Goal: Task Accomplishment & Management: Manage account settings

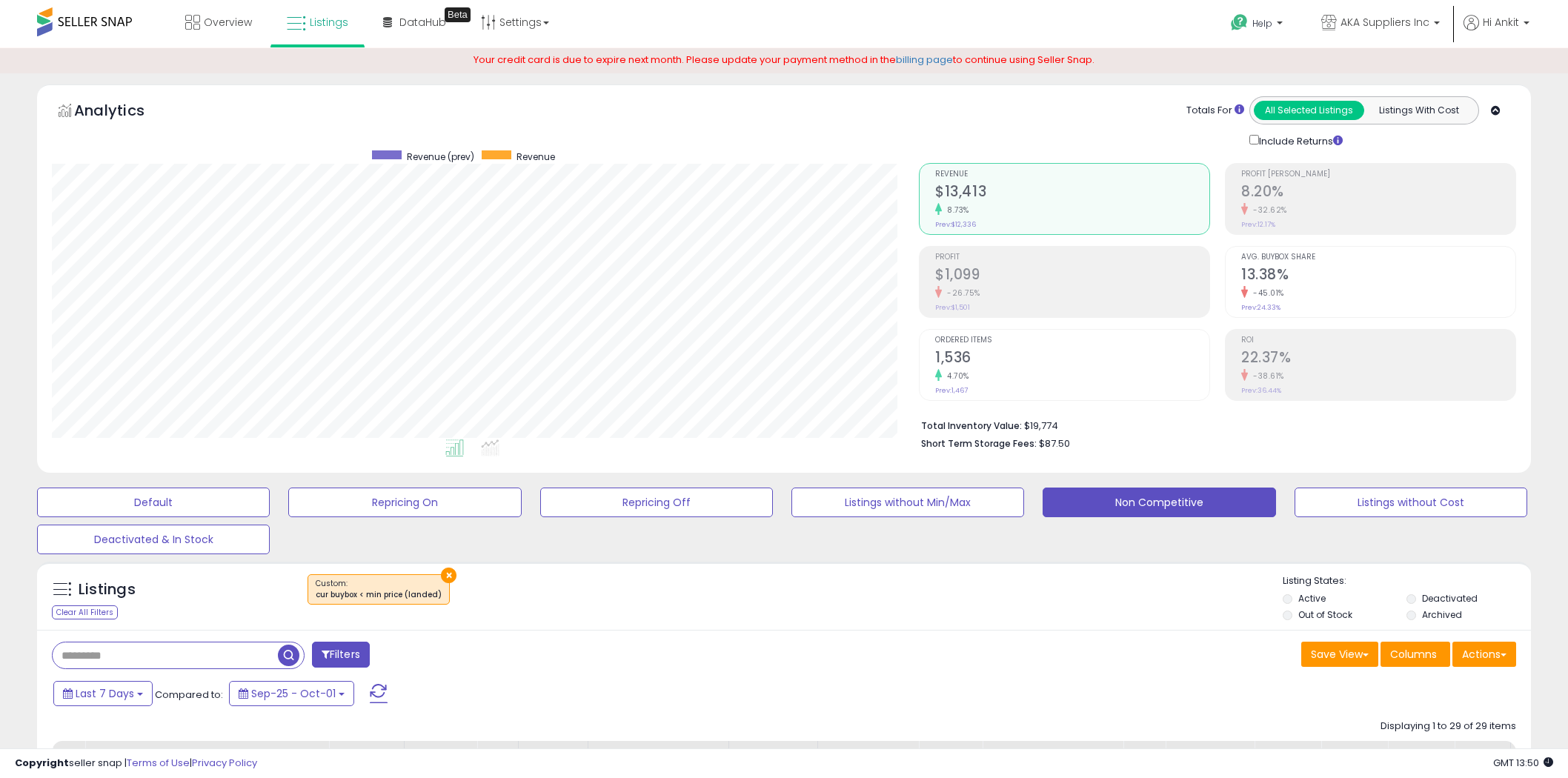
select select "**"
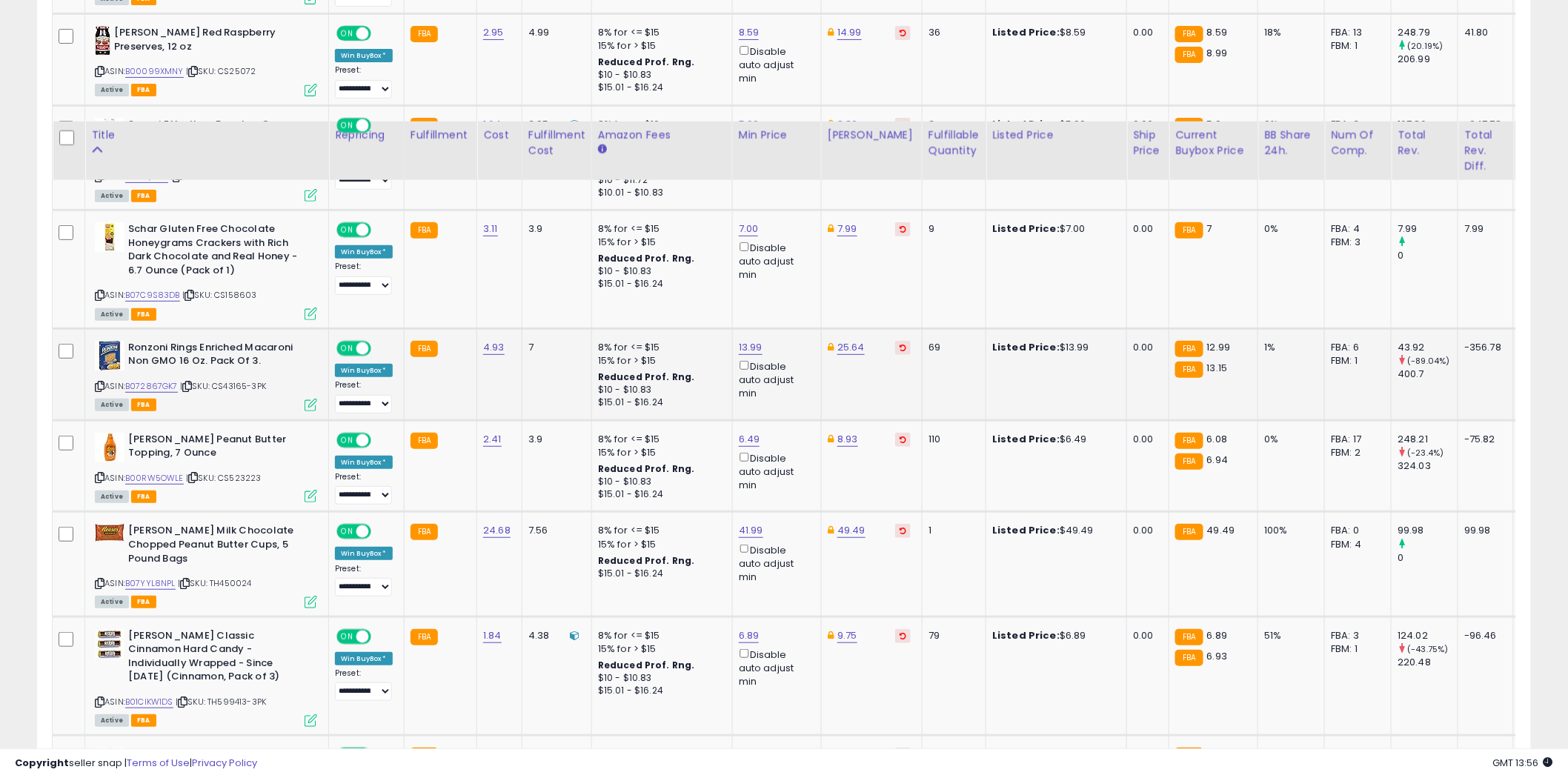
scroll to position [2594, 0]
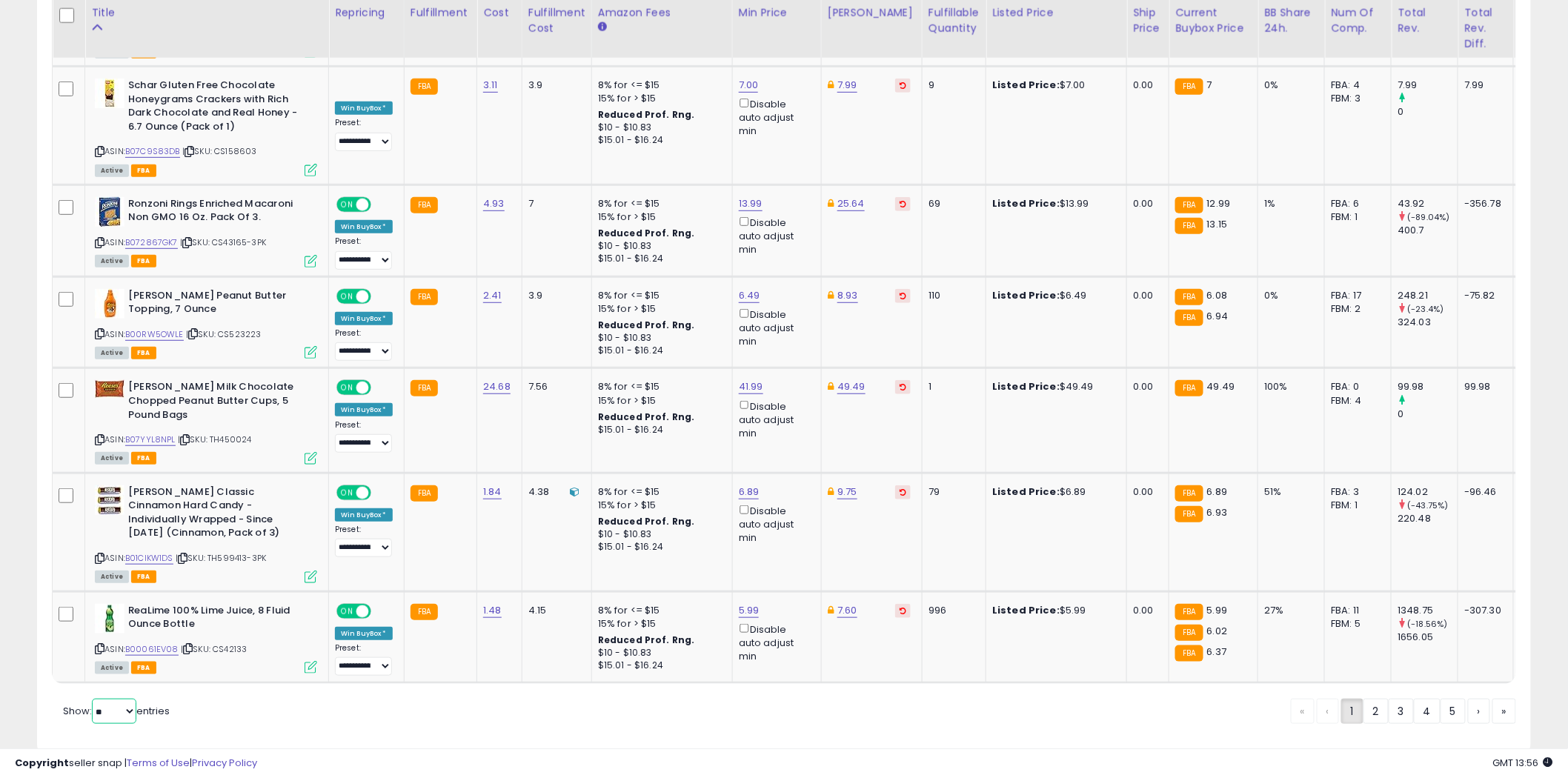
click at [129, 699] on select "** **" at bounding box center [114, 711] width 44 height 25
click at [93, 699] on select "** **" at bounding box center [114, 711] width 44 height 25
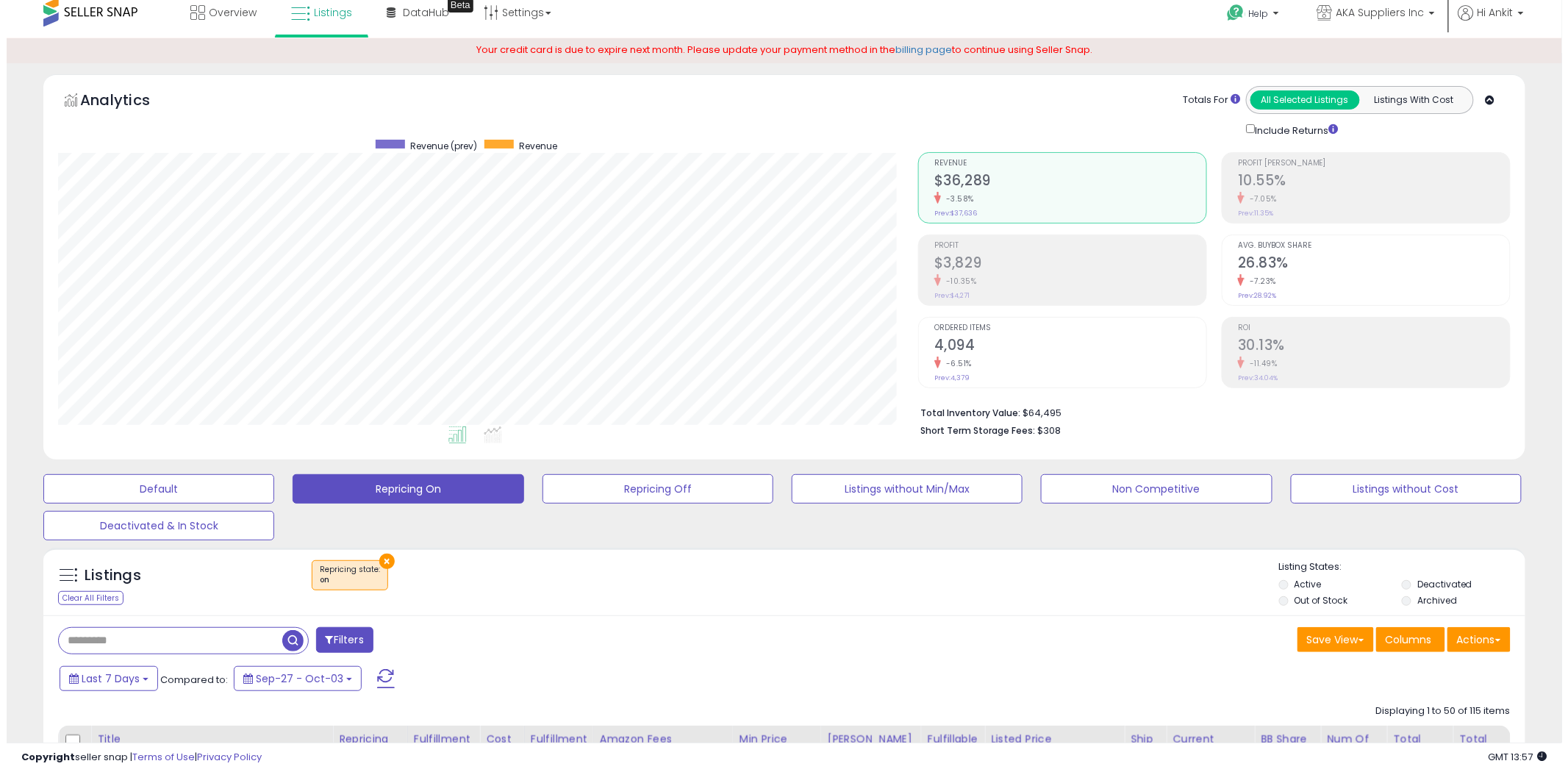
scroll to position [0, 0]
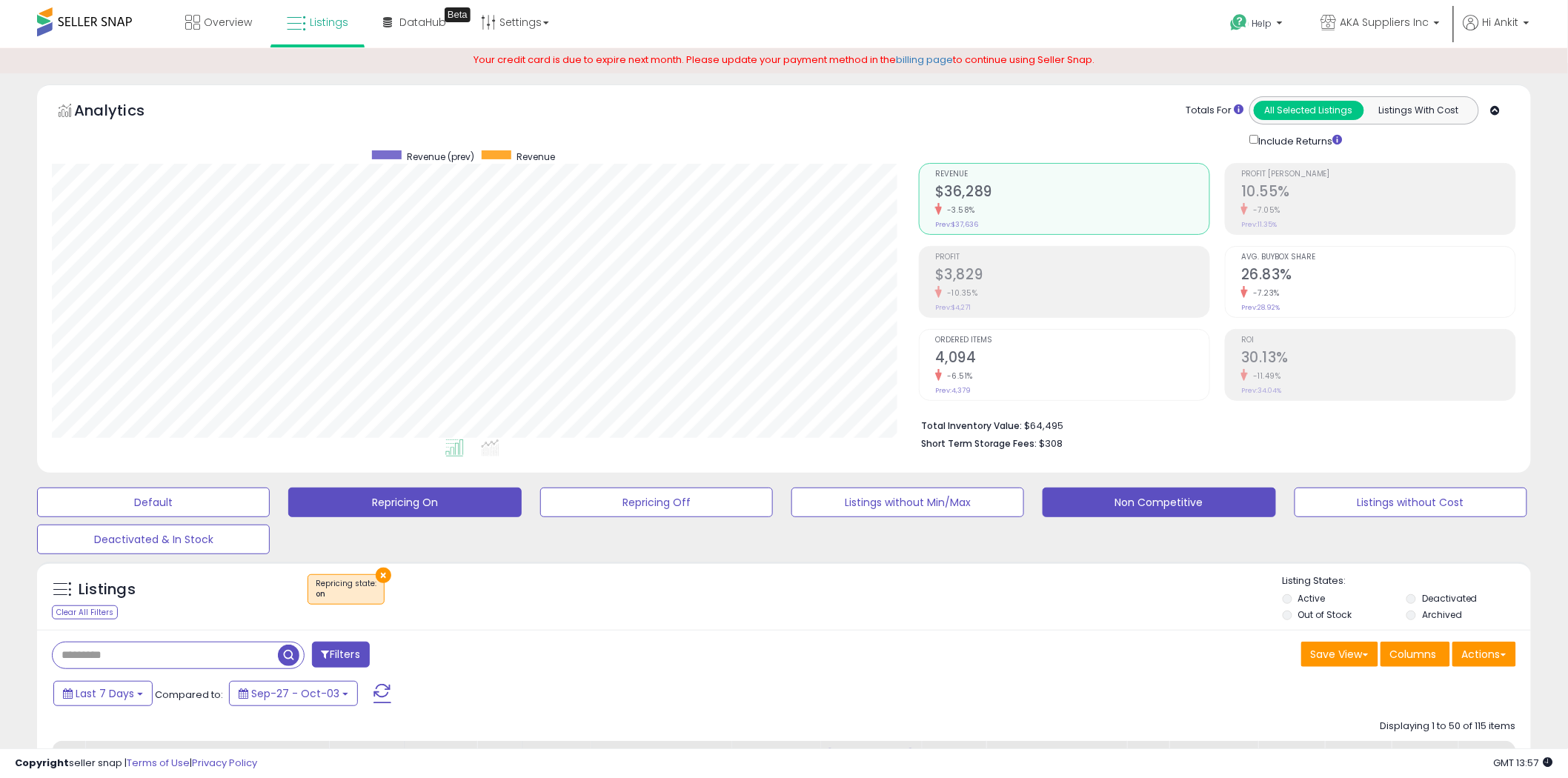
click at [1172, 500] on button "Non Competitive" at bounding box center [1159, 502] width 233 height 30
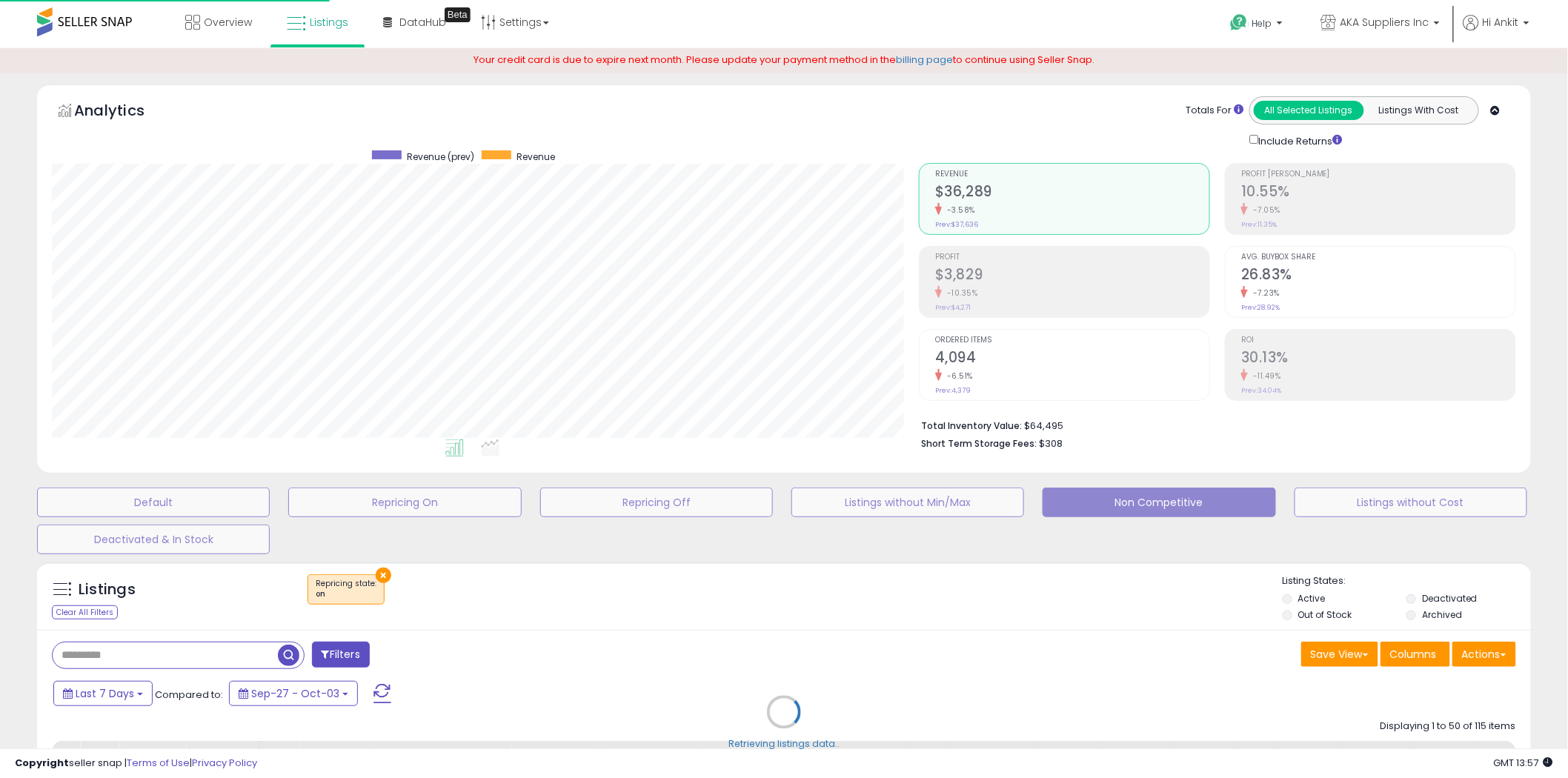
scroll to position [304, 875]
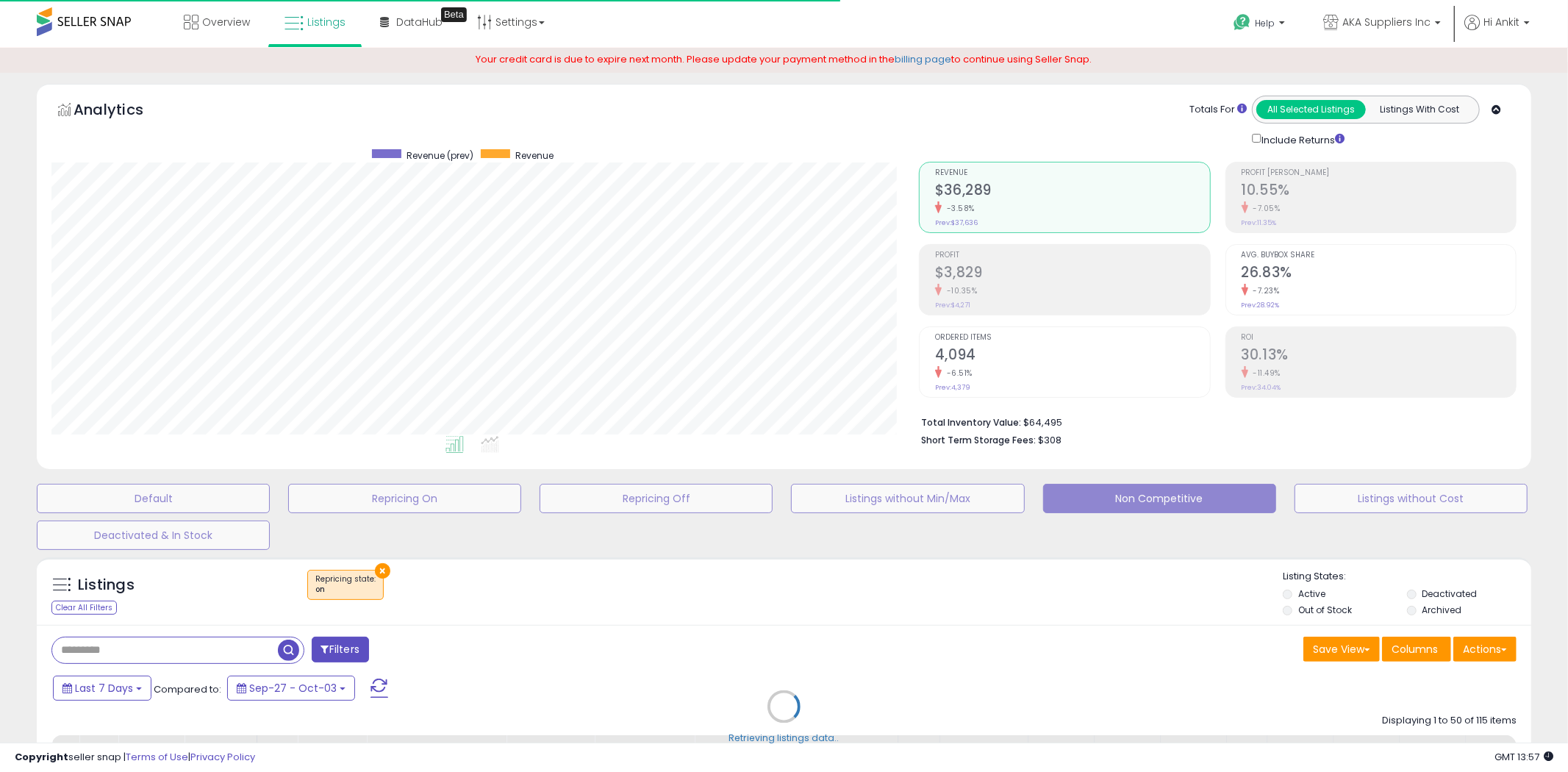
select select "**"
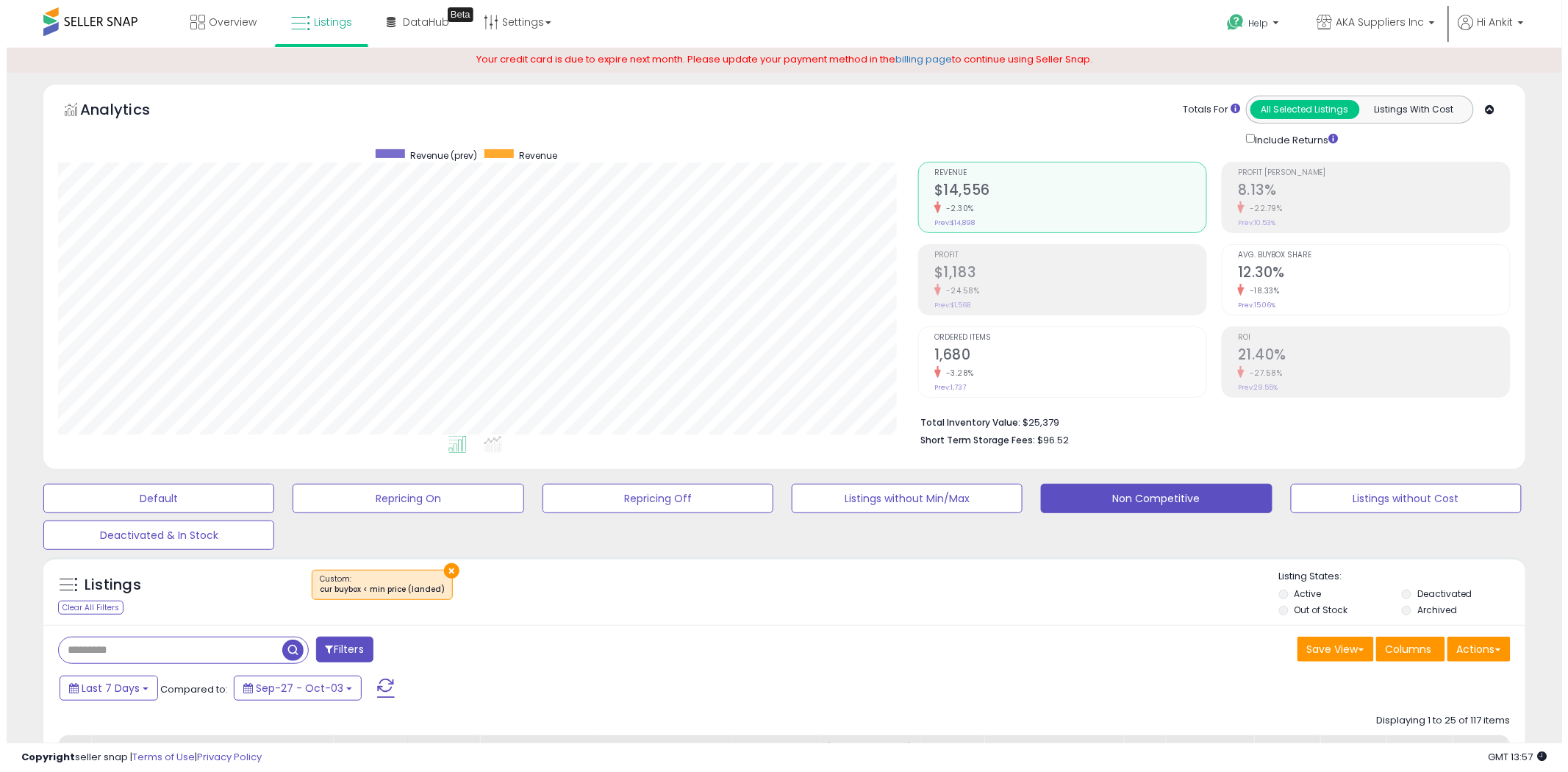
scroll to position [302, 860]
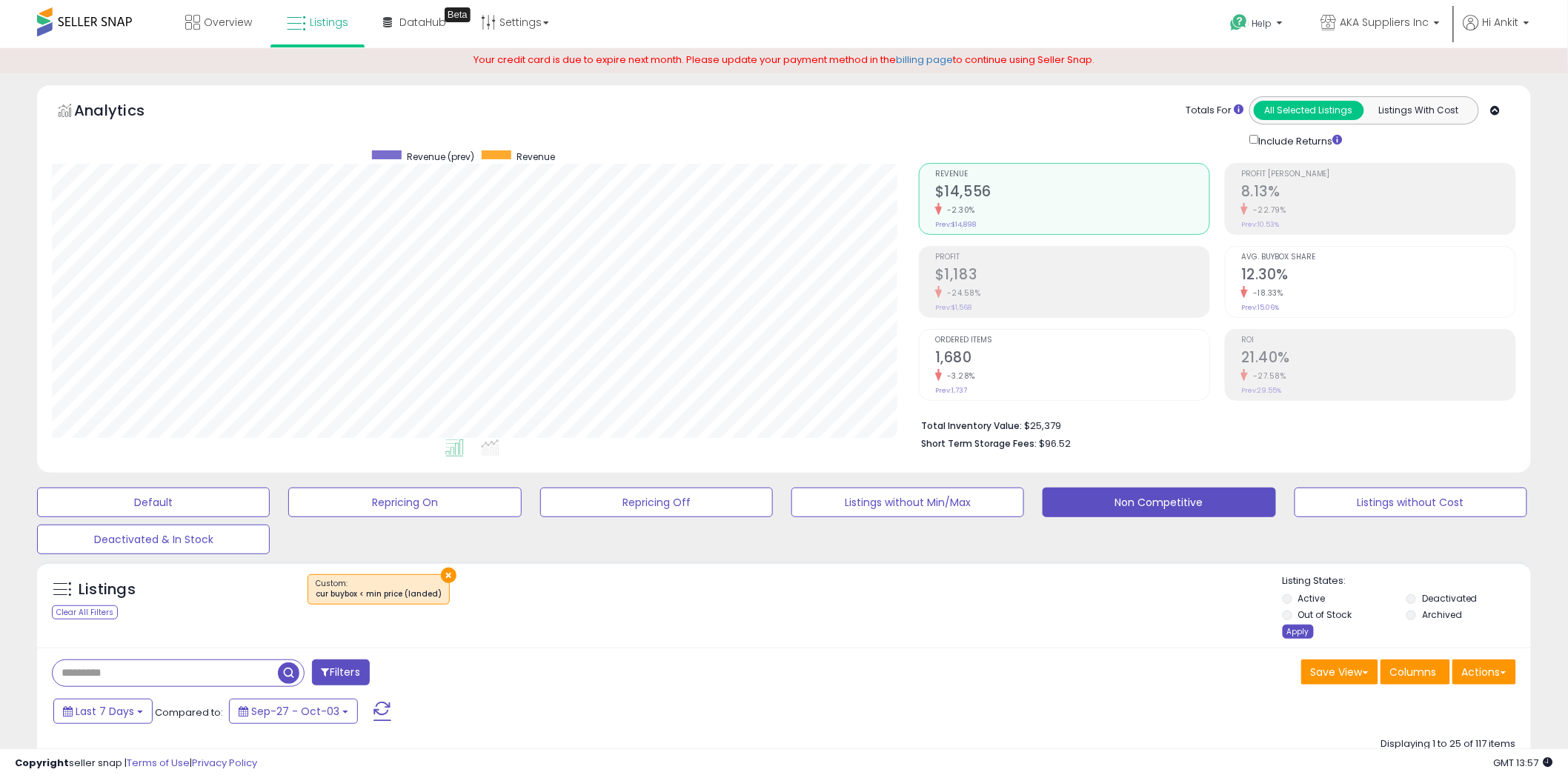
click at [1296, 630] on div "Apply" at bounding box center [1298, 631] width 31 height 14
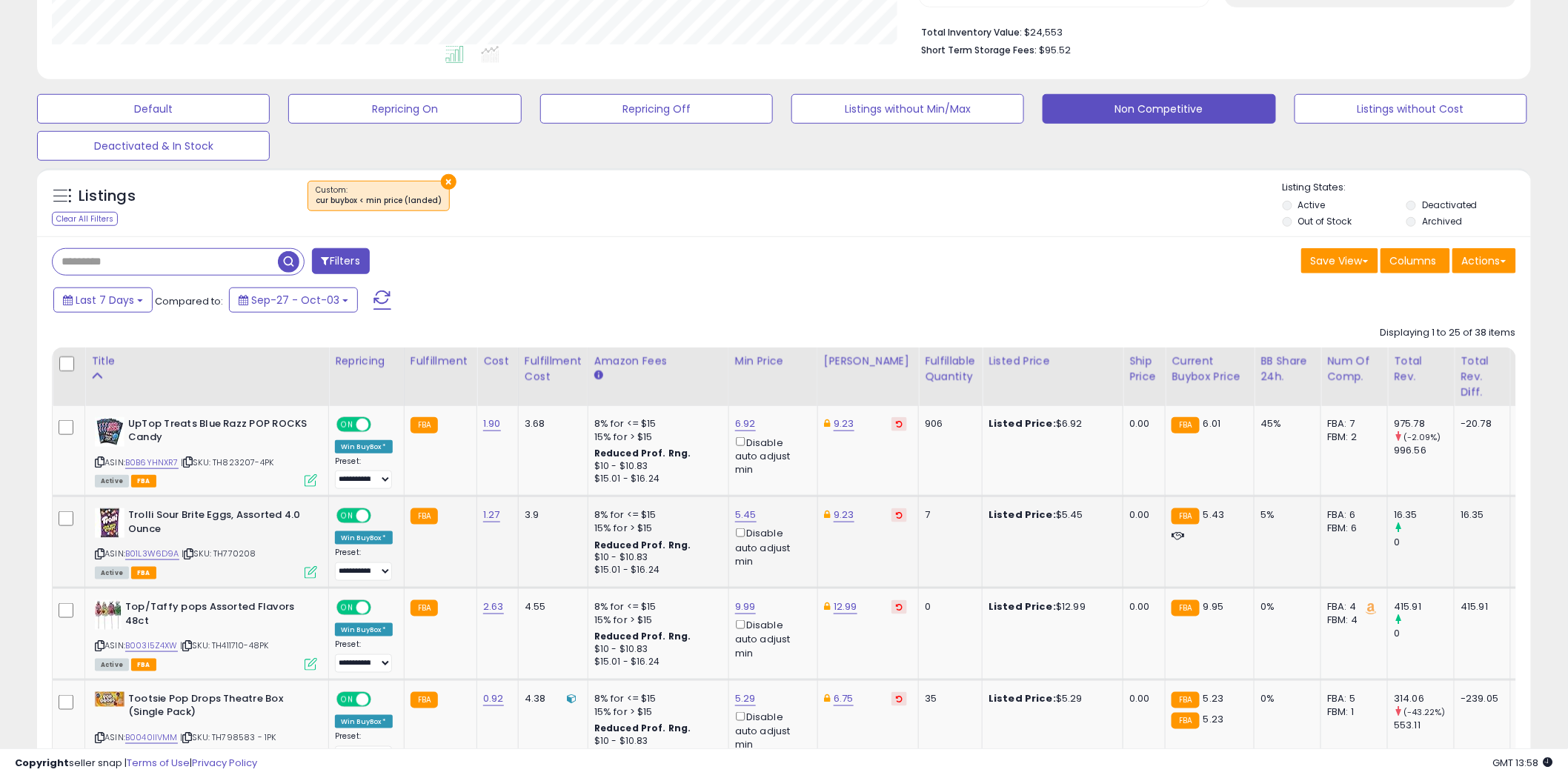
scroll to position [576, 0]
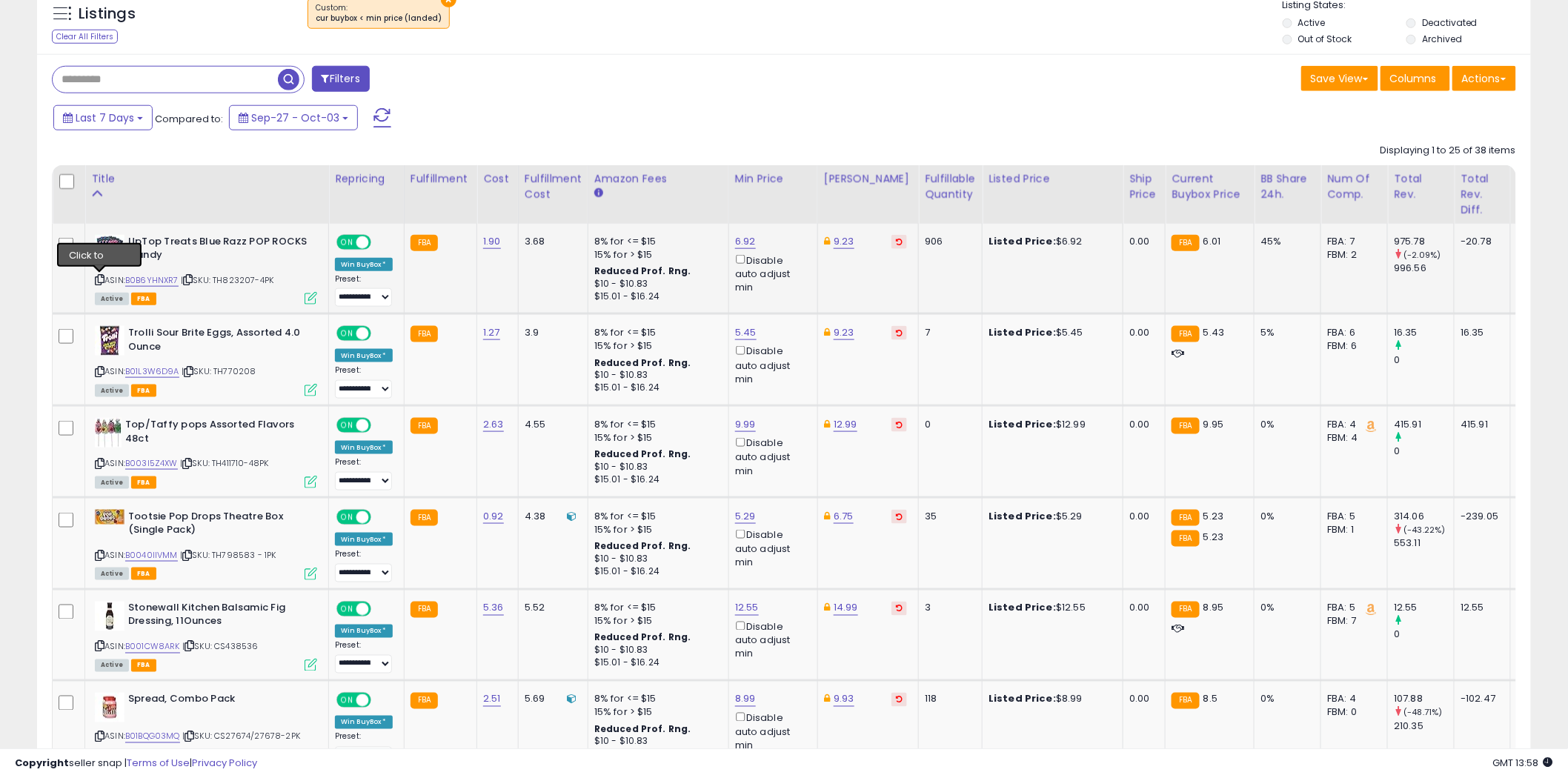
click at [99, 279] on icon at bounding box center [99, 280] width 10 height 8
click at [750, 240] on link "6.92" at bounding box center [746, 242] width 21 height 15
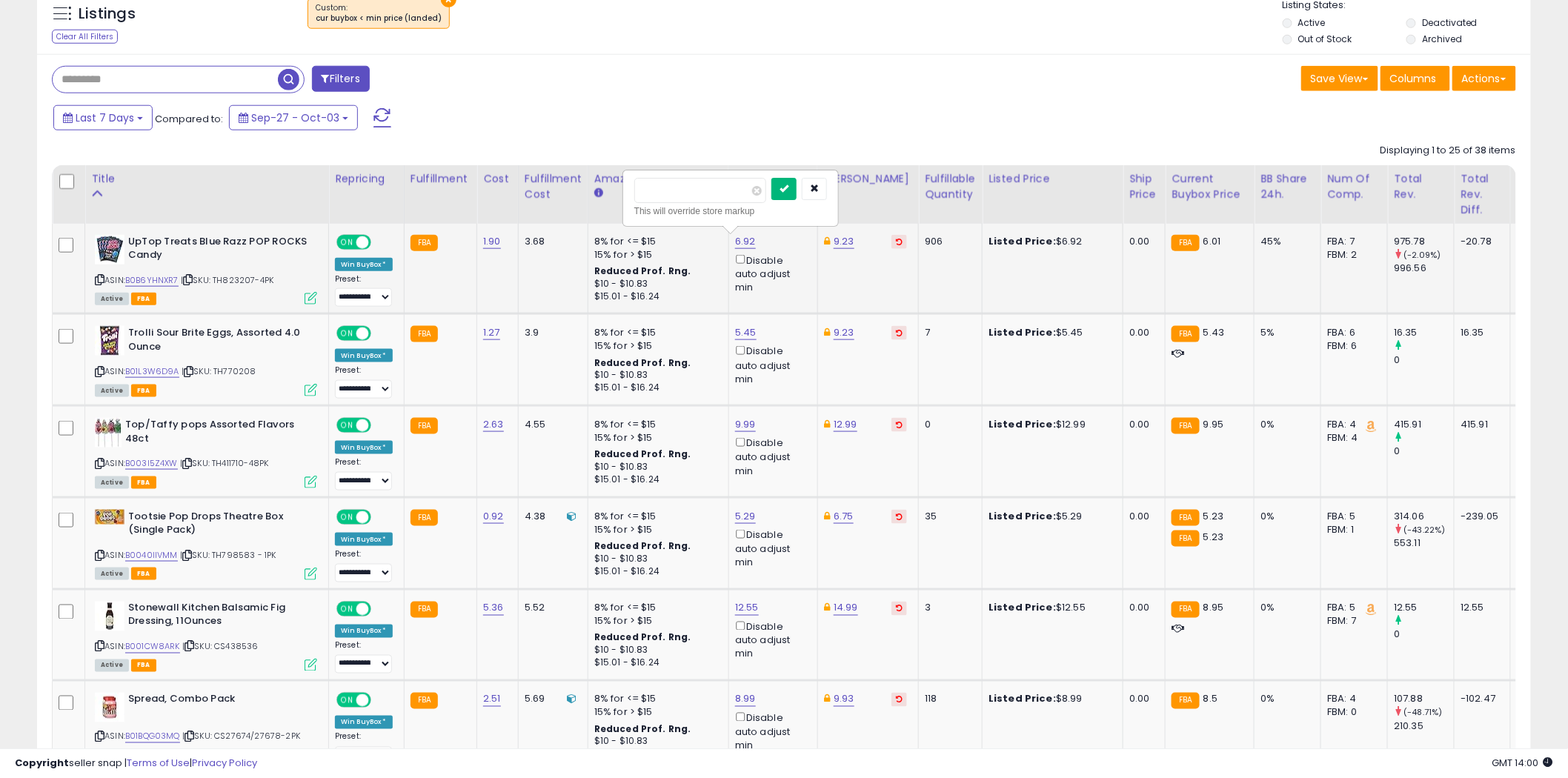
type input "*"
click at [797, 190] on button "submit" at bounding box center [784, 188] width 25 height 22
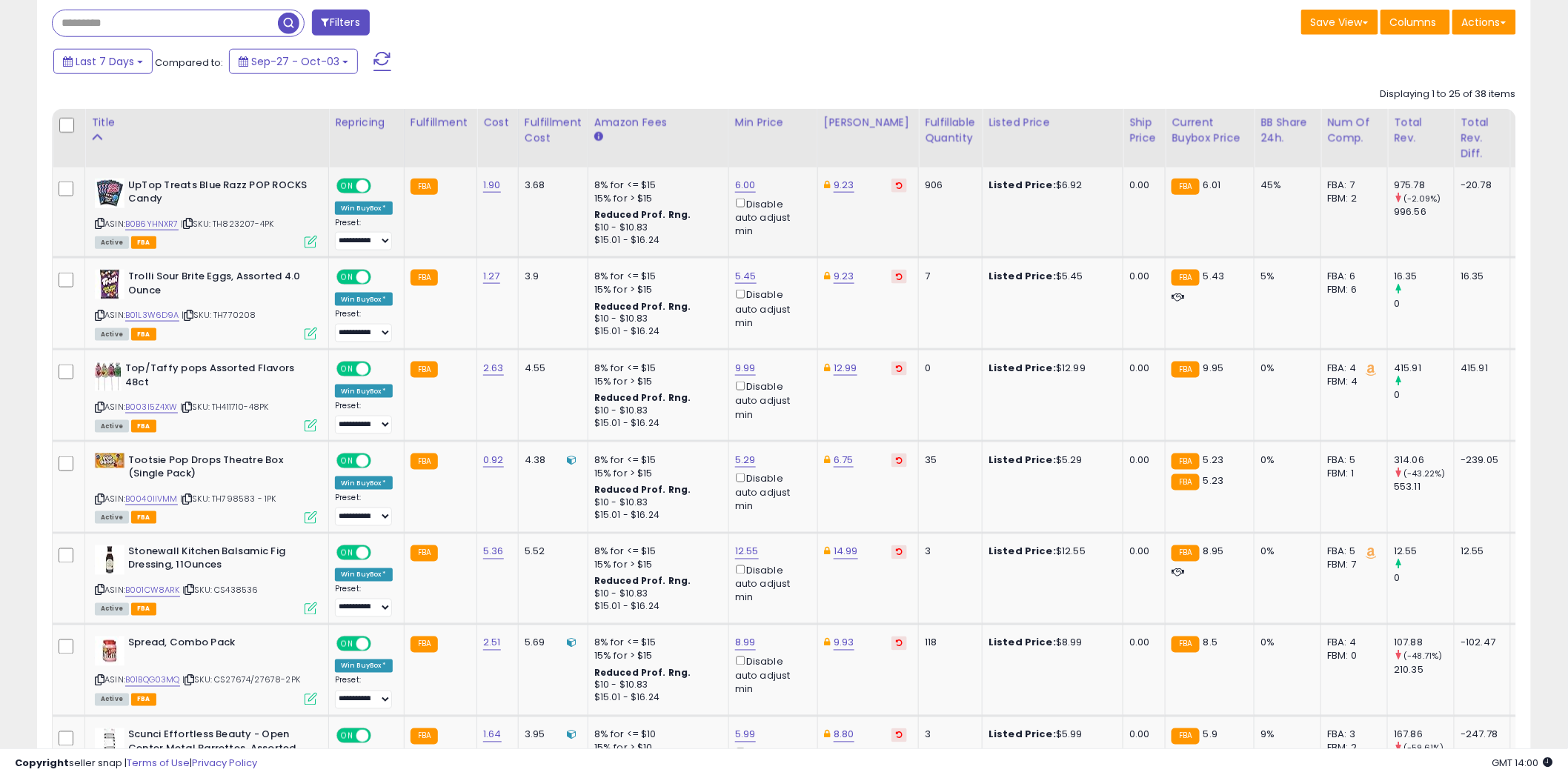
scroll to position [658, 0]
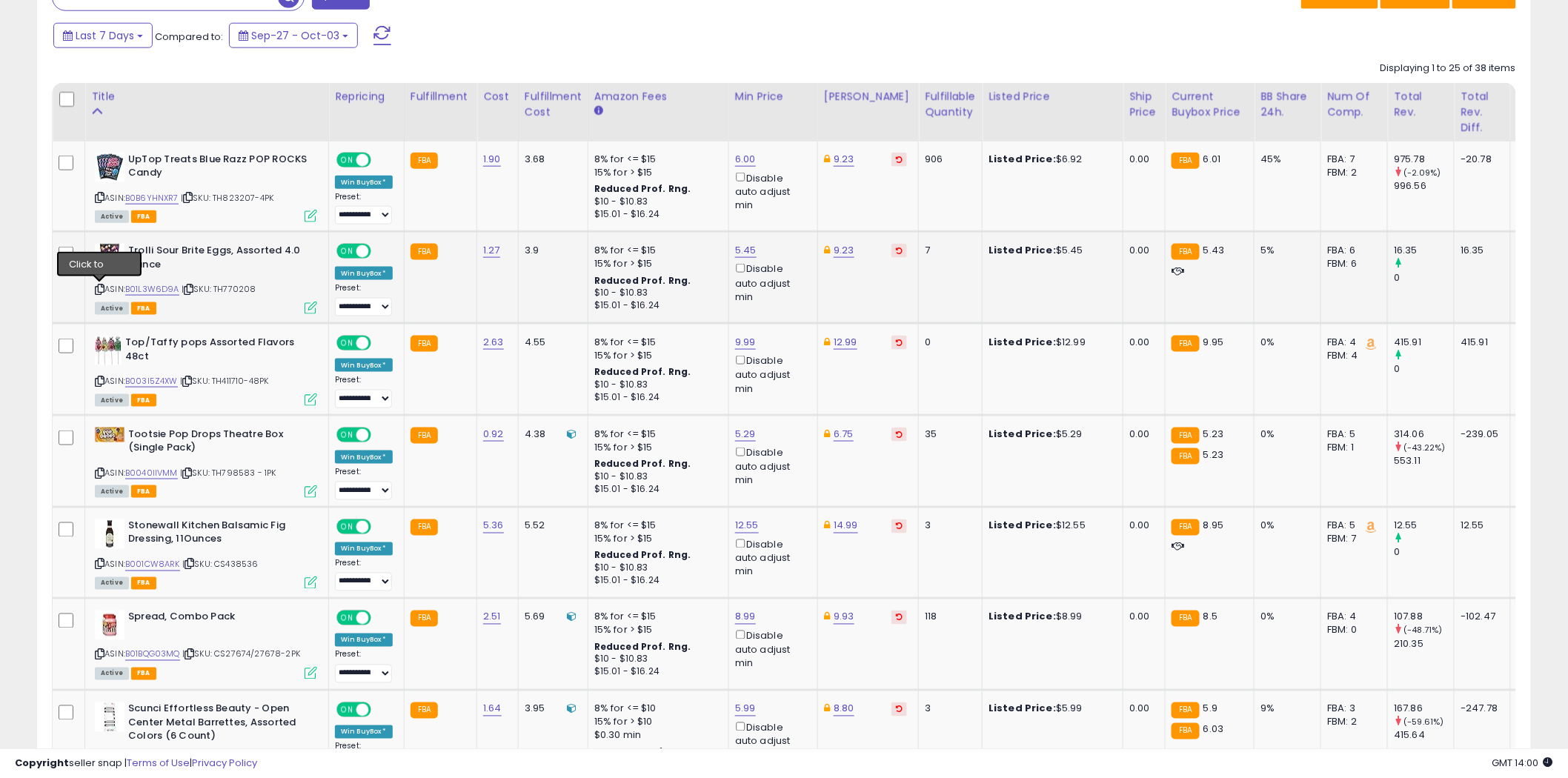
click at [102, 287] on icon at bounding box center [99, 290] width 10 height 8
click at [749, 341] on link "9.99" at bounding box center [746, 342] width 21 height 15
type input "****"
click at [788, 290] on icon "submit" at bounding box center [784, 289] width 9 height 9
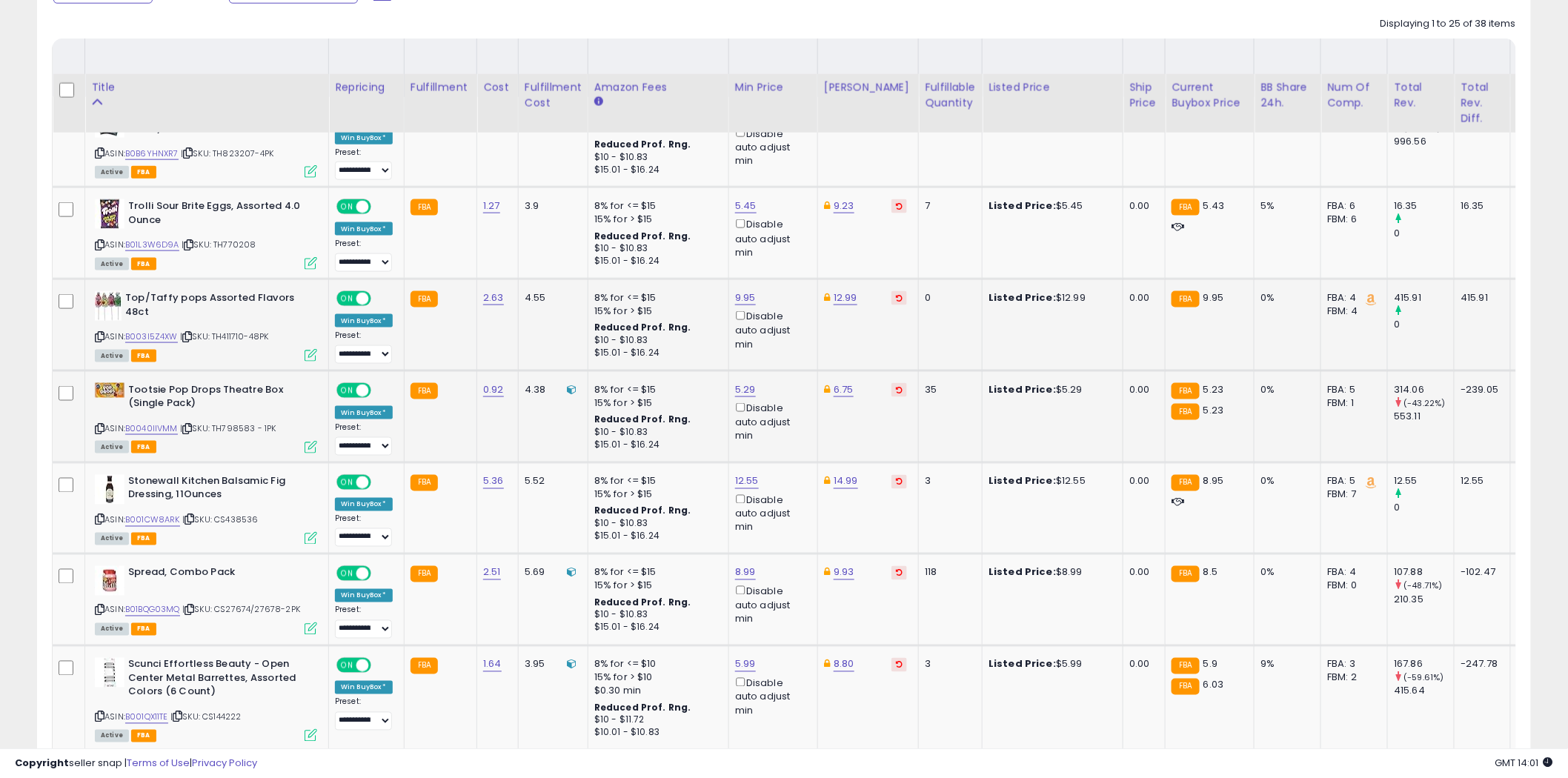
scroll to position [823, 0]
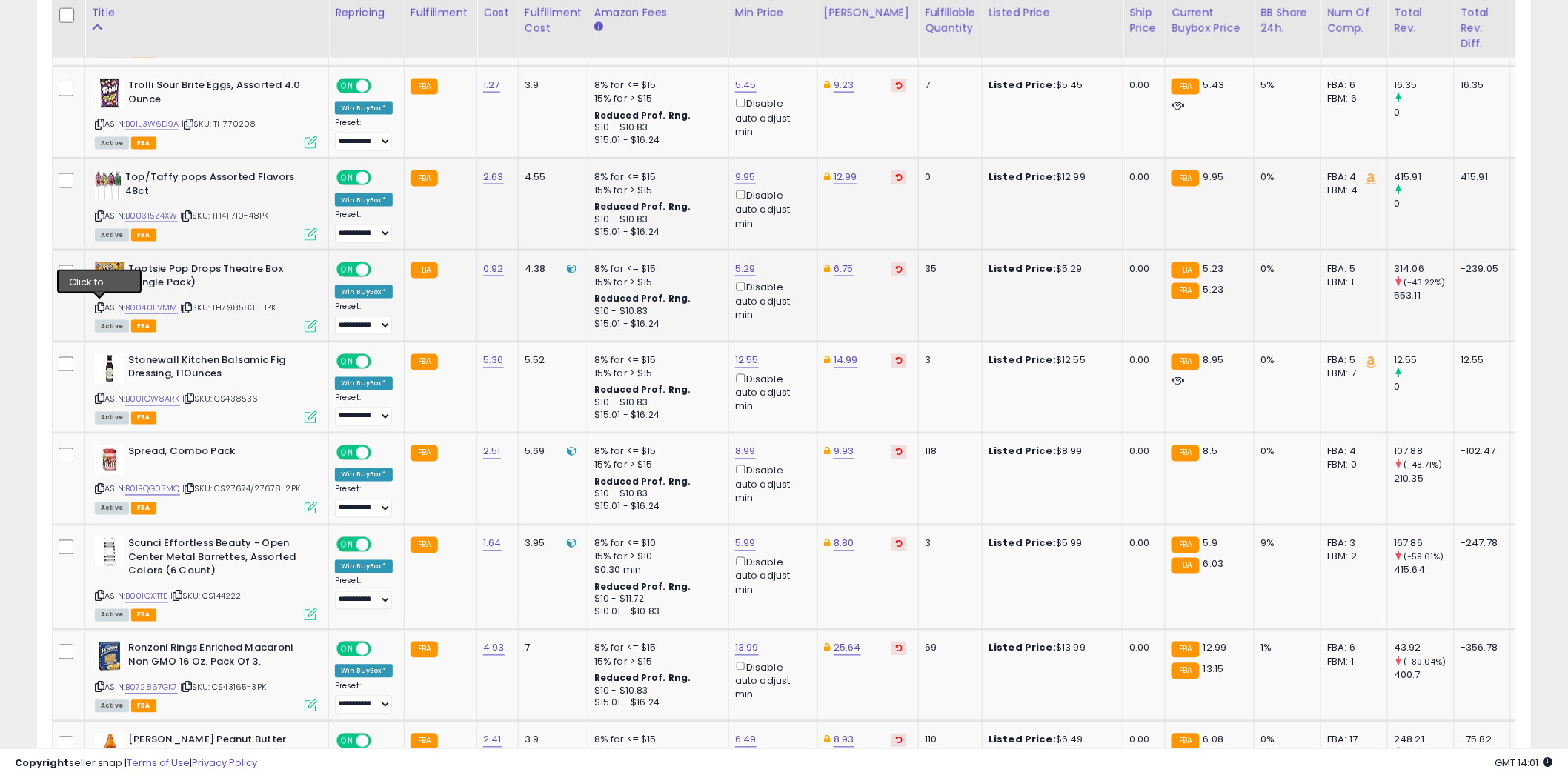
click at [99, 307] on icon at bounding box center [99, 308] width 10 height 8
click at [746, 269] on link "5.29" at bounding box center [746, 268] width 21 height 15
click at [659, 217] on input "****" at bounding box center [699, 218] width 132 height 25
type input "****"
click at [788, 217] on icon "submit" at bounding box center [784, 215] width 9 height 9
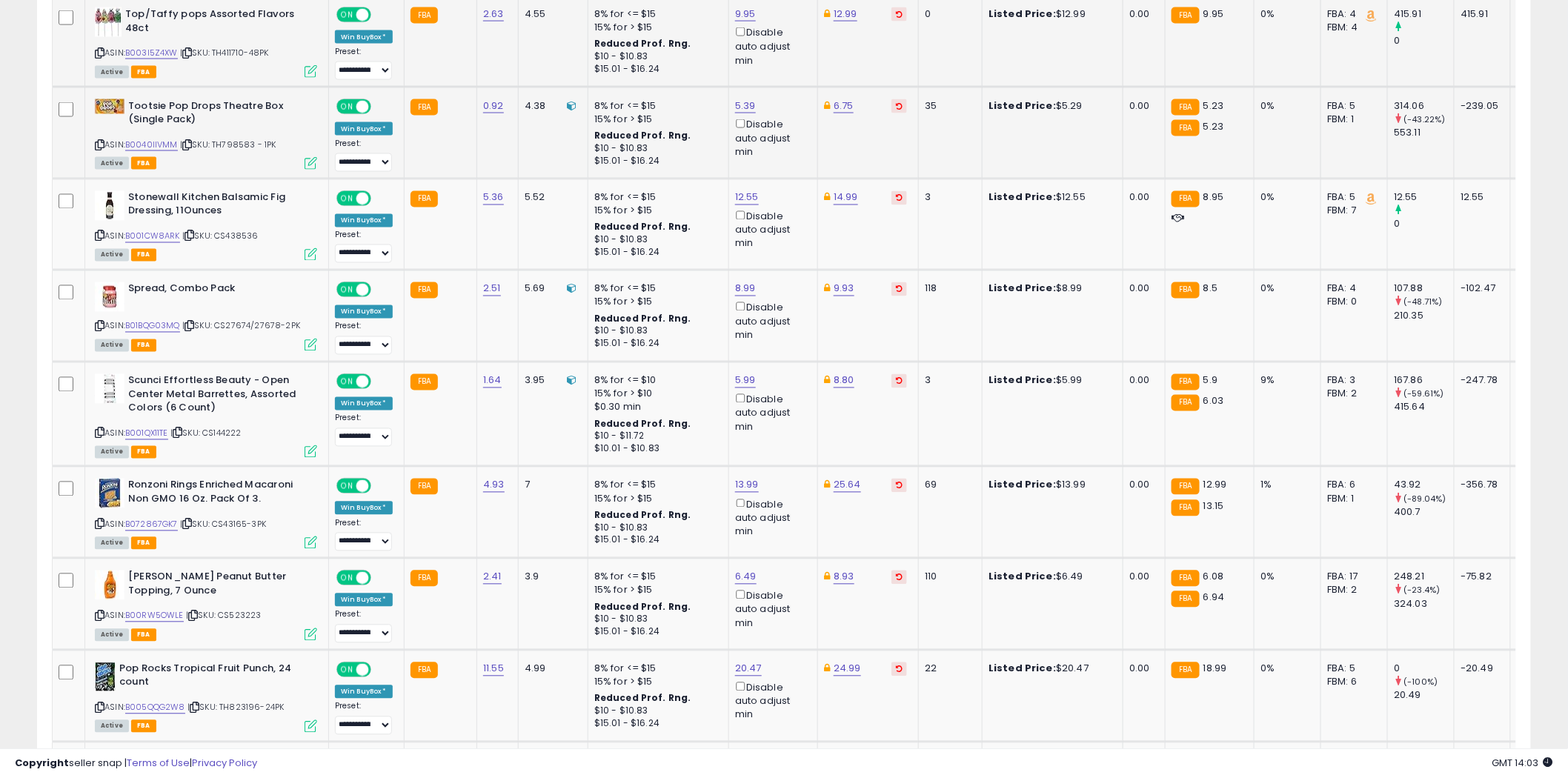
scroll to position [987, 0]
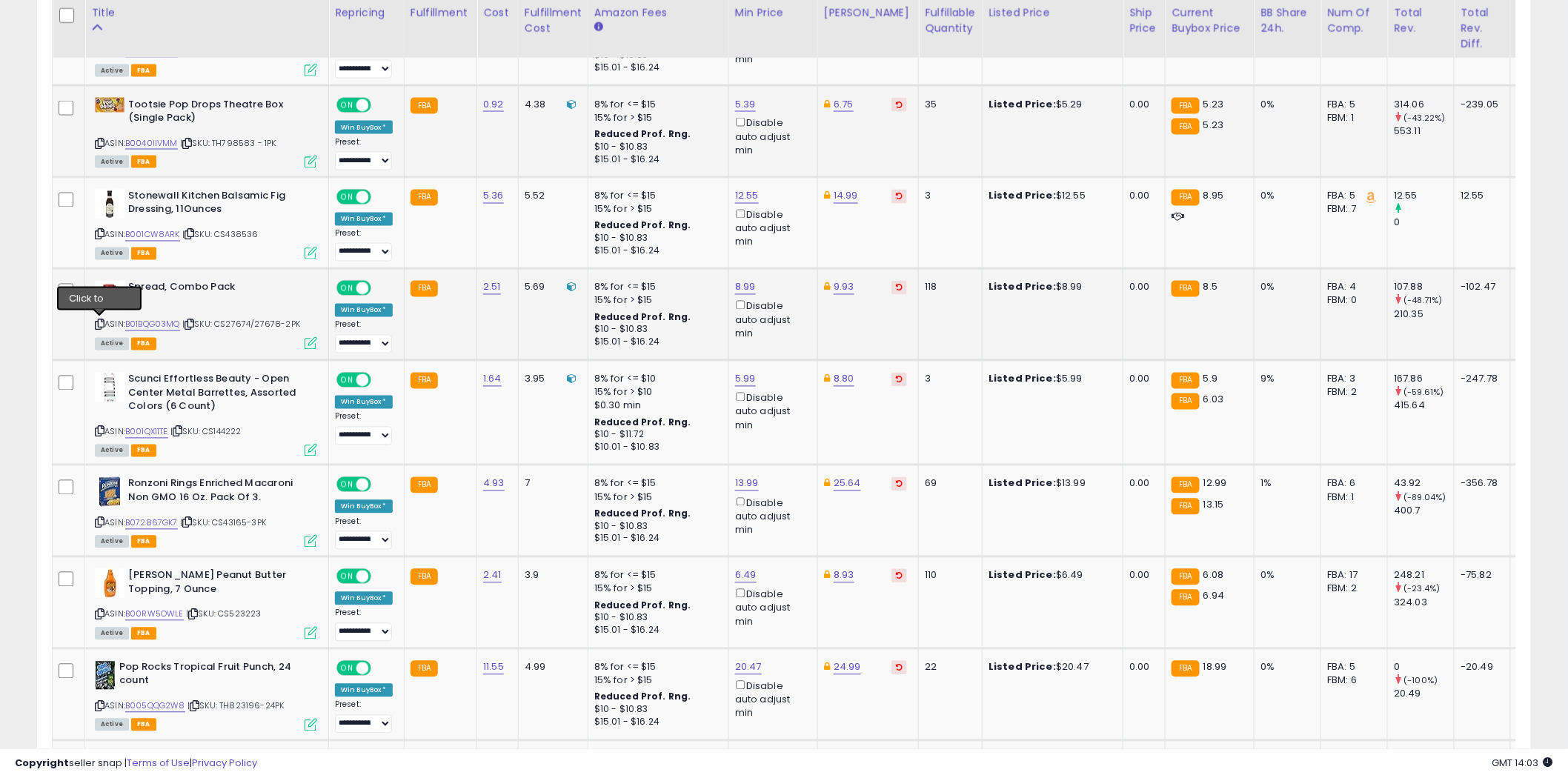
click at [99, 323] on icon at bounding box center [99, 325] width 10 height 8
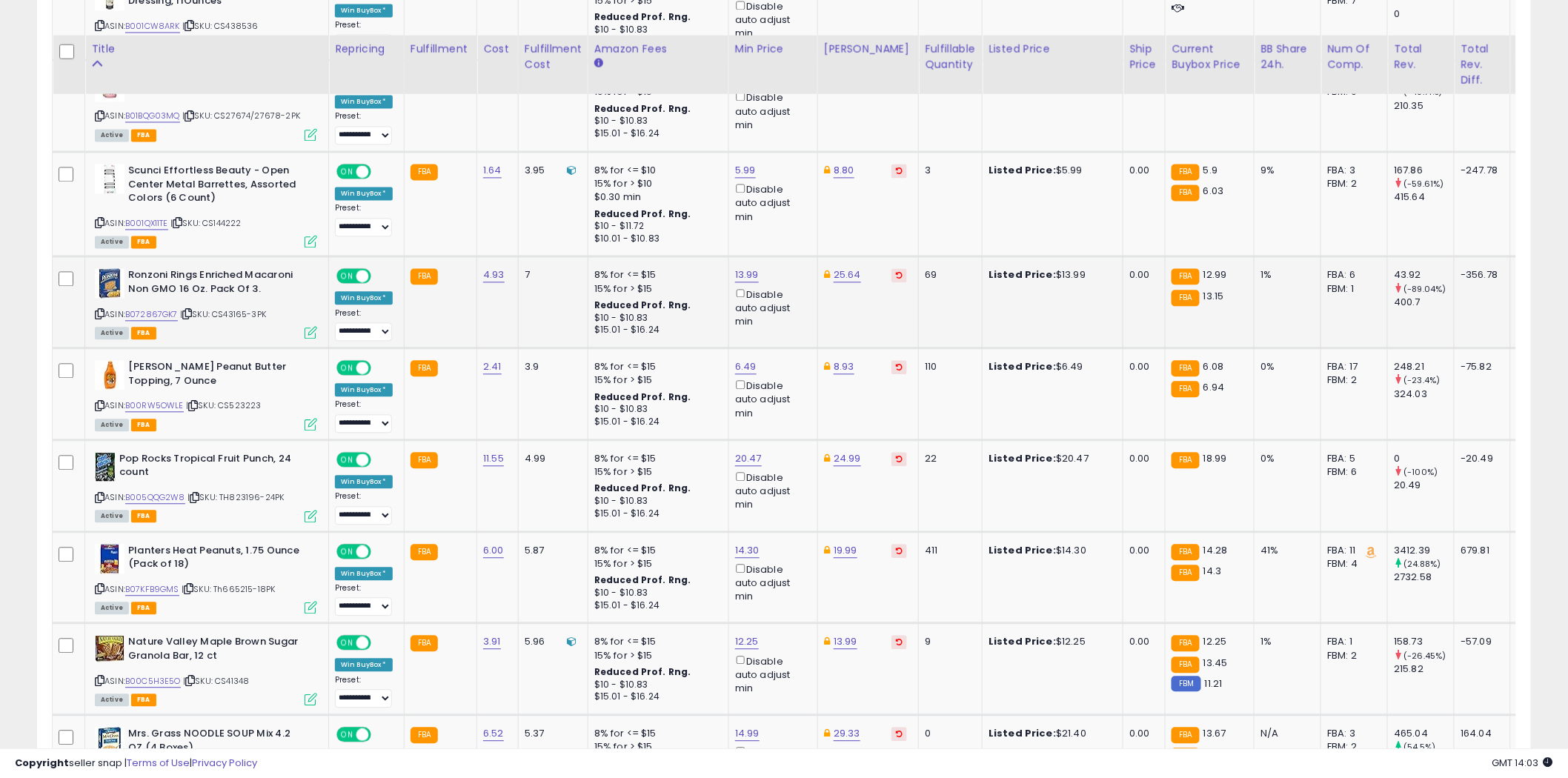
scroll to position [1234, 0]
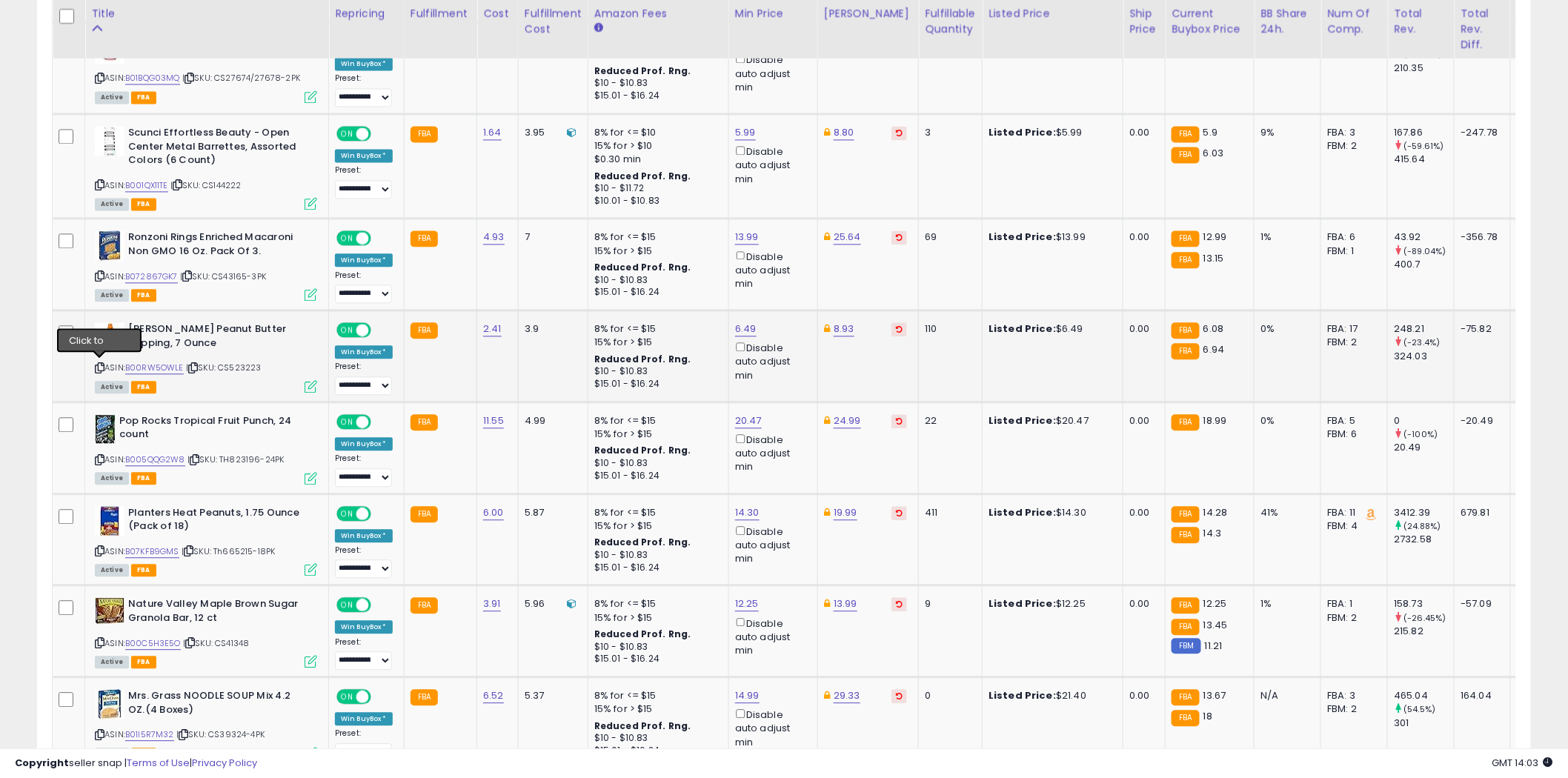
click at [101, 364] on icon at bounding box center [99, 368] width 10 height 8
click at [100, 455] on icon at bounding box center [99, 459] width 10 height 8
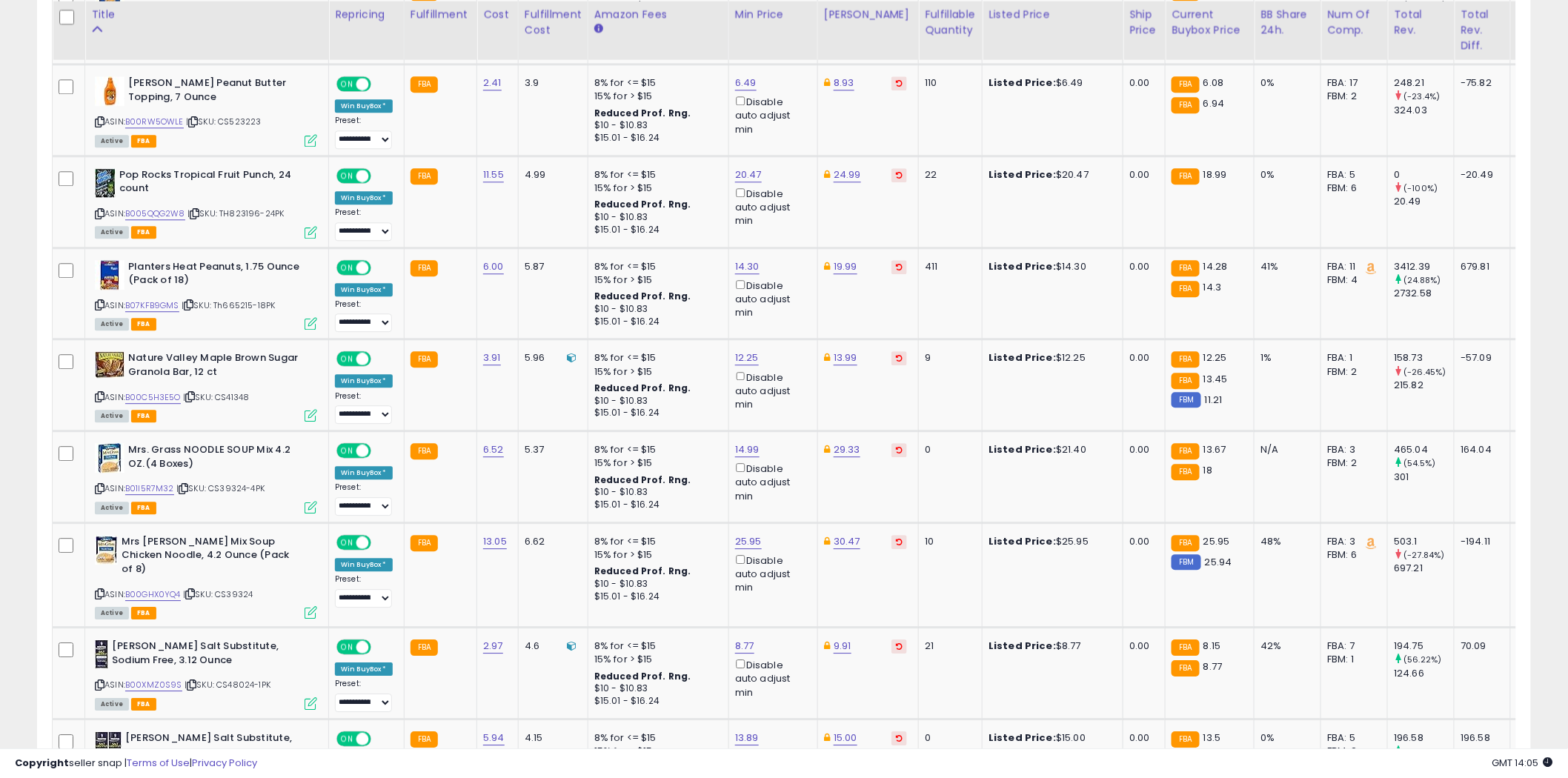
scroll to position [1482, 0]
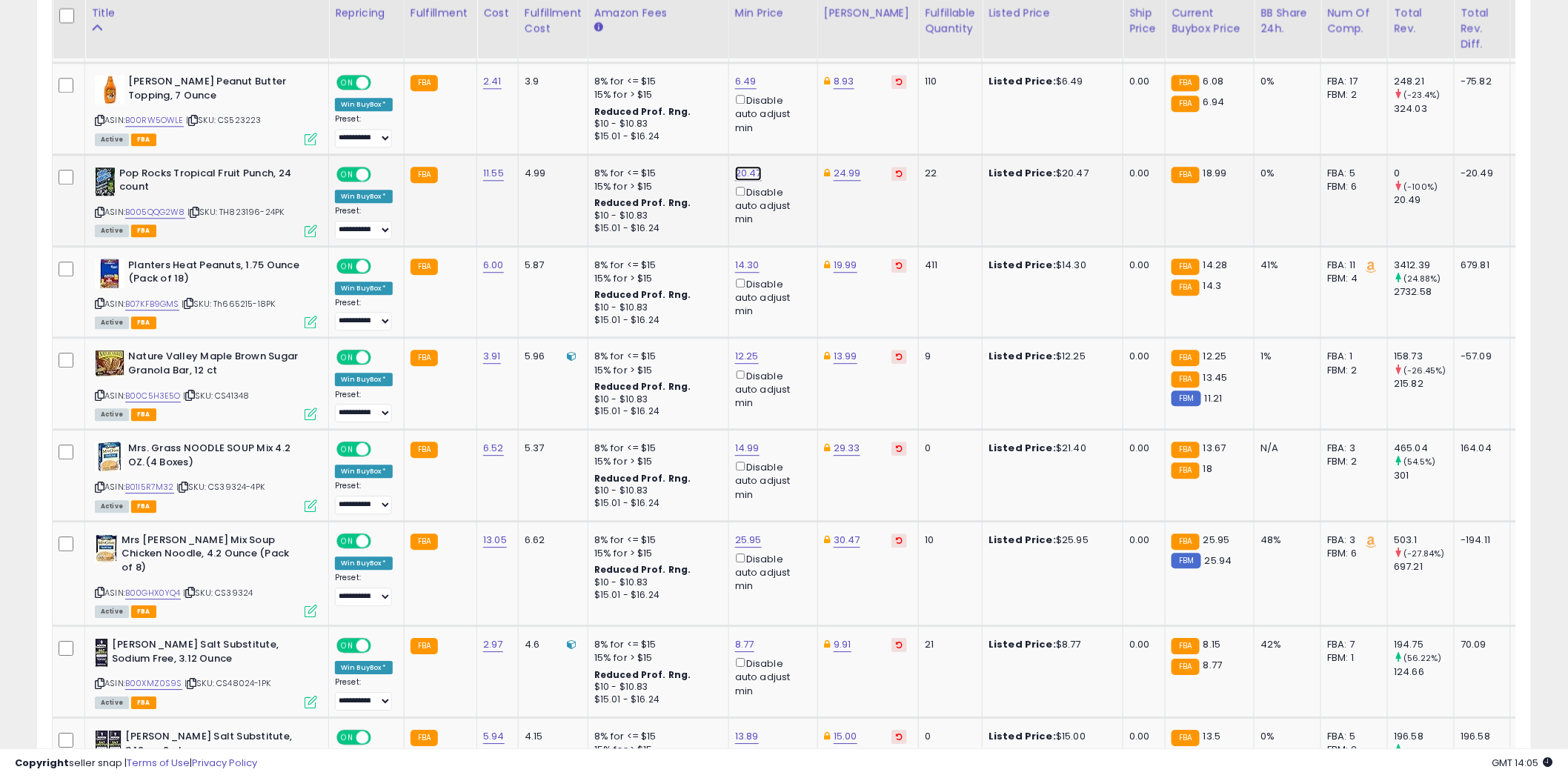
click at [754, 173] on link "20.47" at bounding box center [748, 173] width 27 height 15
click at [753, 173] on link "20.47" at bounding box center [748, 173] width 27 height 15
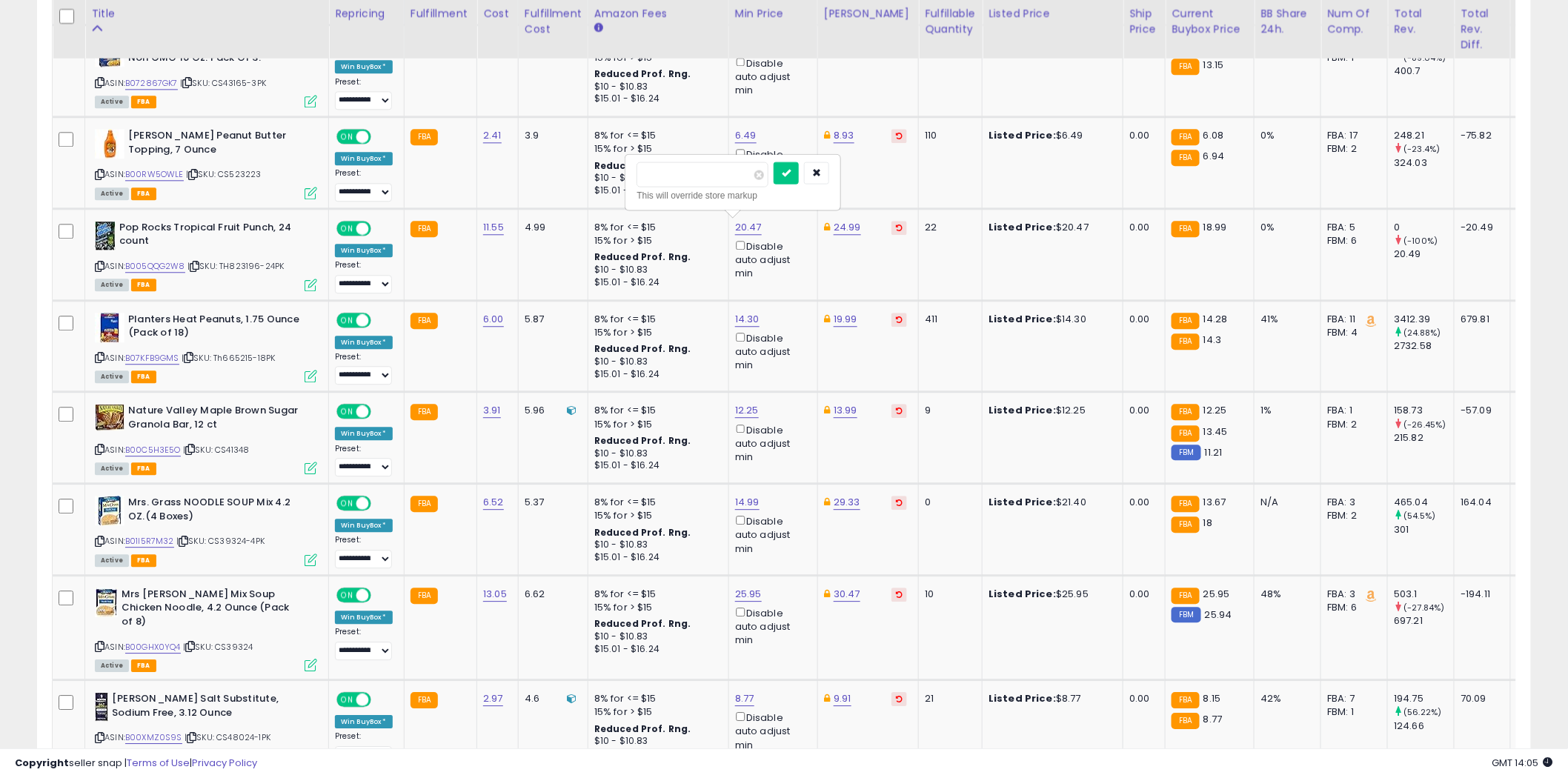
scroll to position [1317, 0]
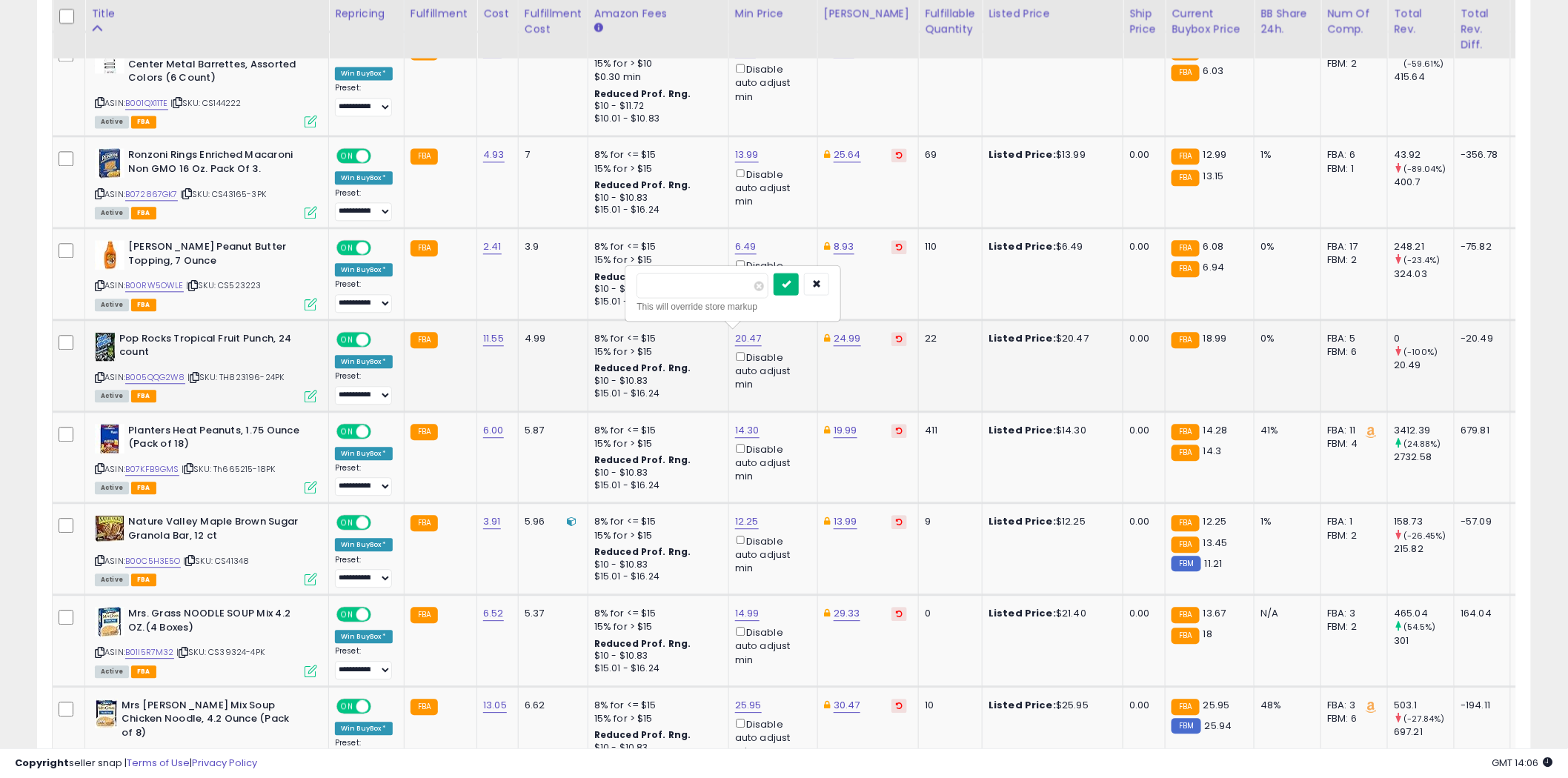
type input "*****"
click at [791, 280] on icon "submit" at bounding box center [786, 283] width 9 height 9
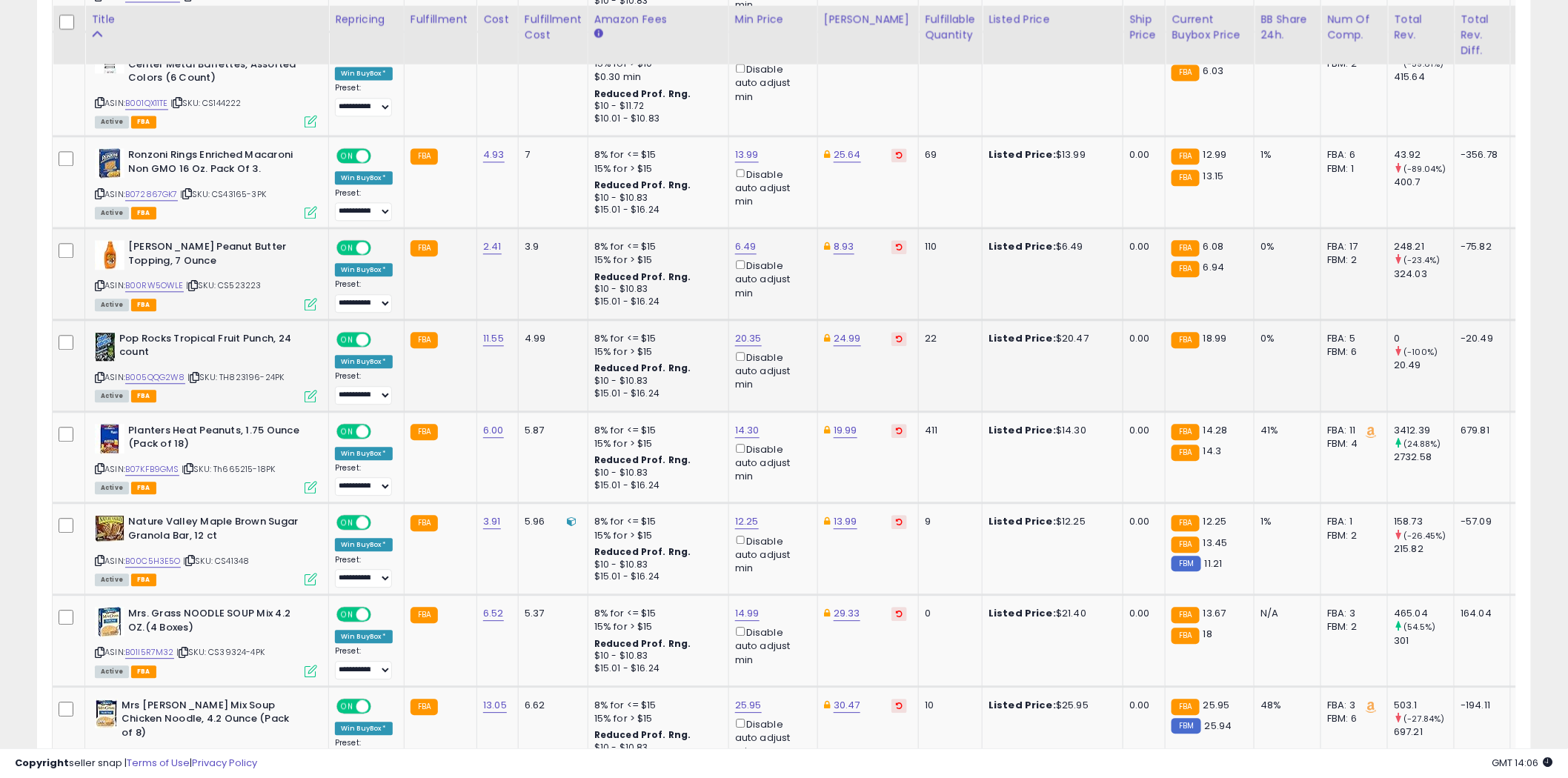
scroll to position [1399, 0]
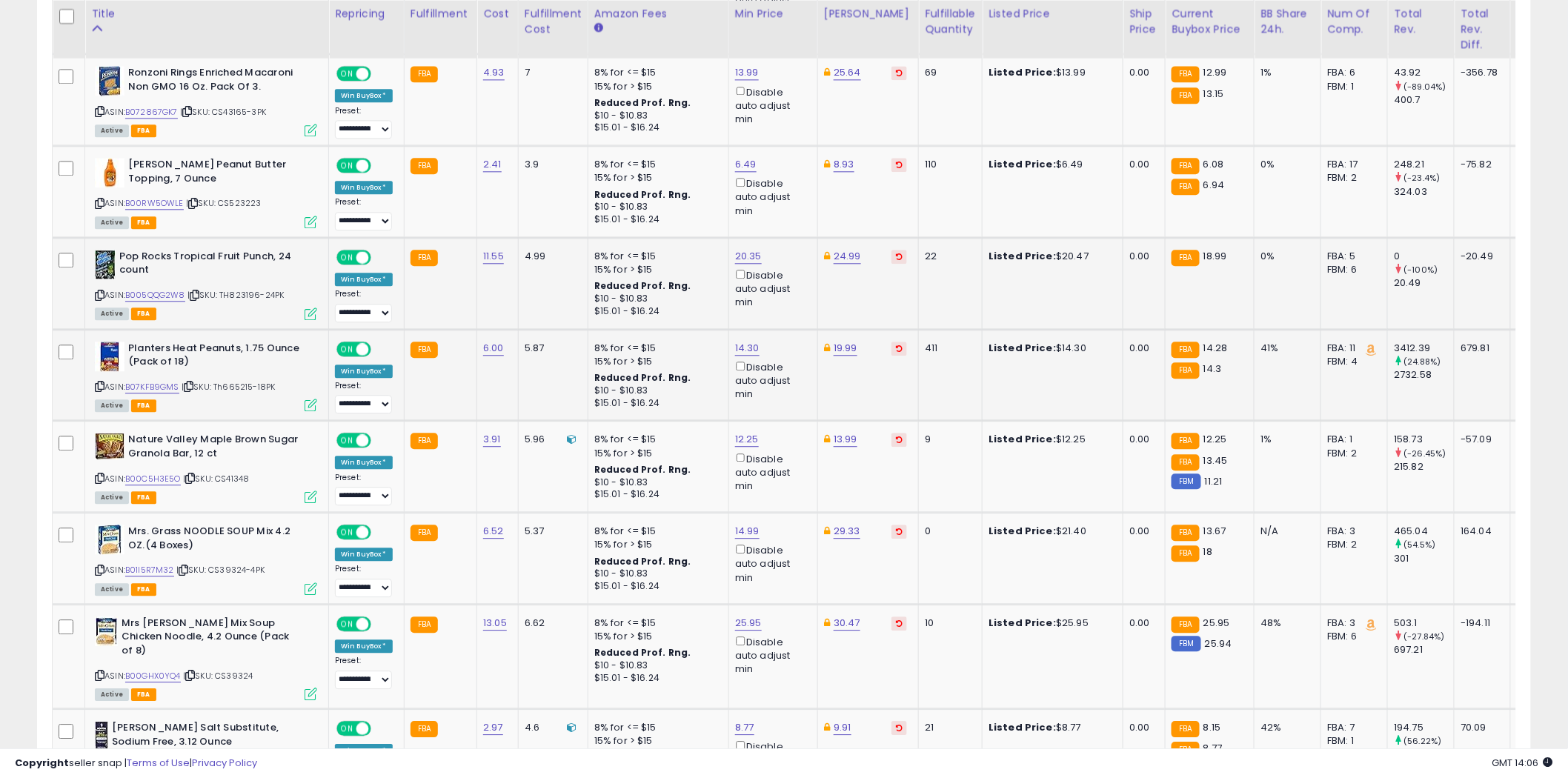
click at [99, 384] on icon at bounding box center [99, 387] width 10 height 8
click at [100, 383] on icon at bounding box center [99, 387] width 10 height 8
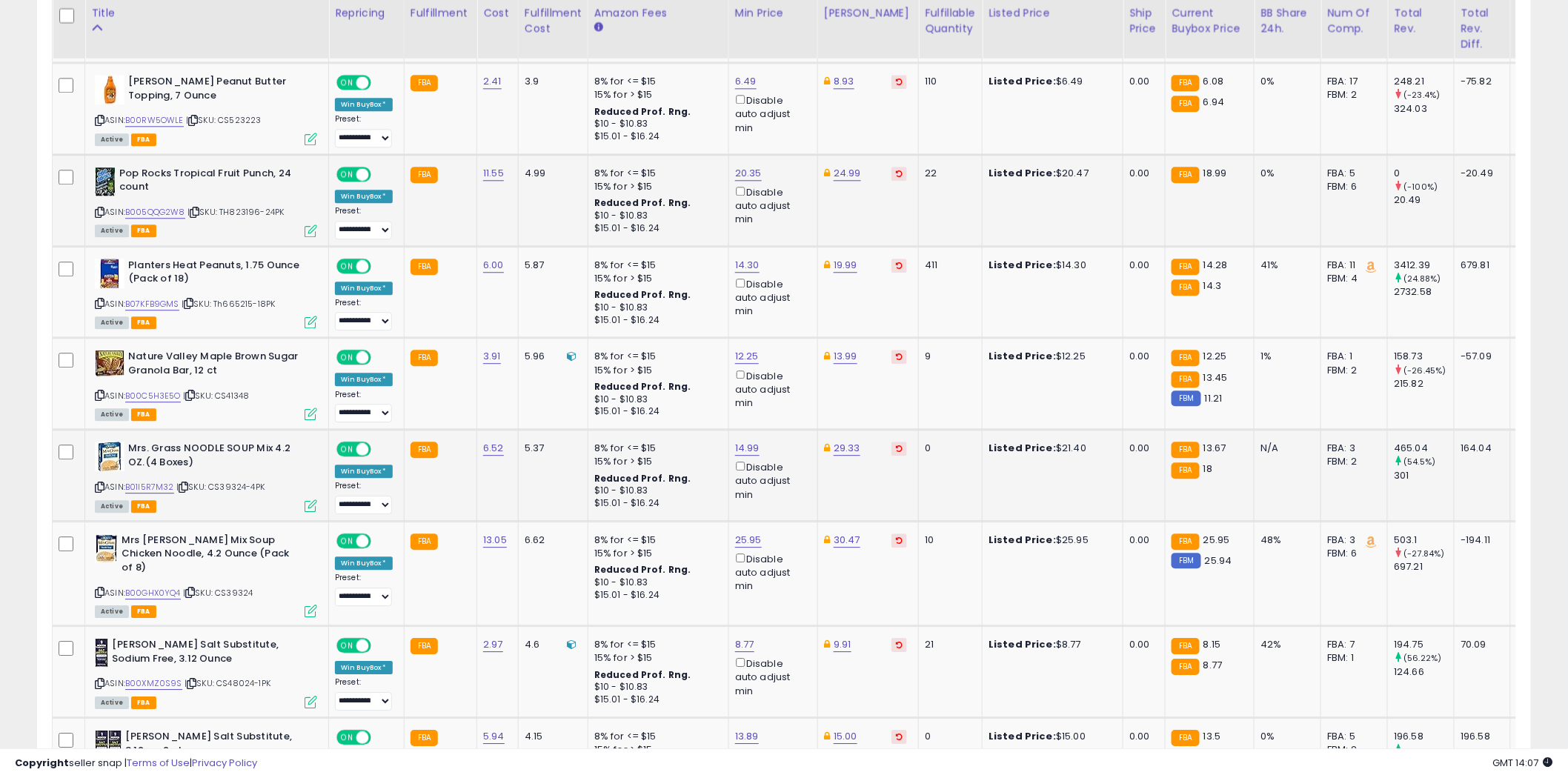
scroll to position [1564, 0]
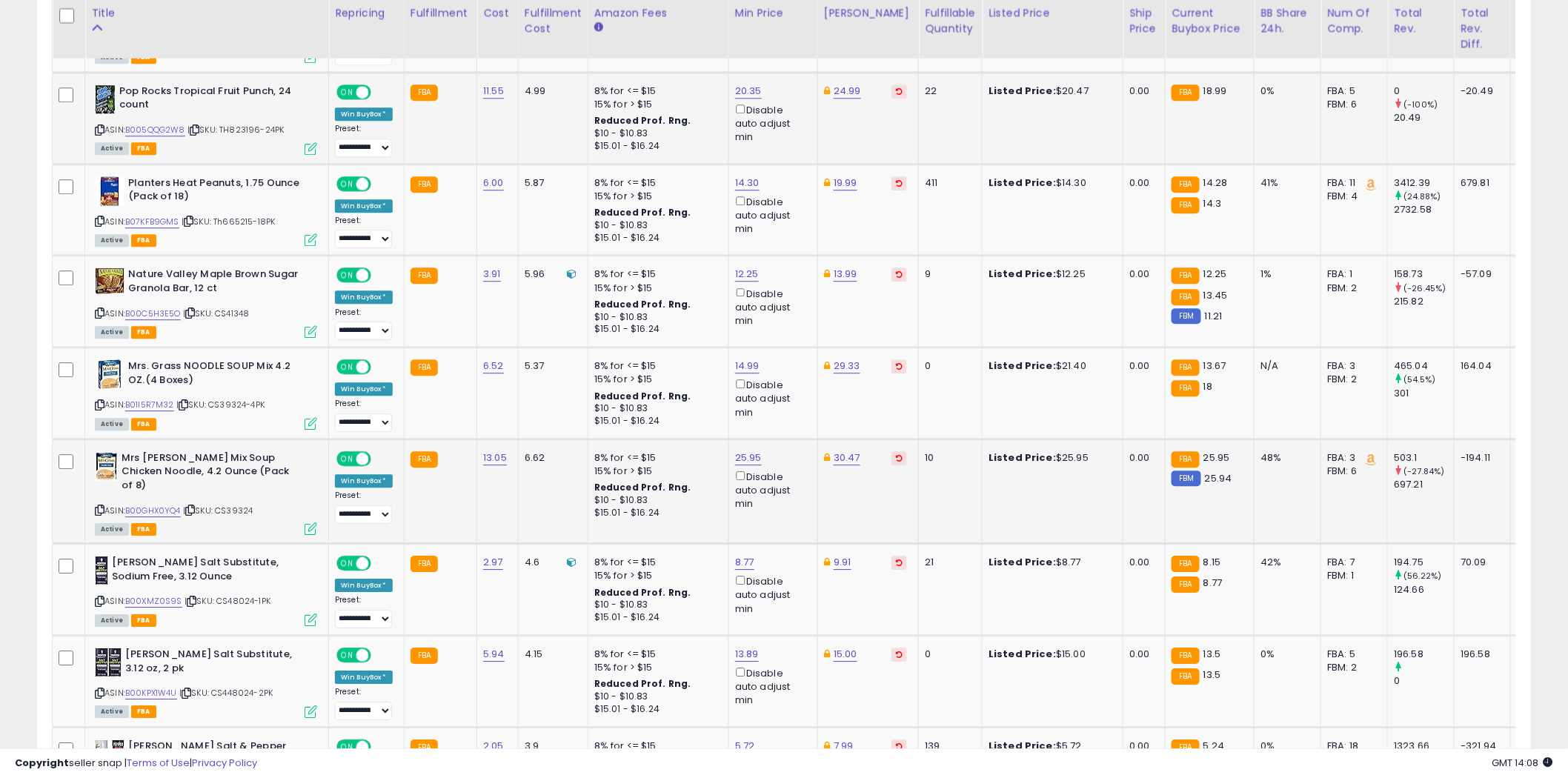
click at [101, 506] on icon at bounding box center [99, 510] width 10 height 8
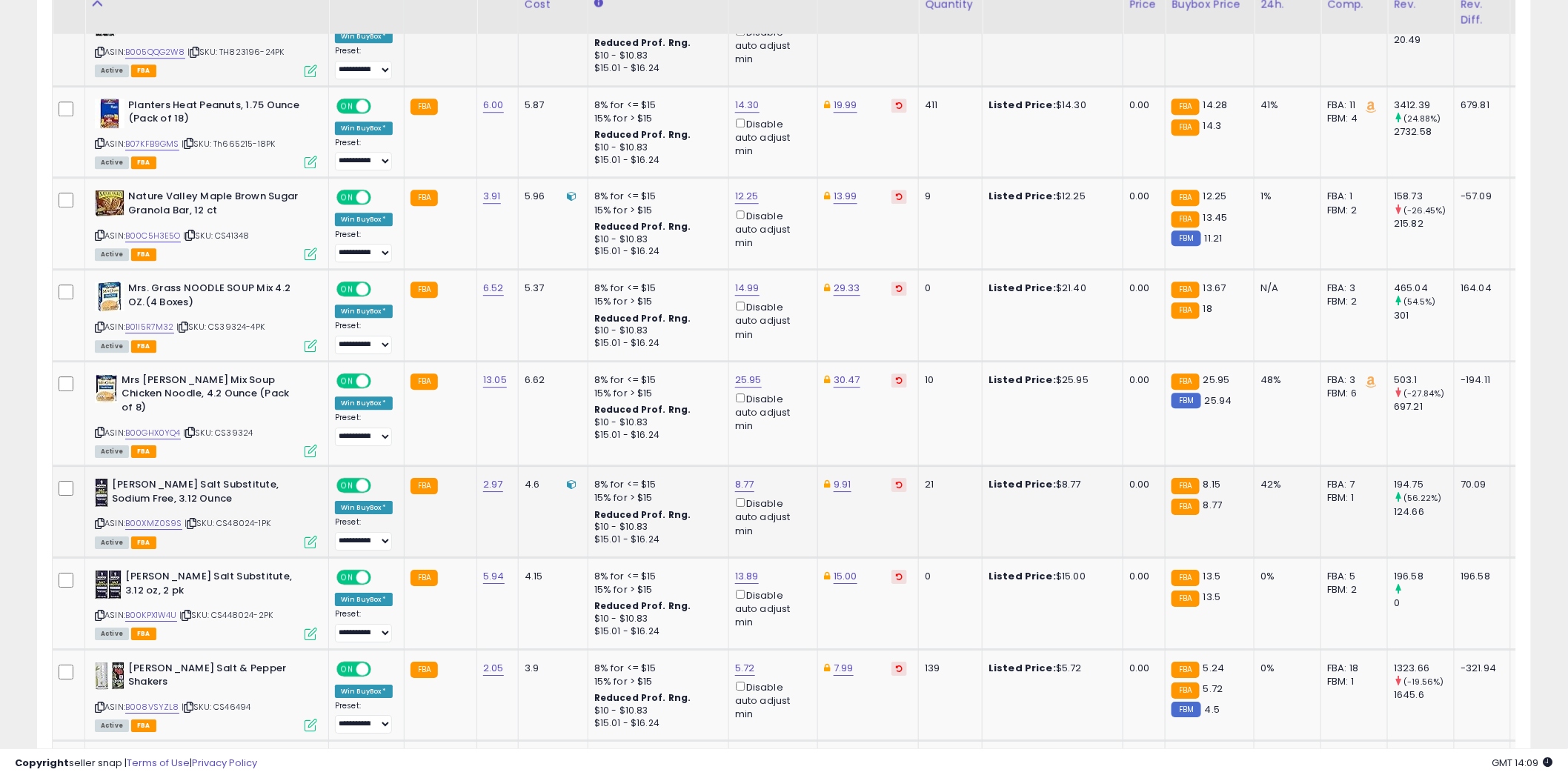
scroll to position [1647, 0]
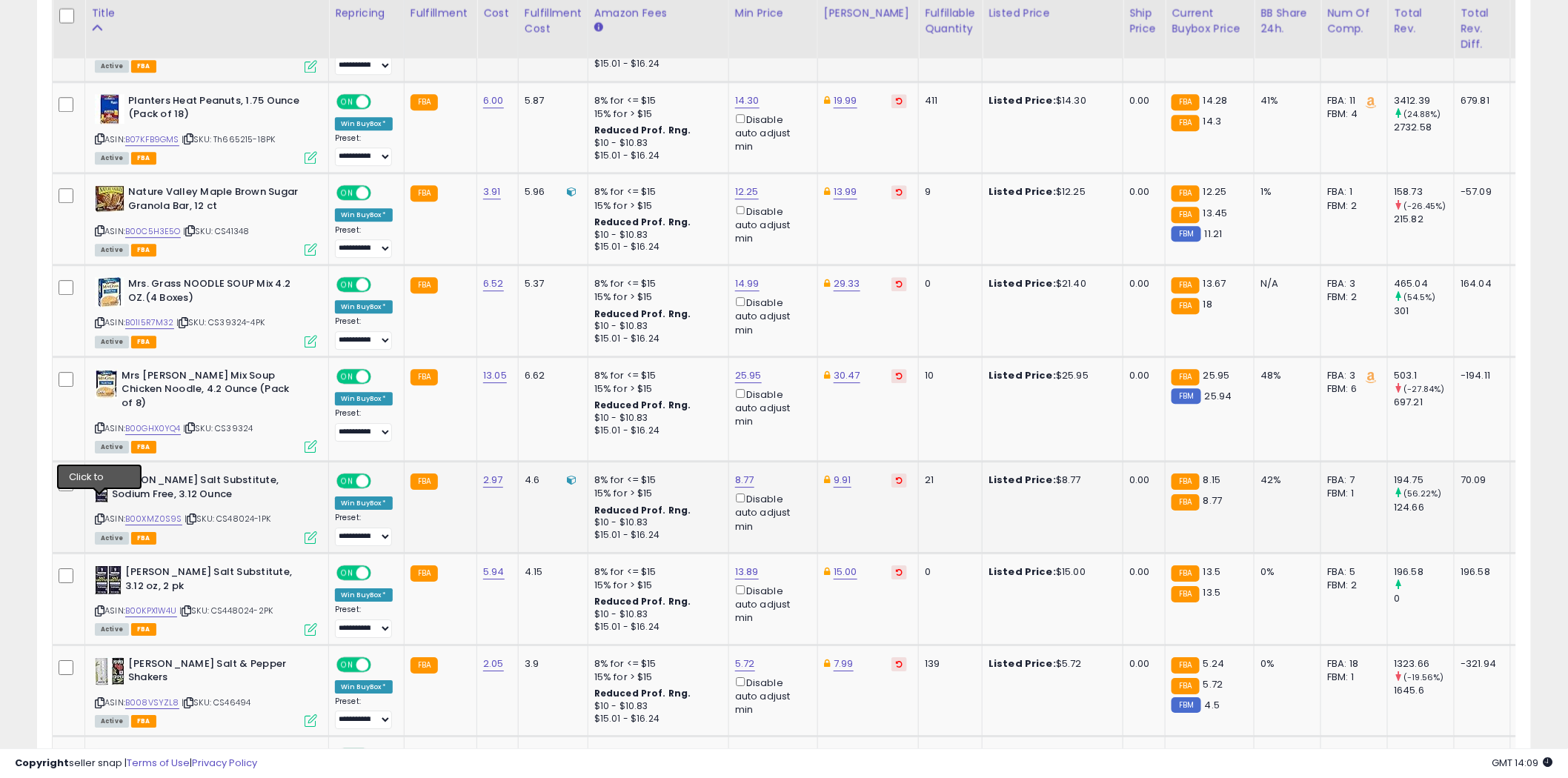
click at [99, 515] on icon at bounding box center [99, 519] width 10 height 8
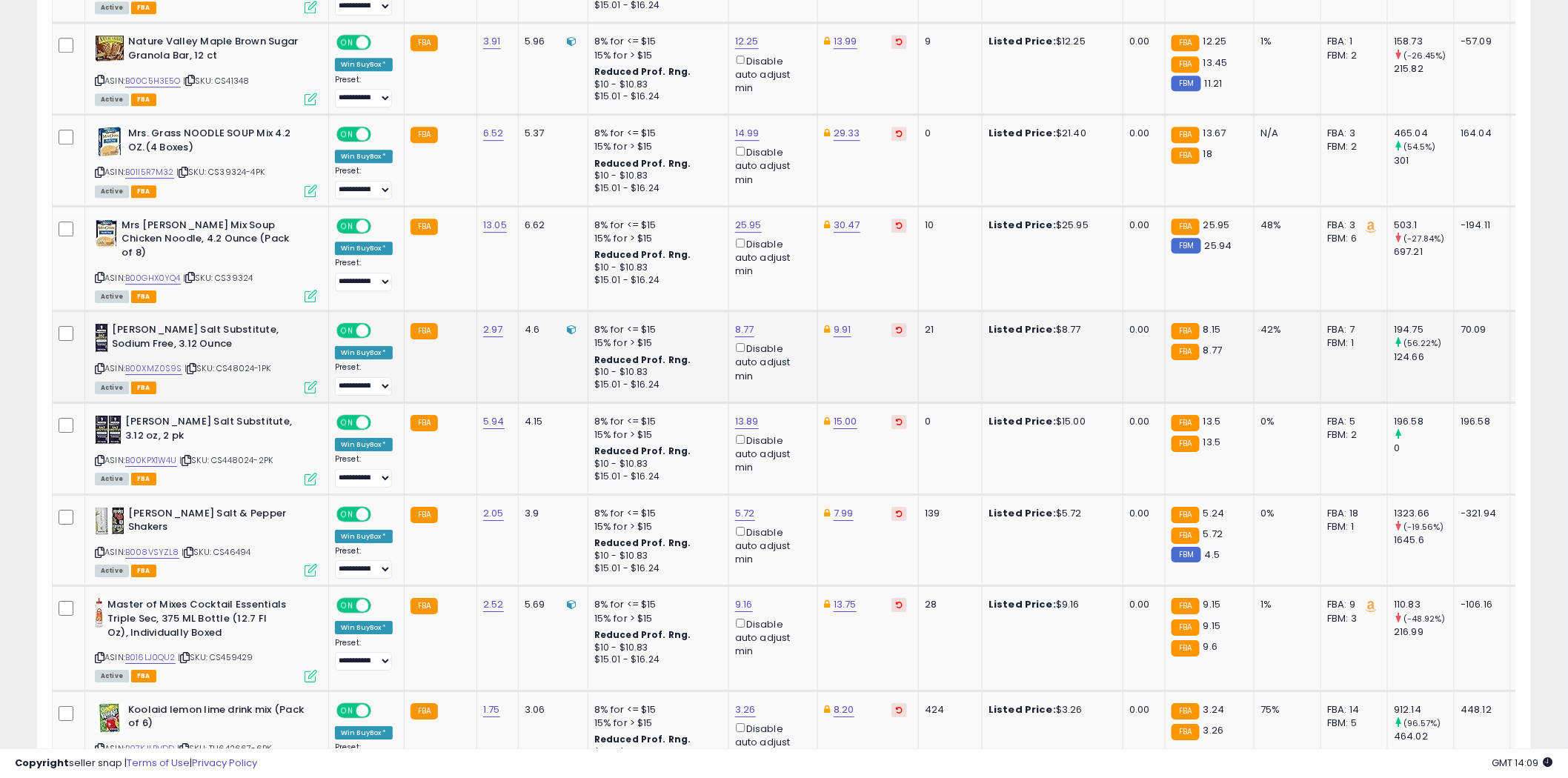
scroll to position [1811, 0]
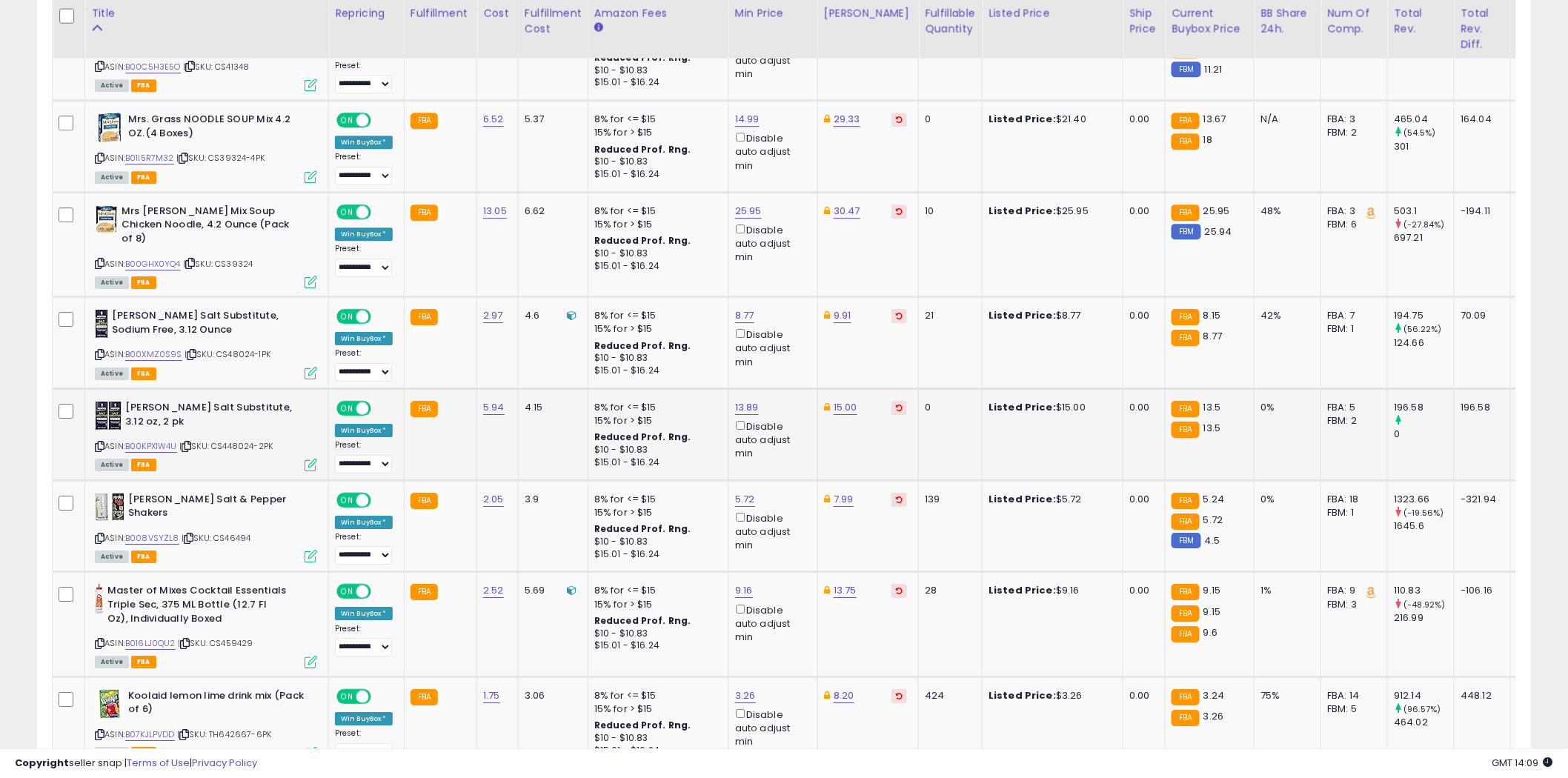
click at [99, 442] on icon at bounding box center [99, 446] width 10 height 8
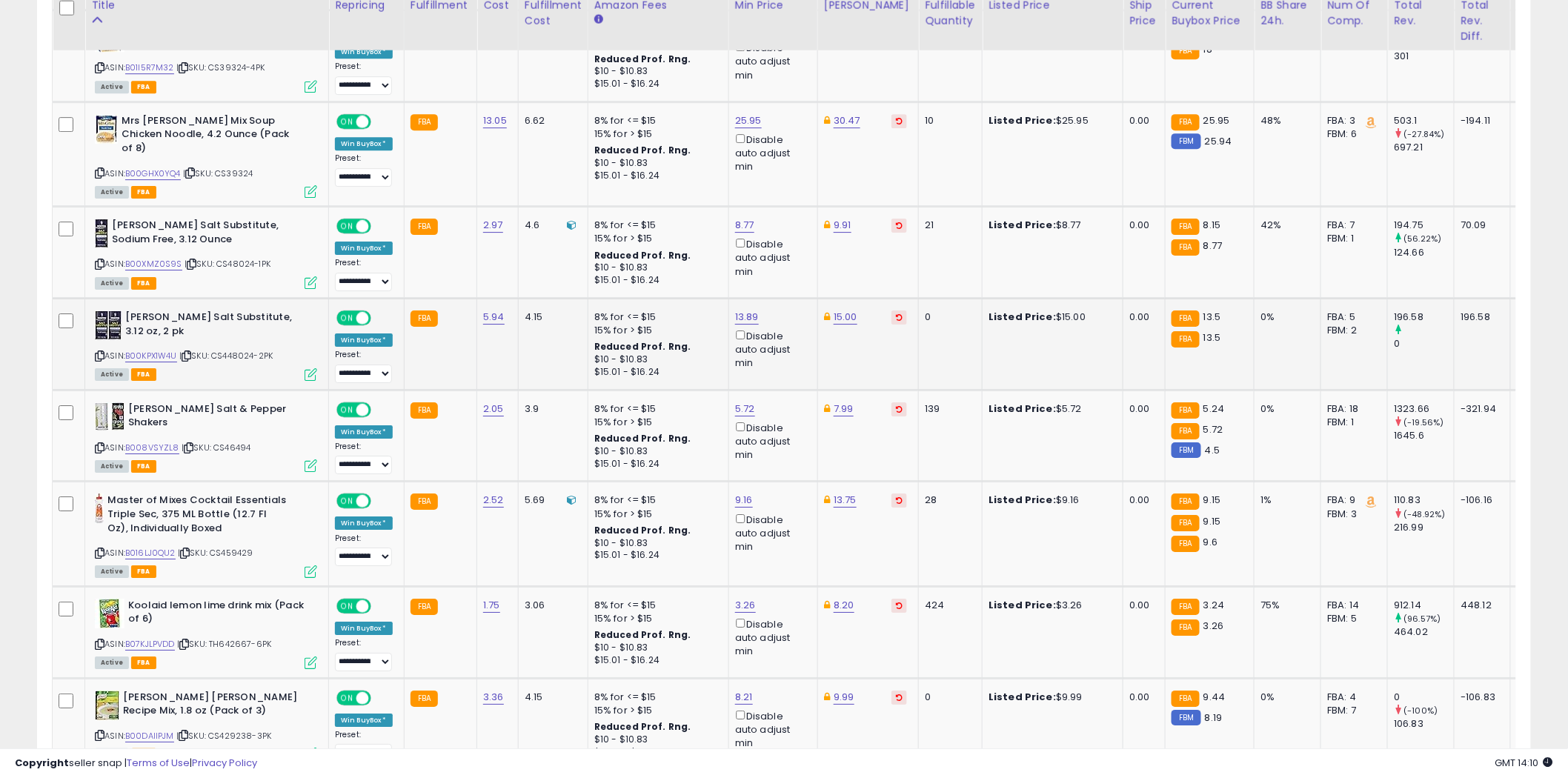
scroll to position [1893, 0]
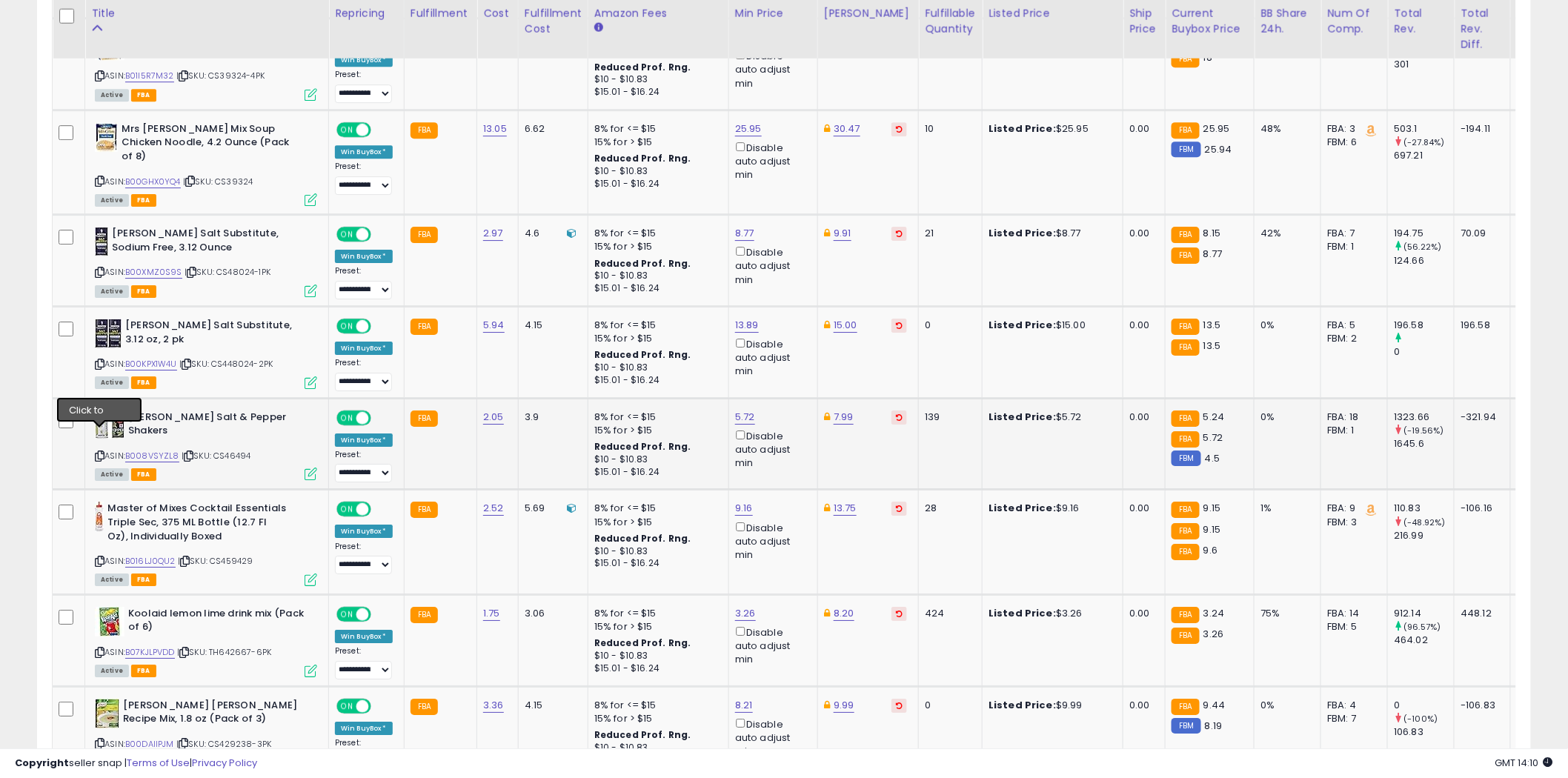
click at [102, 452] on icon at bounding box center [99, 456] width 10 height 8
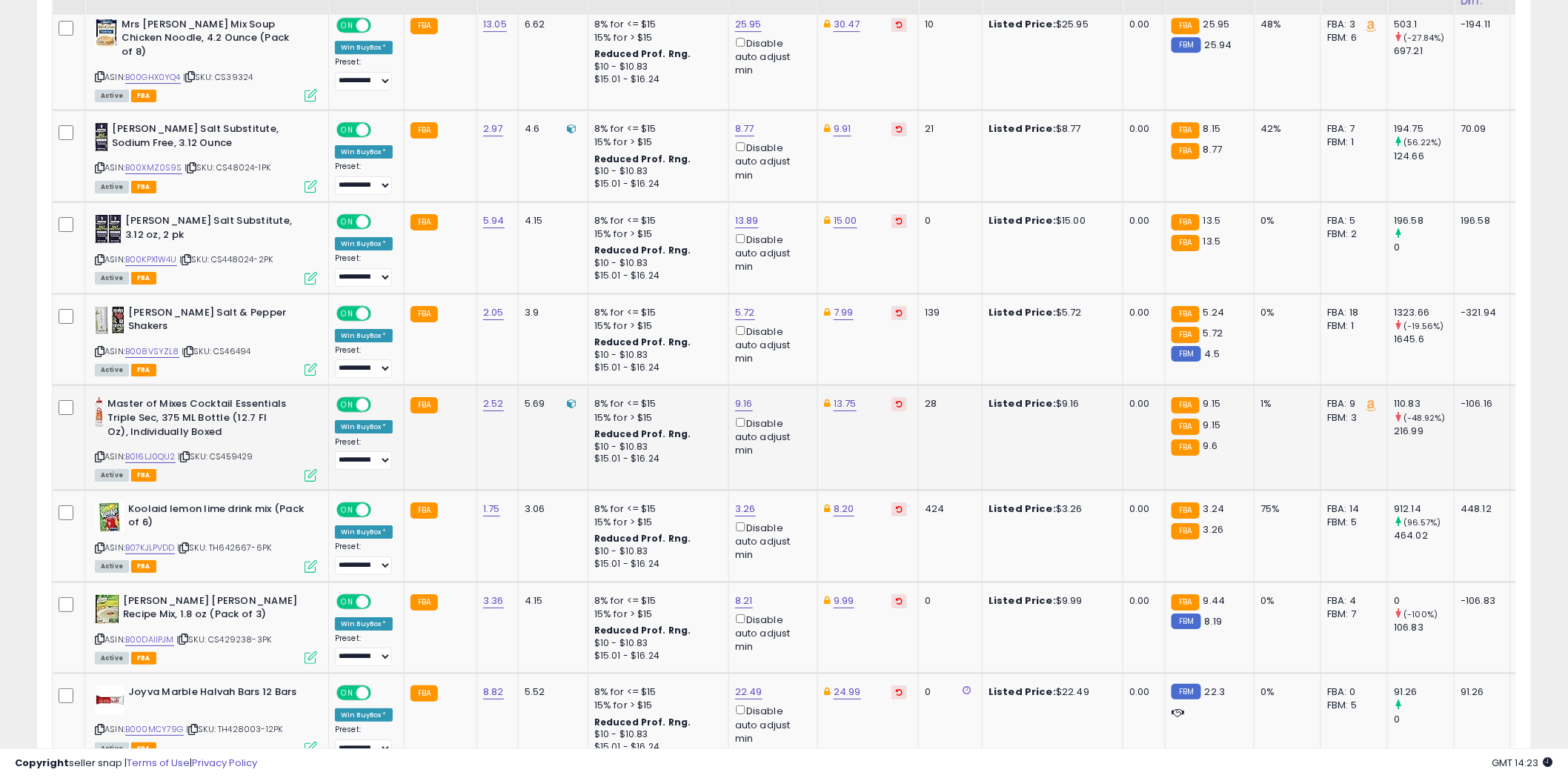
scroll to position [2057, 0]
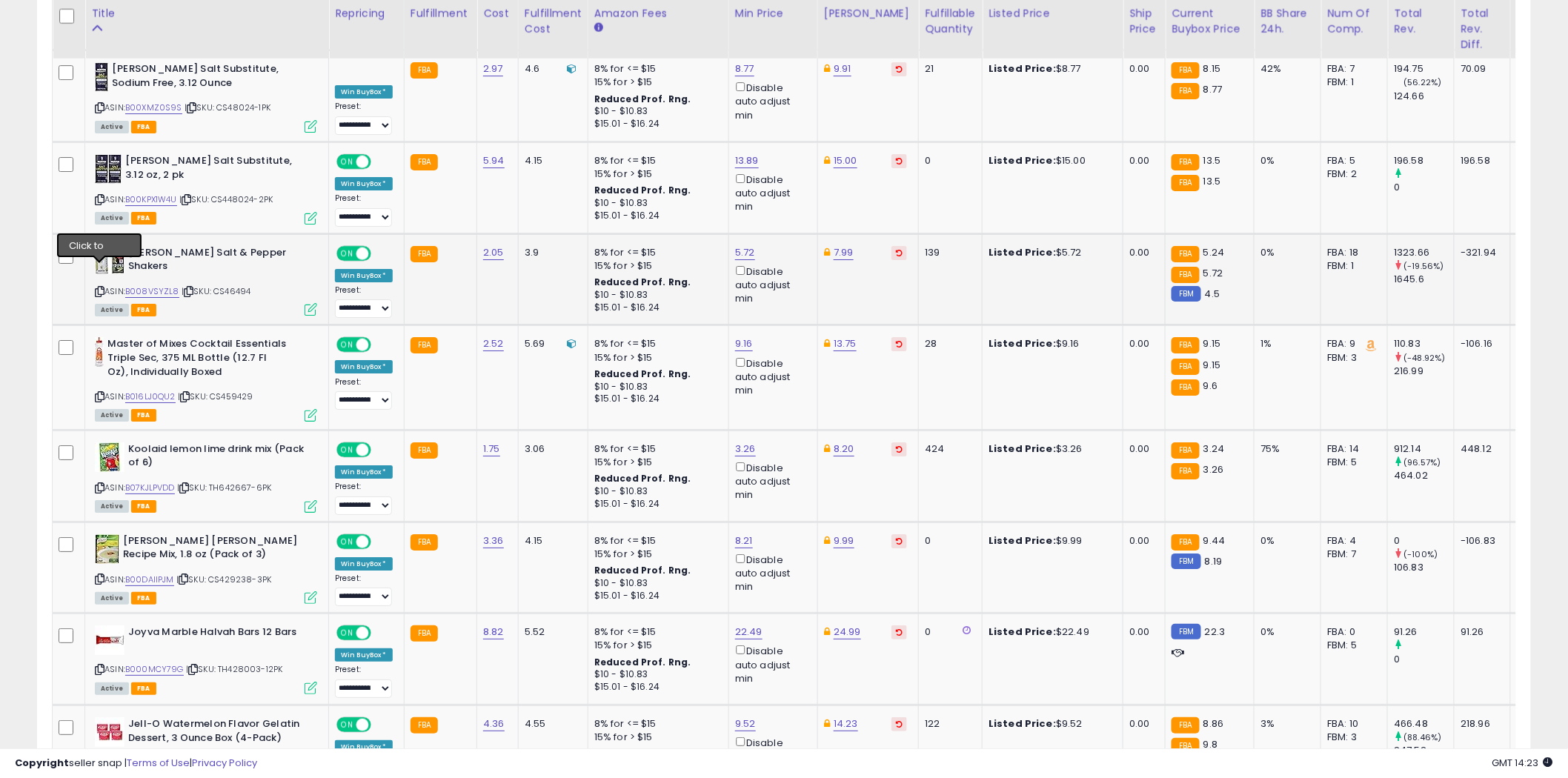
click at [99, 287] on icon at bounding box center [99, 291] width 10 height 8
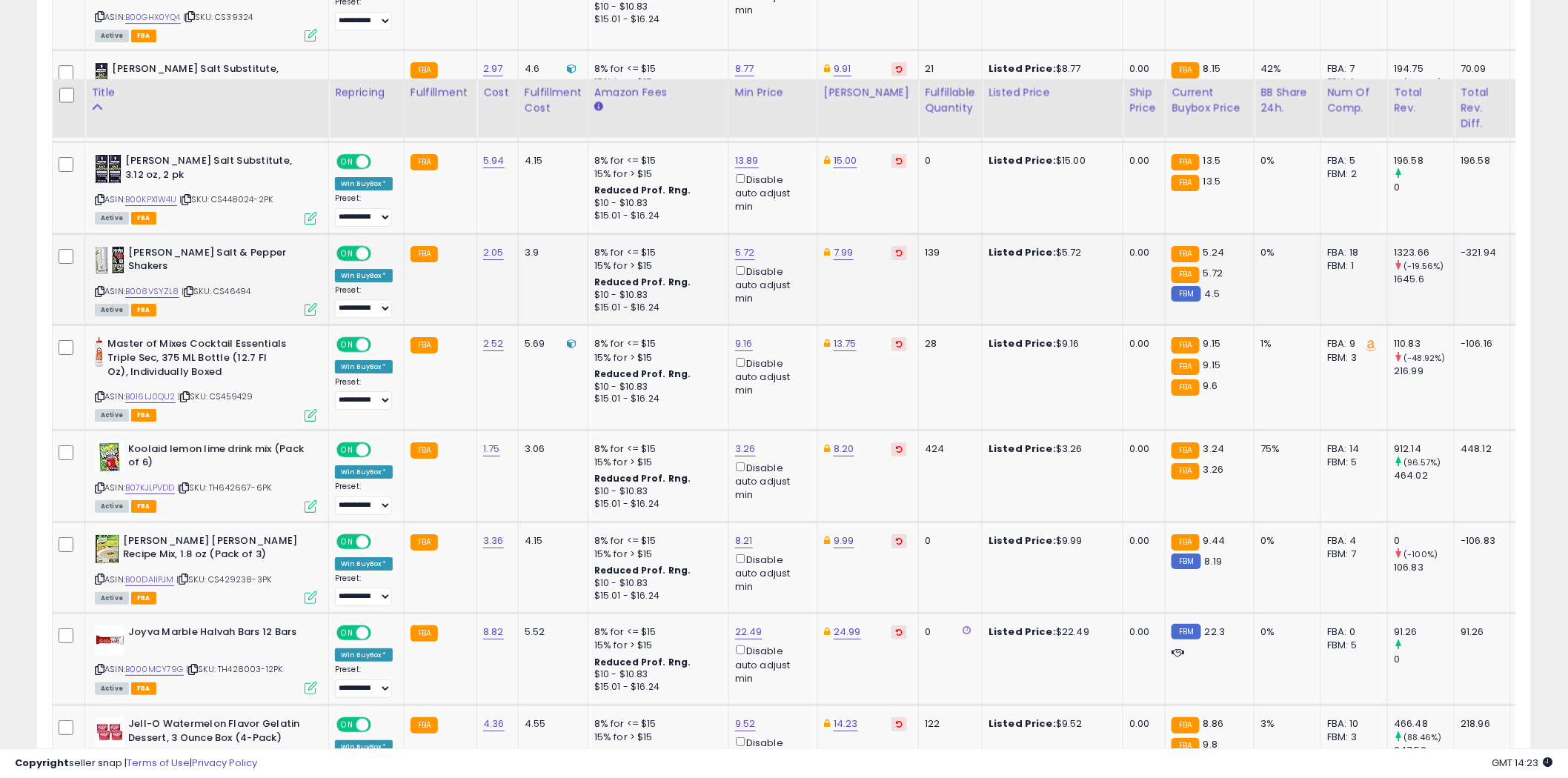
scroll to position [2140, 0]
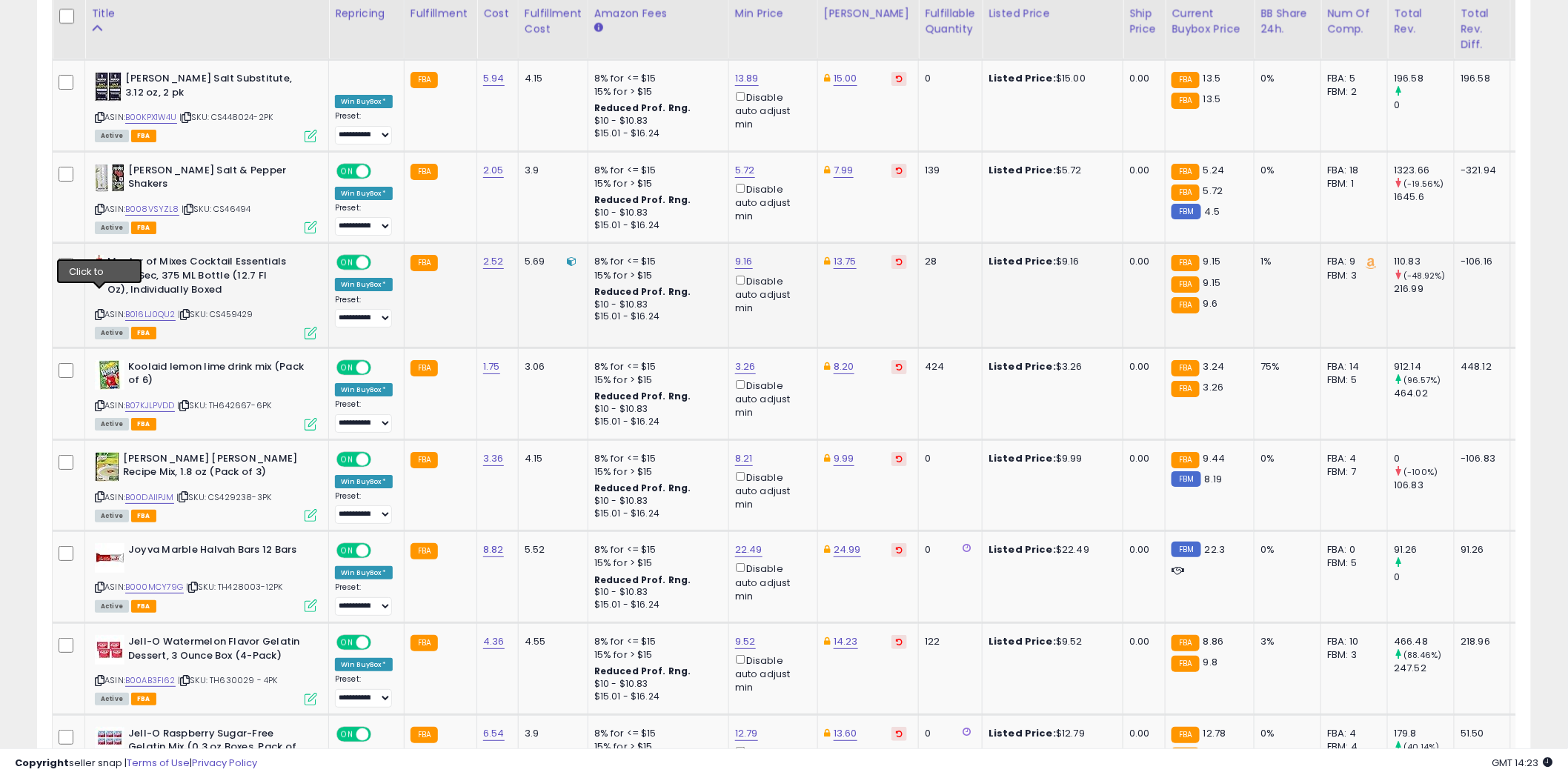
click at [101, 311] on icon at bounding box center [99, 315] width 10 height 8
click at [745, 254] on link "9.16" at bounding box center [744, 261] width 18 height 15
type input "****"
click at [787, 194] on icon "submit" at bounding box center [782, 191] width 9 height 9
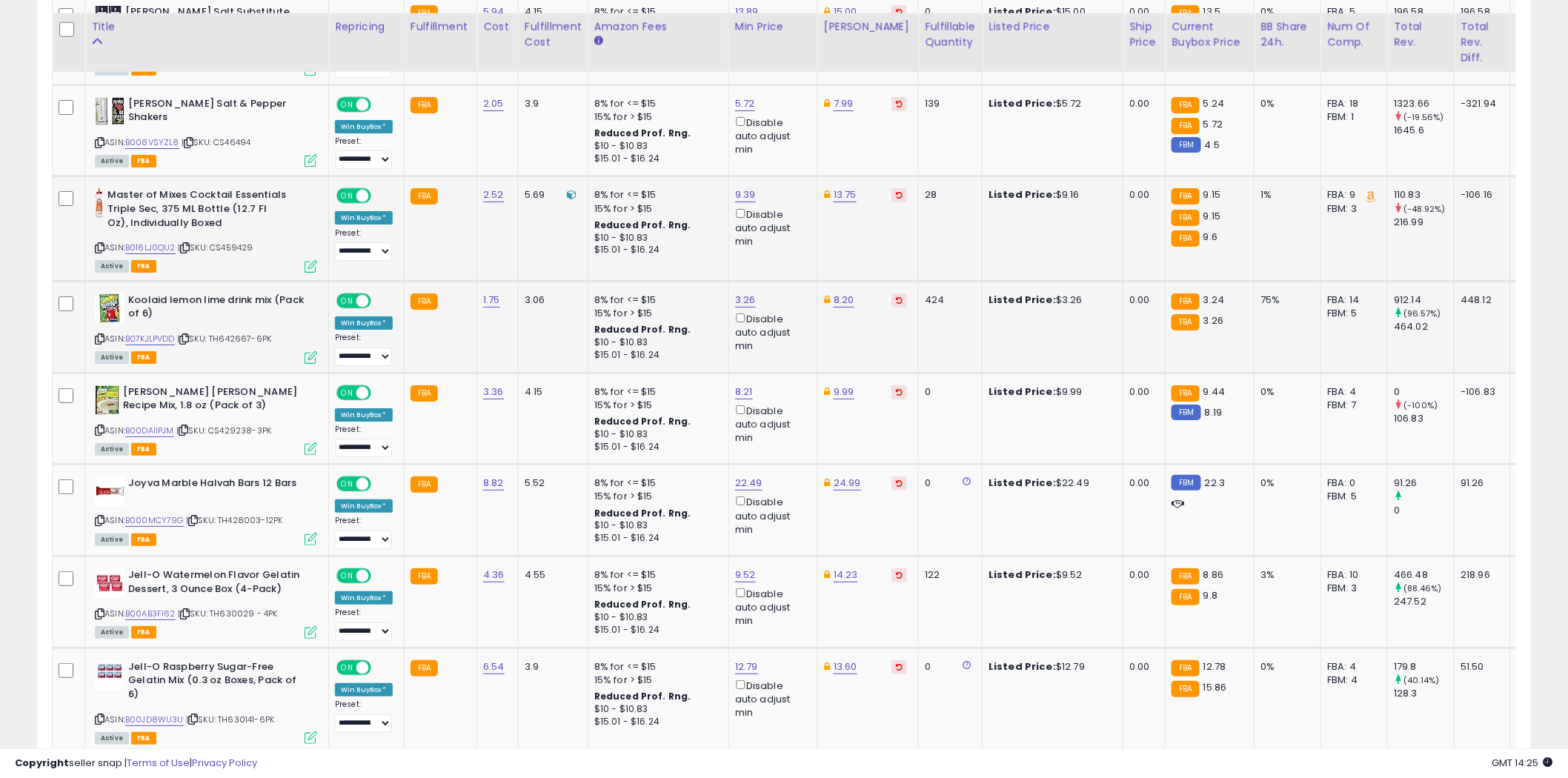
scroll to position [2223, 0]
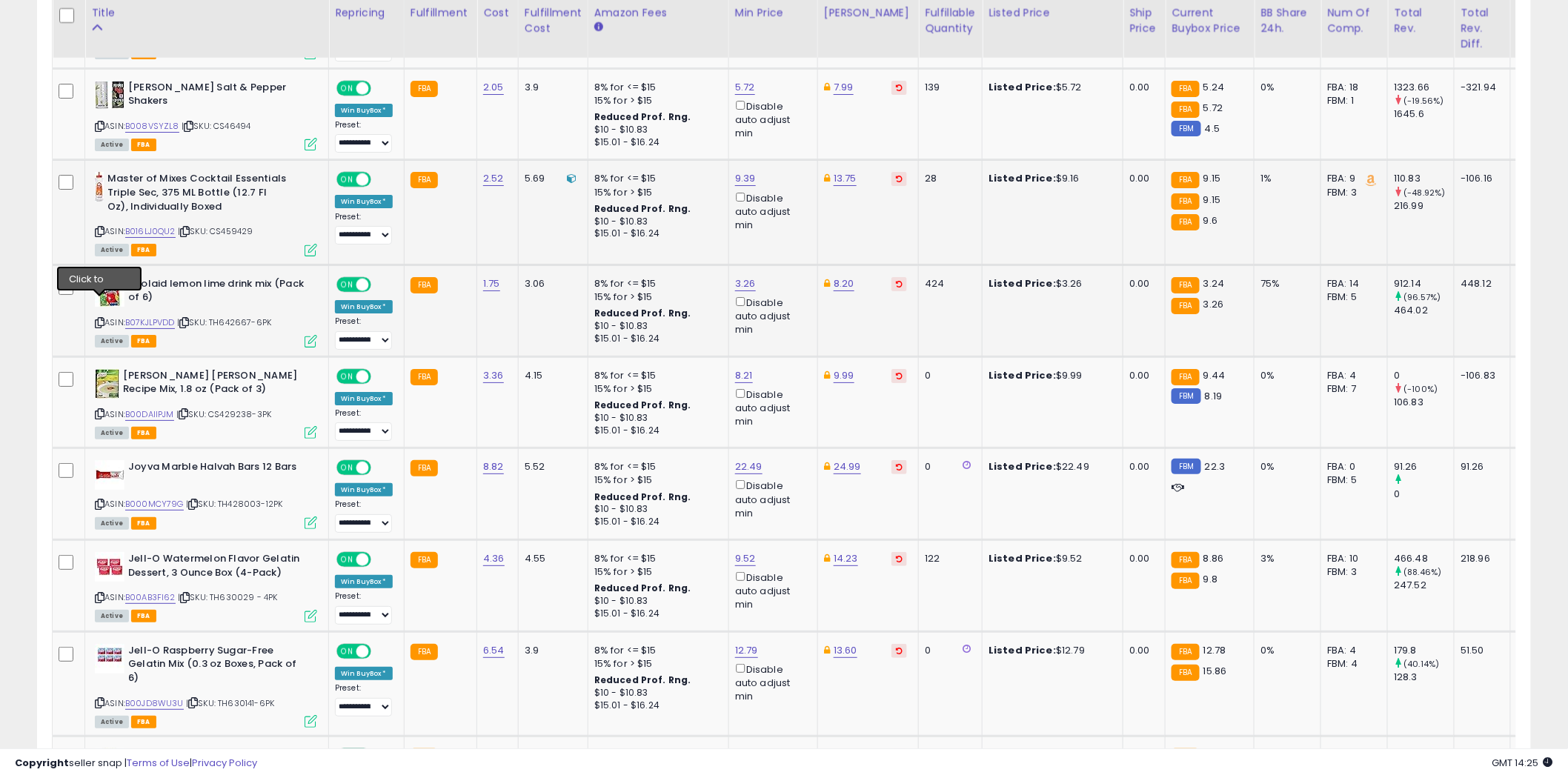
click at [101, 319] on icon at bounding box center [99, 323] width 10 height 8
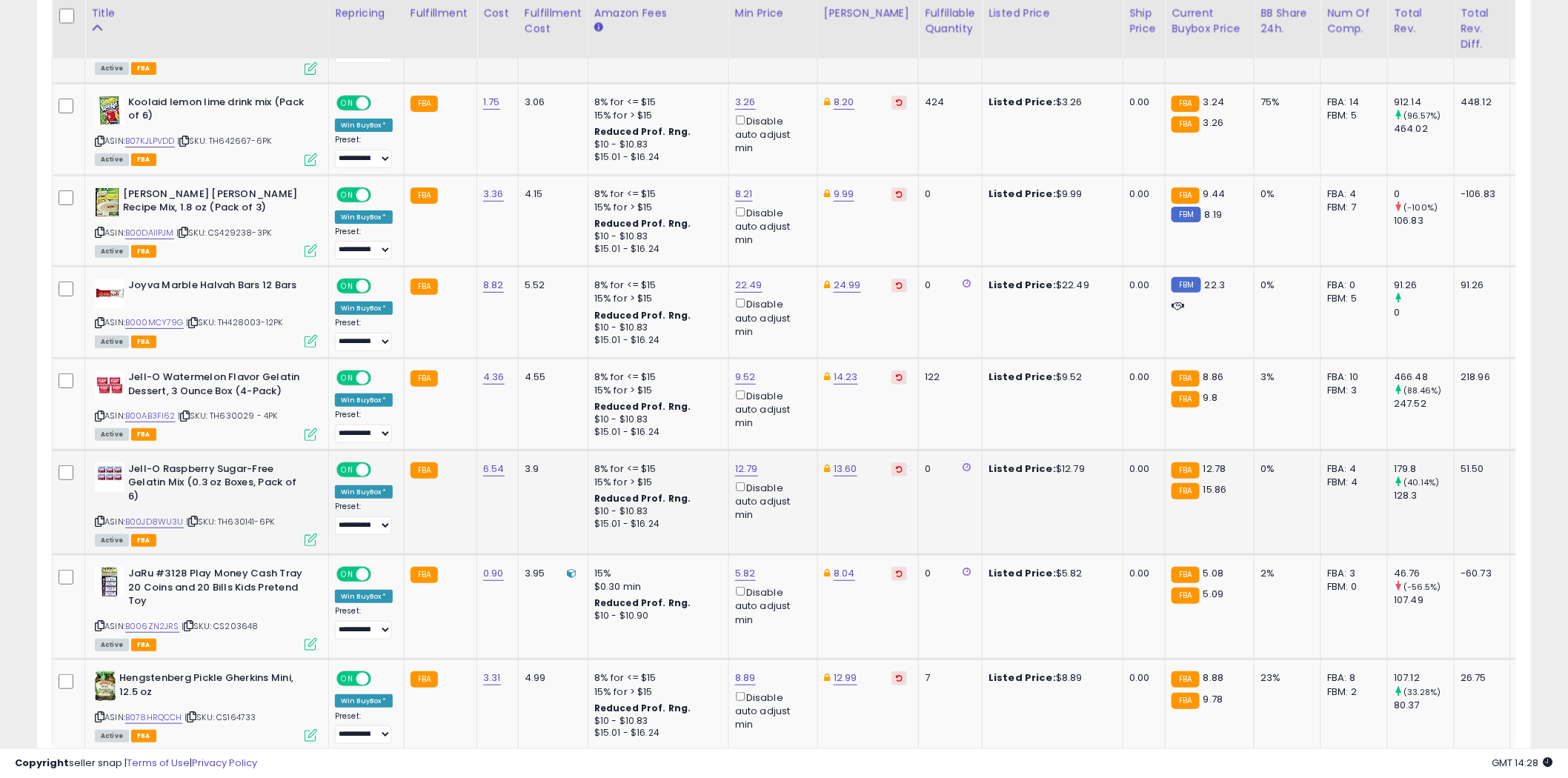
scroll to position [2322, 0]
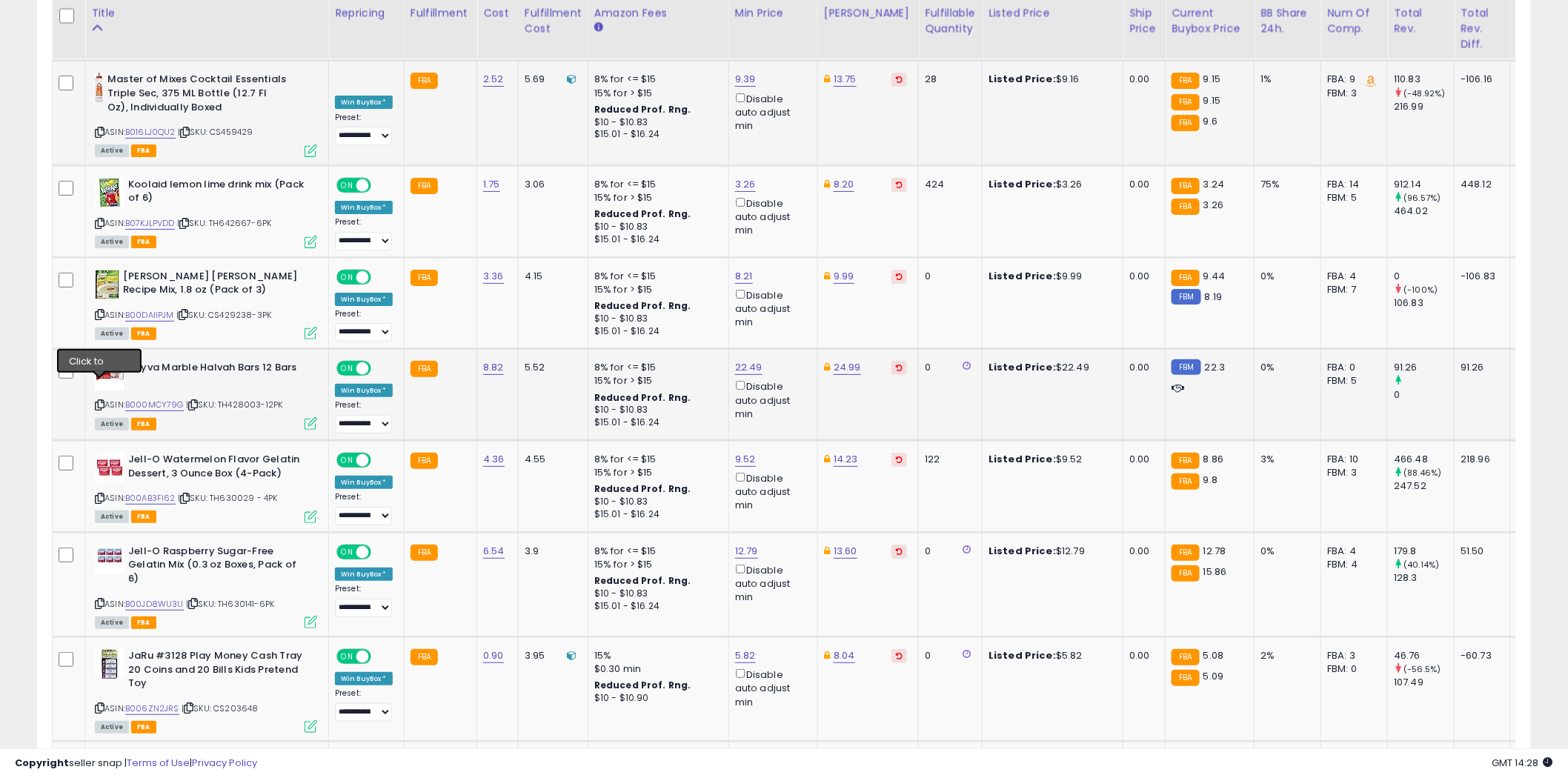
click at [99, 401] on icon at bounding box center [99, 405] width 10 height 8
click at [102, 494] on icon at bounding box center [99, 498] width 10 height 8
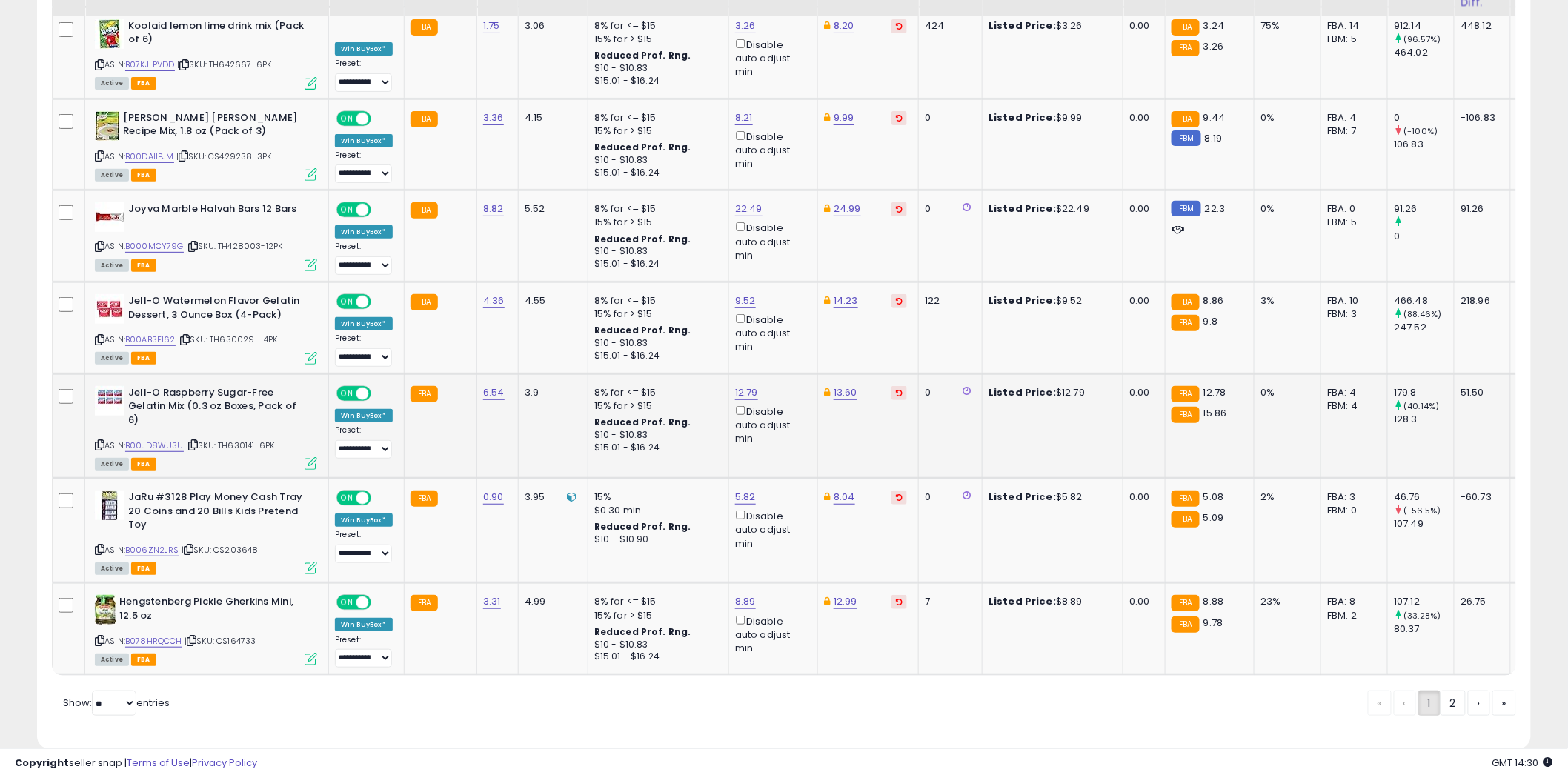
scroll to position [2487, 0]
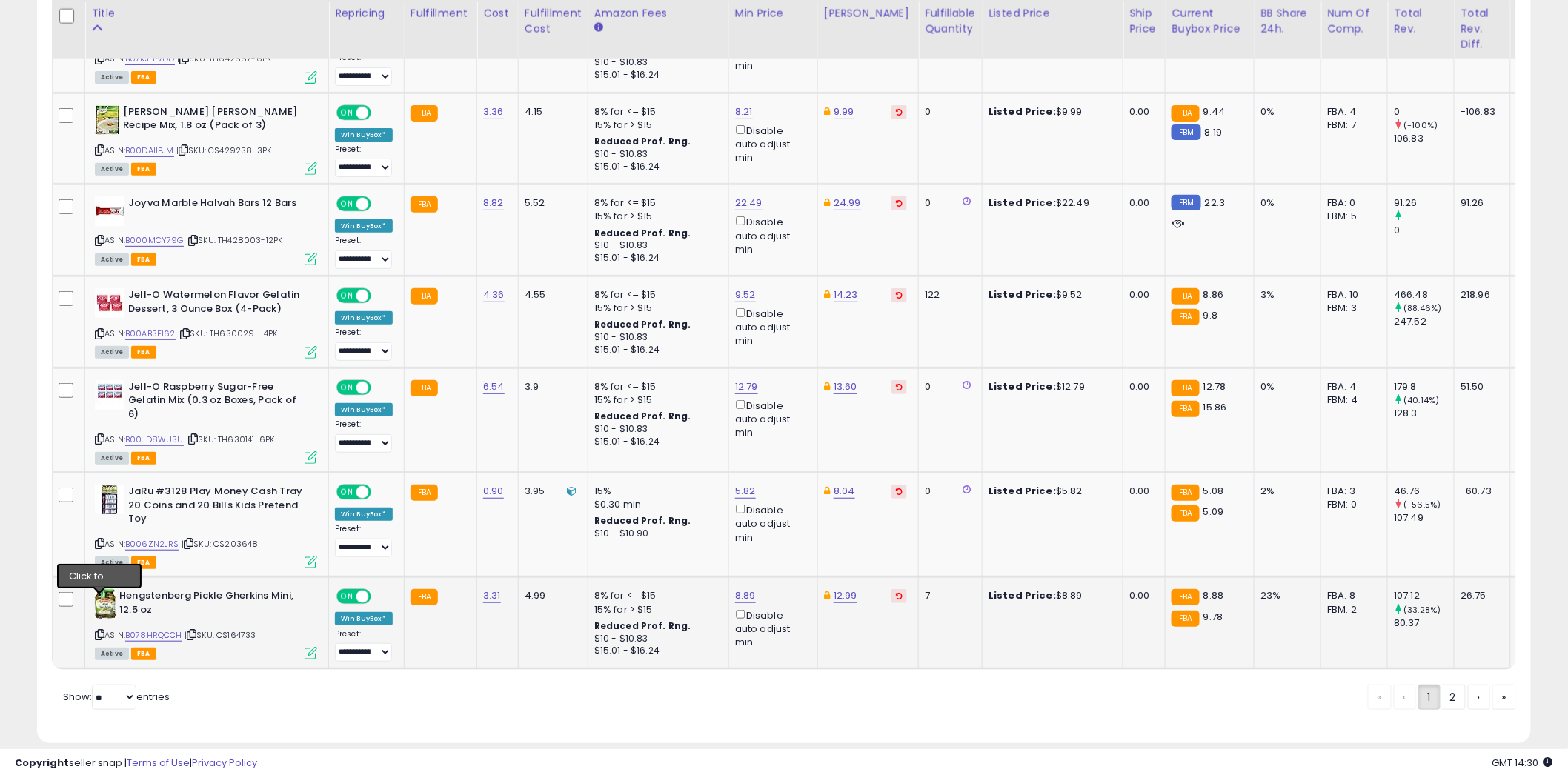
click at [101, 631] on icon at bounding box center [99, 635] width 10 height 8
click at [128, 685] on select "** **" at bounding box center [114, 697] width 44 height 25
select select "**"
click at [93, 685] on select "** **" at bounding box center [114, 697] width 44 height 25
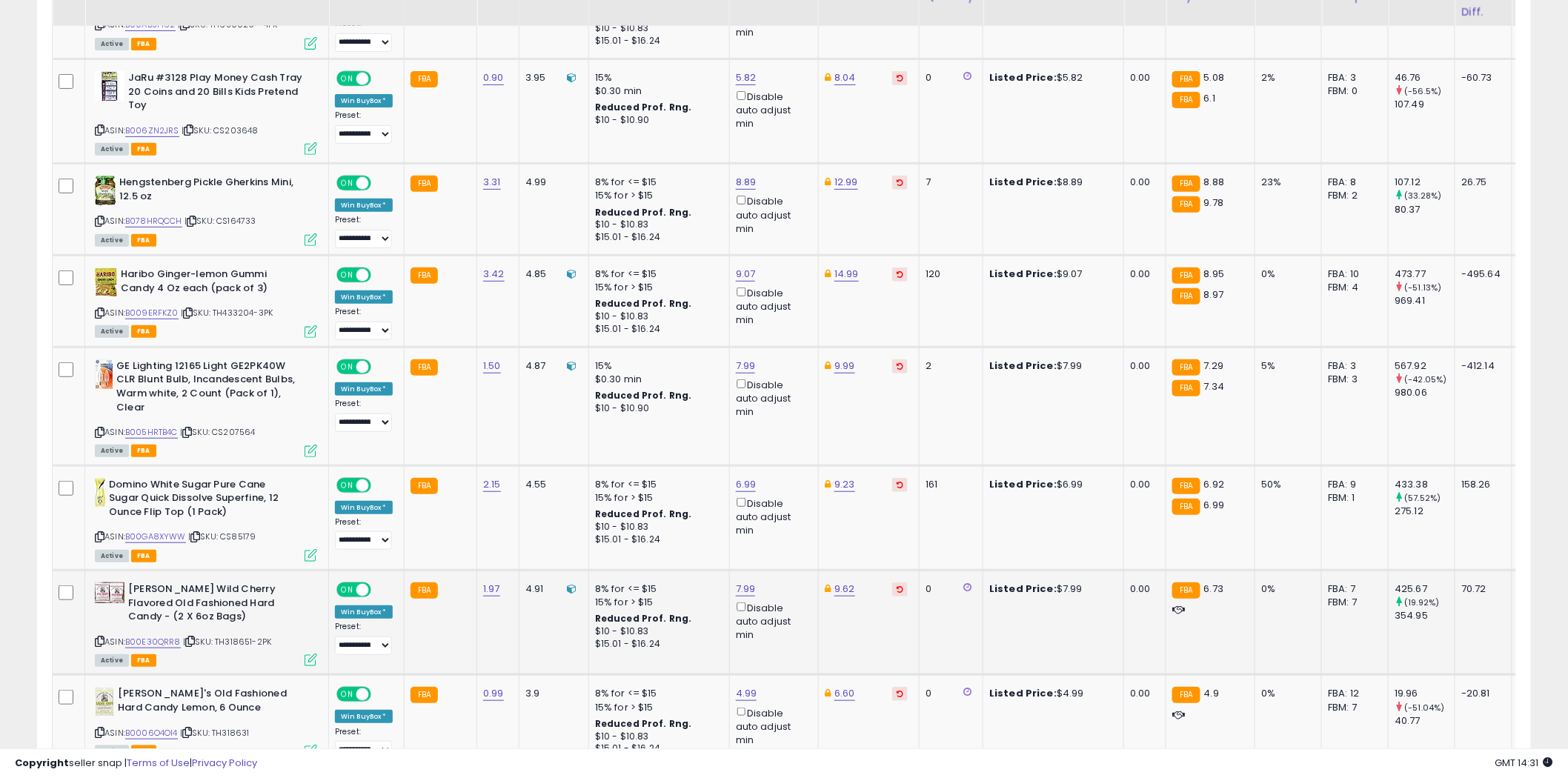
scroll to position [2425, 0]
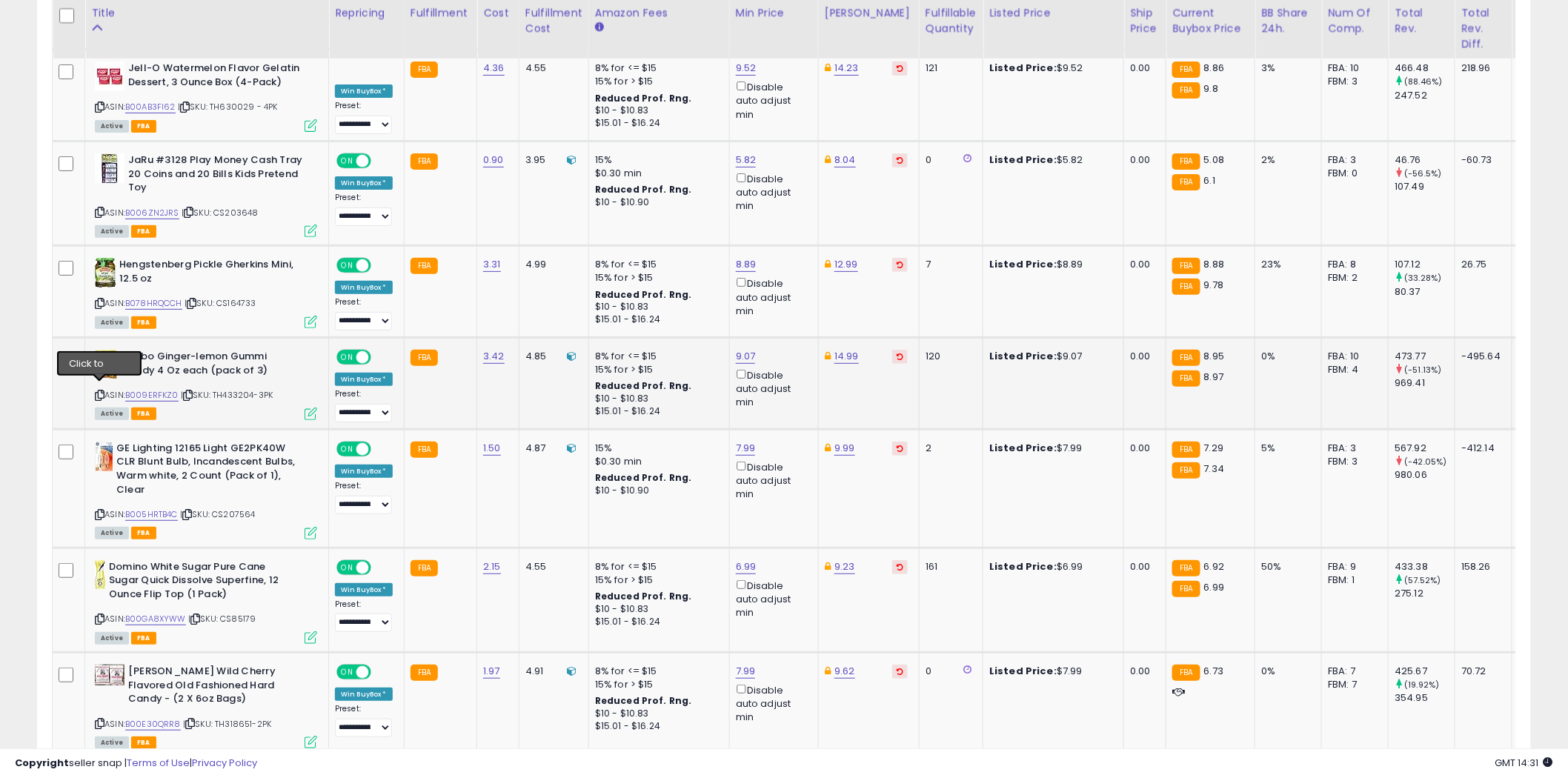
click at [99, 391] on icon at bounding box center [99, 395] width 10 height 8
click at [748, 350] on link "9.07" at bounding box center [746, 357] width 20 height 15
type input "*"
type input "****"
click at [788, 300] on icon "submit" at bounding box center [783, 297] width 9 height 9
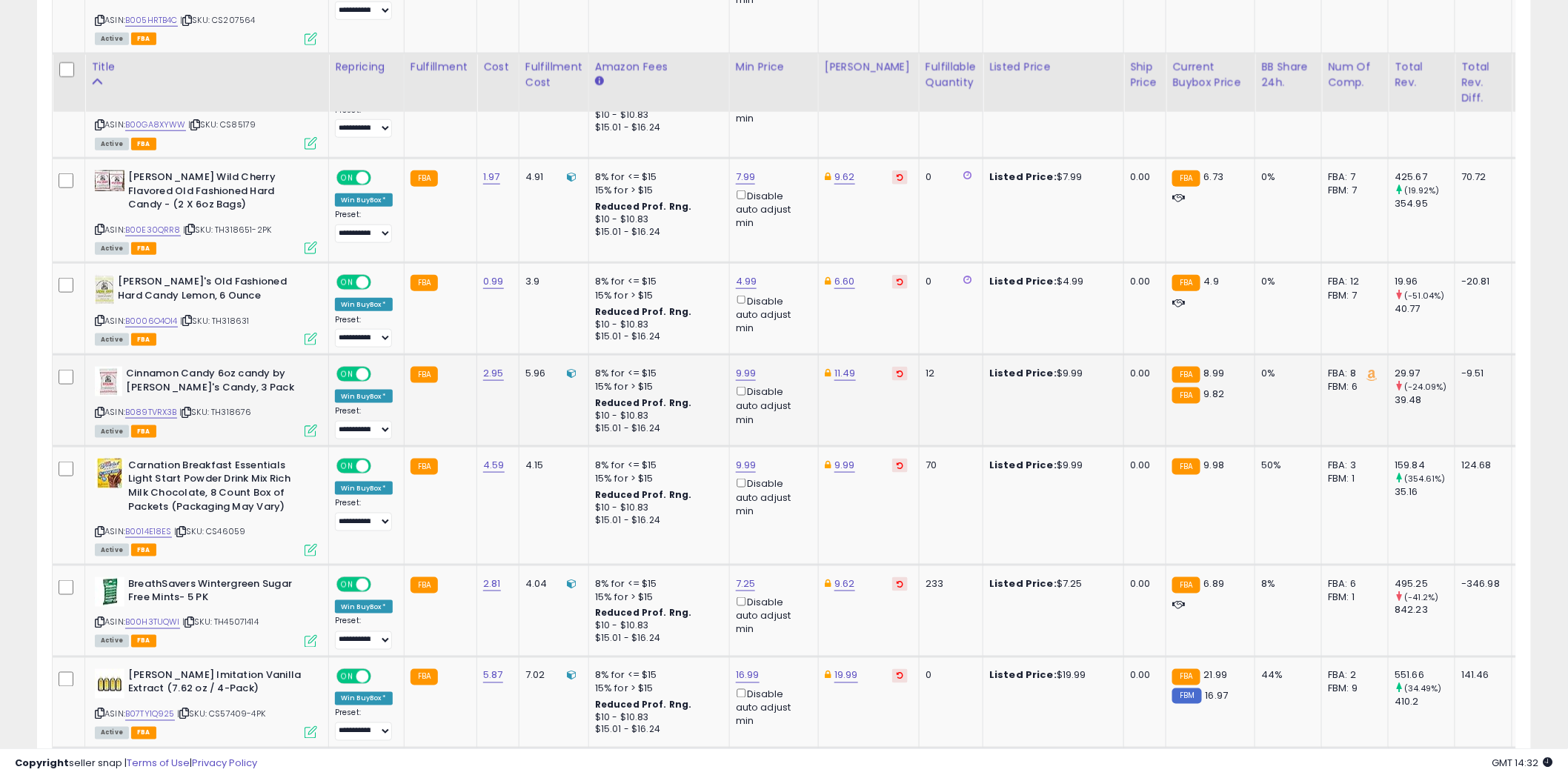
scroll to position [3002, 0]
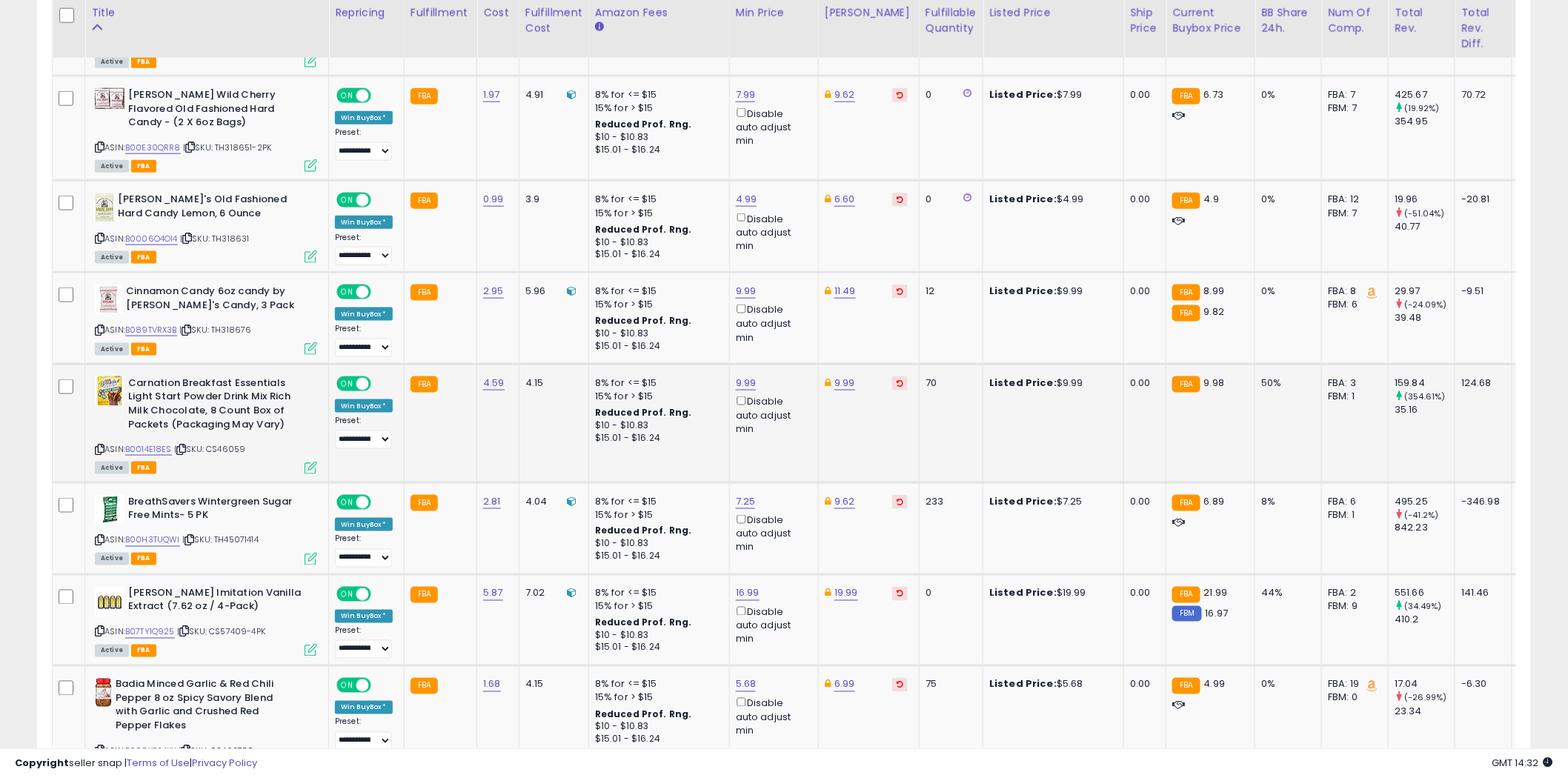
click at [102, 446] on icon at bounding box center [99, 450] width 10 height 8
click at [382, 432] on select "**********" at bounding box center [363, 439] width 57 height 19
select select "**********"
click at [335, 430] on select "**********" at bounding box center [363, 439] width 57 height 19
click at [746, 376] on link "9.99" at bounding box center [746, 383] width 21 height 15
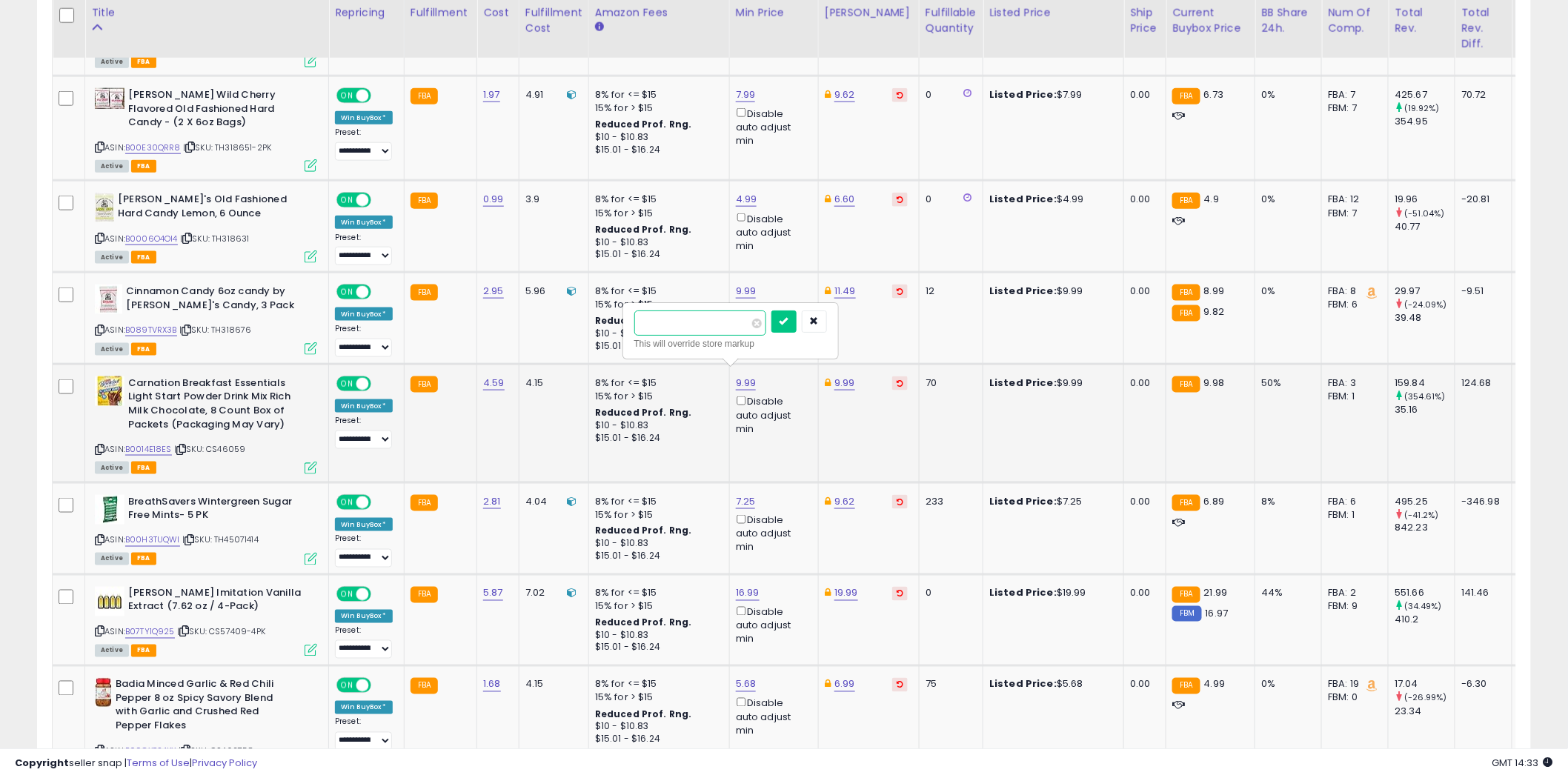
type input "*"
click at [788, 323] on icon "submit" at bounding box center [784, 320] width 9 height 9
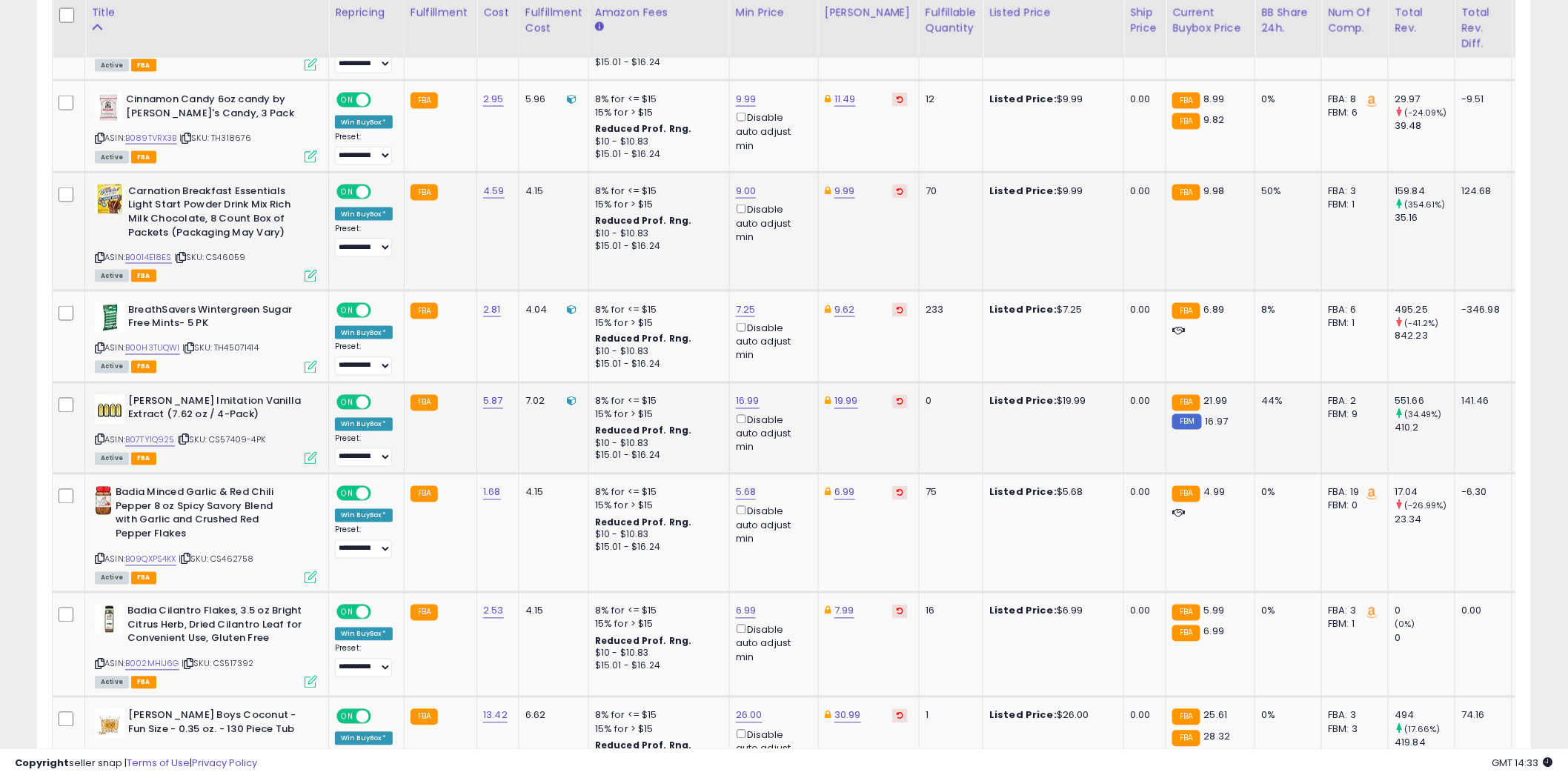
scroll to position [3249, 0]
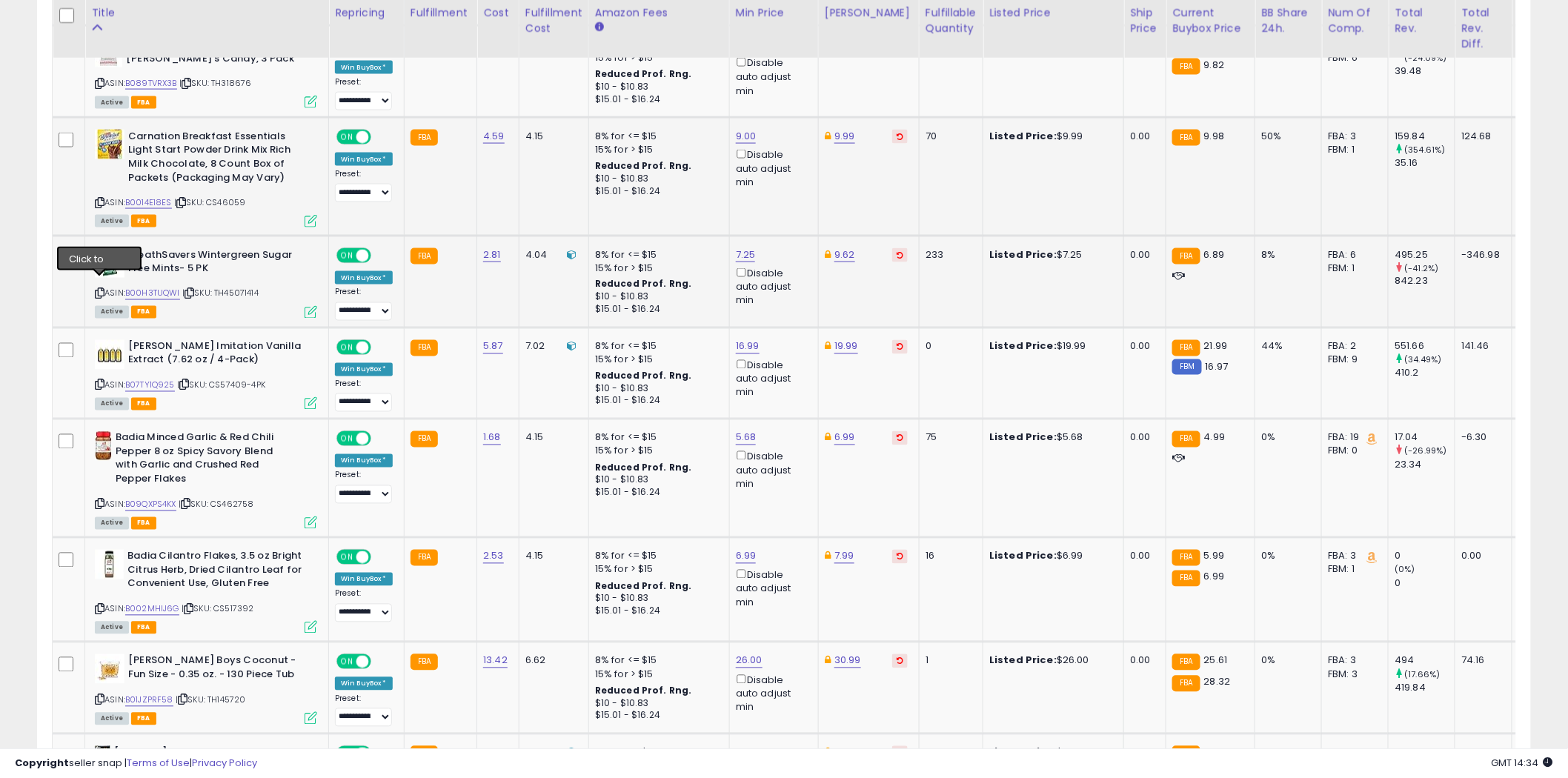
click at [98, 290] on icon at bounding box center [99, 294] width 10 height 8
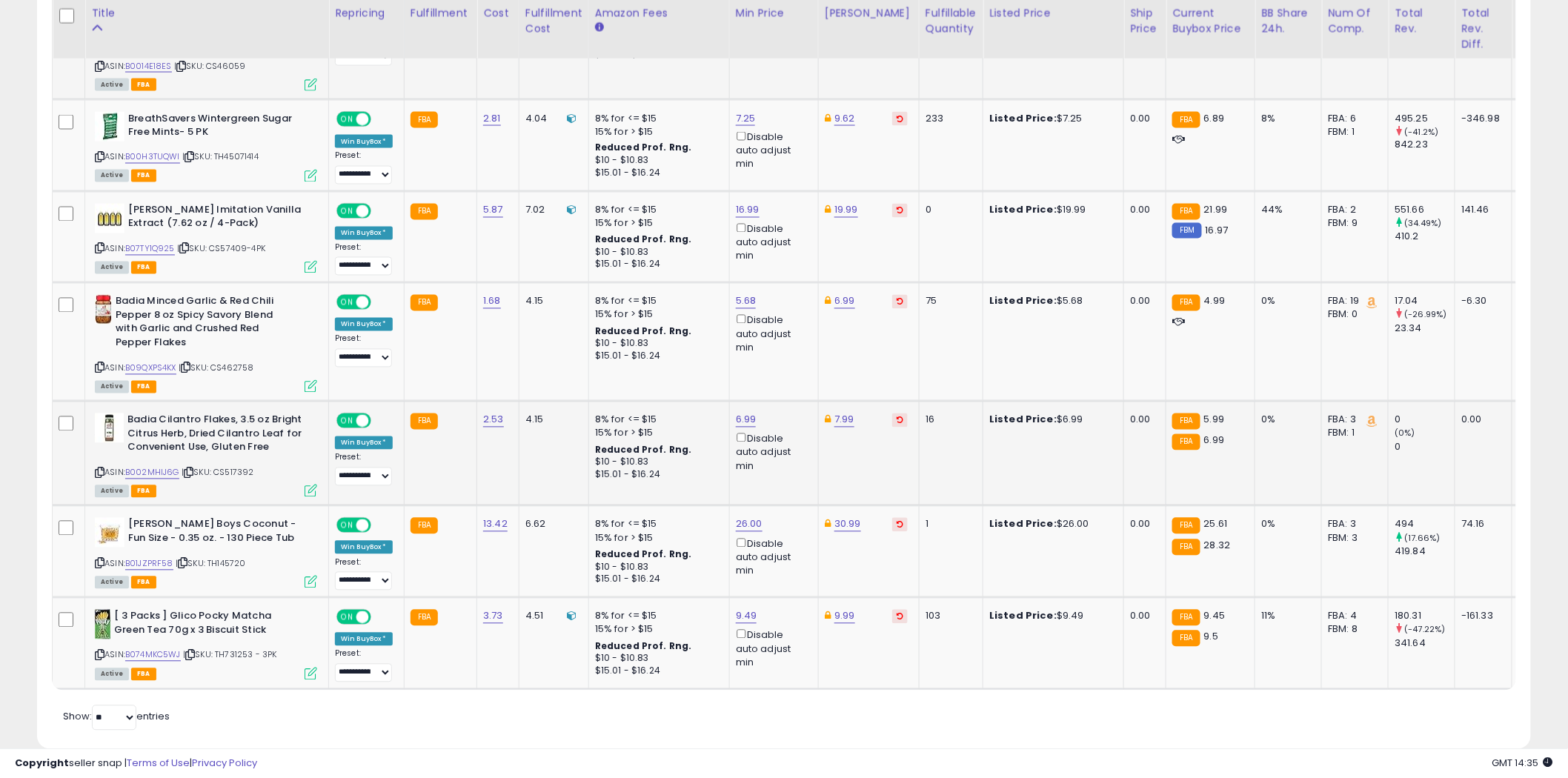
scroll to position [3413, 0]
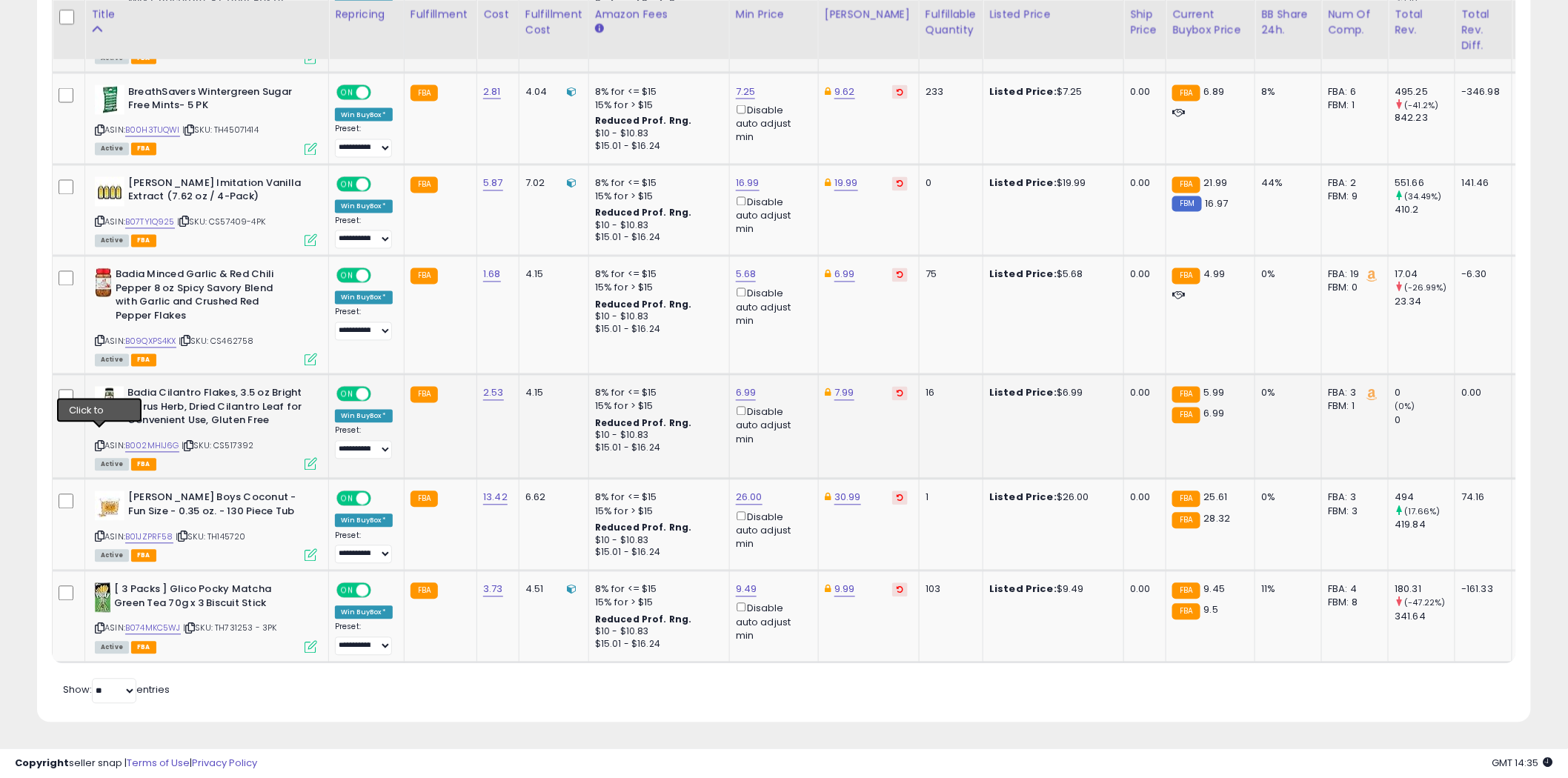
click at [99, 442] on icon at bounding box center [99, 446] width 10 height 8
click at [100, 533] on icon at bounding box center [99, 537] width 10 height 8
click at [754, 491] on link "26.00" at bounding box center [749, 498] width 27 height 15
type input "*****"
click at [799, 433] on button "submit" at bounding box center [786, 434] width 25 height 22
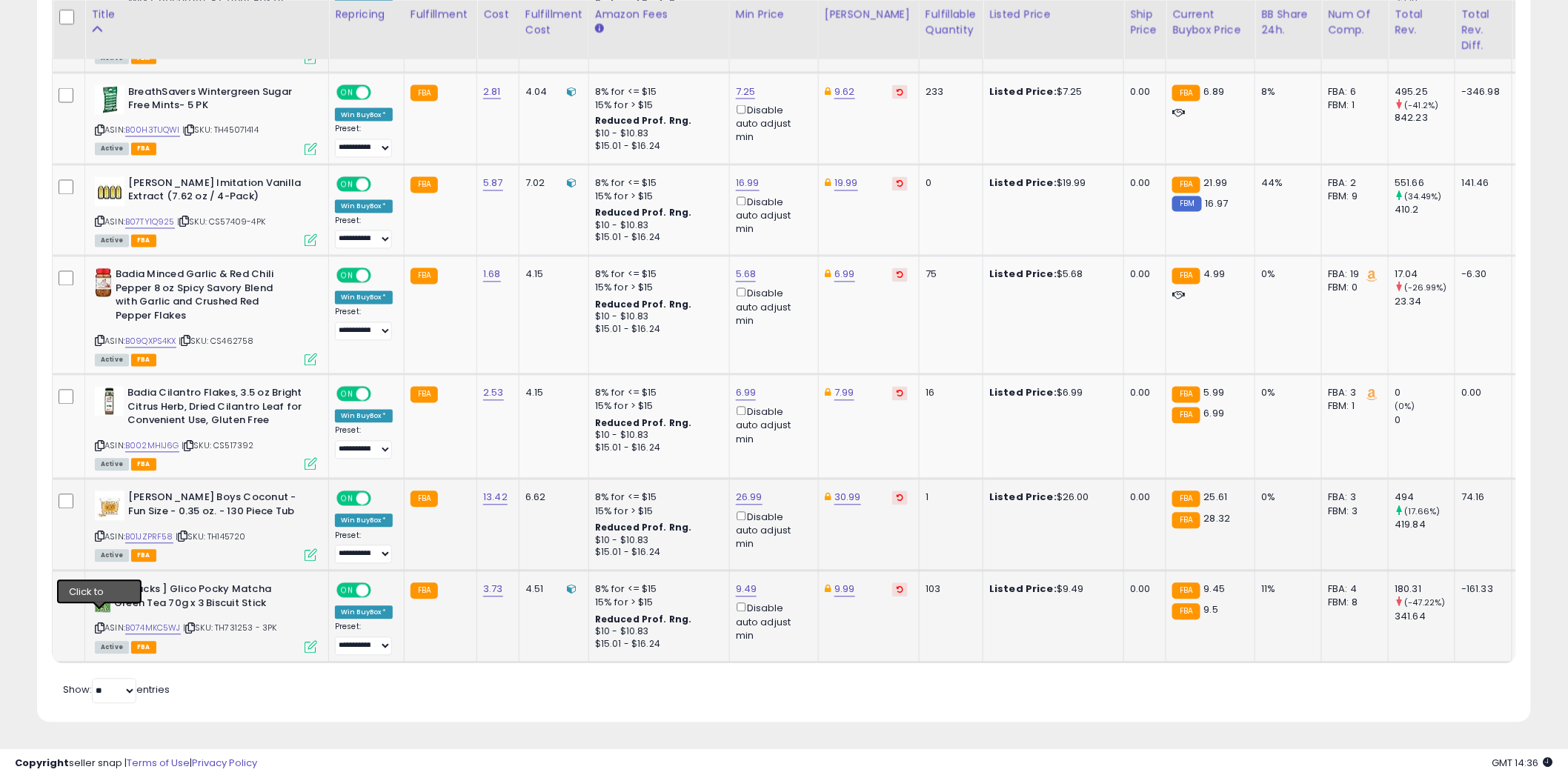
click at [102, 624] on icon at bounding box center [99, 628] width 10 height 8
click at [746, 582] on link "9.49" at bounding box center [746, 590] width 22 height 15
type input "****"
click at [788, 526] on icon "submit" at bounding box center [784, 525] width 9 height 9
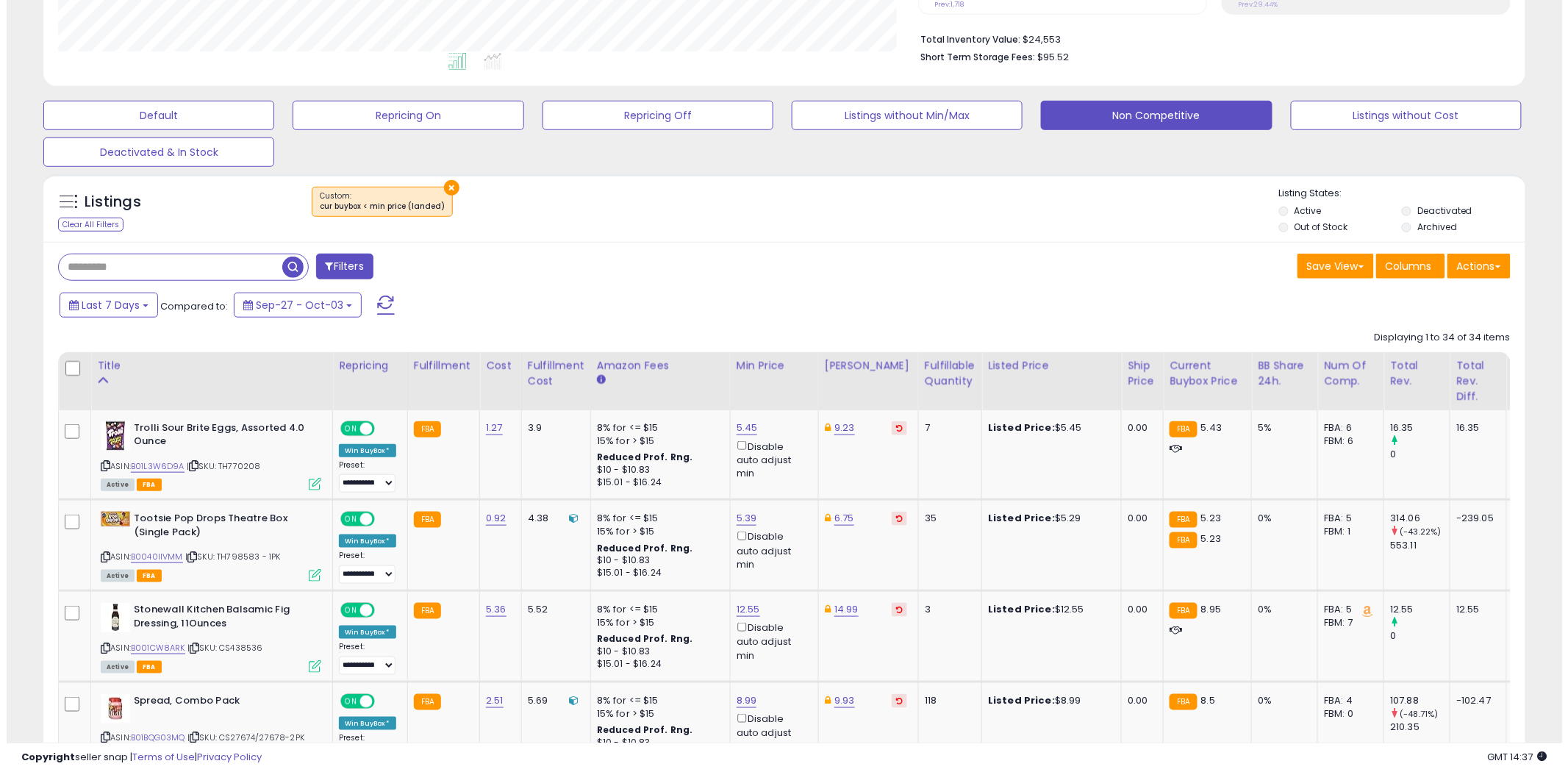
scroll to position [0, 0]
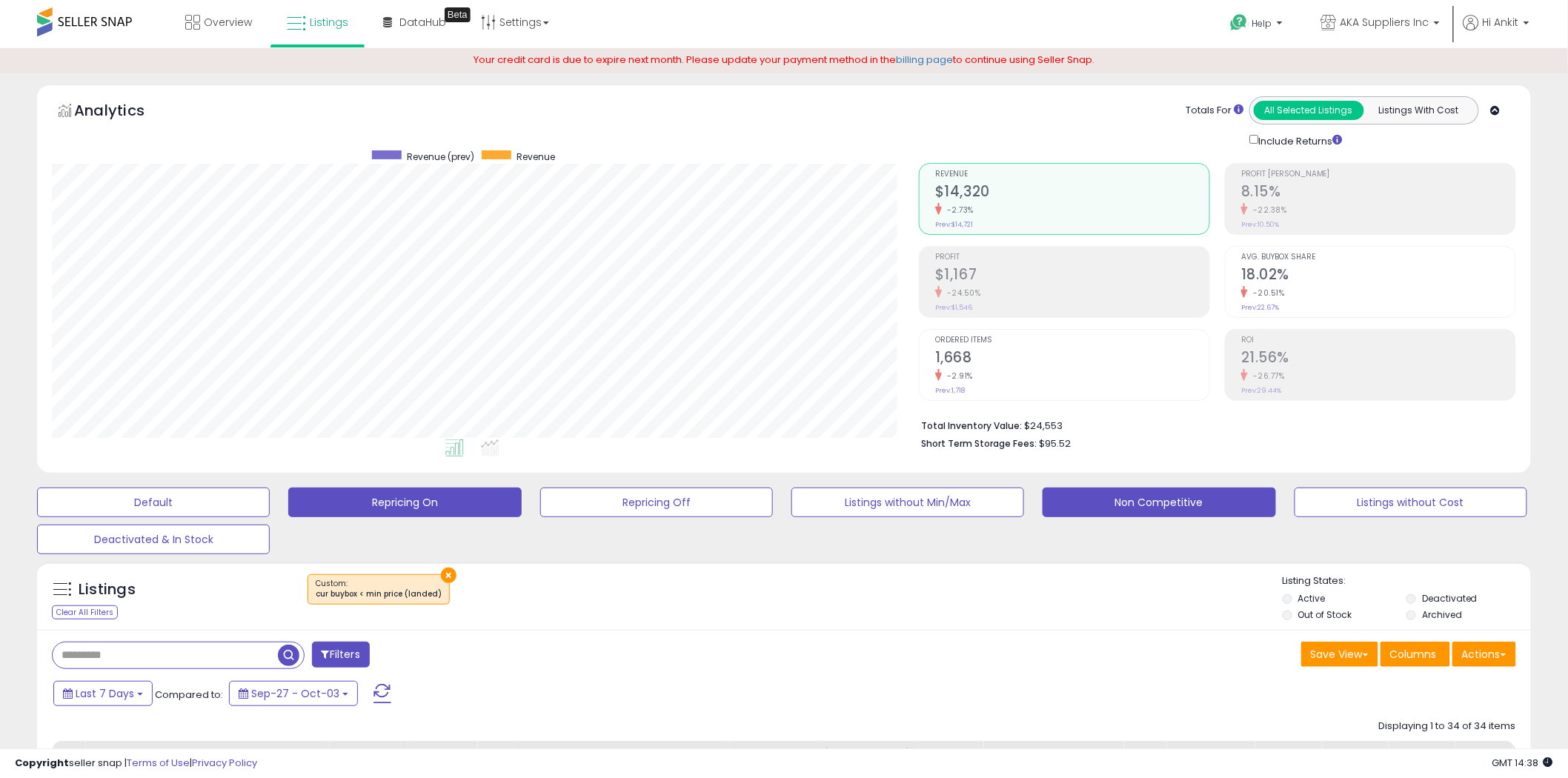
click at [447, 500] on button "Repricing On" at bounding box center [404, 502] width 233 height 30
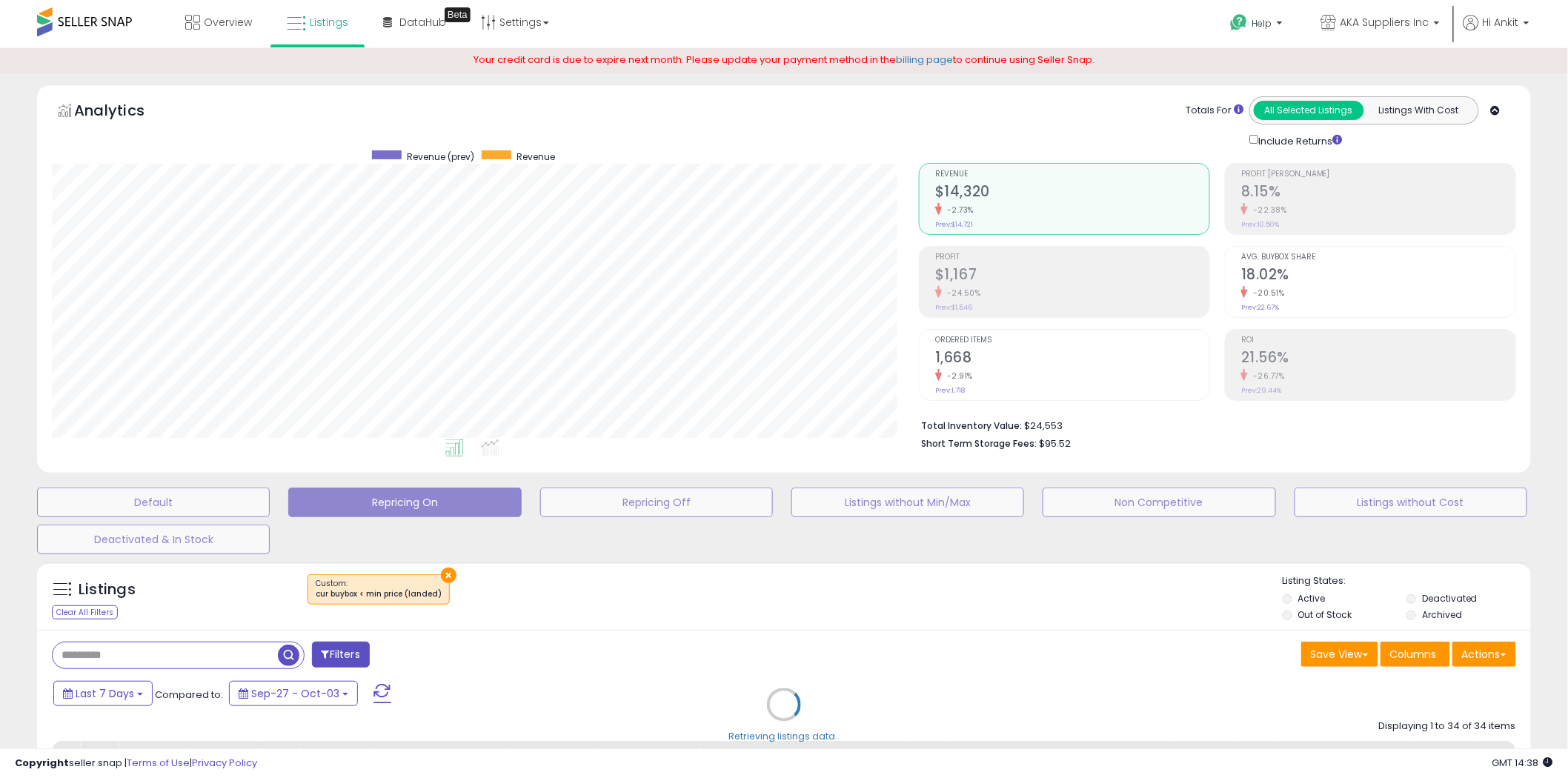
scroll to position [304, 875]
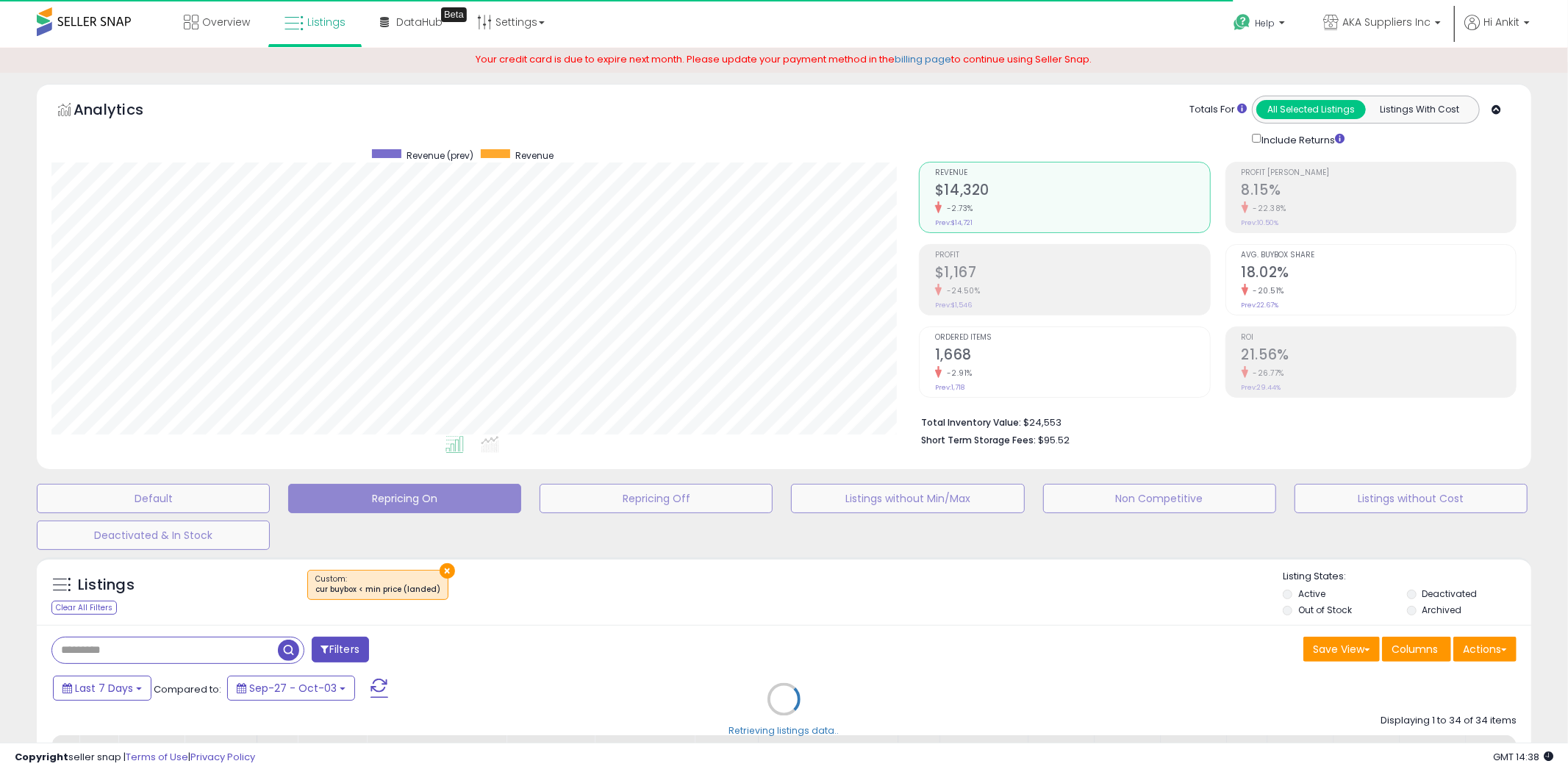
select select "**"
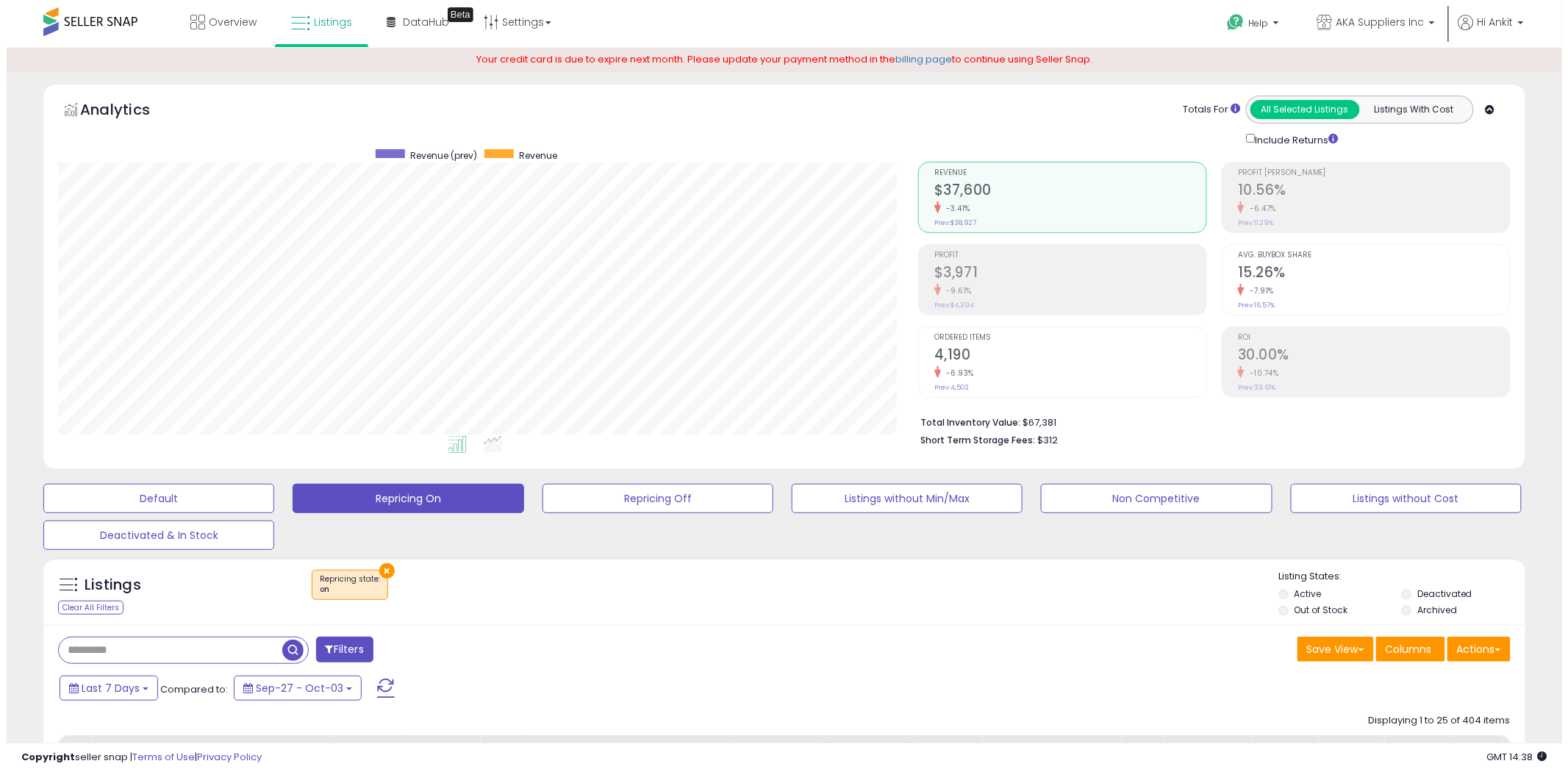
scroll to position [302, 860]
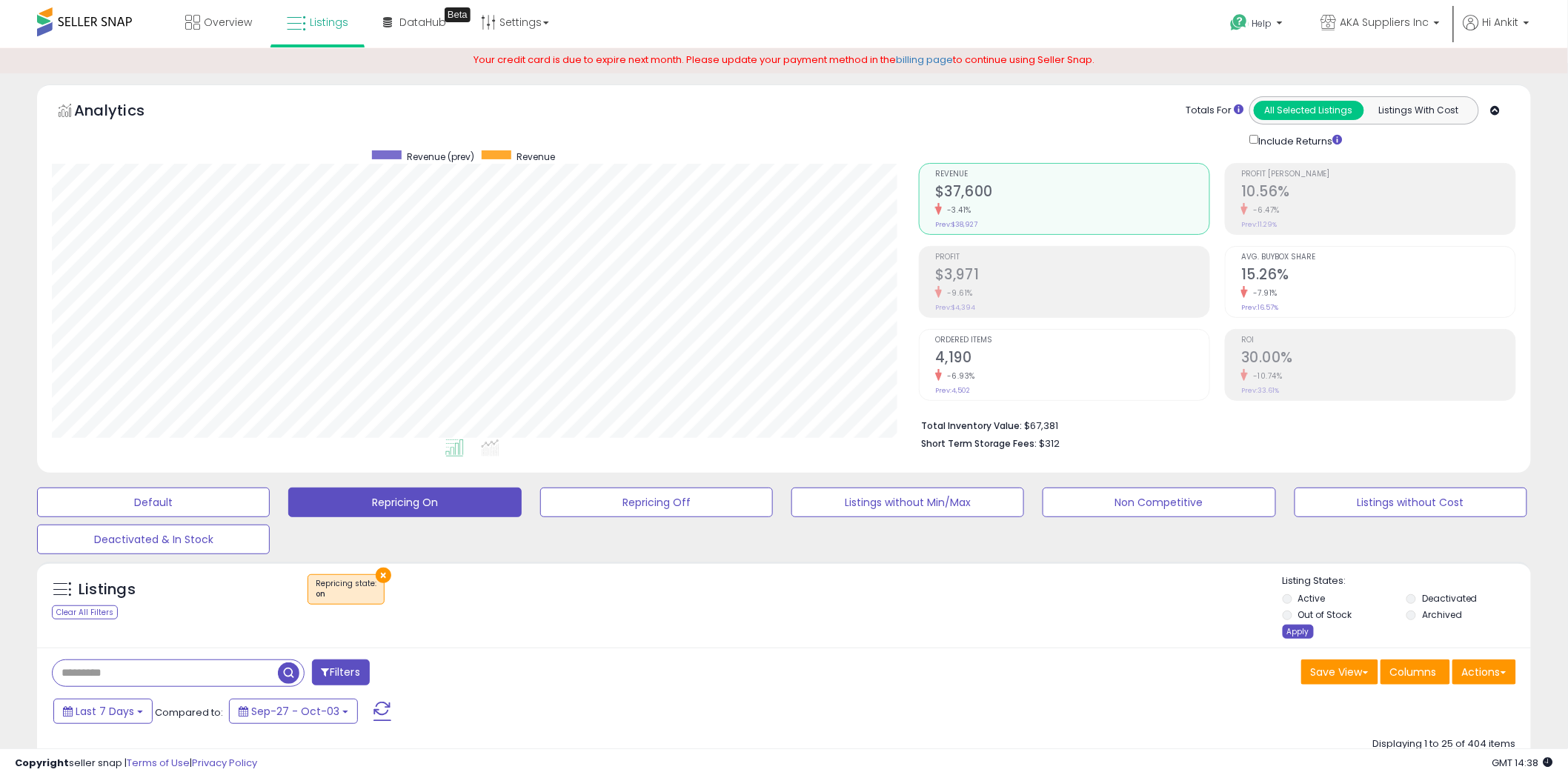
click at [1300, 633] on div "Apply" at bounding box center [1298, 631] width 31 height 14
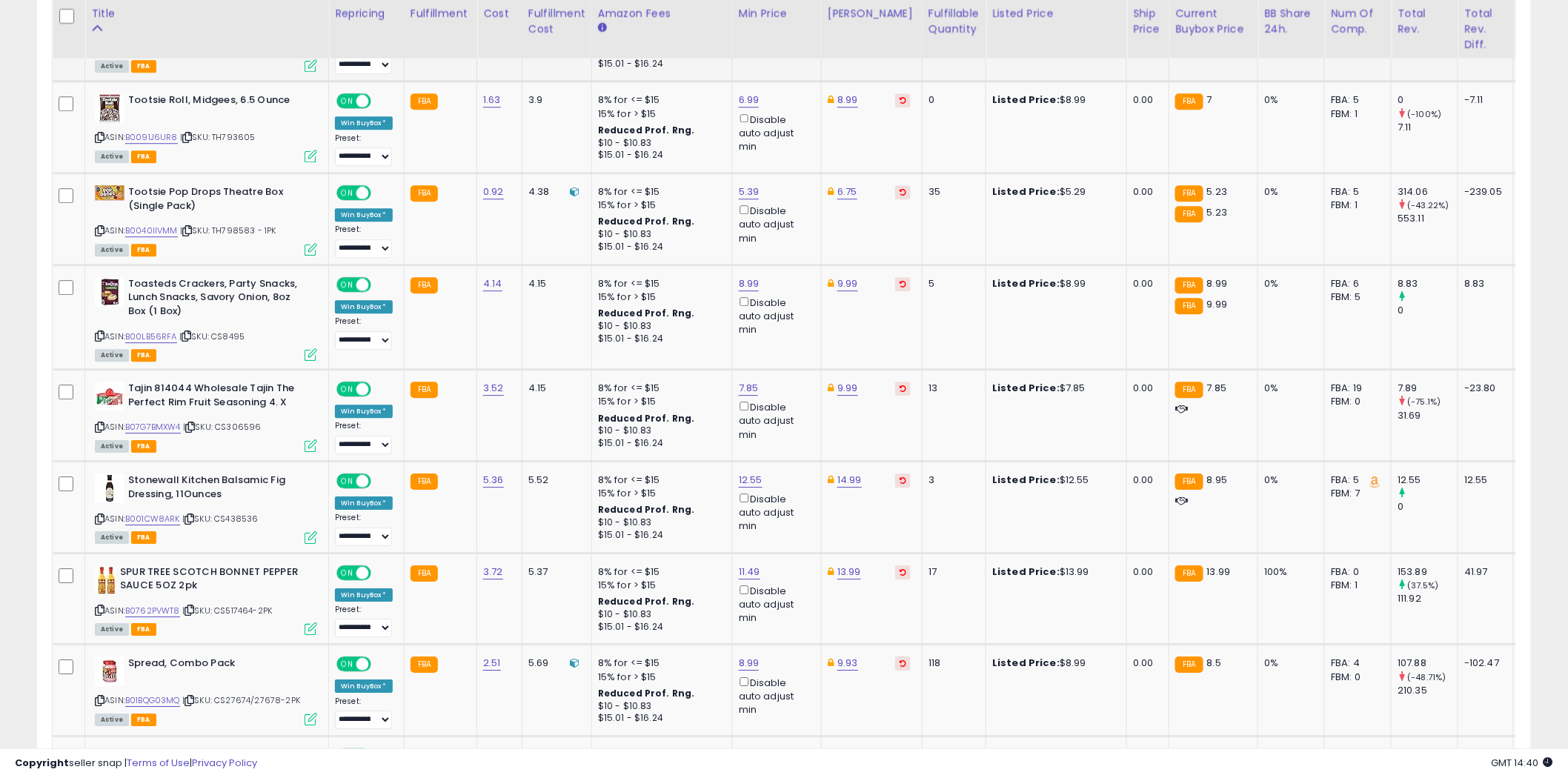
scroll to position [1647, 0]
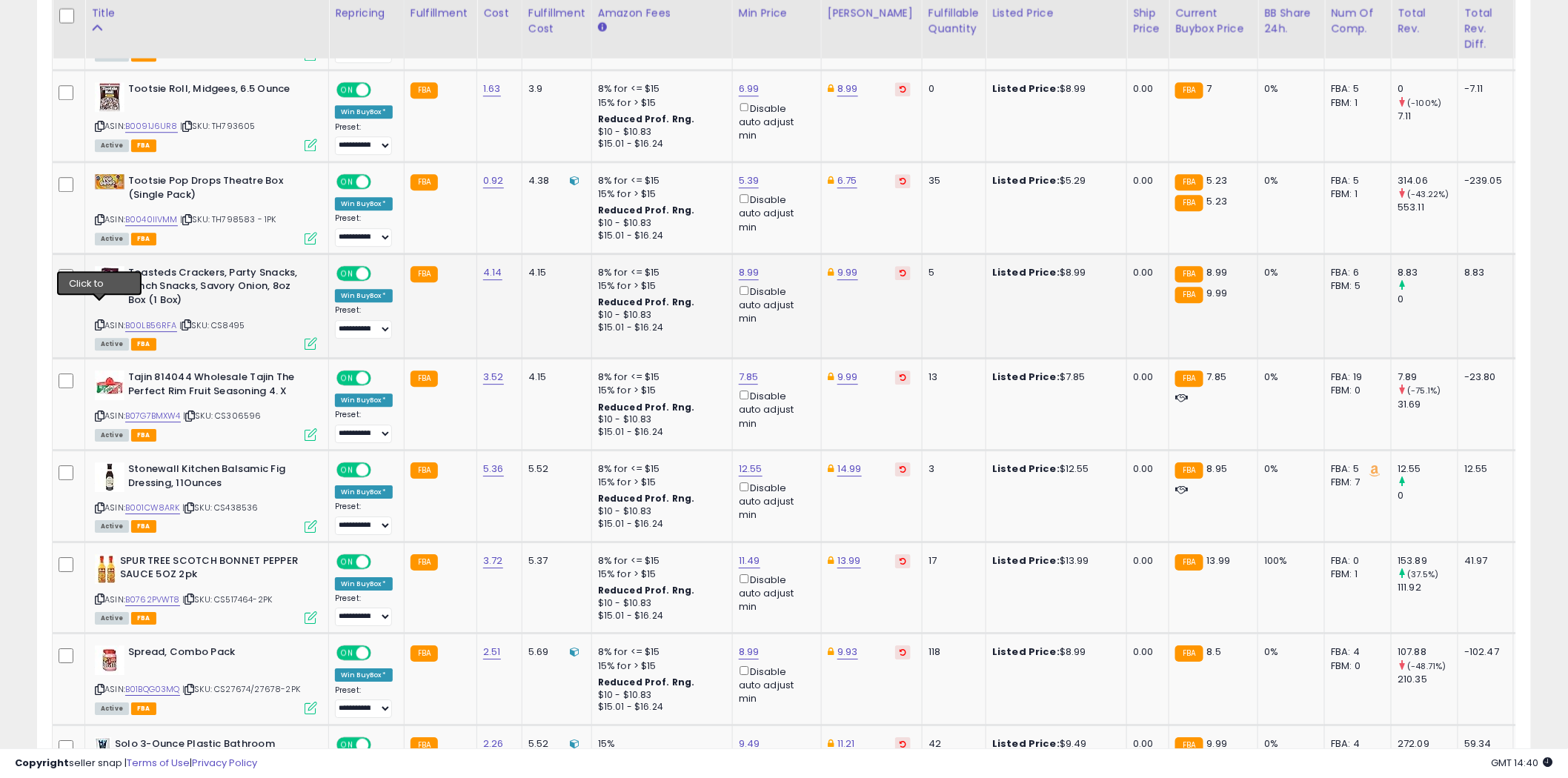
click at [99, 321] on icon at bounding box center [99, 325] width 10 height 8
click at [99, 412] on icon at bounding box center [99, 416] width 10 height 8
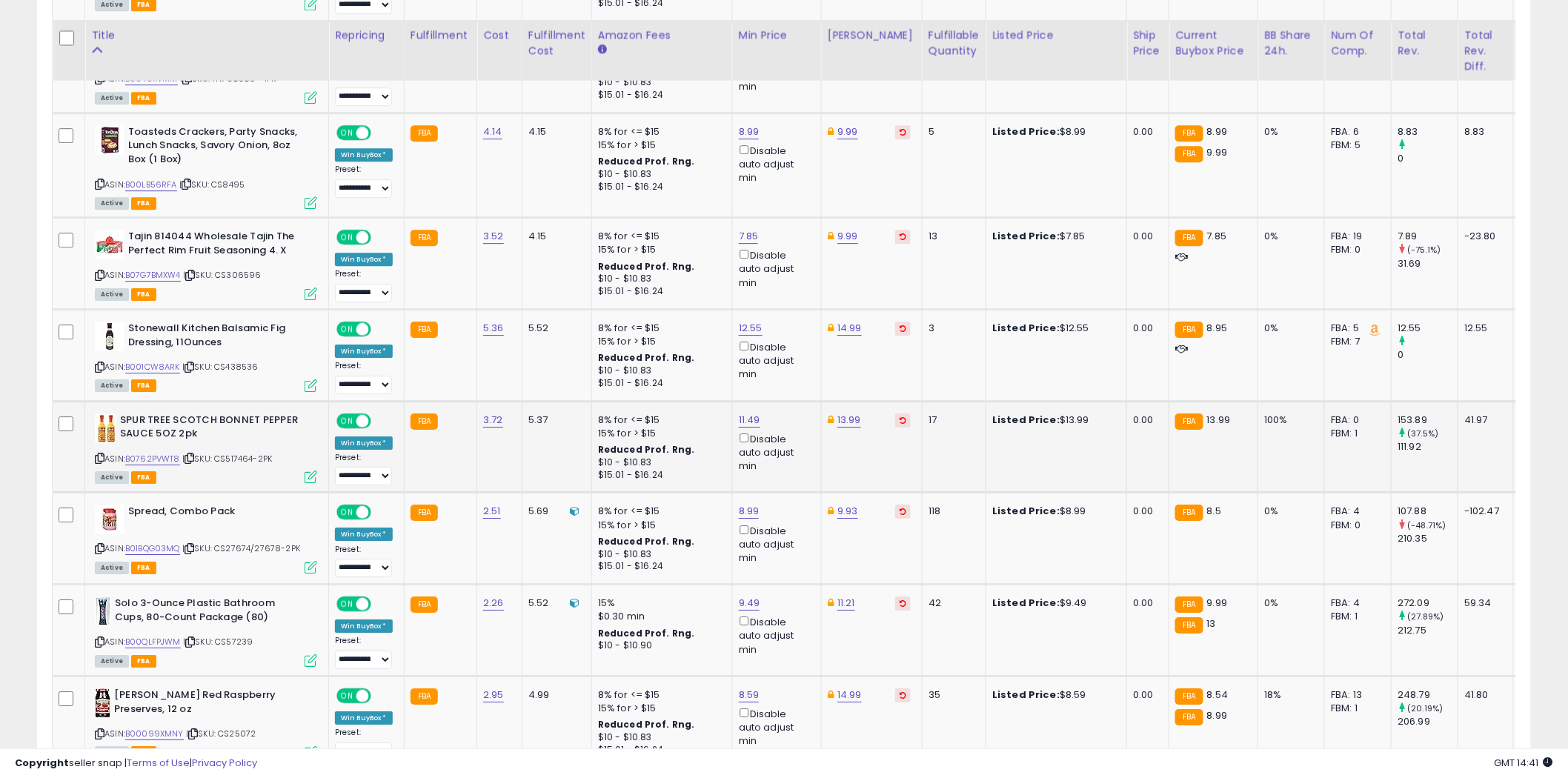
scroll to position [1811, 0]
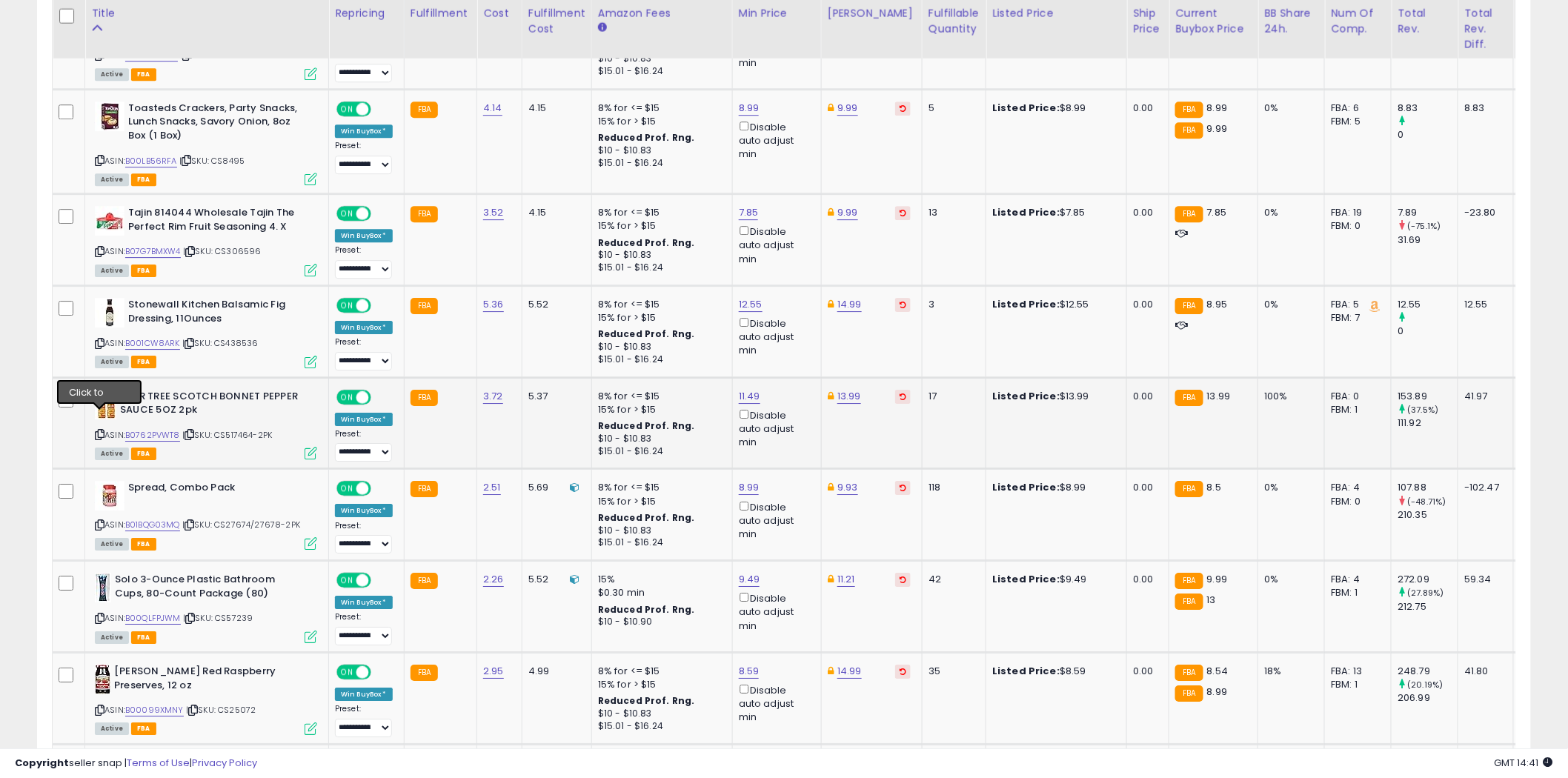
click at [99, 430] on icon at bounding box center [99, 434] width 10 height 8
click at [100, 521] on icon at bounding box center [99, 525] width 10 height 8
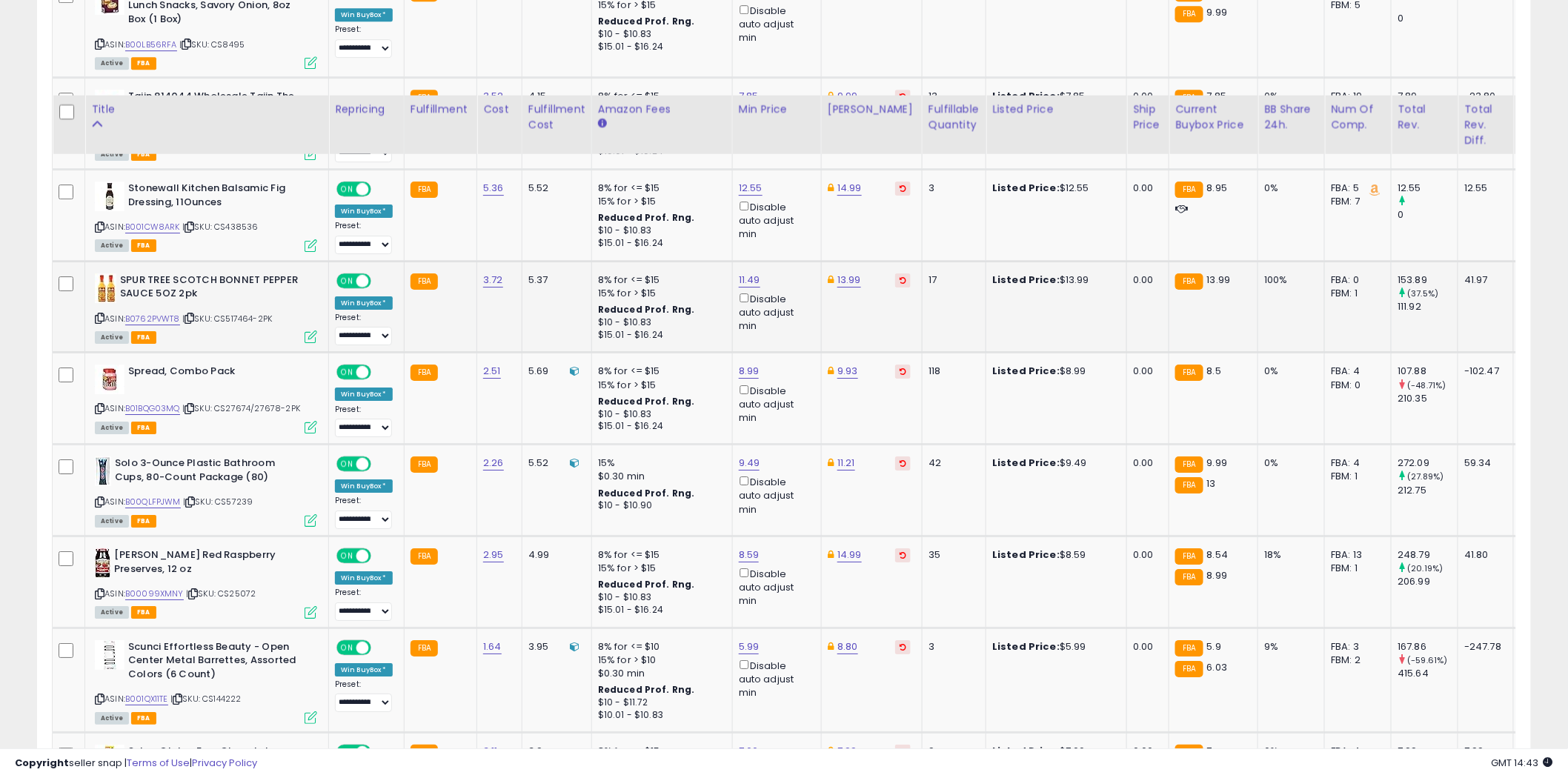
scroll to position [2057, 0]
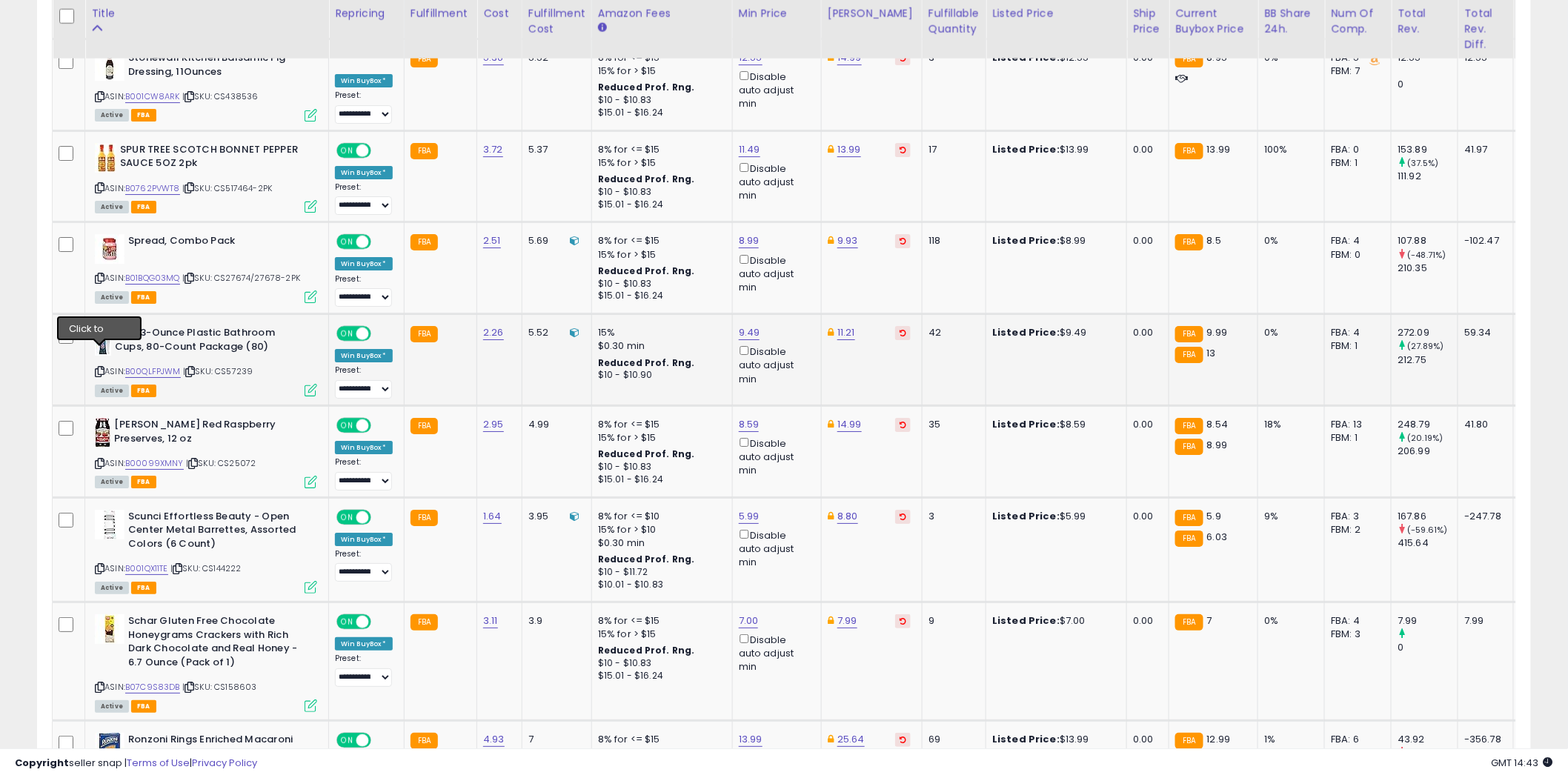
click at [99, 367] on icon at bounding box center [99, 371] width 10 height 8
click at [750, 325] on link "9.49" at bounding box center [749, 332] width 22 height 15
type input "****"
click at [800, 256] on button "submit" at bounding box center [786, 262] width 25 height 22
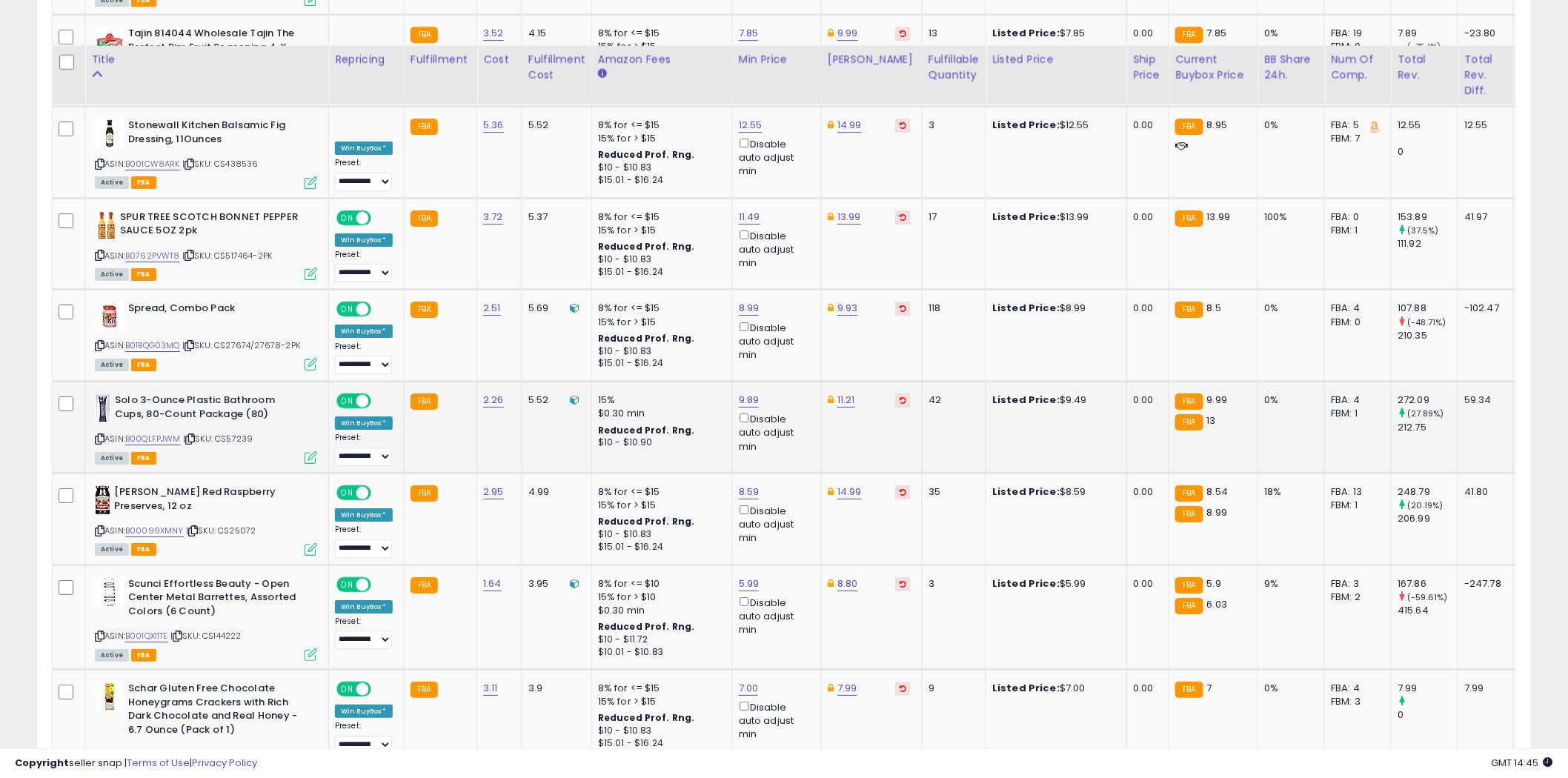
scroll to position [1976, 0]
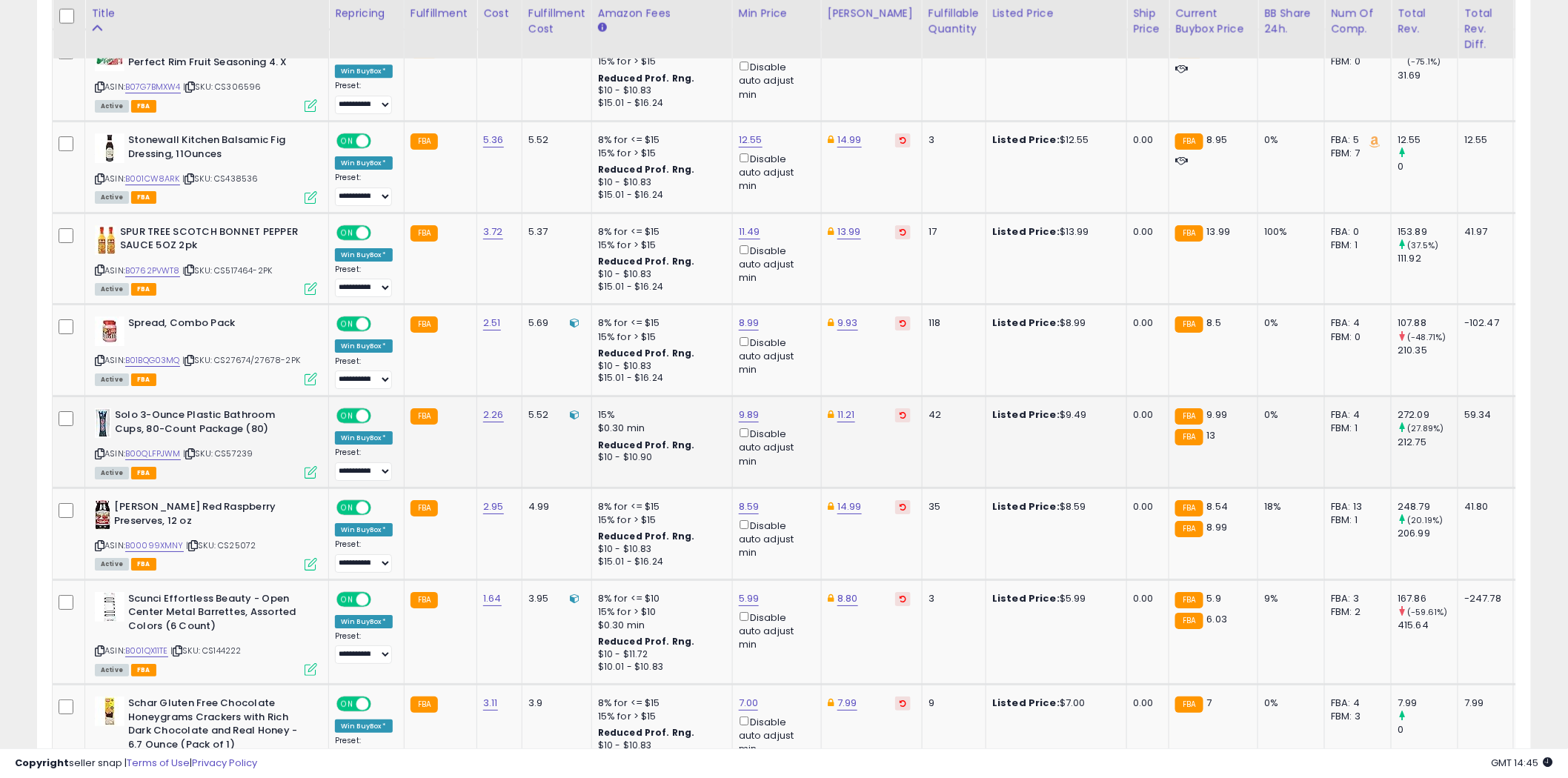
click at [99, 450] on icon at bounding box center [99, 454] width 10 height 8
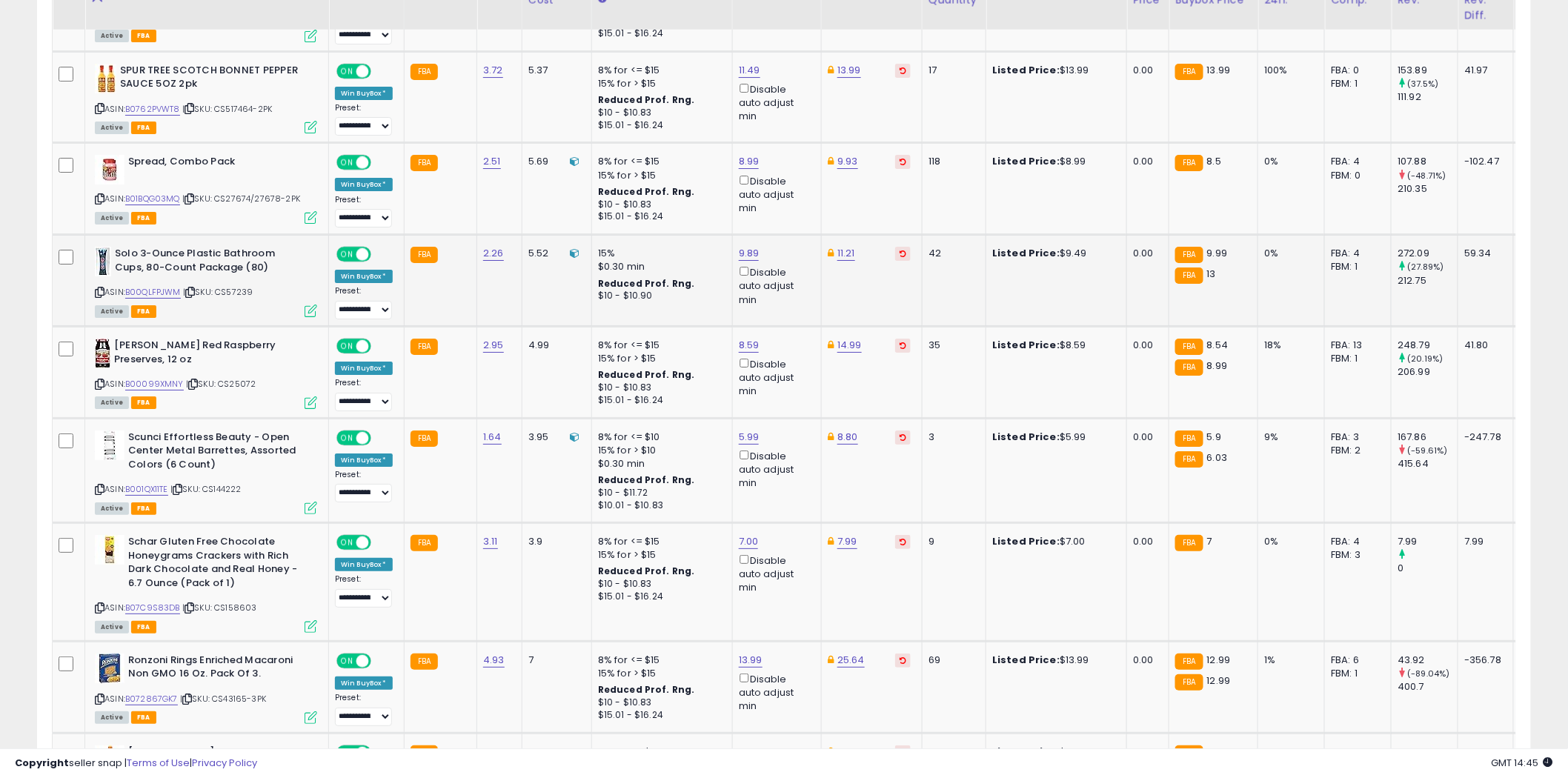
scroll to position [2140, 0]
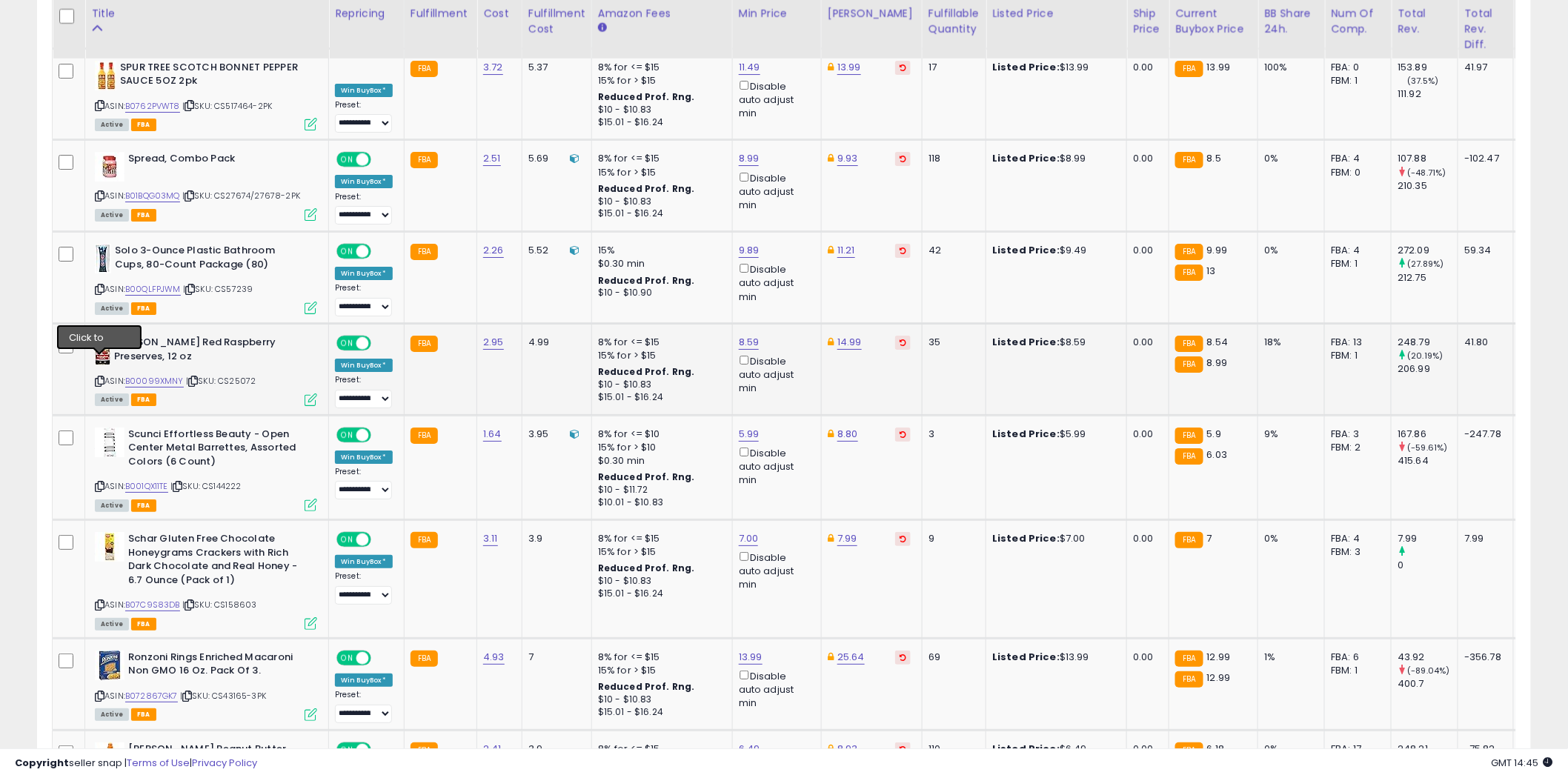
click at [102, 377] on icon at bounding box center [99, 381] width 10 height 8
click at [750, 335] on link "8.59" at bounding box center [749, 342] width 21 height 15
type input "****"
click at [792, 270] on icon "submit" at bounding box center [787, 270] width 9 height 9
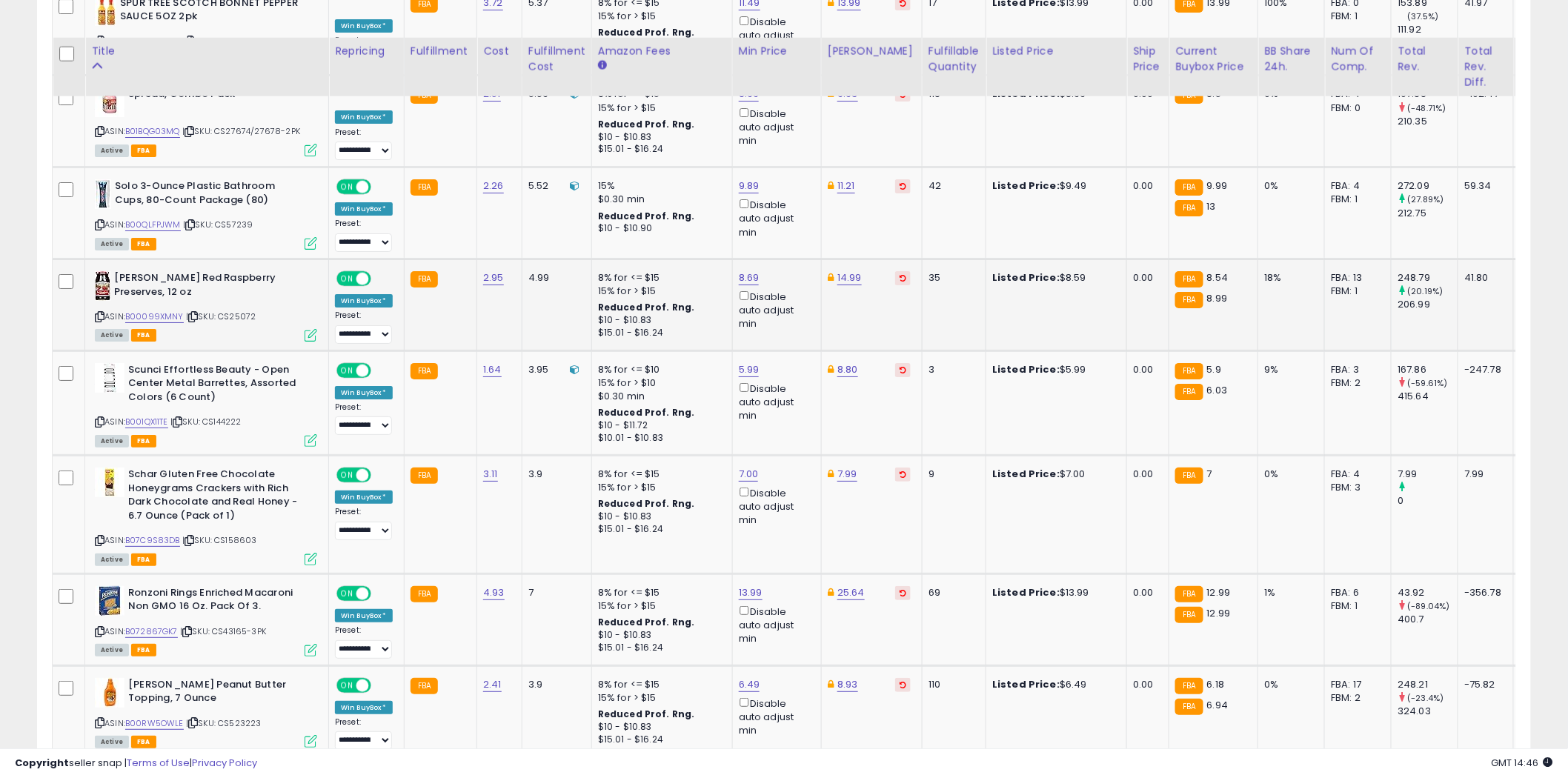
scroll to position [2305, 0]
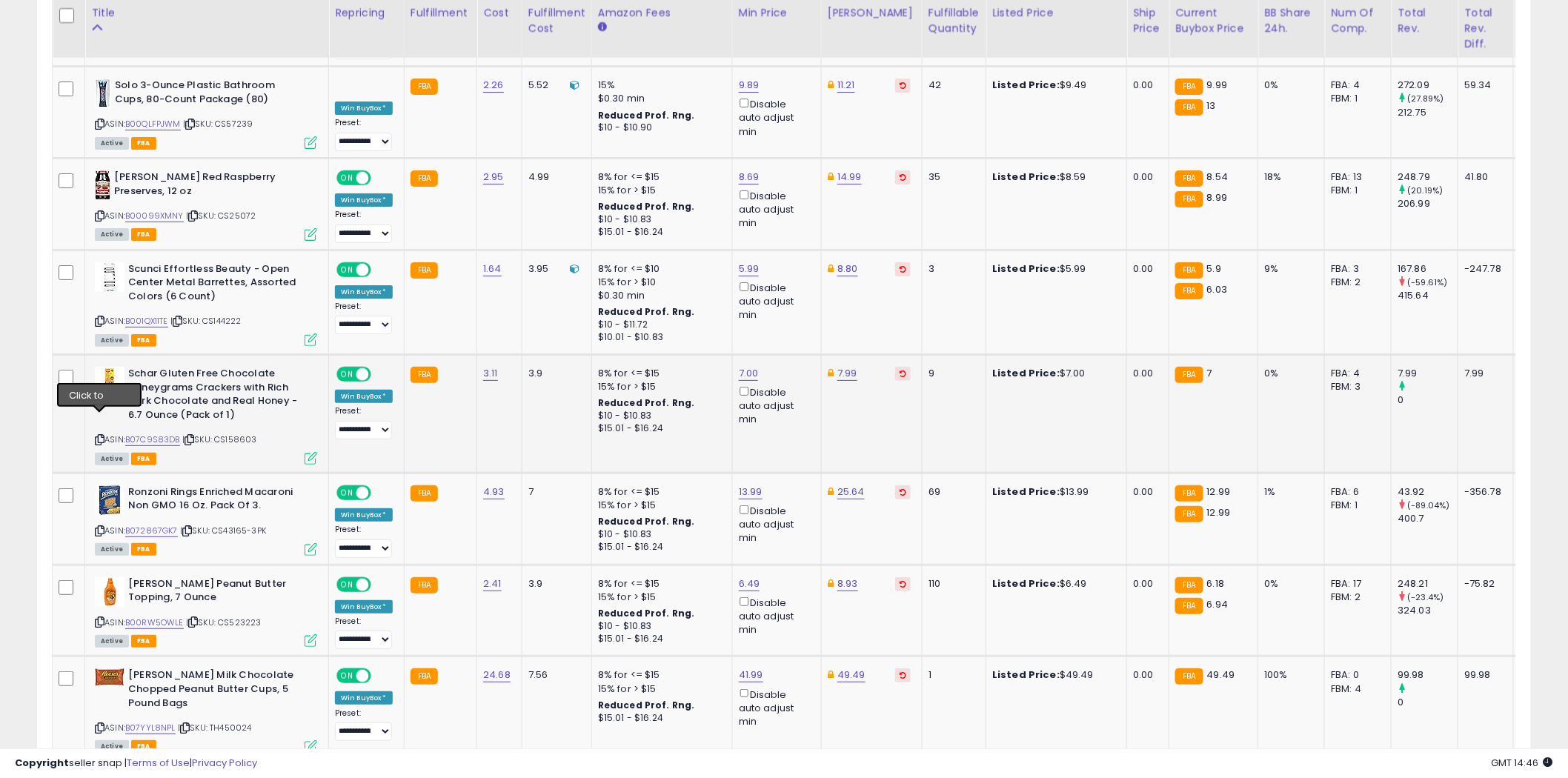
click at [99, 436] on icon at bounding box center [99, 440] width 10 height 8
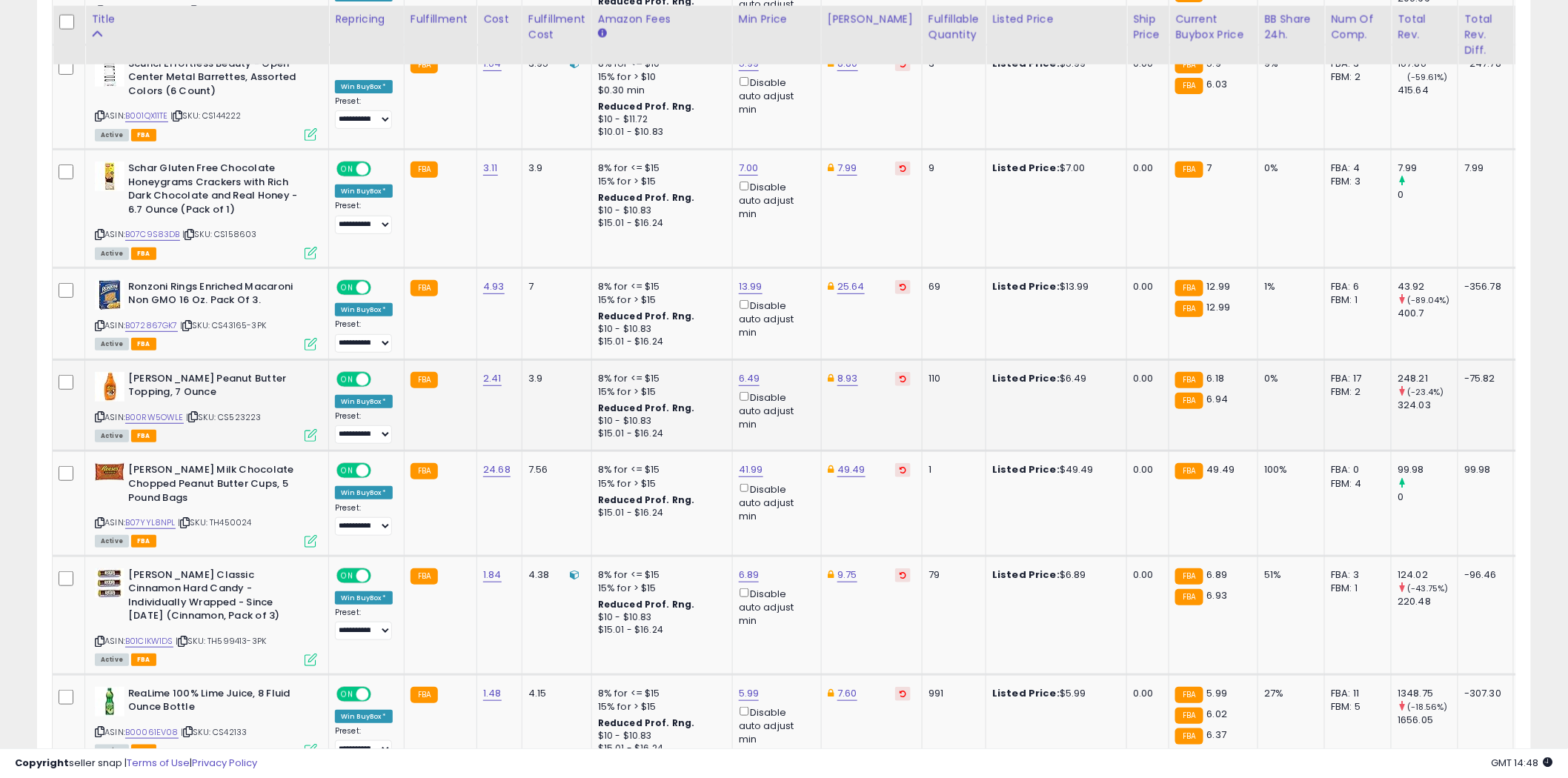
scroll to position [2594, 0]
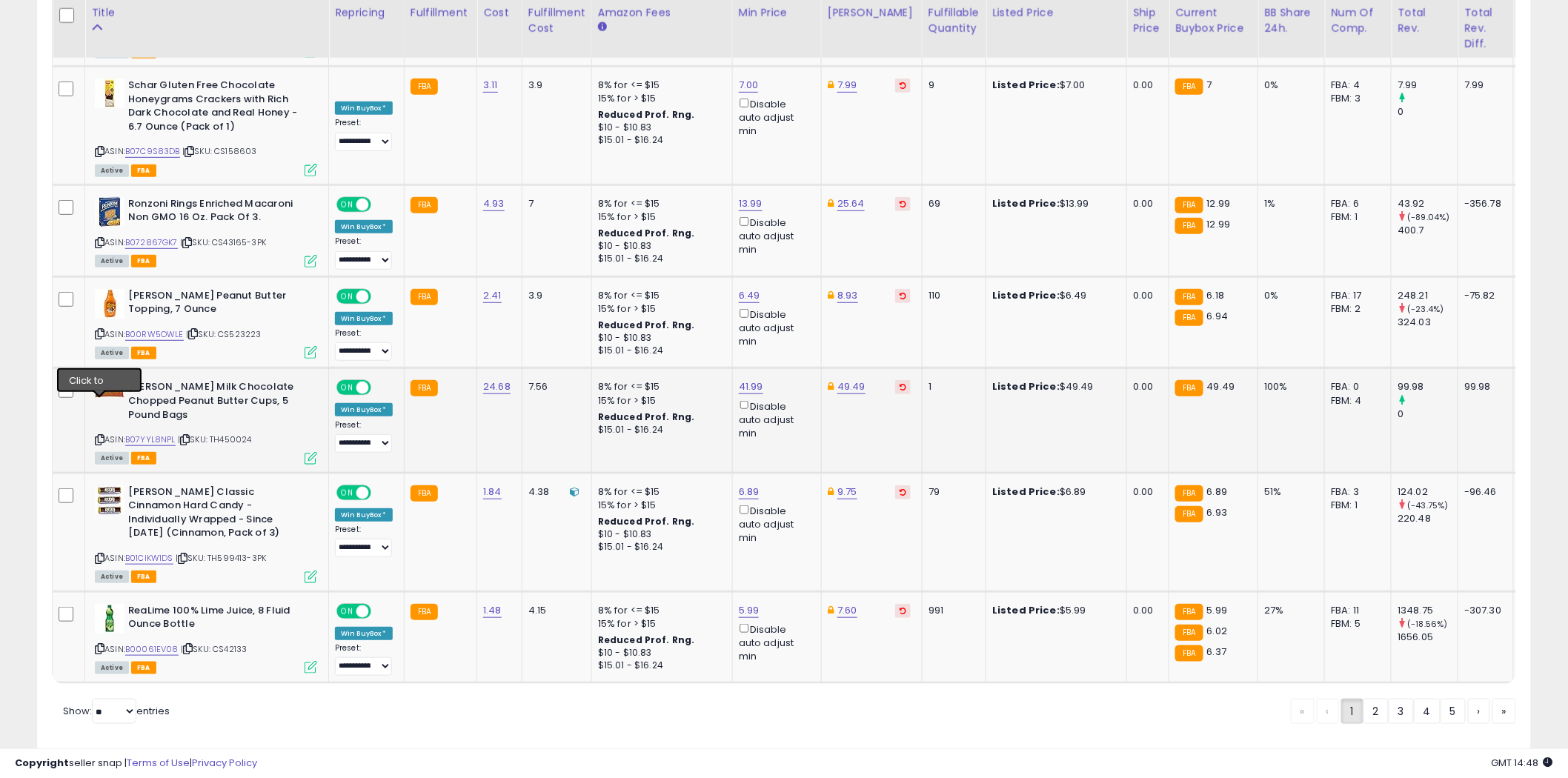
click at [99, 436] on icon at bounding box center [99, 440] width 10 height 8
click at [99, 645] on icon at bounding box center [99, 649] width 10 height 8
click at [133, 699] on select "** **" at bounding box center [114, 711] width 44 height 25
select select "**"
click at [93, 699] on select "** **" at bounding box center [114, 711] width 44 height 25
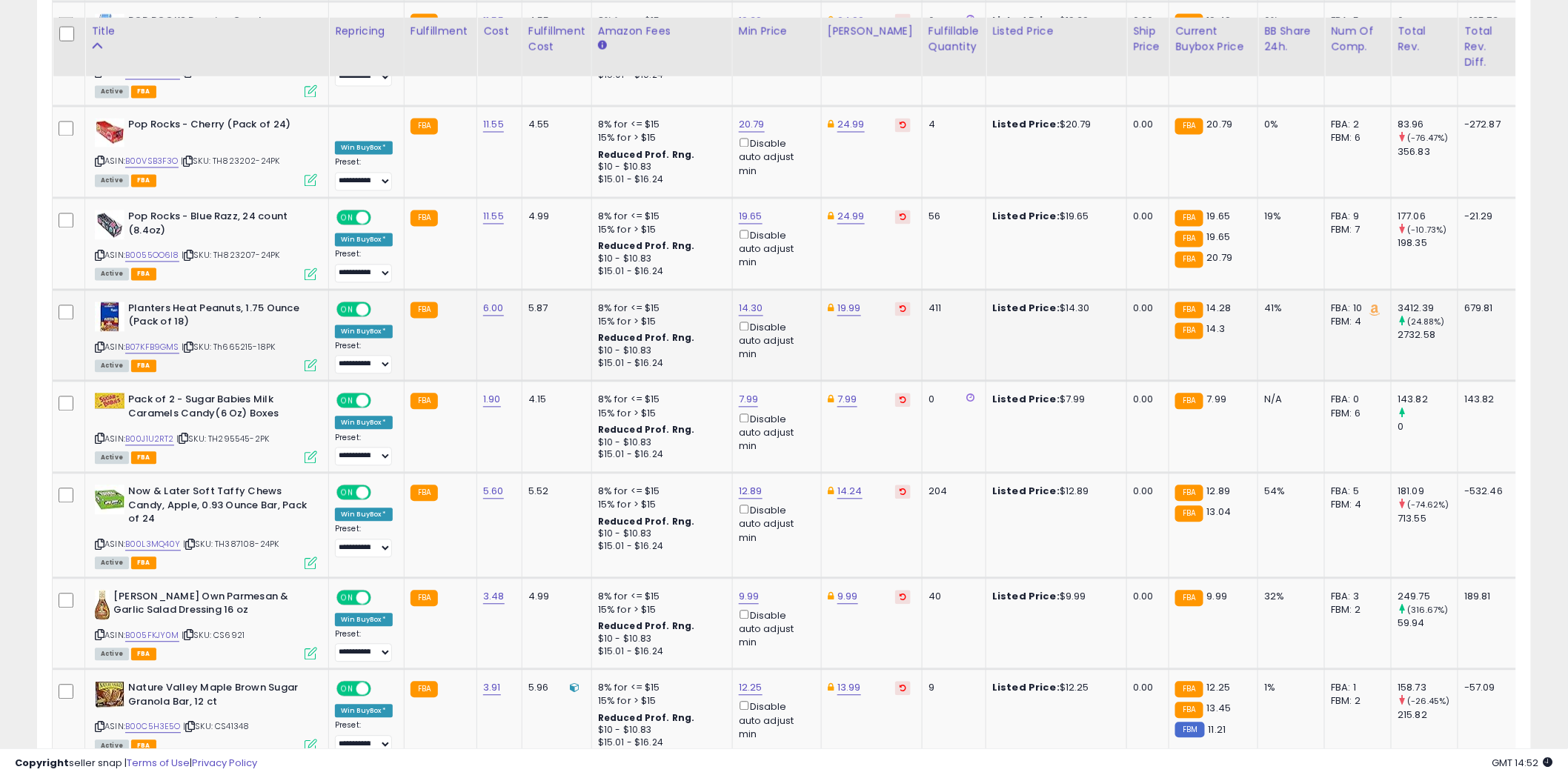
scroll to position [3477, 0]
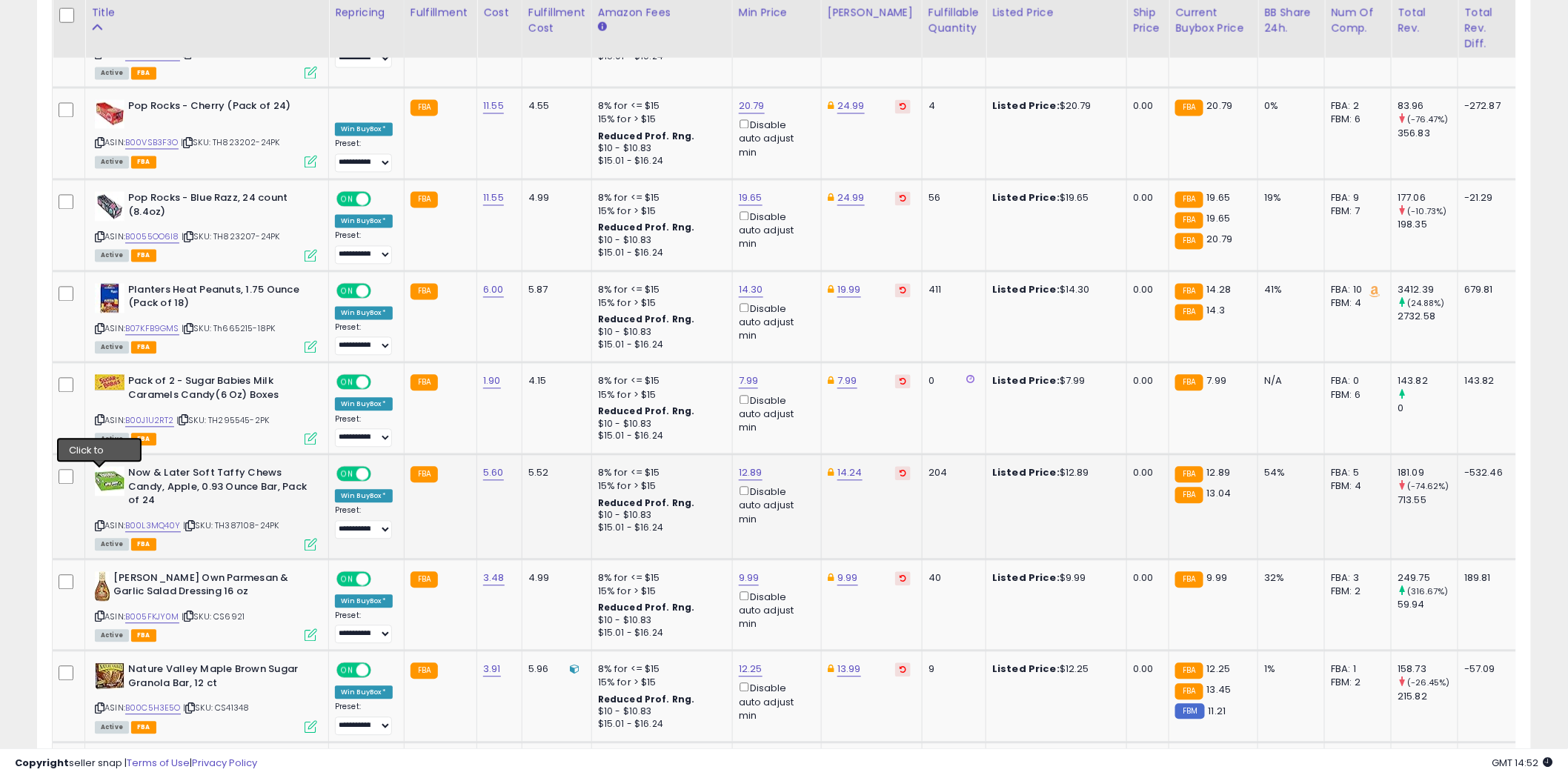
click at [100, 522] on icon at bounding box center [99, 526] width 10 height 8
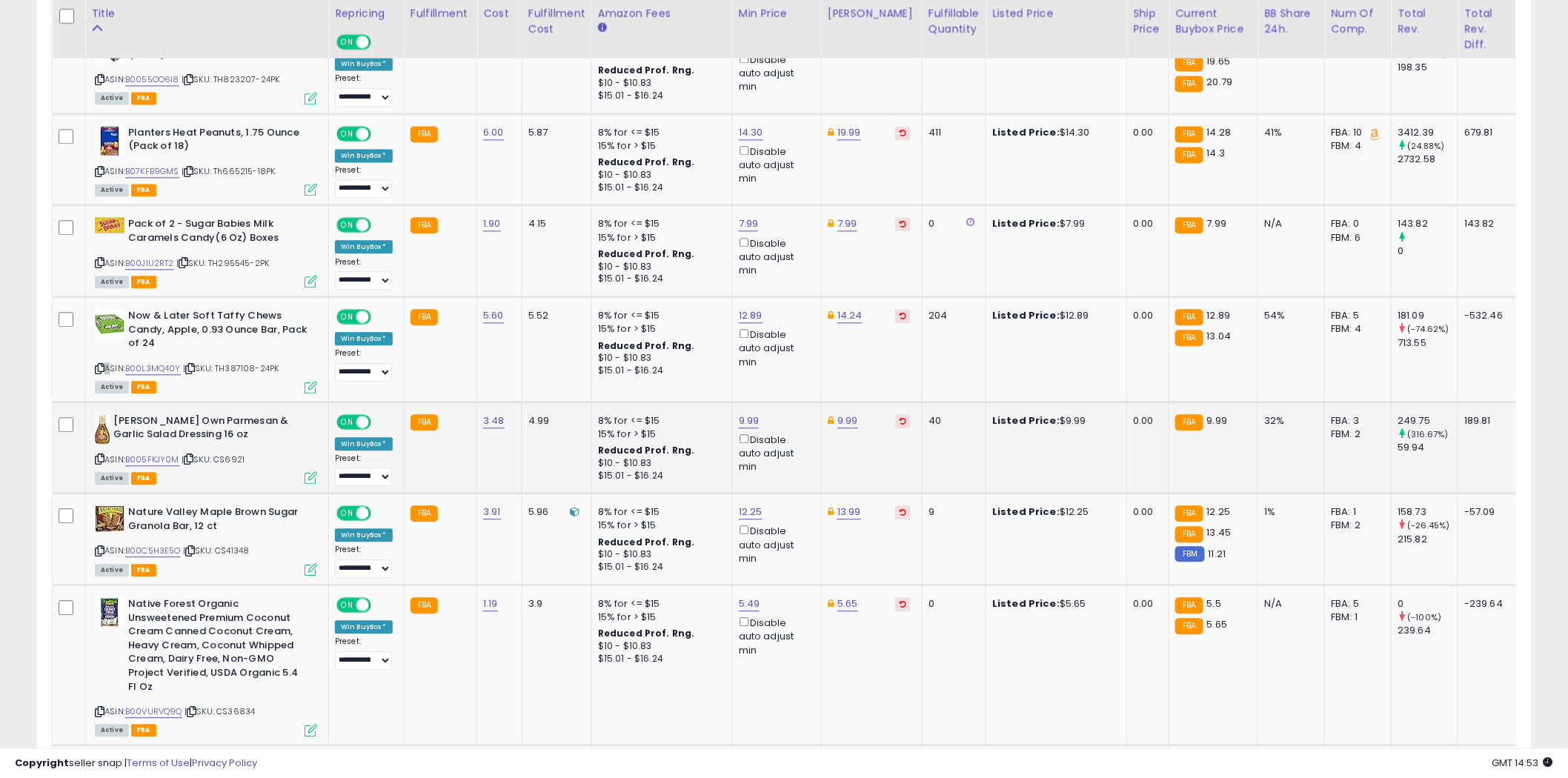
scroll to position [3641, 0]
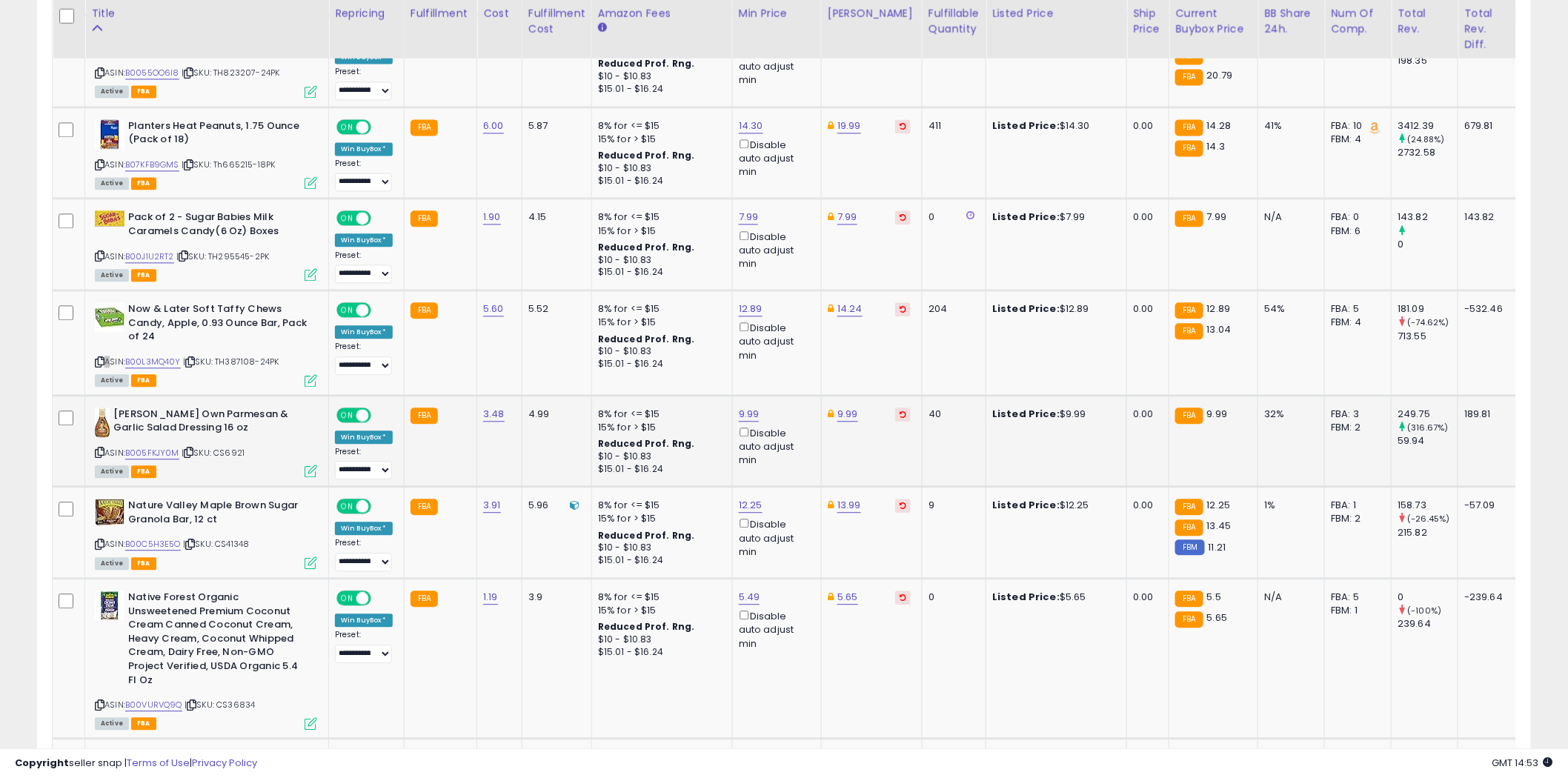
click at [102, 448] on icon at bounding box center [99, 452] width 10 height 8
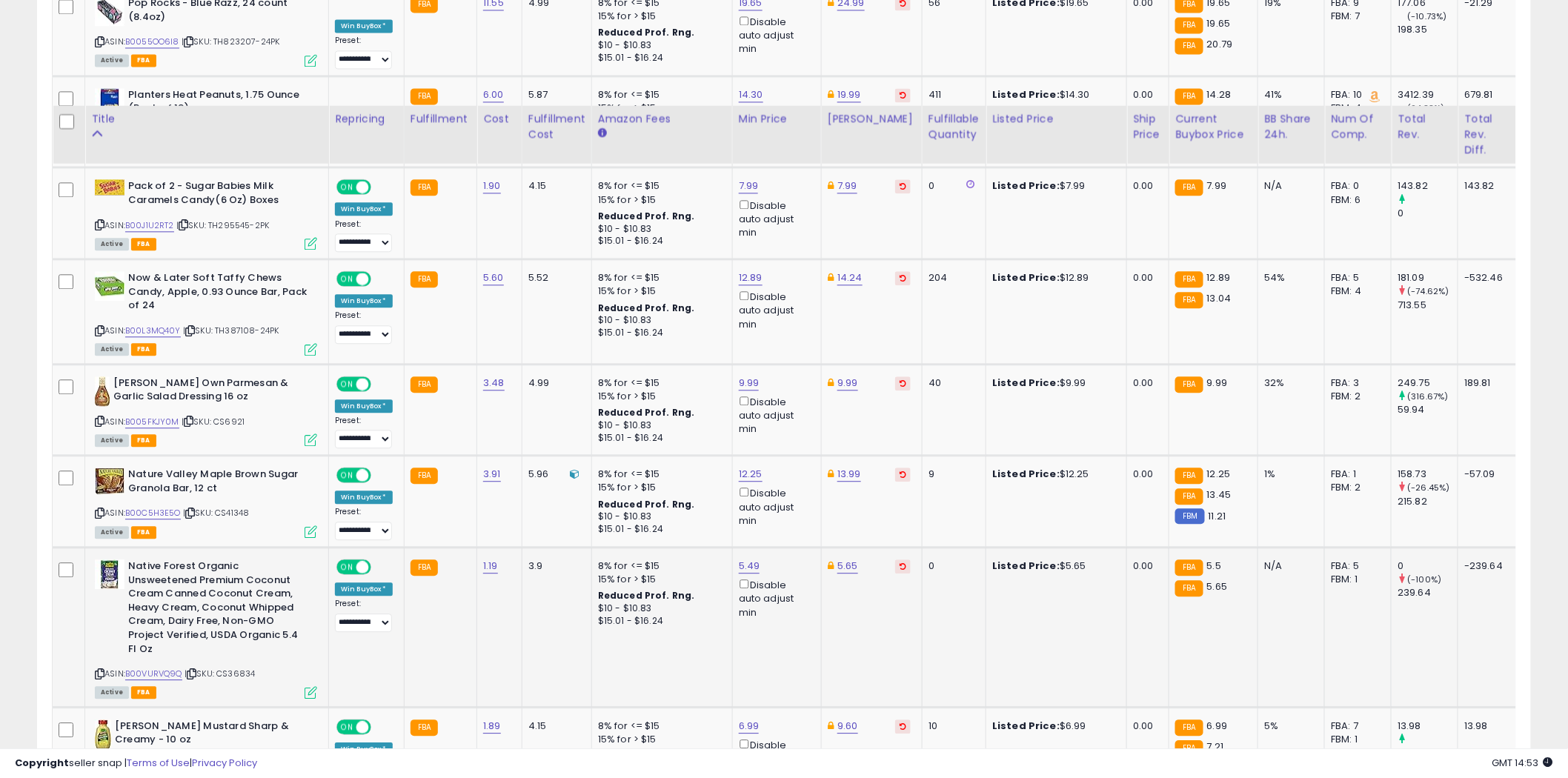
scroll to position [3806, 0]
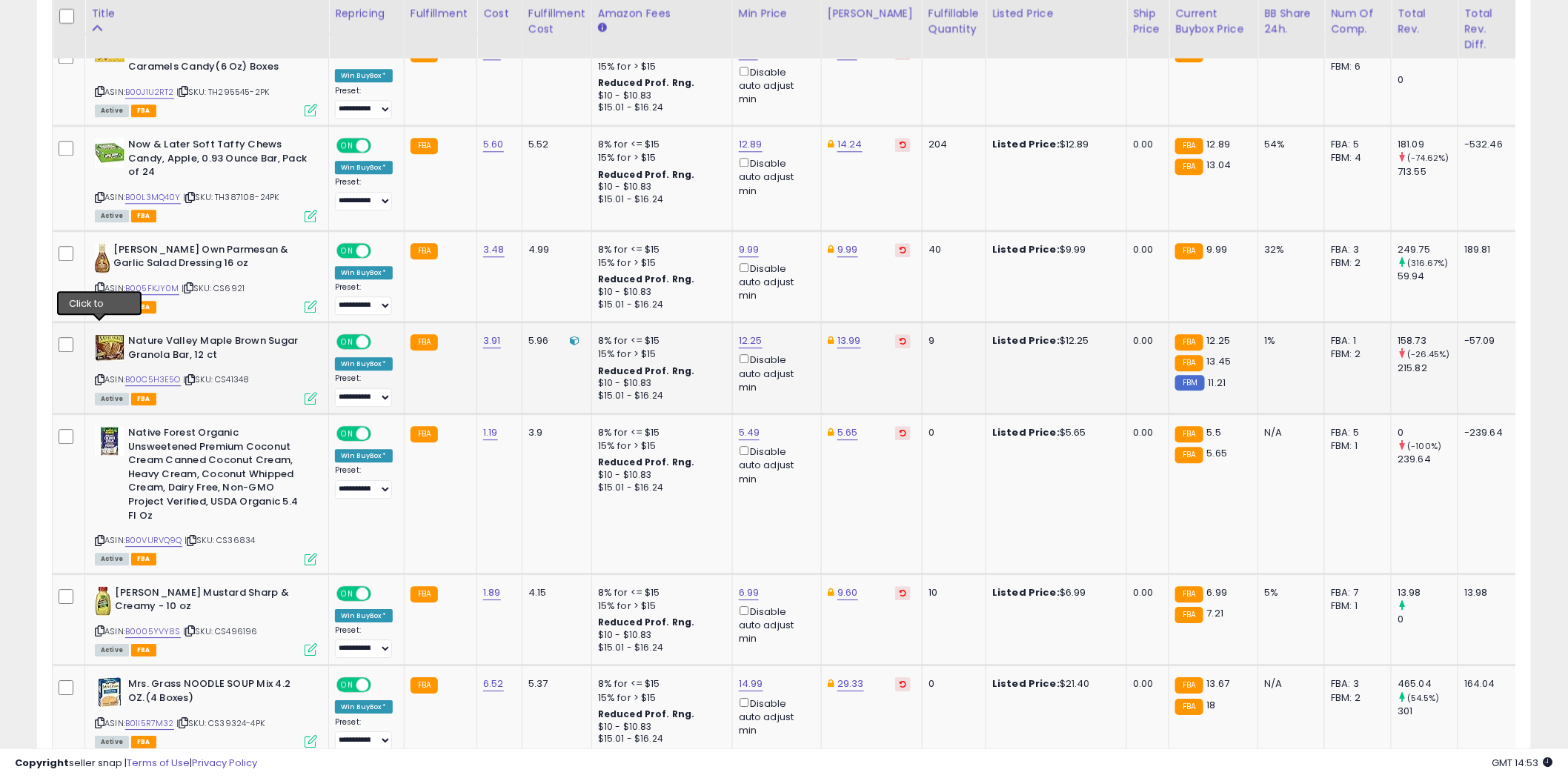
click at [100, 376] on icon at bounding box center [99, 380] width 10 height 8
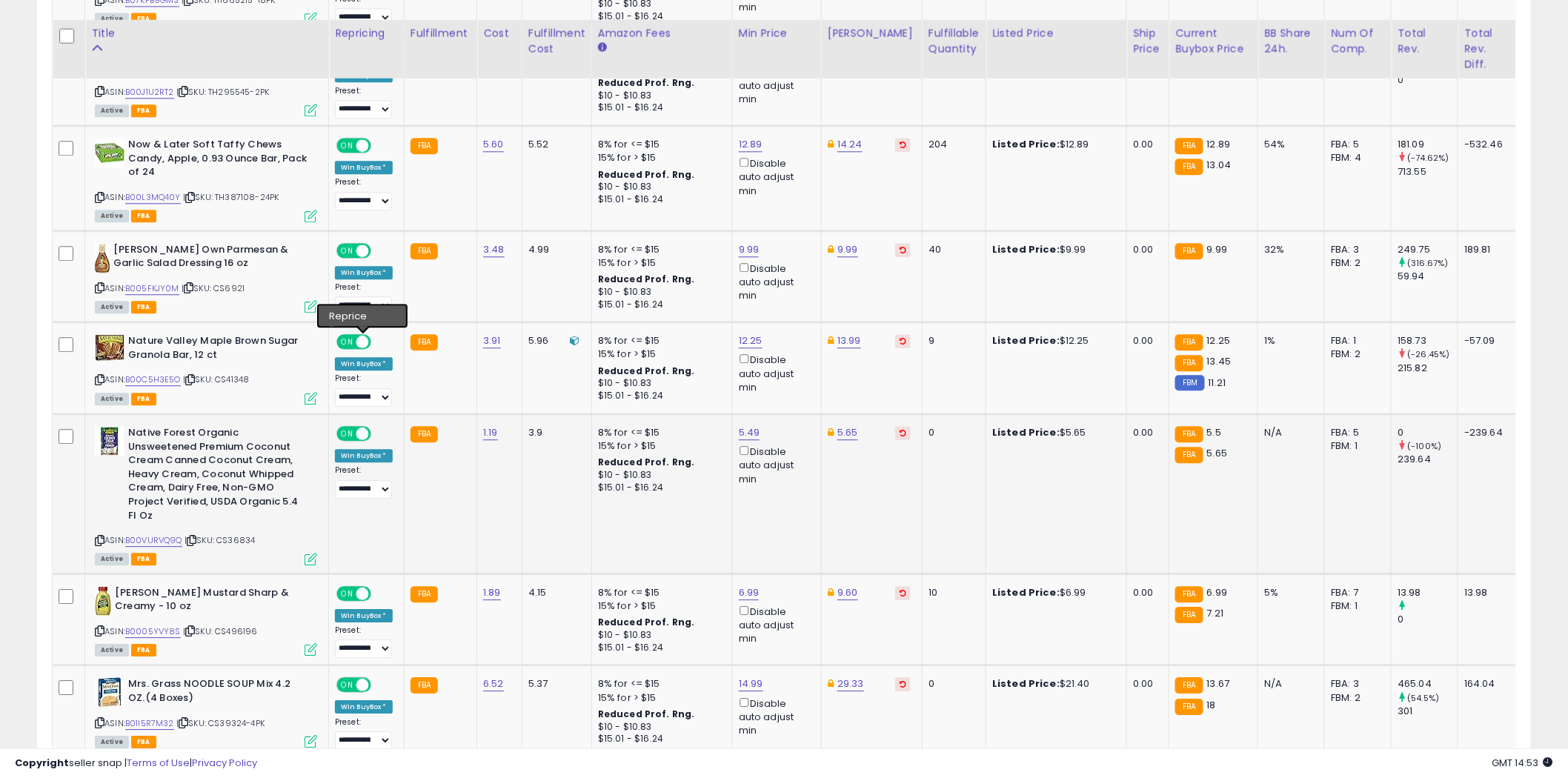
scroll to position [3888, 0]
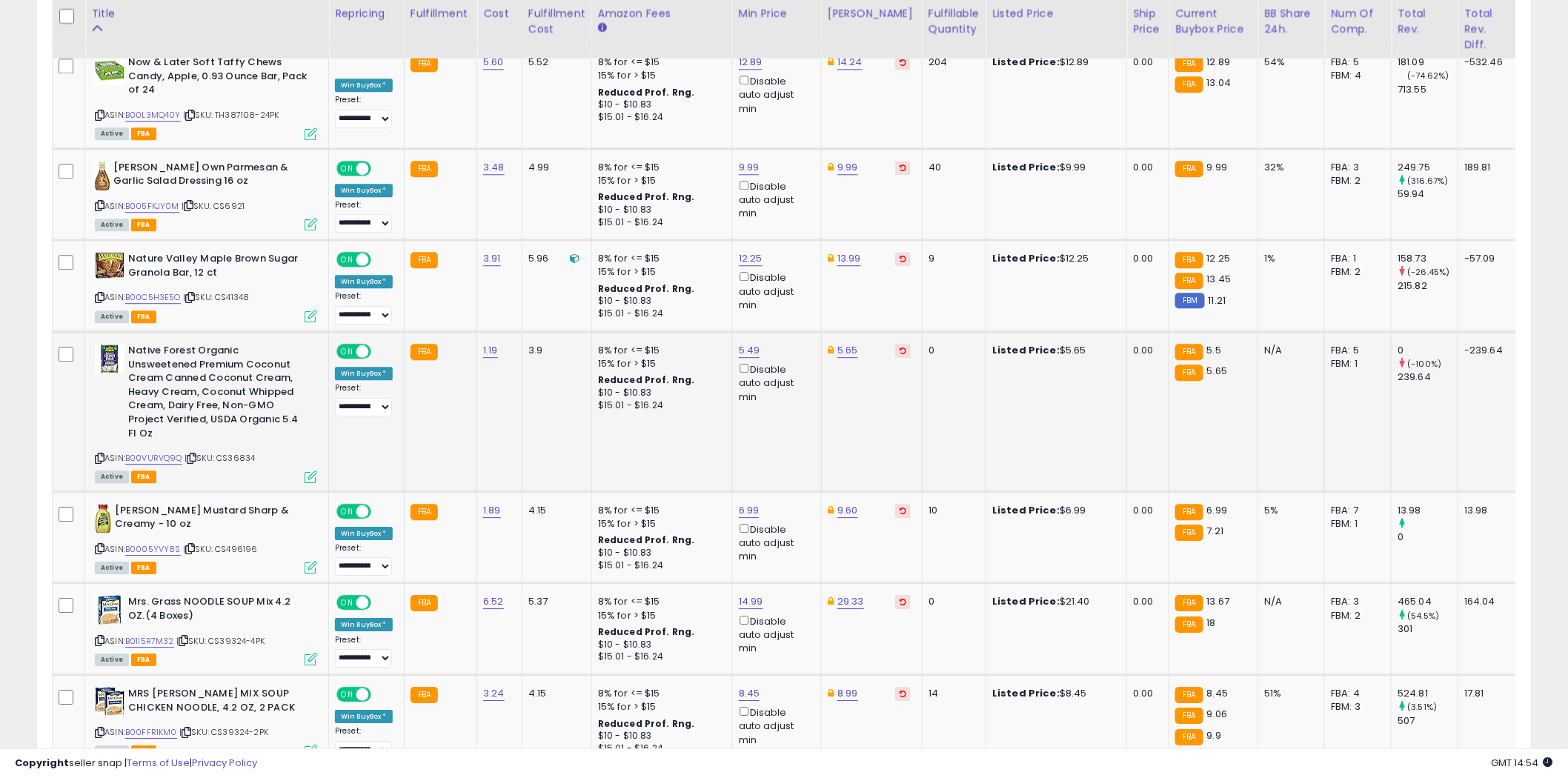
click at [99, 455] on icon at bounding box center [99, 459] width 10 height 8
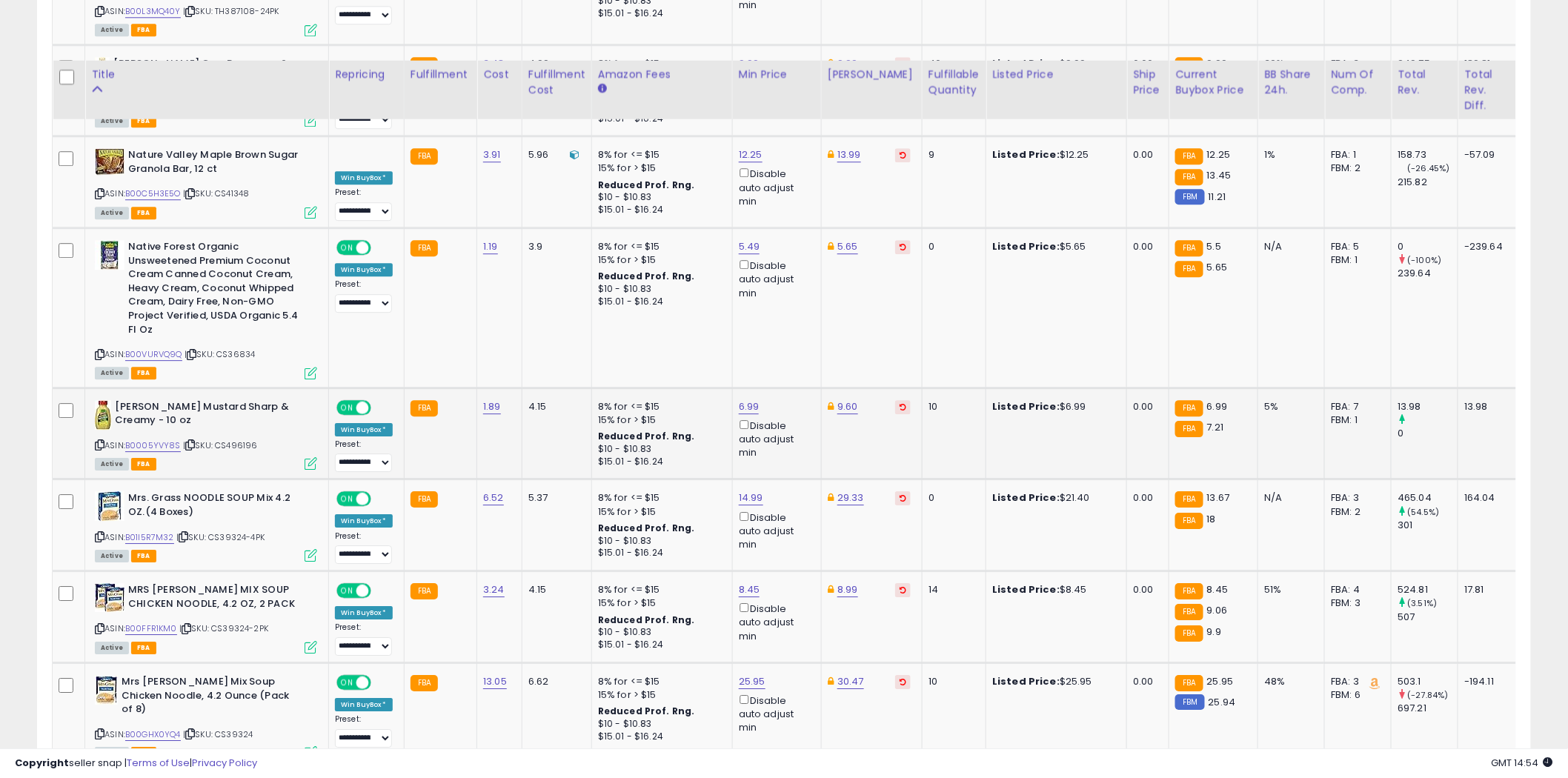
scroll to position [4053, 0]
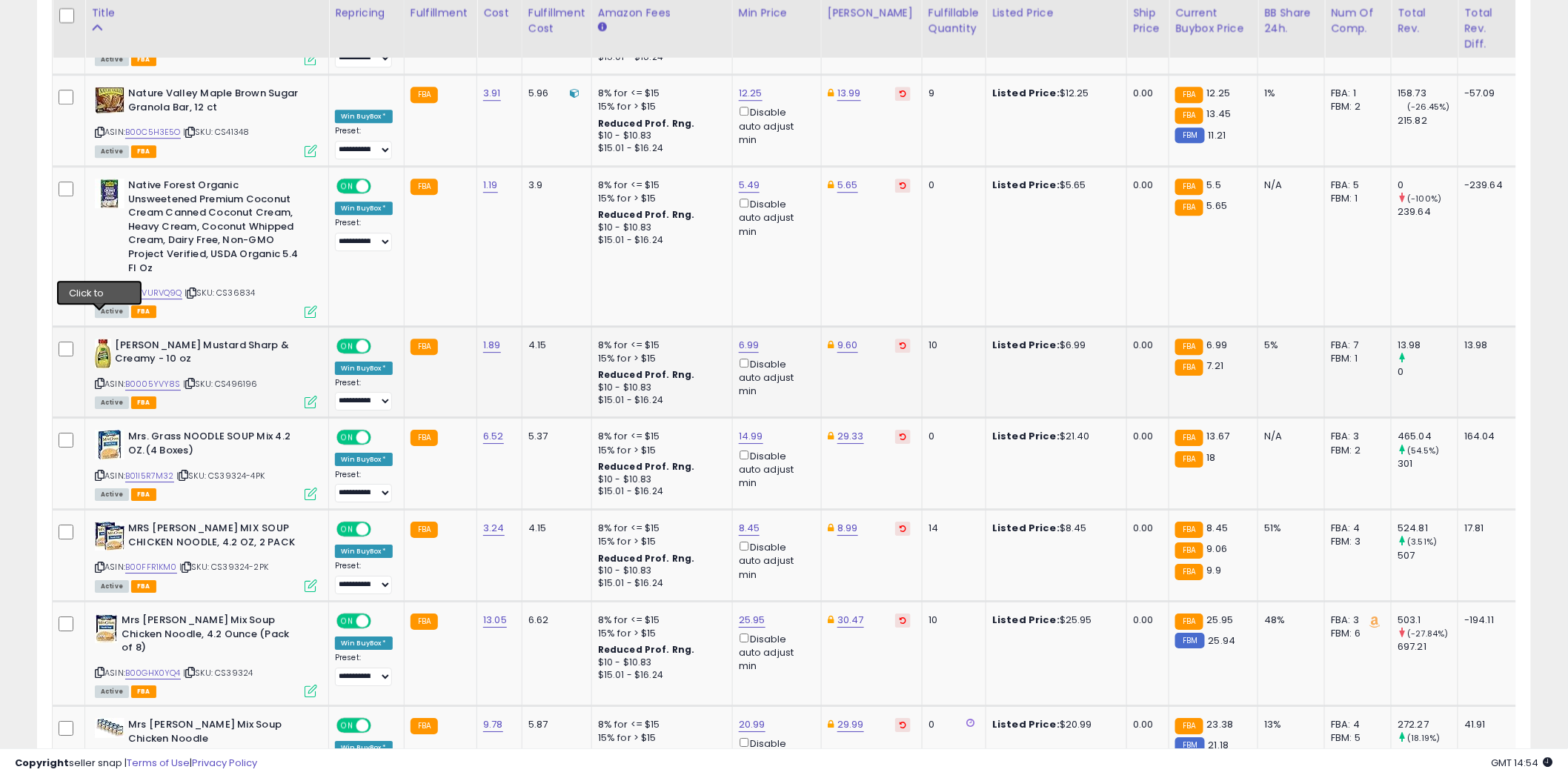
click at [102, 379] on icon at bounding box center [99, 383] width 10 height 8
click at [101, 379] on icon at bounding box center [99, 383] width 10 height 8
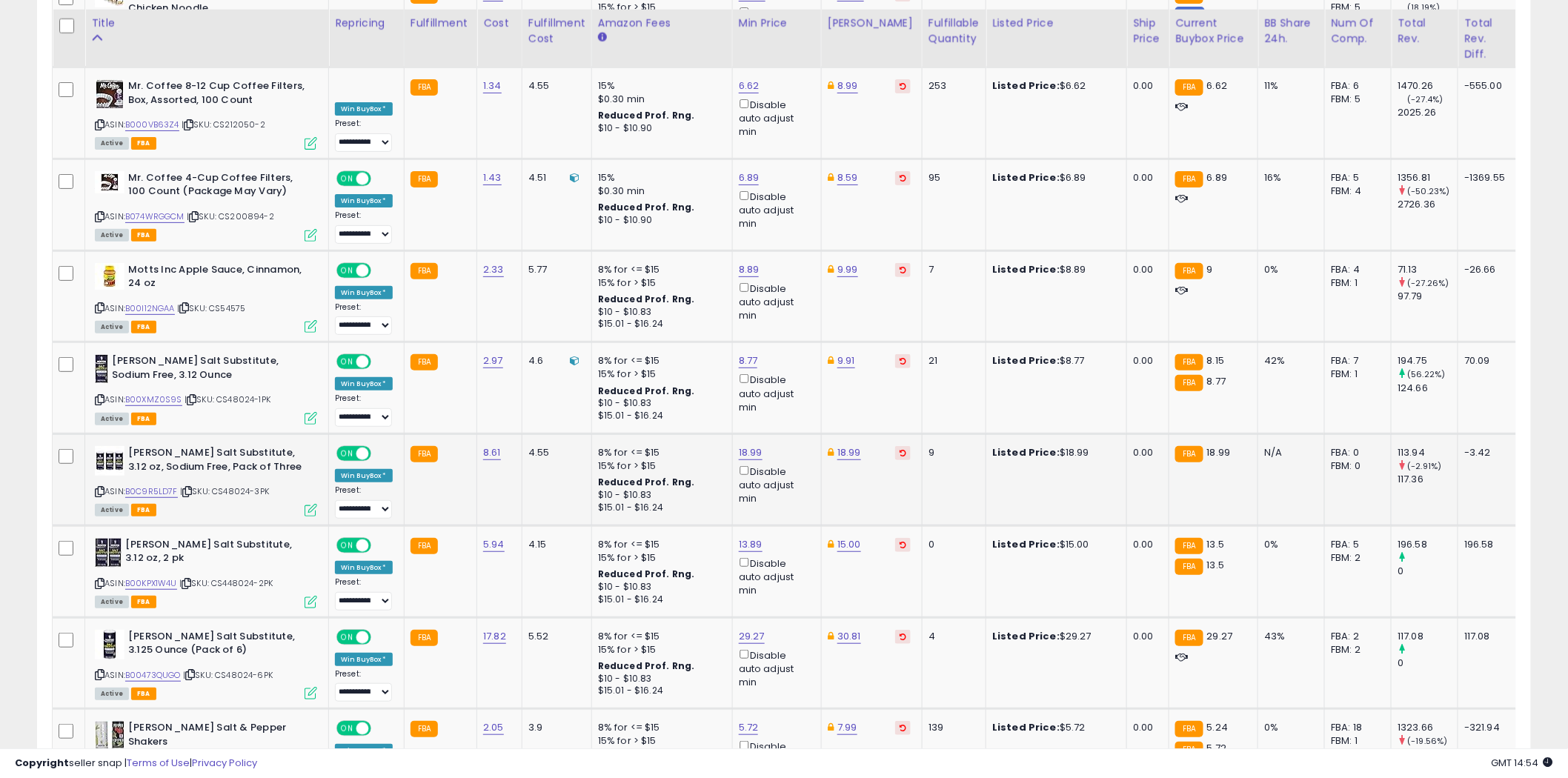
scroll to position [4794, 0]
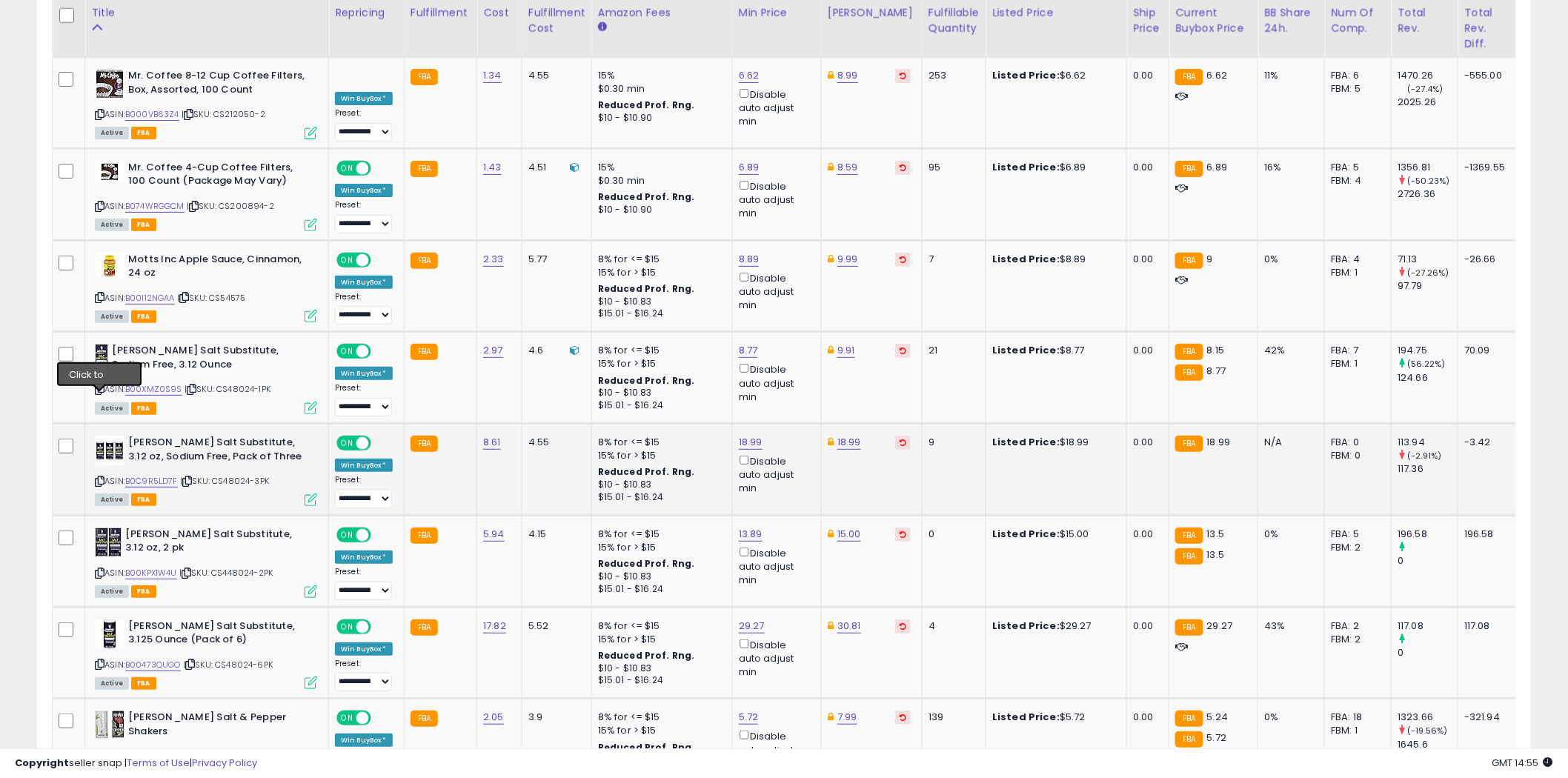
click at [102, 477] on icon at bounding box center [99, 481] width 10 height 8
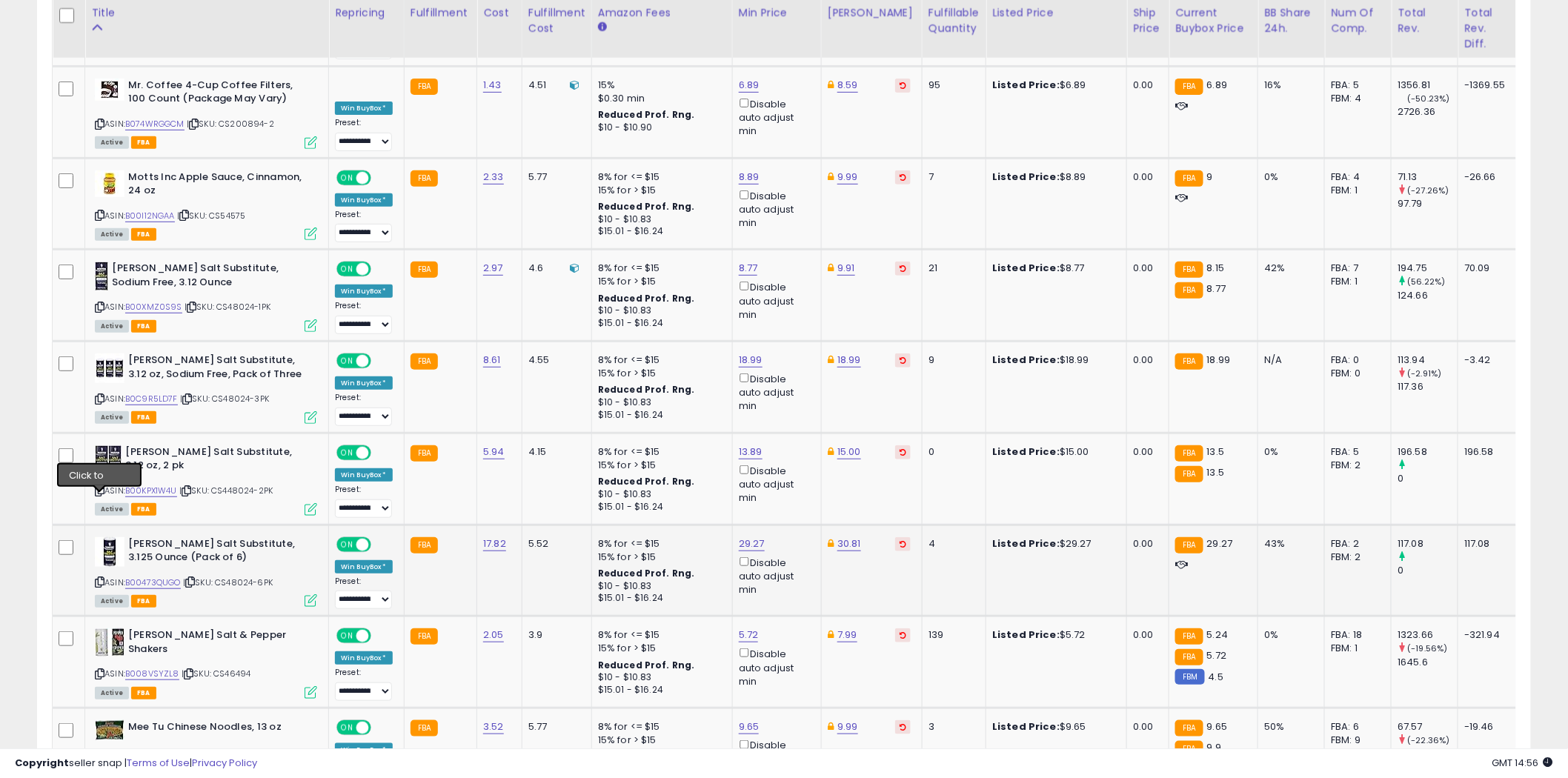
click at [100, 578] on icon at bounding box center [99, 582] width 10 height 8
click at [756, 536] on link "29.27" at bounding box center [751, 543] width 26 height 15
type input "*****"
click at [793, 408] on icon "submit" at bounding box center [788, 408] width 9 height 9
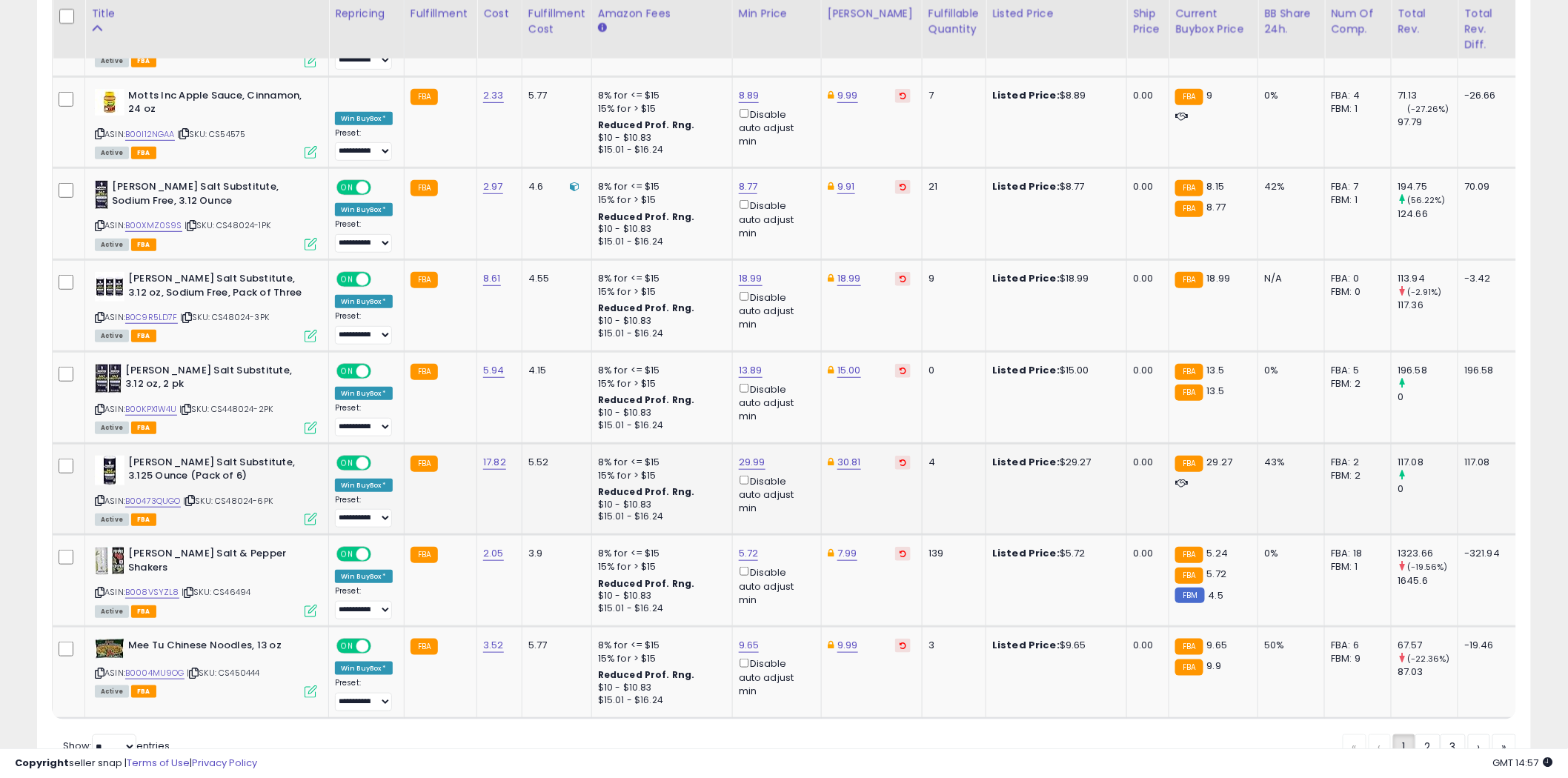
scroll to position [4958, 0]
click at [1426, 734] on link "2" at bounding box center [1427, 746] width 25 height 25
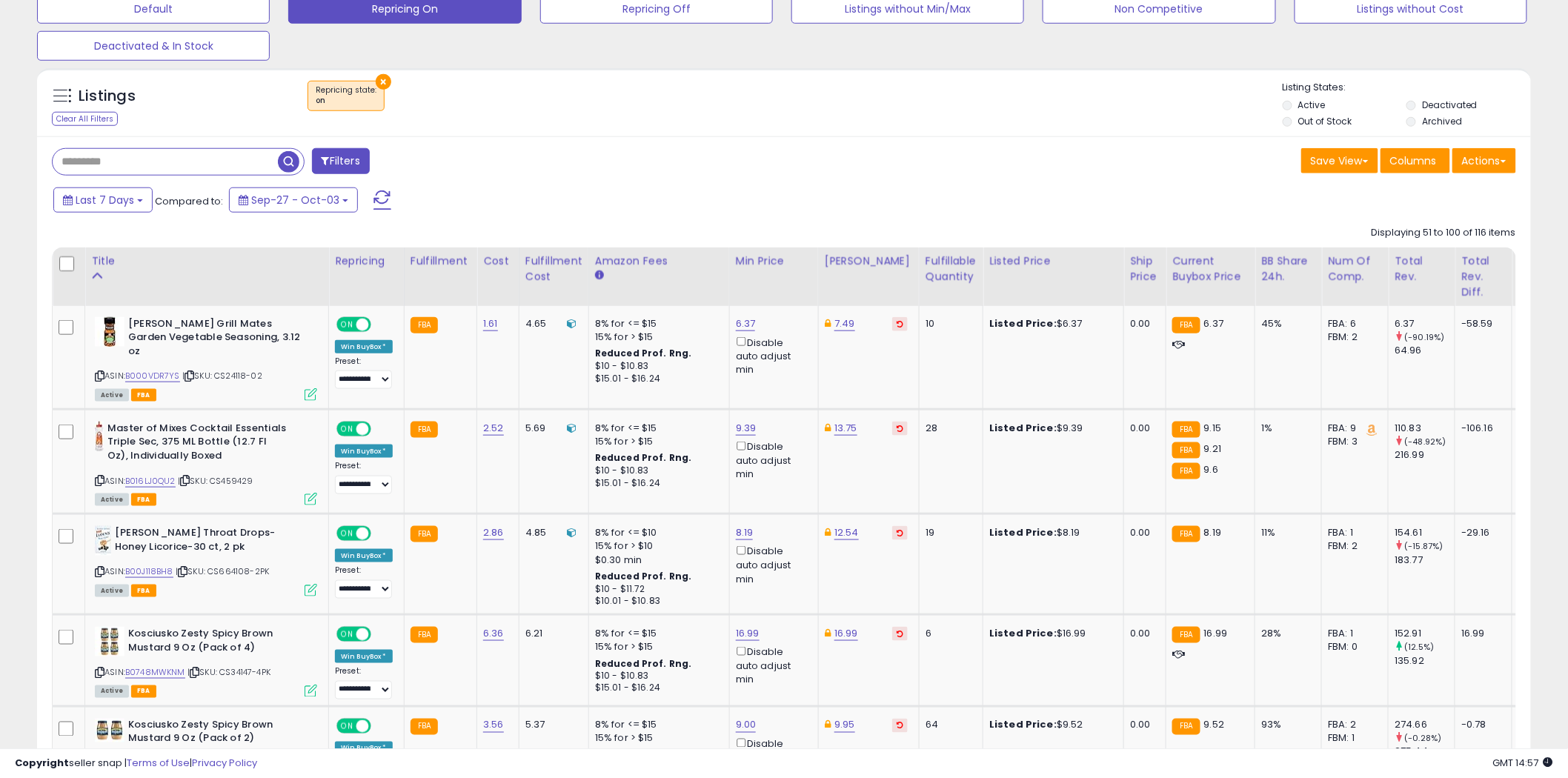
scroll to position [412, 0]
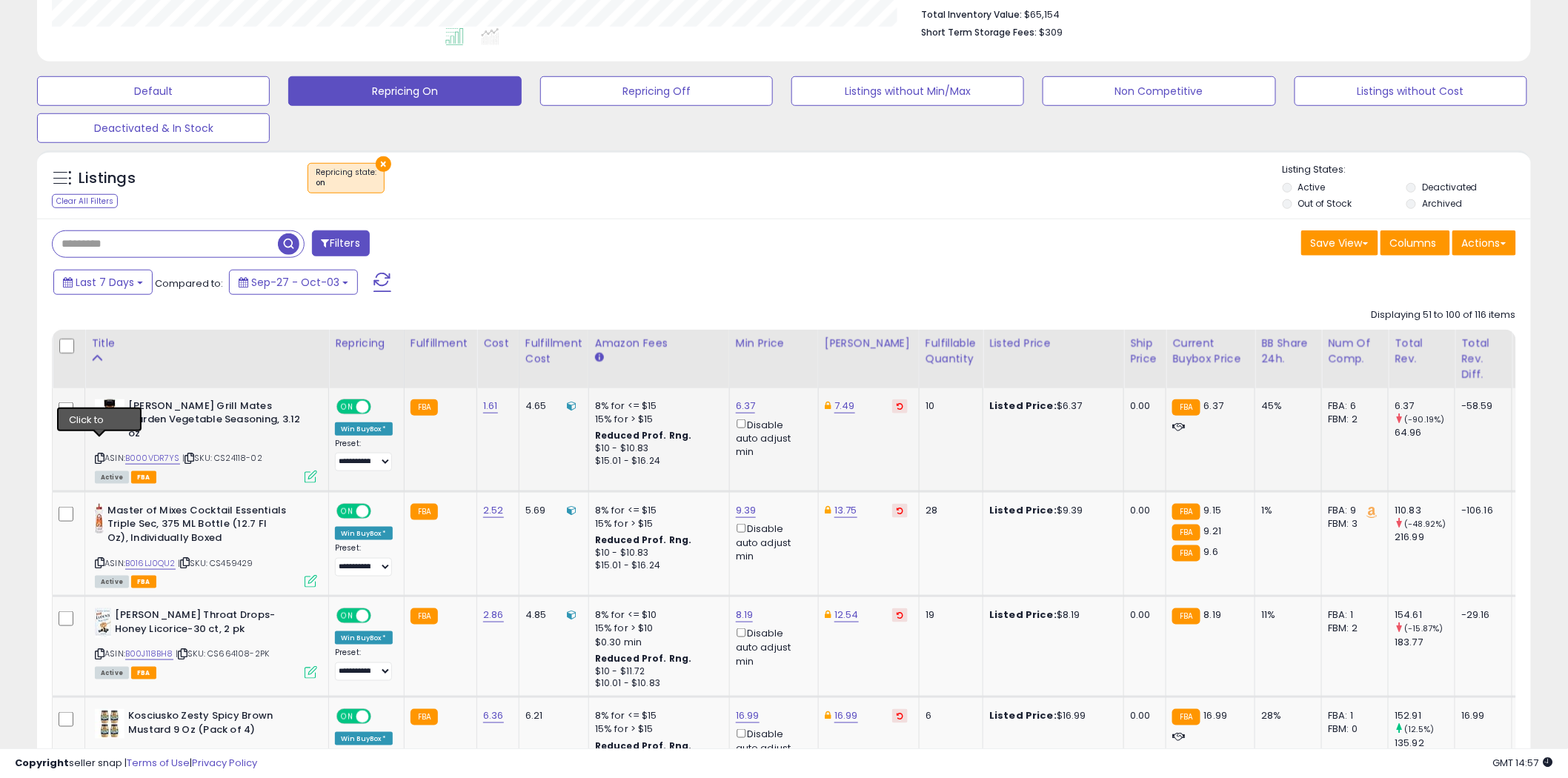
click at [100, 455] on icon at bounding box center [99, 459] width 10 height 8
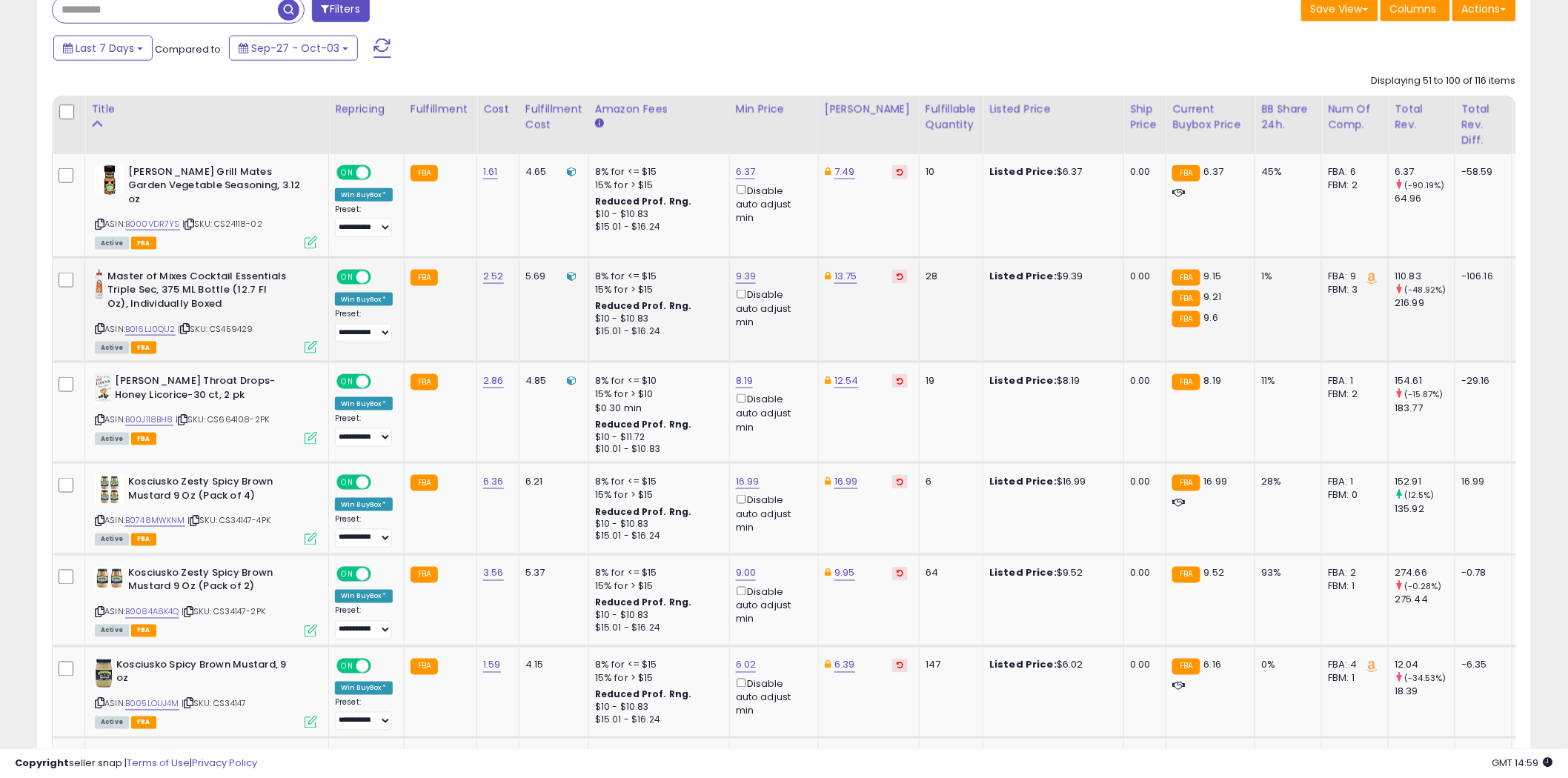
scroll to position [658, 0]
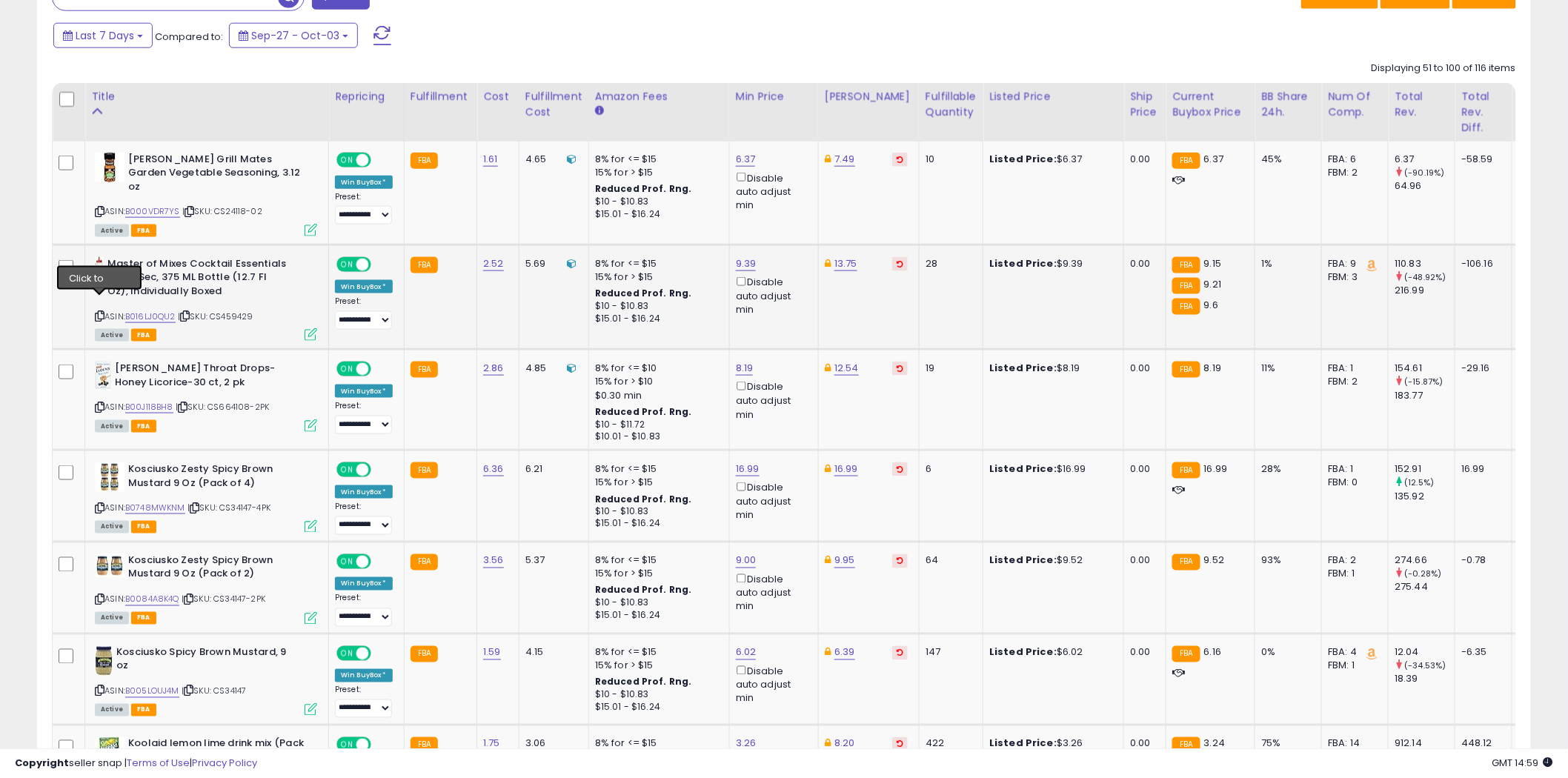
click at [102, 312] on icon at bounding box center [99, 316] width 10 height 8
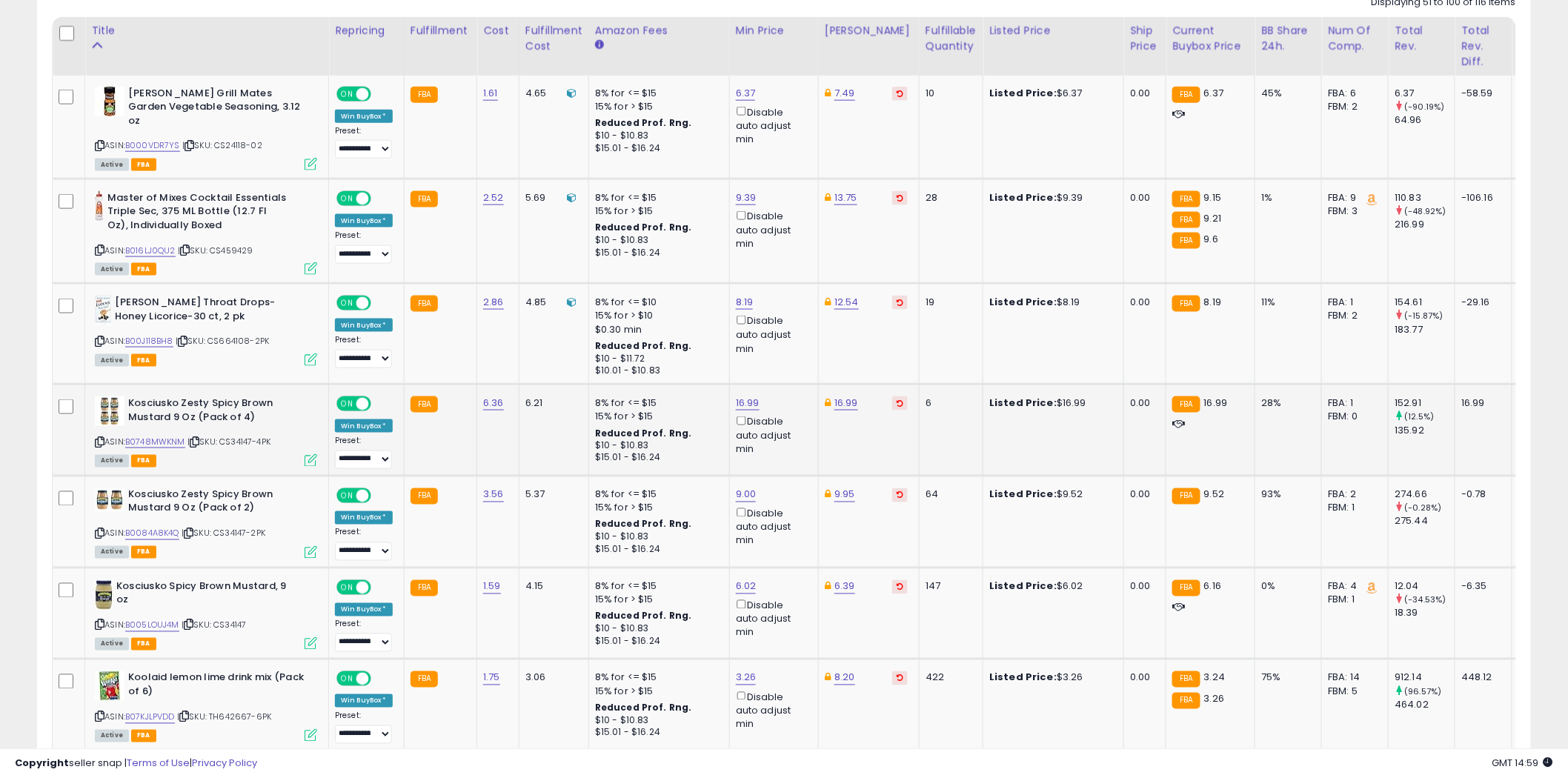
scroll to position [741, 0]
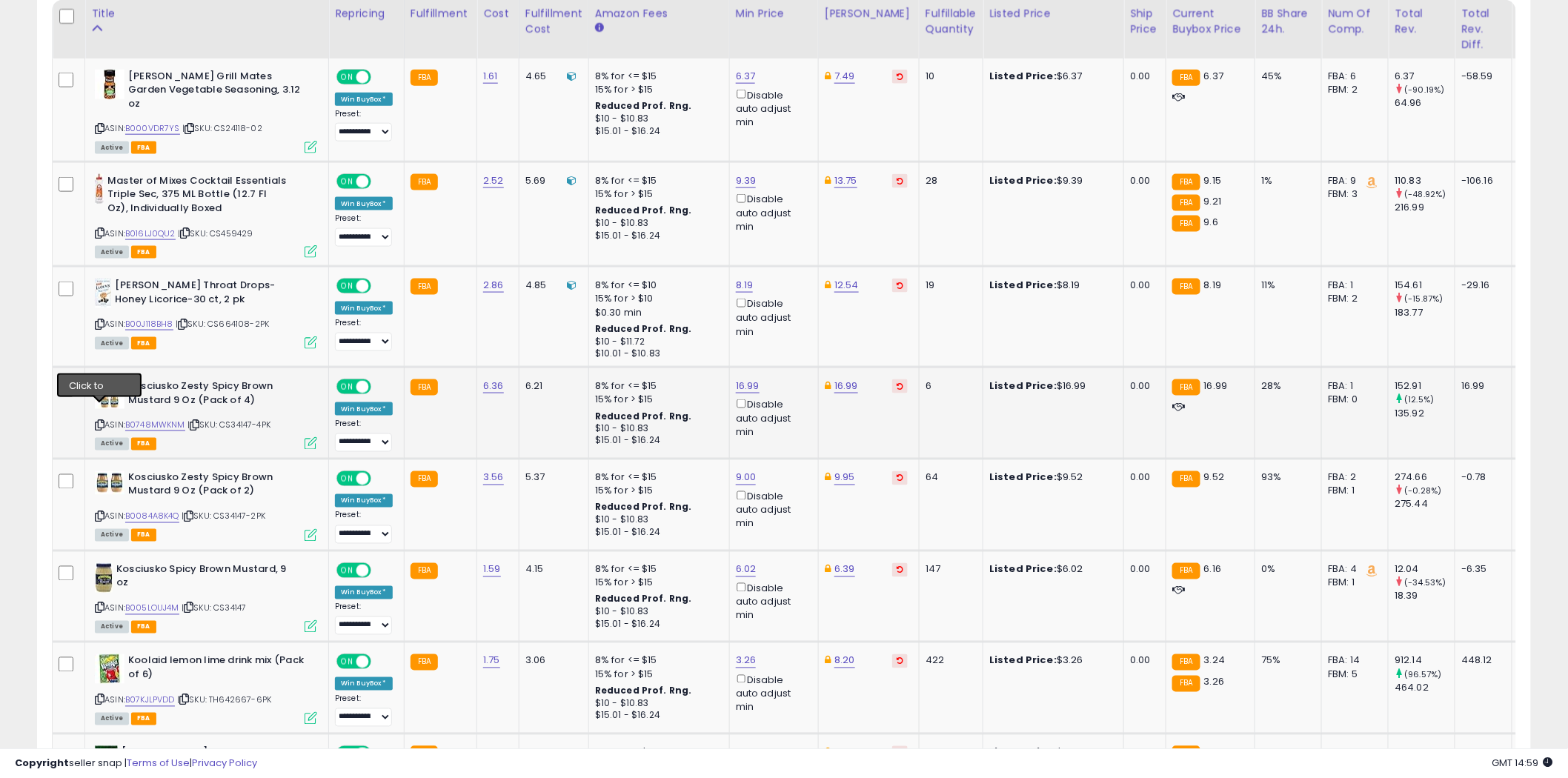
click at [99, 421] on icon at bounding box center [99, 425] width 10 height 8
click at [101, 513] on icon at bounding box center [99, 517] width 10 height 8
click at [750, 471] on link "9.00" at bounding box center [746, 478] width 21 height 15
type input "****"
click at [788, 406] on icon "submit" at bounding box center [784, 410] width 9 height 9
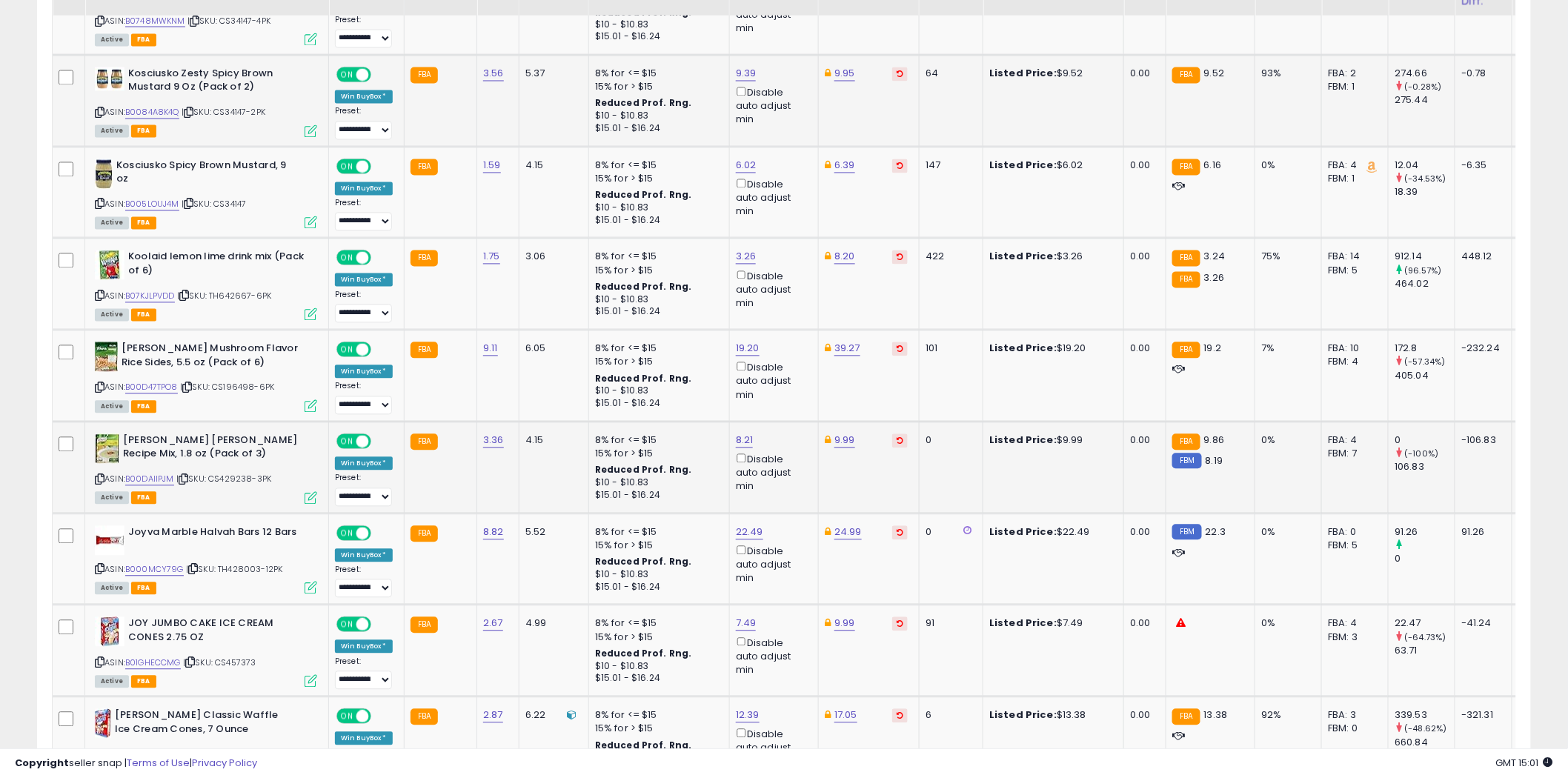
scroll to position [1152, 0]
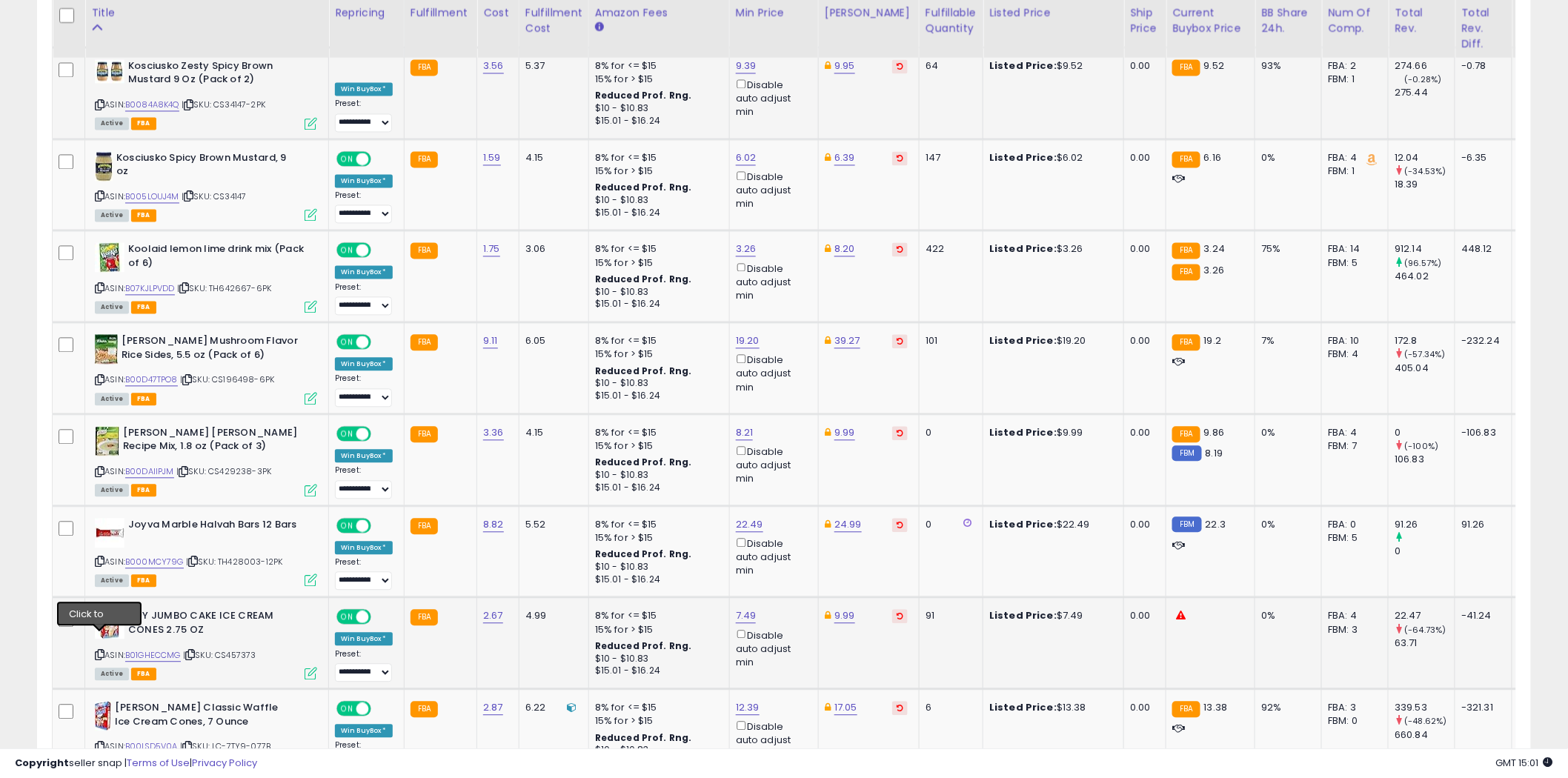
click at [100, 651] on icon at bounding box center [99, 655] width 10 height 8
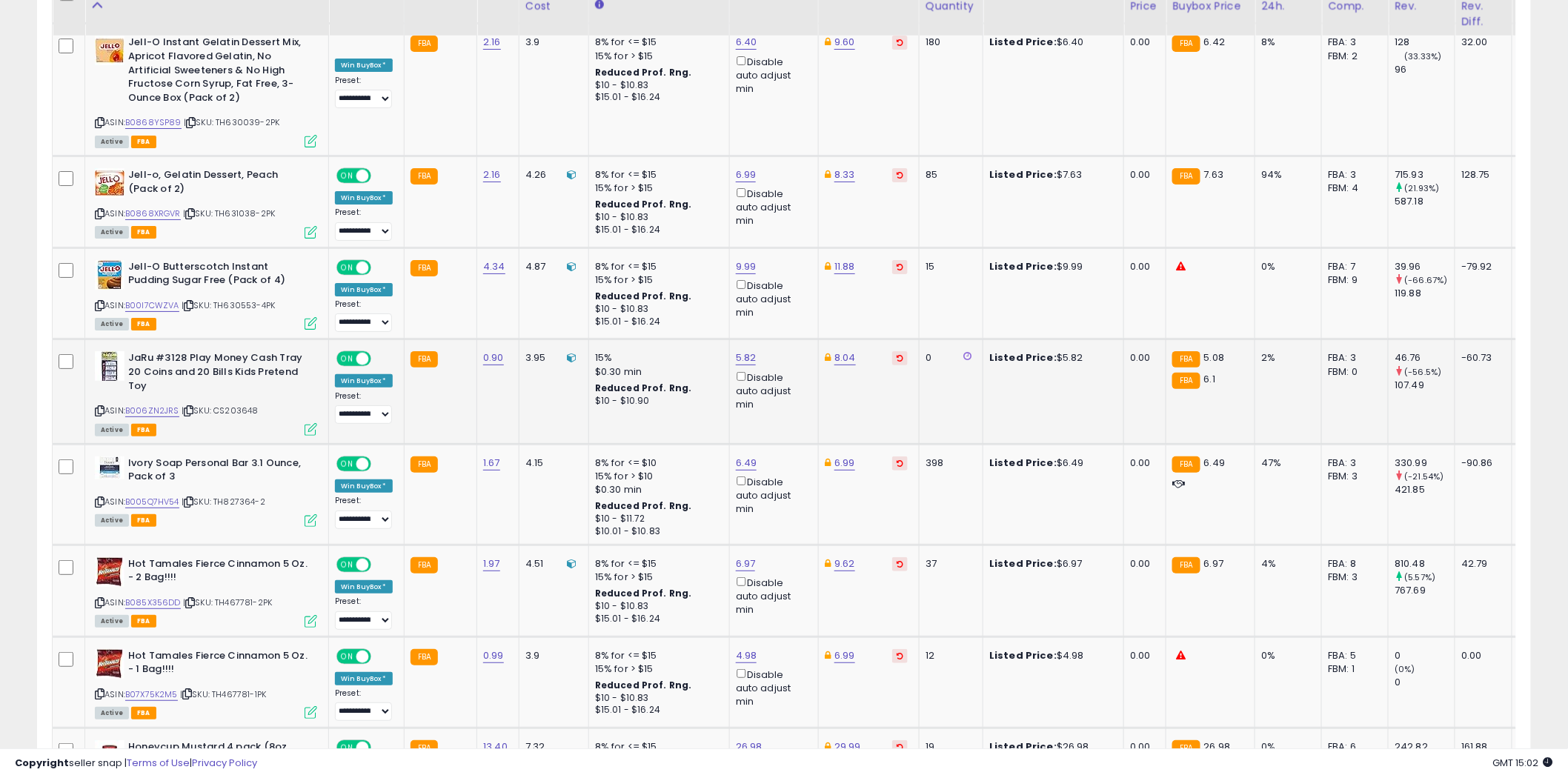
scroll to position [2305, 0]
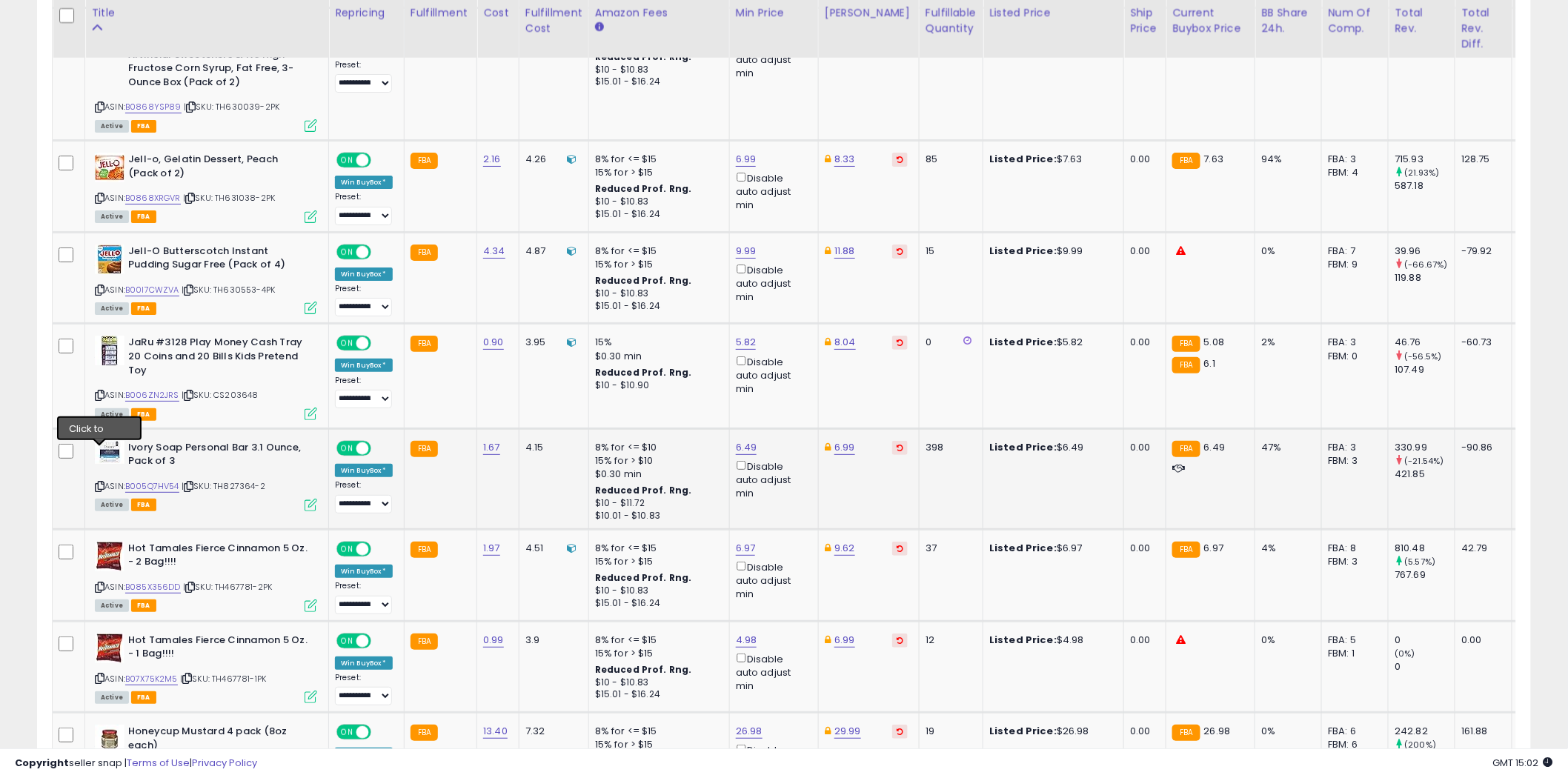
click at [101, 482] on icon at bounding box center [99, 486] width 10 height 8
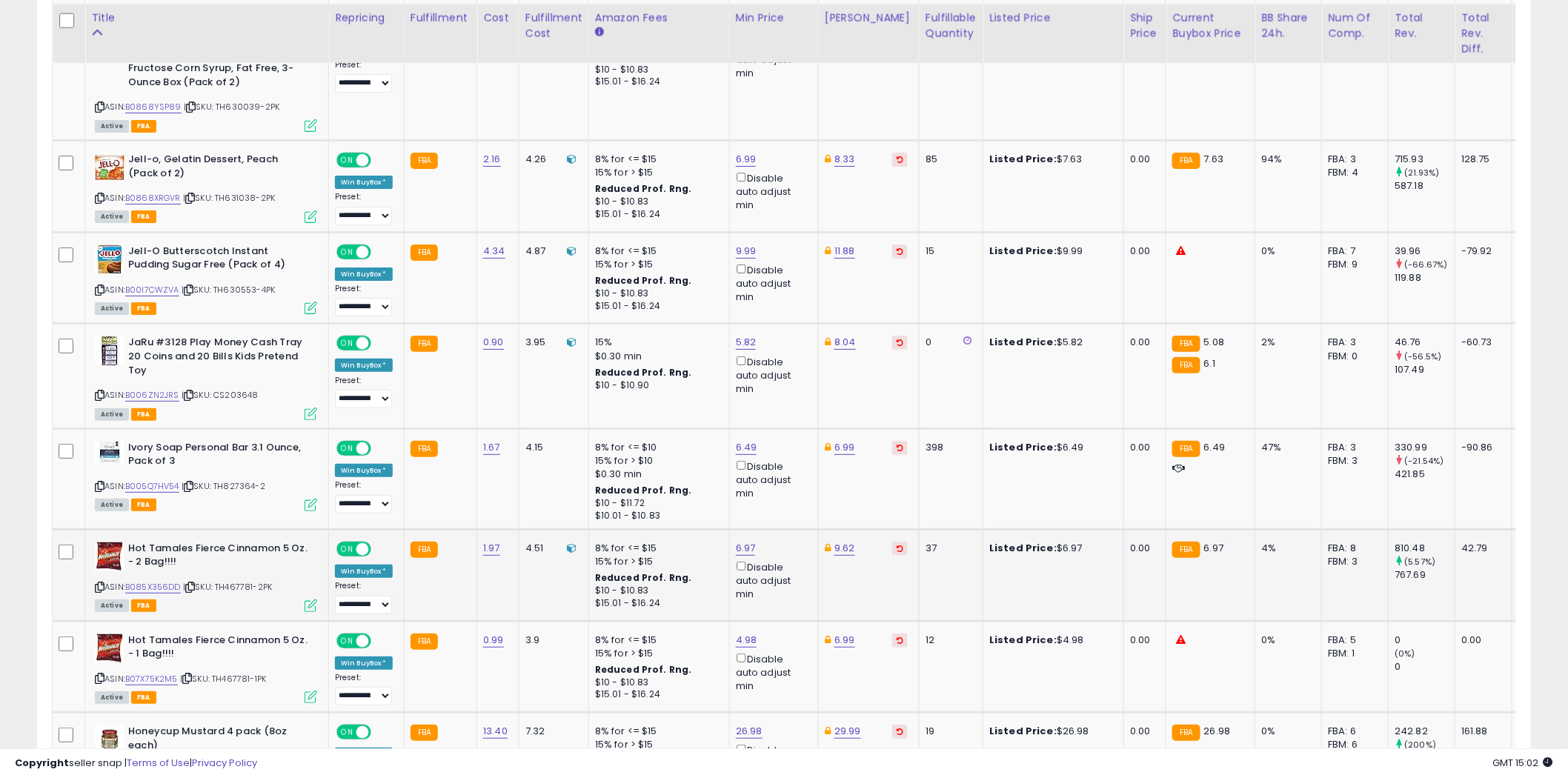
scroll to position [2470, 0]
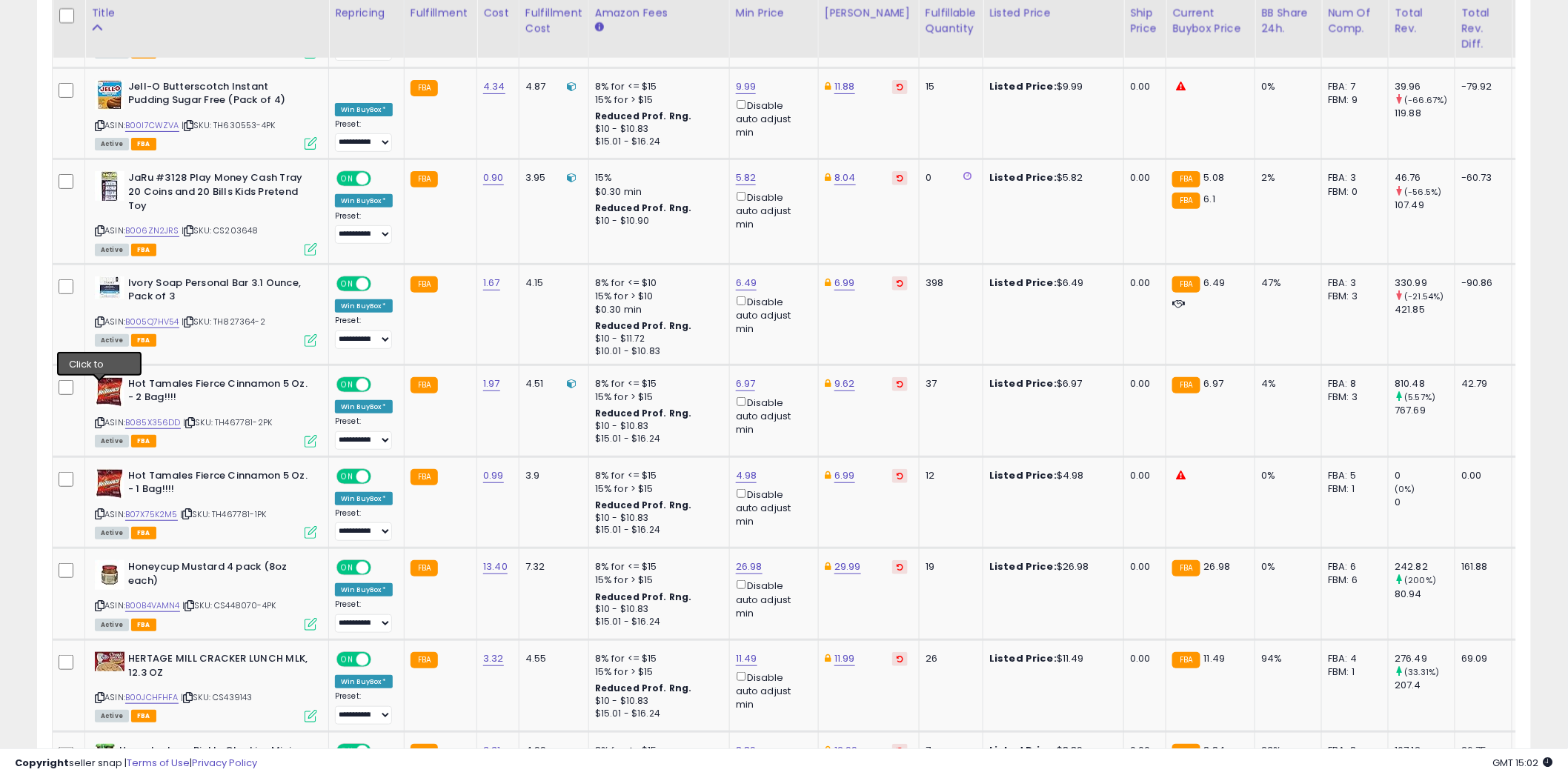
drag, startPoint x: 99, startPoint y: 387, endPoint x: 44, endPoint y: 363, distance: 60.0
click at [99, 419] on icon at bounding box center [99, 423] width 10 height 8
click at [100, 510] on icon at bounding box center [99, 514] width 10 height 8
click at [167, 509] on link "B07X75K2M5" at bounding box center [151, 515] width 53 height 13
click at [750, 468] on link "4.98" at bounding box center [746, 476] width 22 height 15
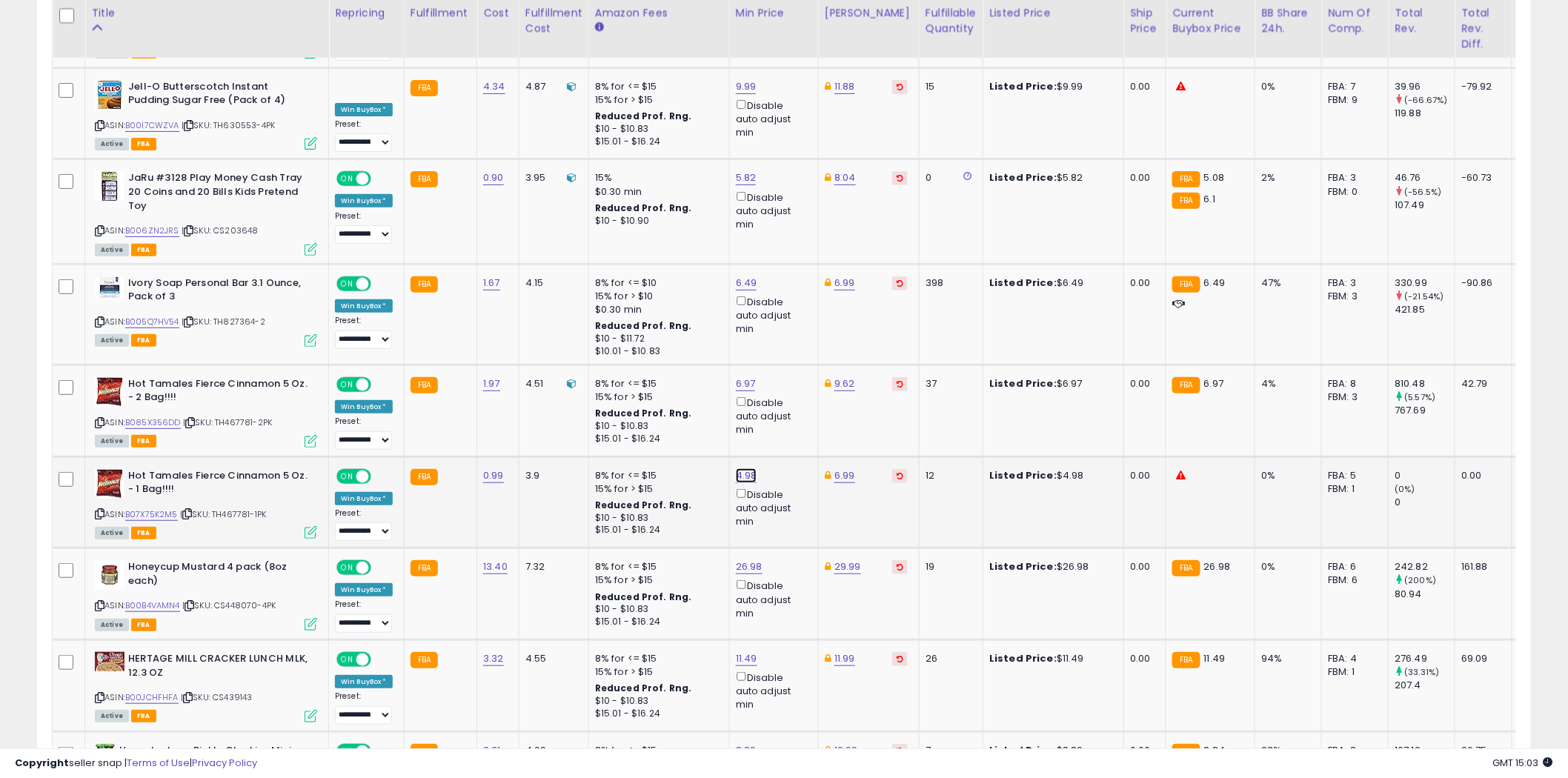
click at [750, 468] on link "4.98" at bounding box center [746, 476] width 22 height 15
type input "****"
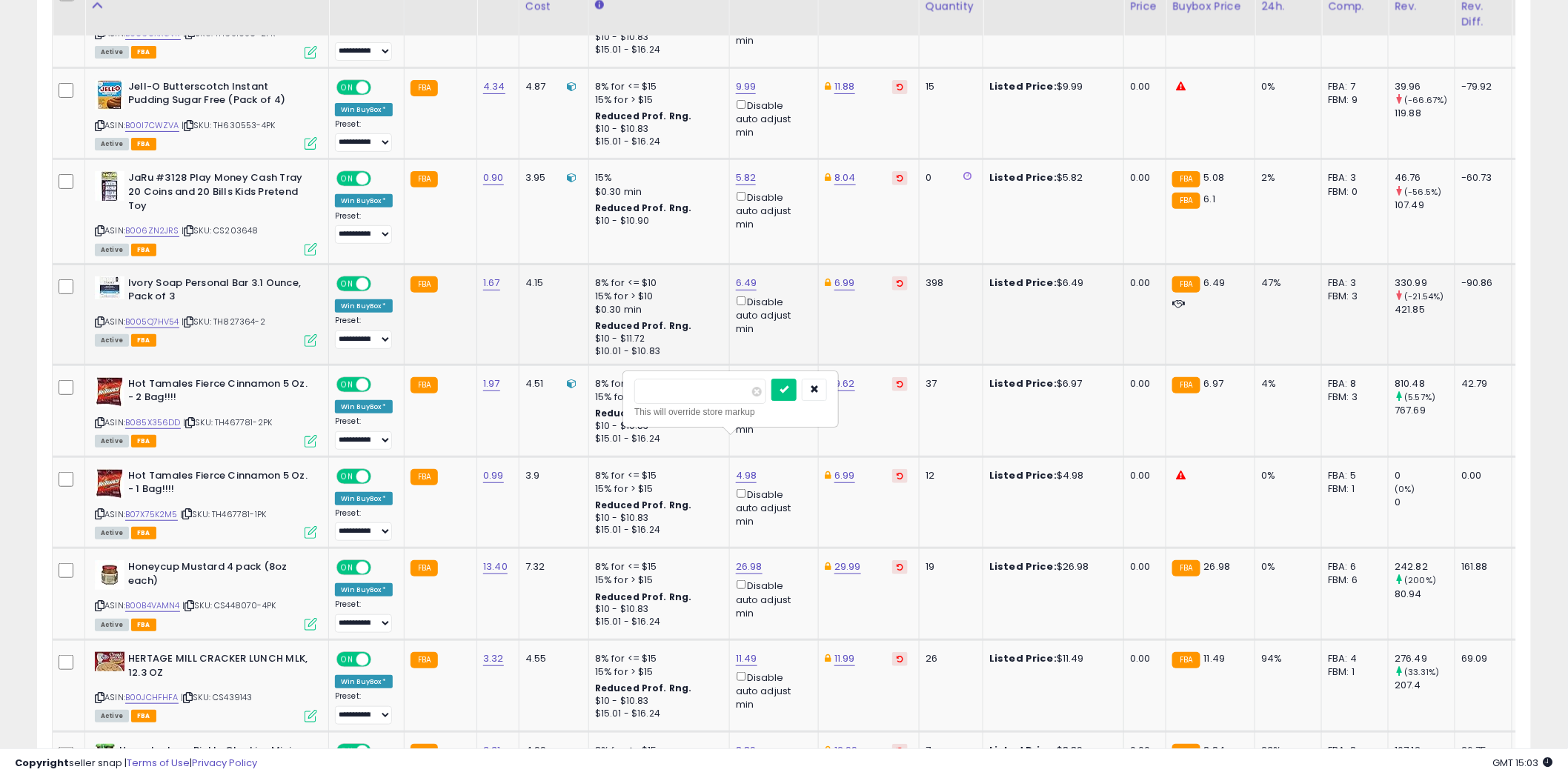
scroll to position [2387, 0]
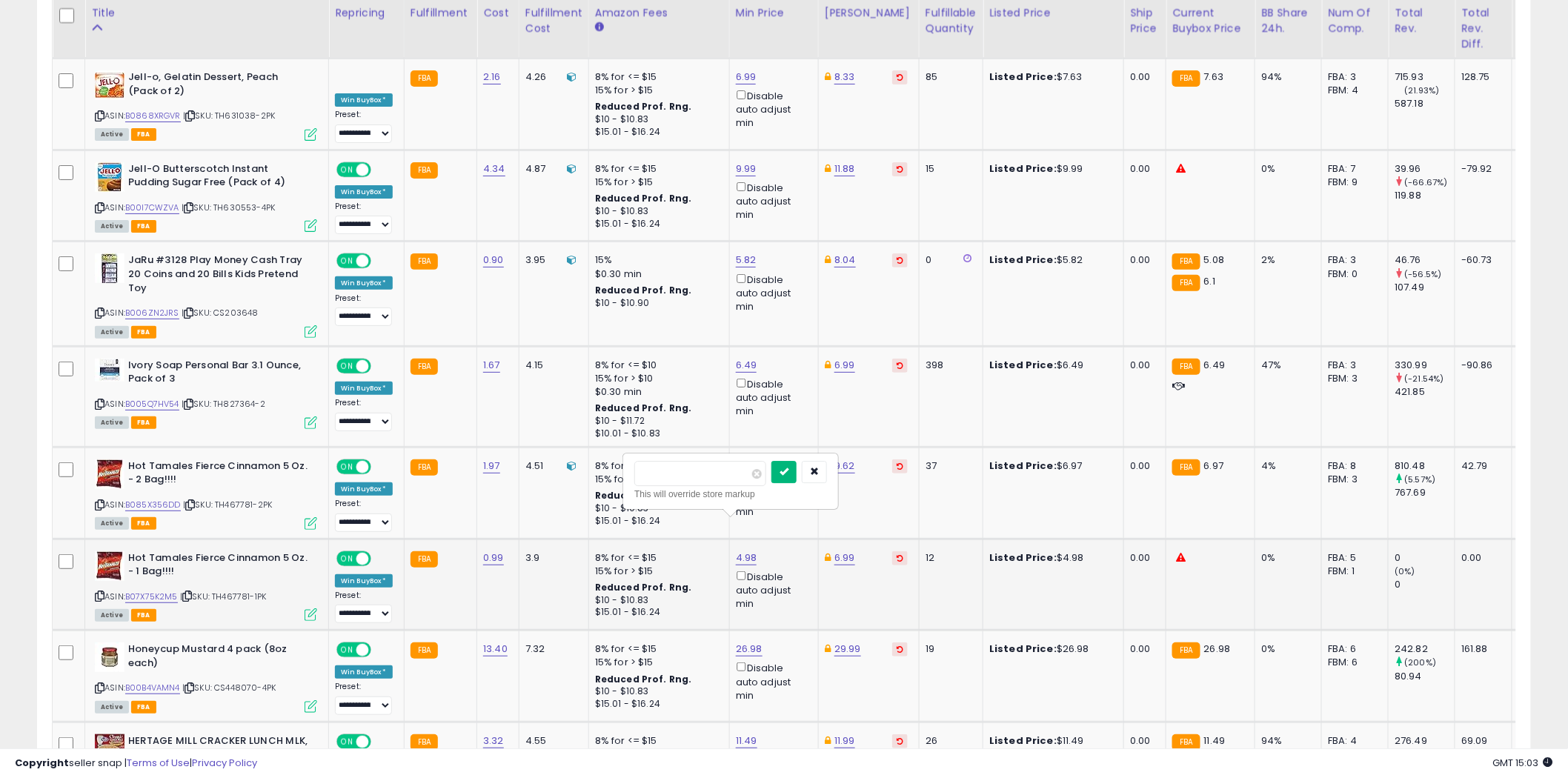
click at [788, 474] on icon "submit" at bounding box center [784, 471] width 9 height 9
click at [811, 474] on div at bounding box center [742, 481] width 217 height 40
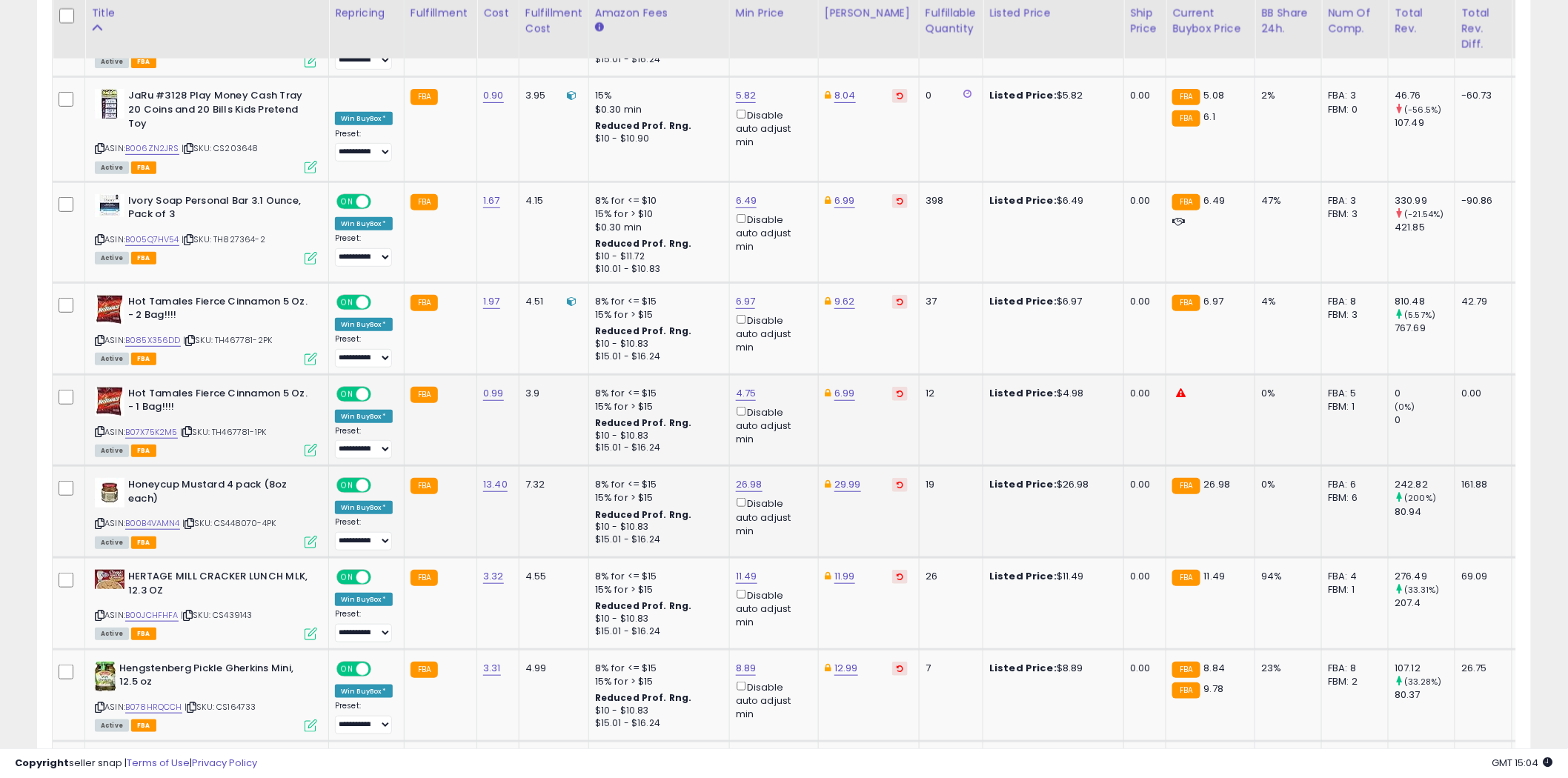
scroll to position [2634, 0]
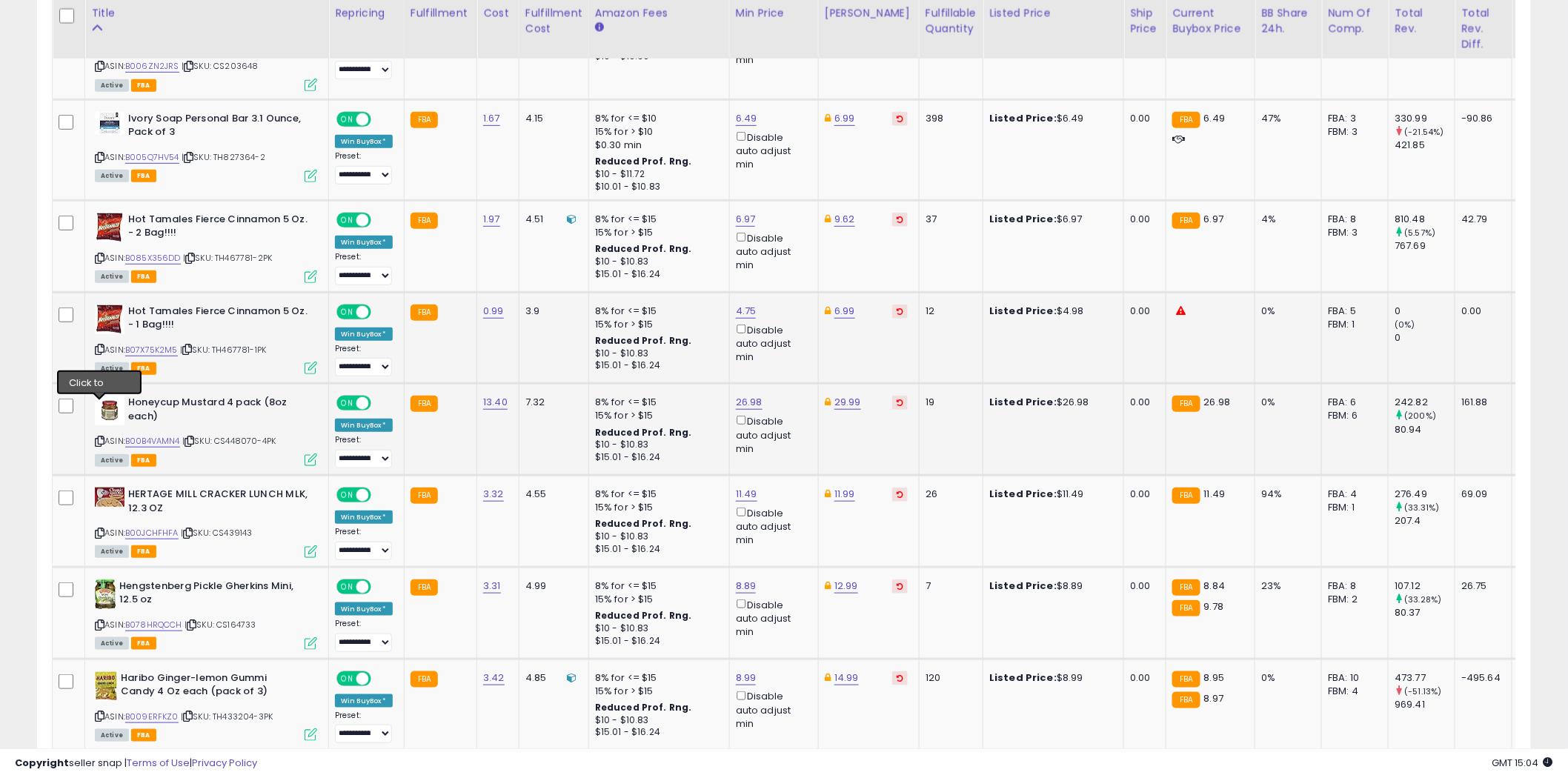
click at [99, 438] on icon at bounding box center [99, 442] width 10 height 8
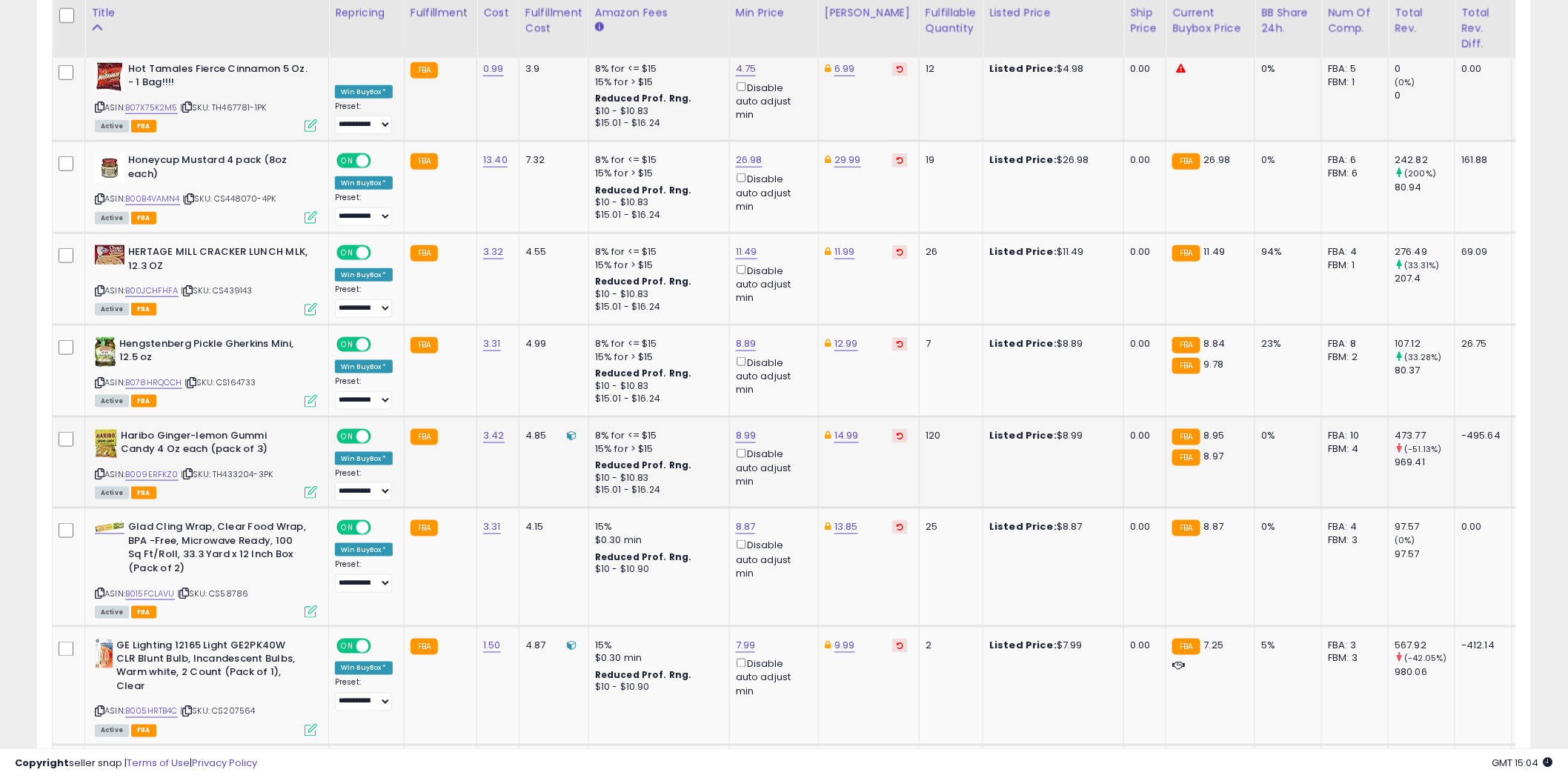
scroll to position [2881, 0]
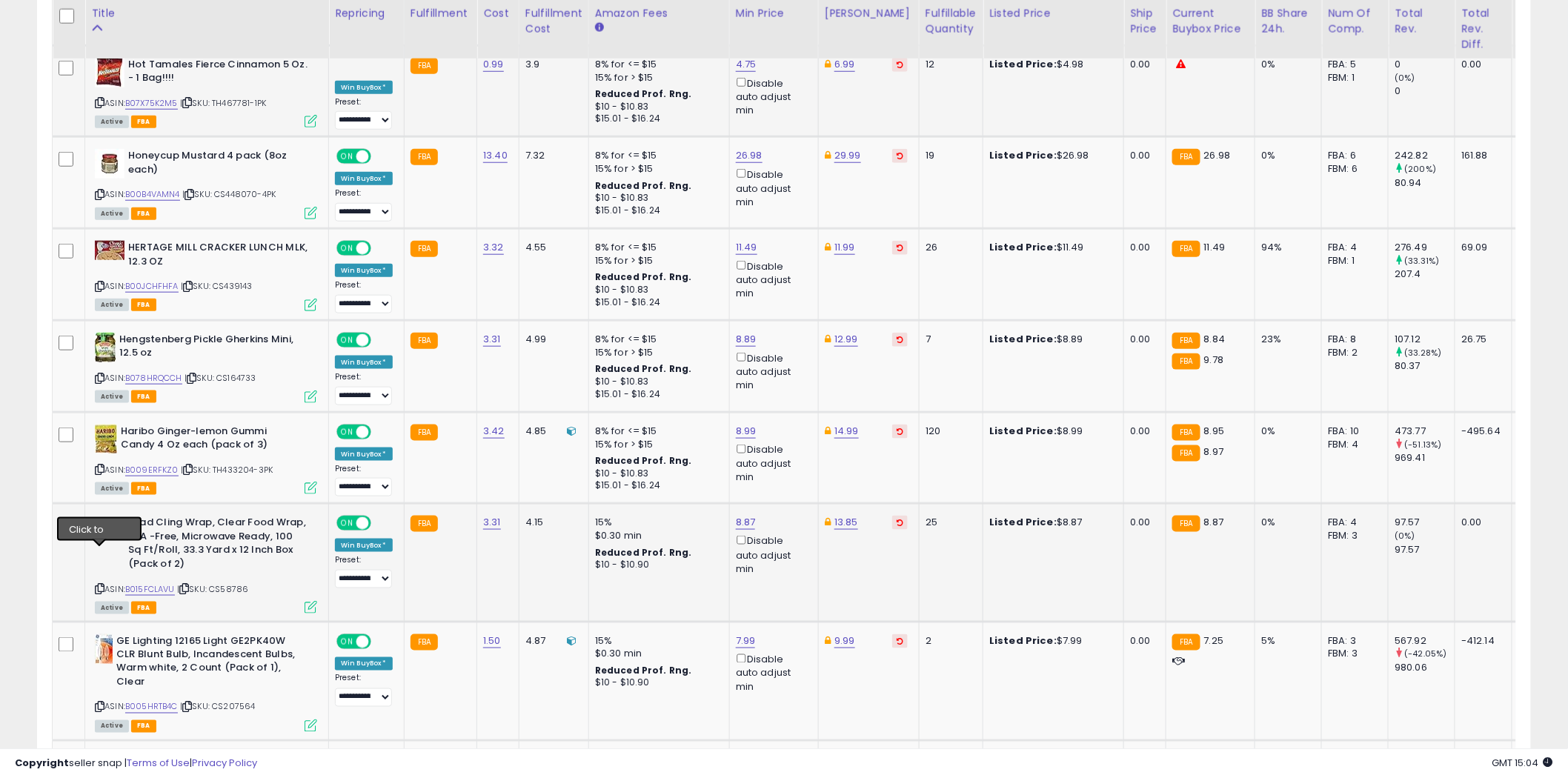
click at [100, 585] on icon at bounding box center [99, 589] width 10 height 8
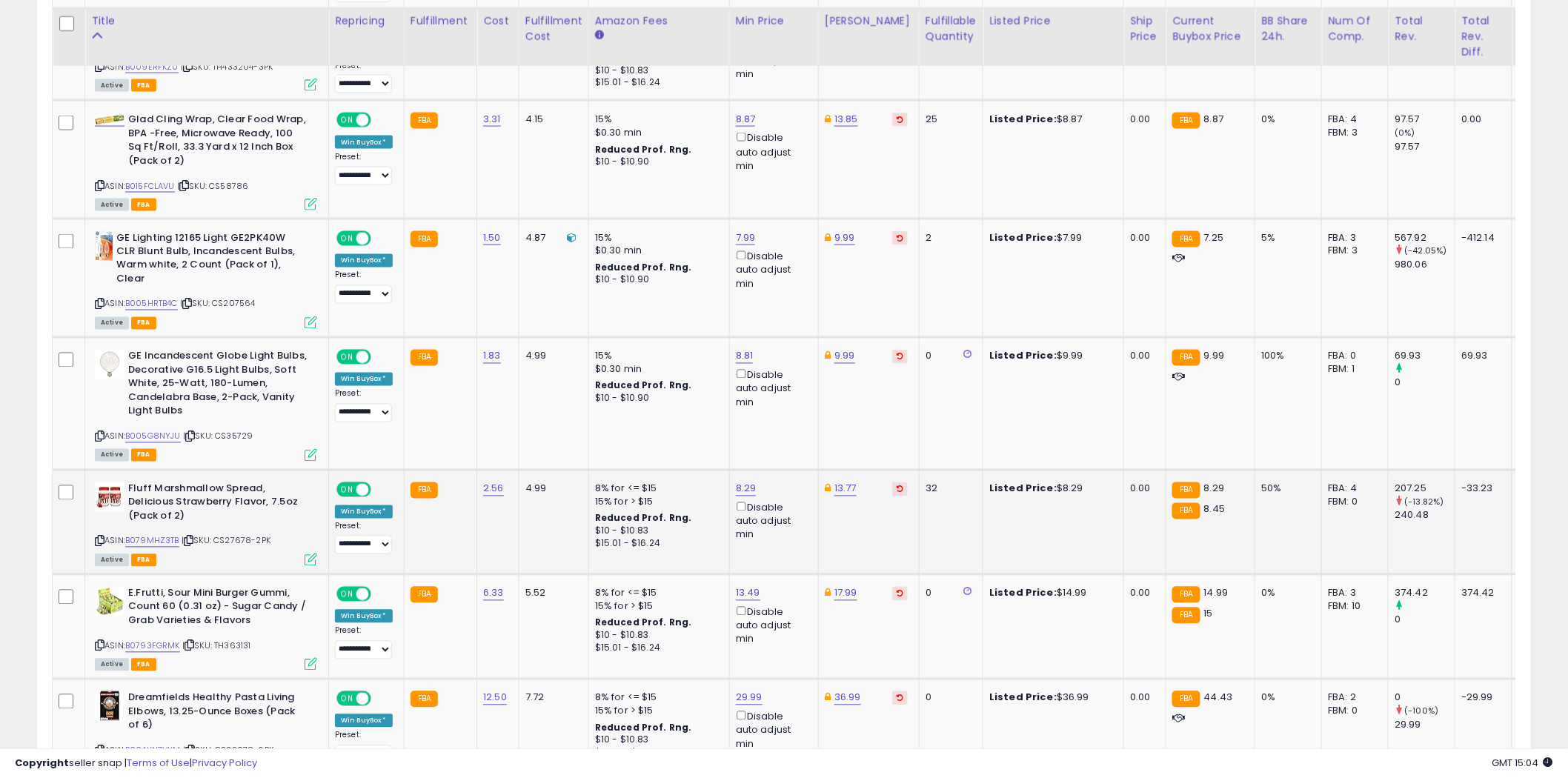
scroll to position [3293, 0]
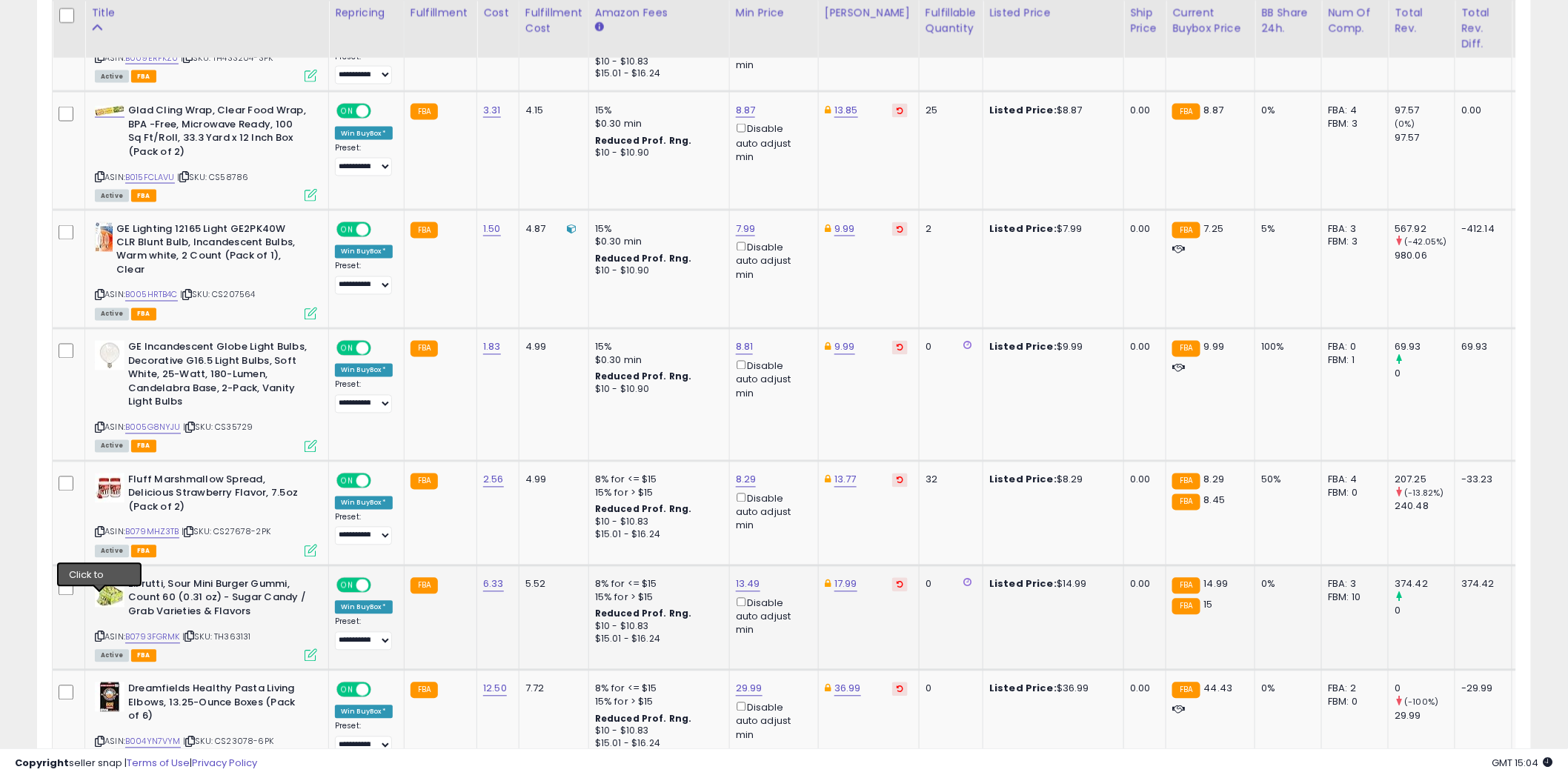
click at [100, 632] on icon at bounding box center [99, 636] width 10 height 8
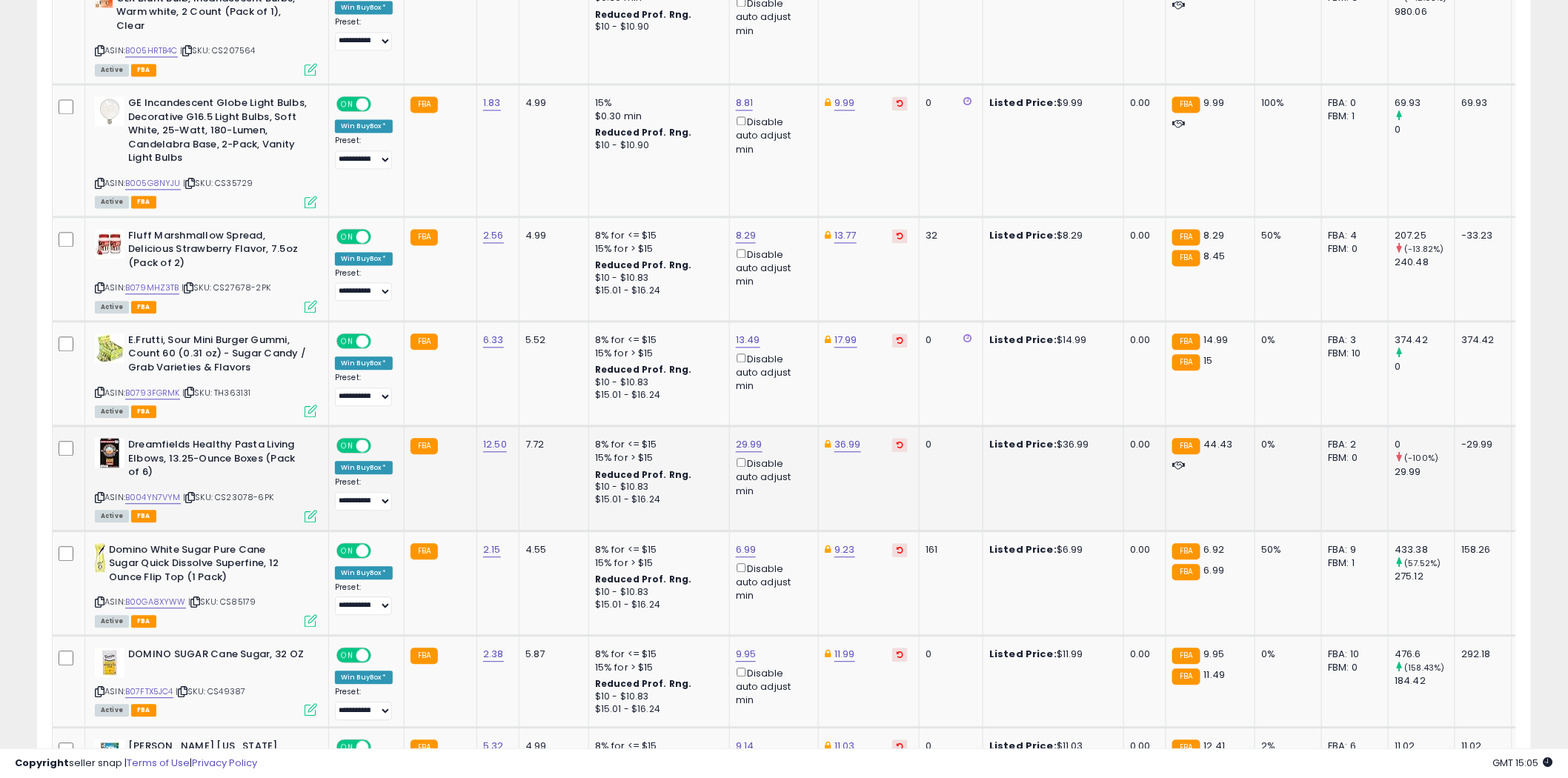
scroll to position [3622, 0]
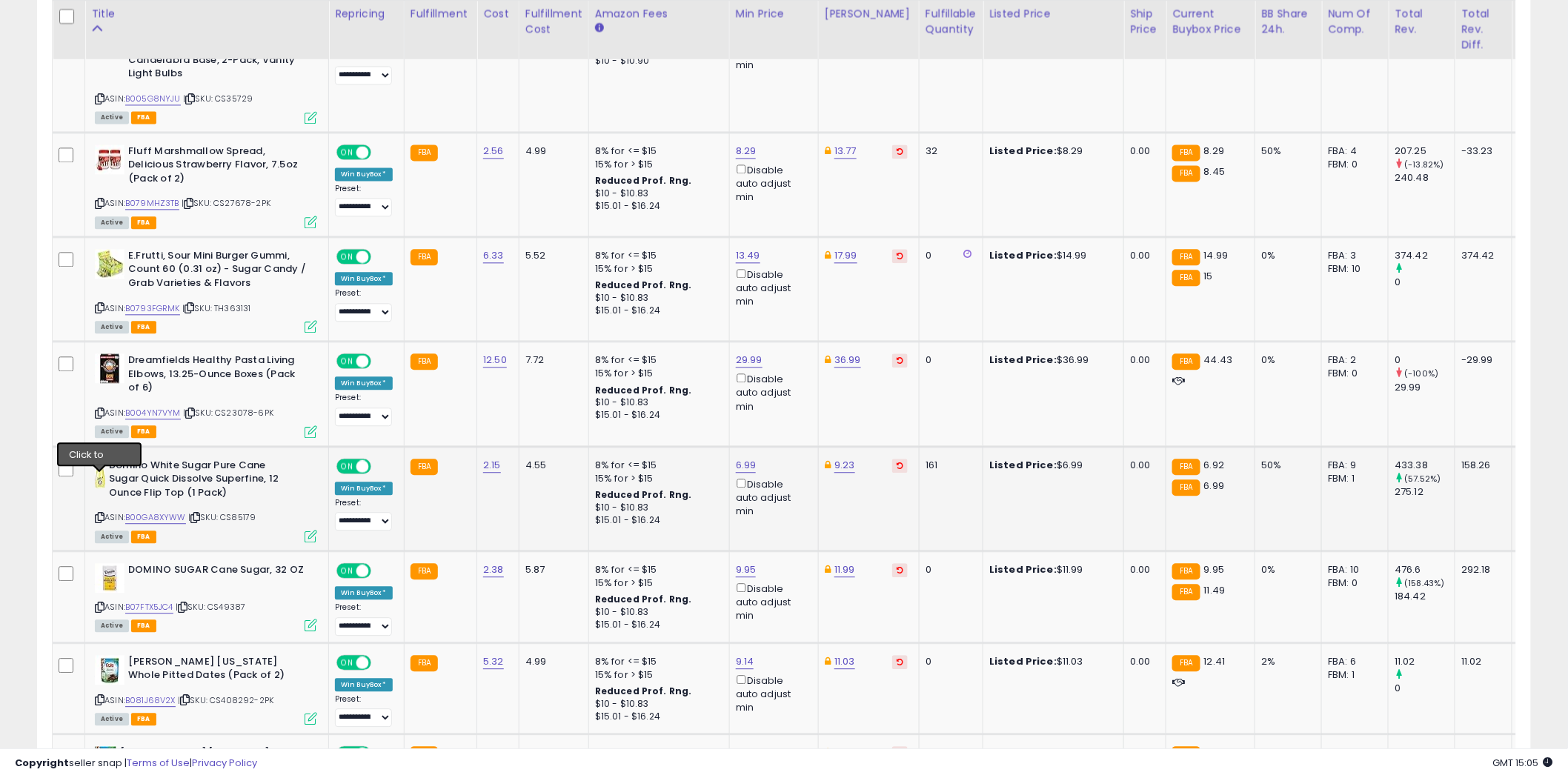
click at [99, 514] on icon at bounding box center [99, 518] width 10 height 8
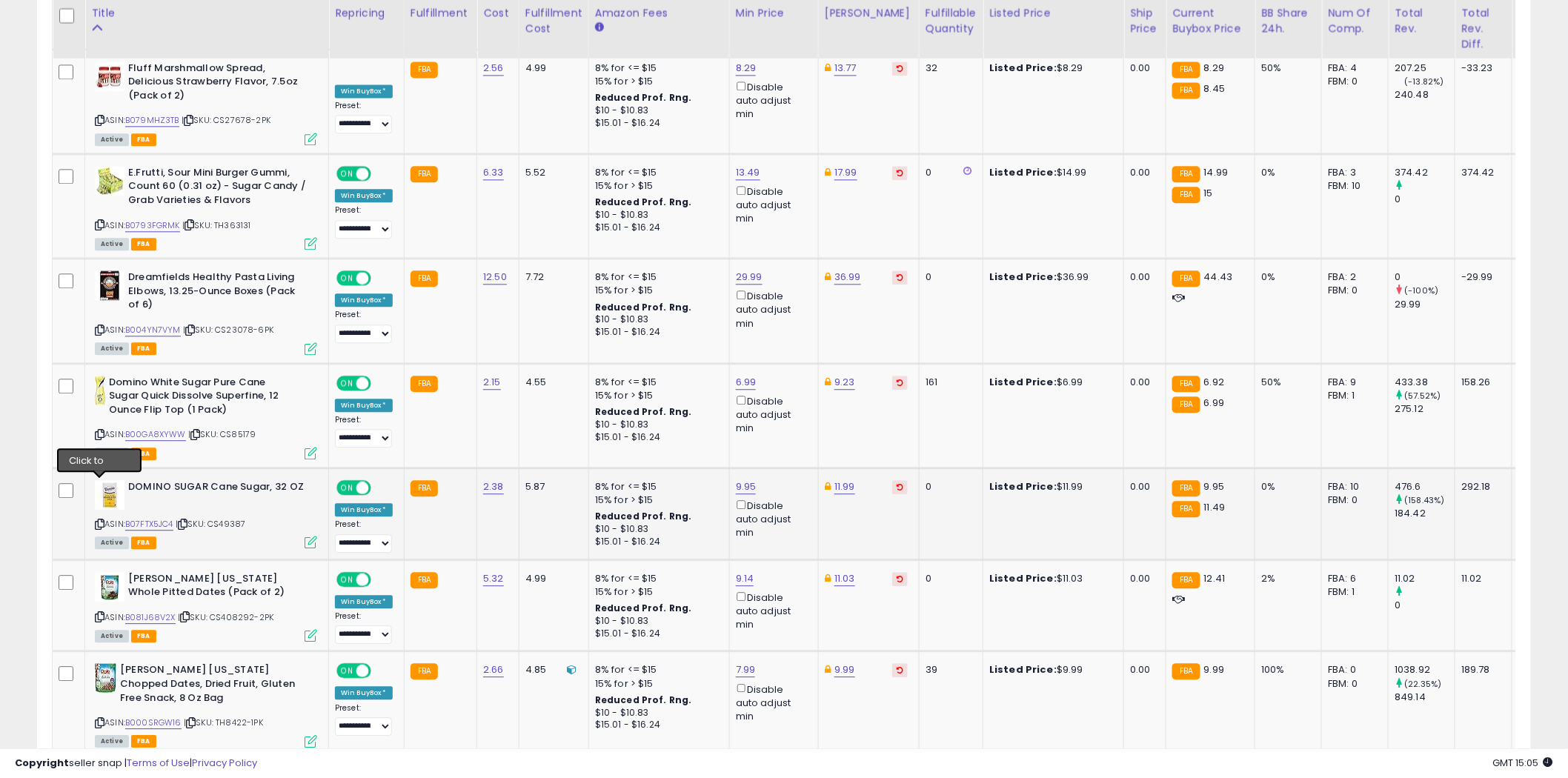
click at [98, 520] on icon at bounding box center [99, 524] width 10 height 8
click at [153, 611] on link "B081J68V2X" at bounding box center [150, 618] width 50 height 13
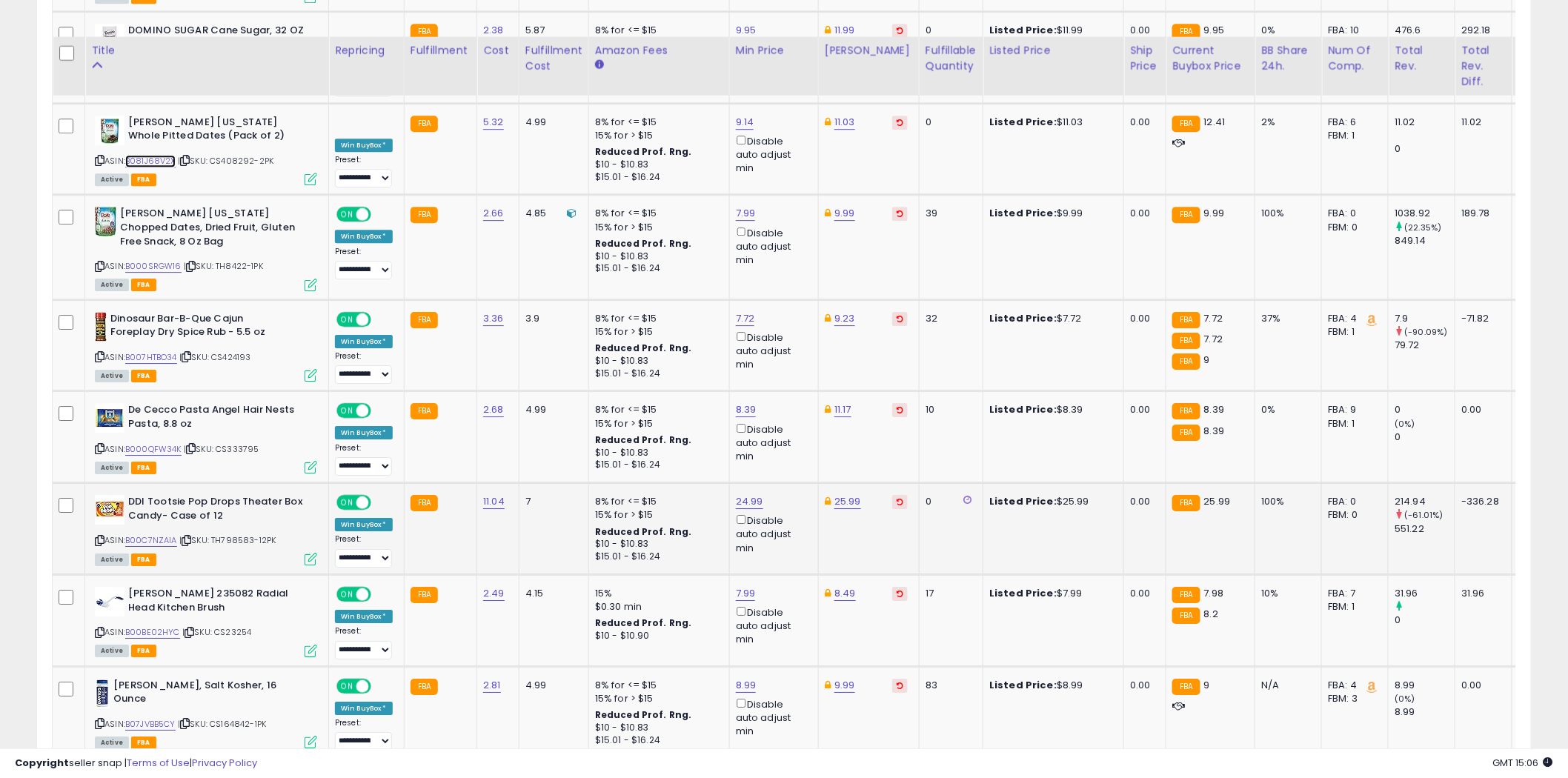
scroll to position [4198, 0]
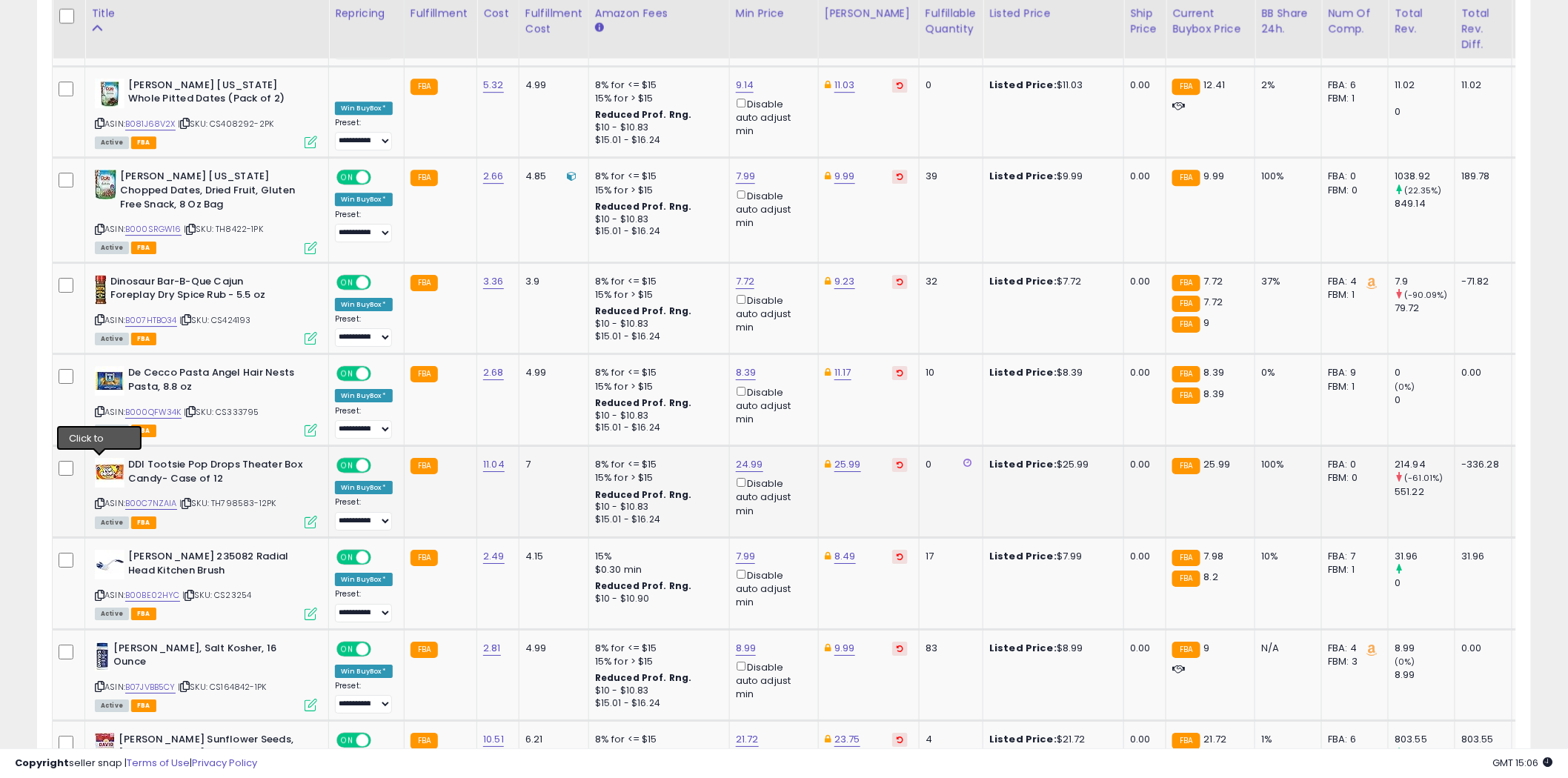
click at [100, 500] on icon at bounding box center [99, 504] width 10 height 8
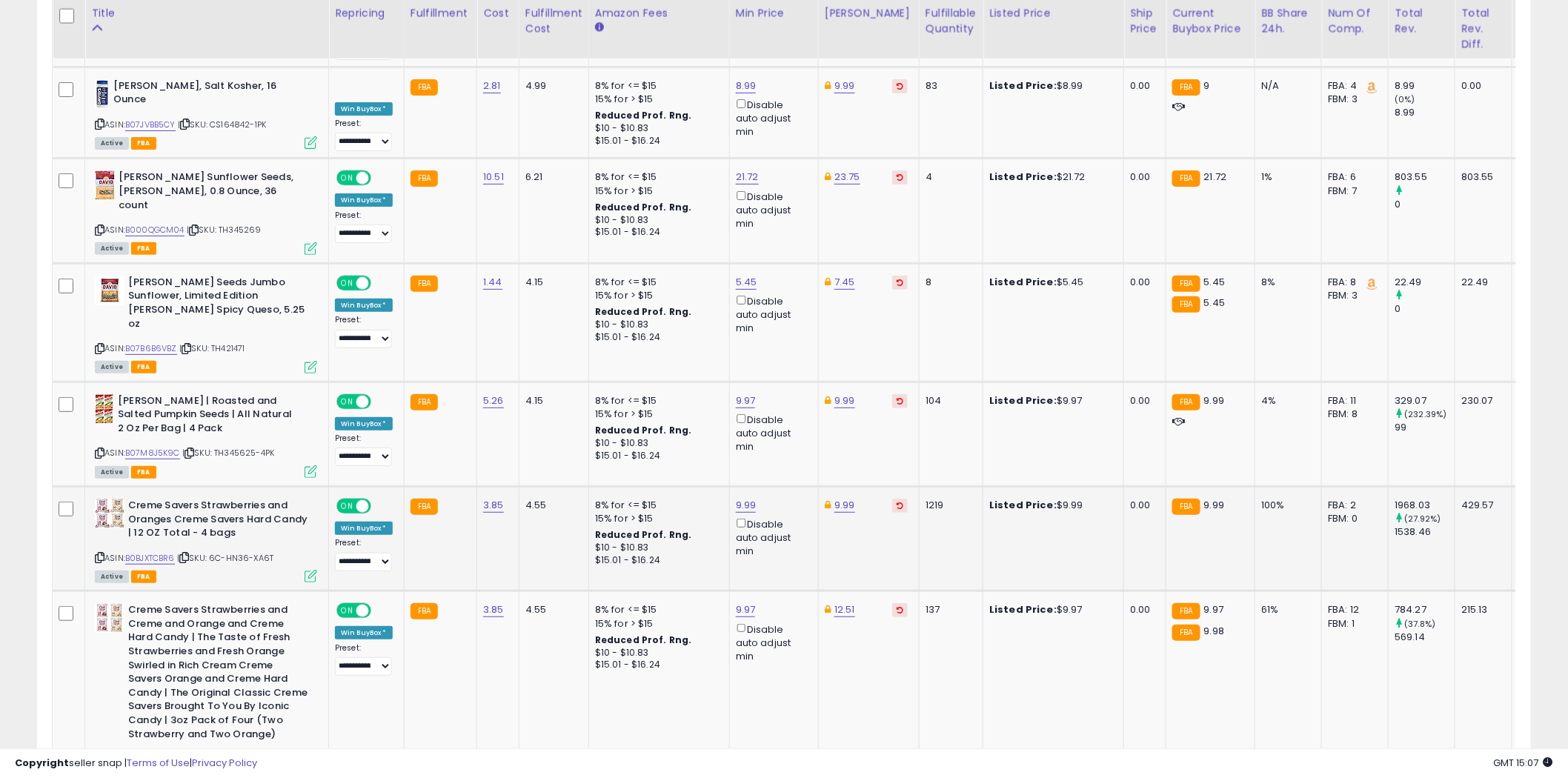
scroll to position [4775, 0]
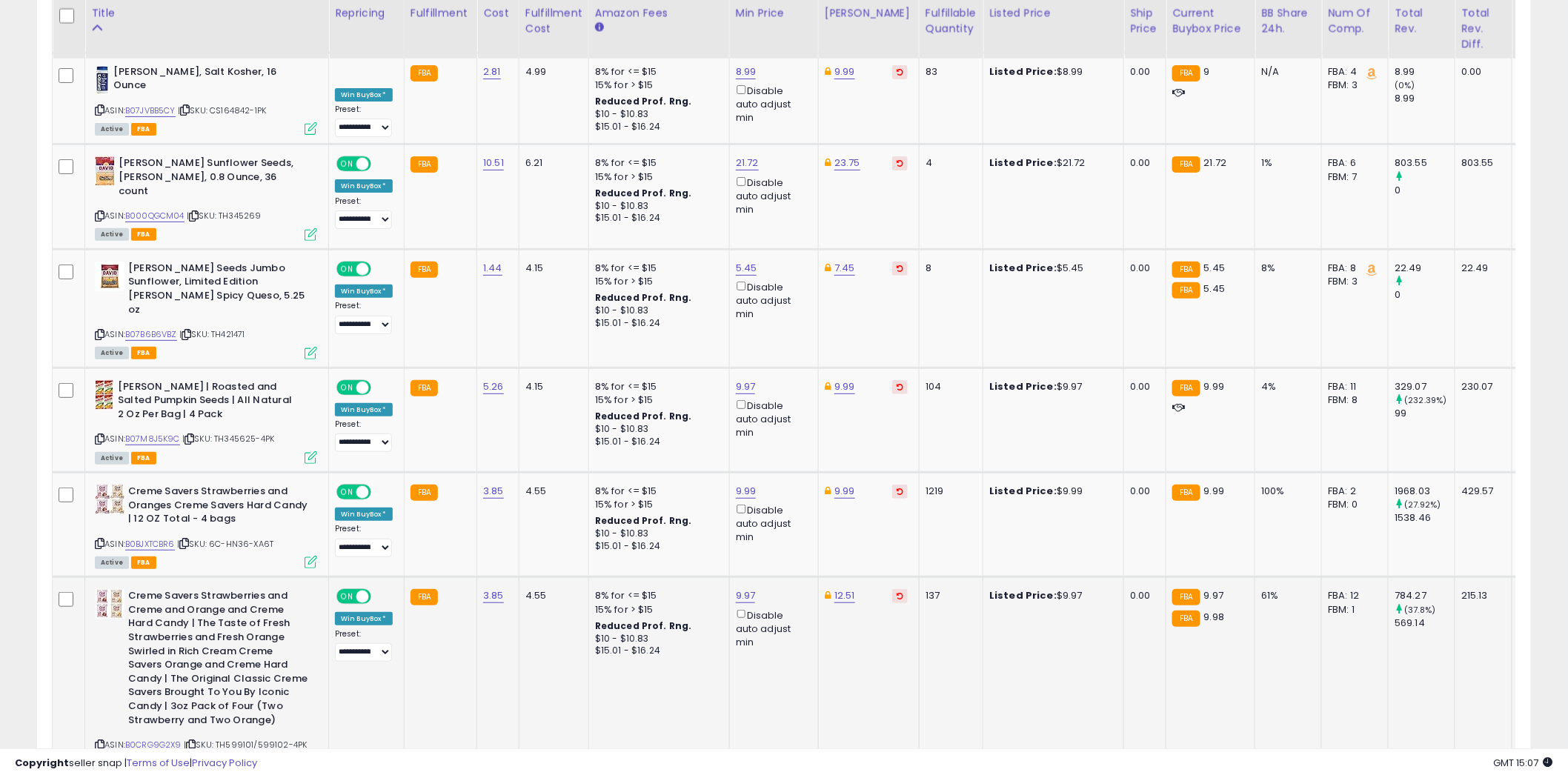
click at [100, 741] on icon at bounding box center [99, 745] width 10 height 8
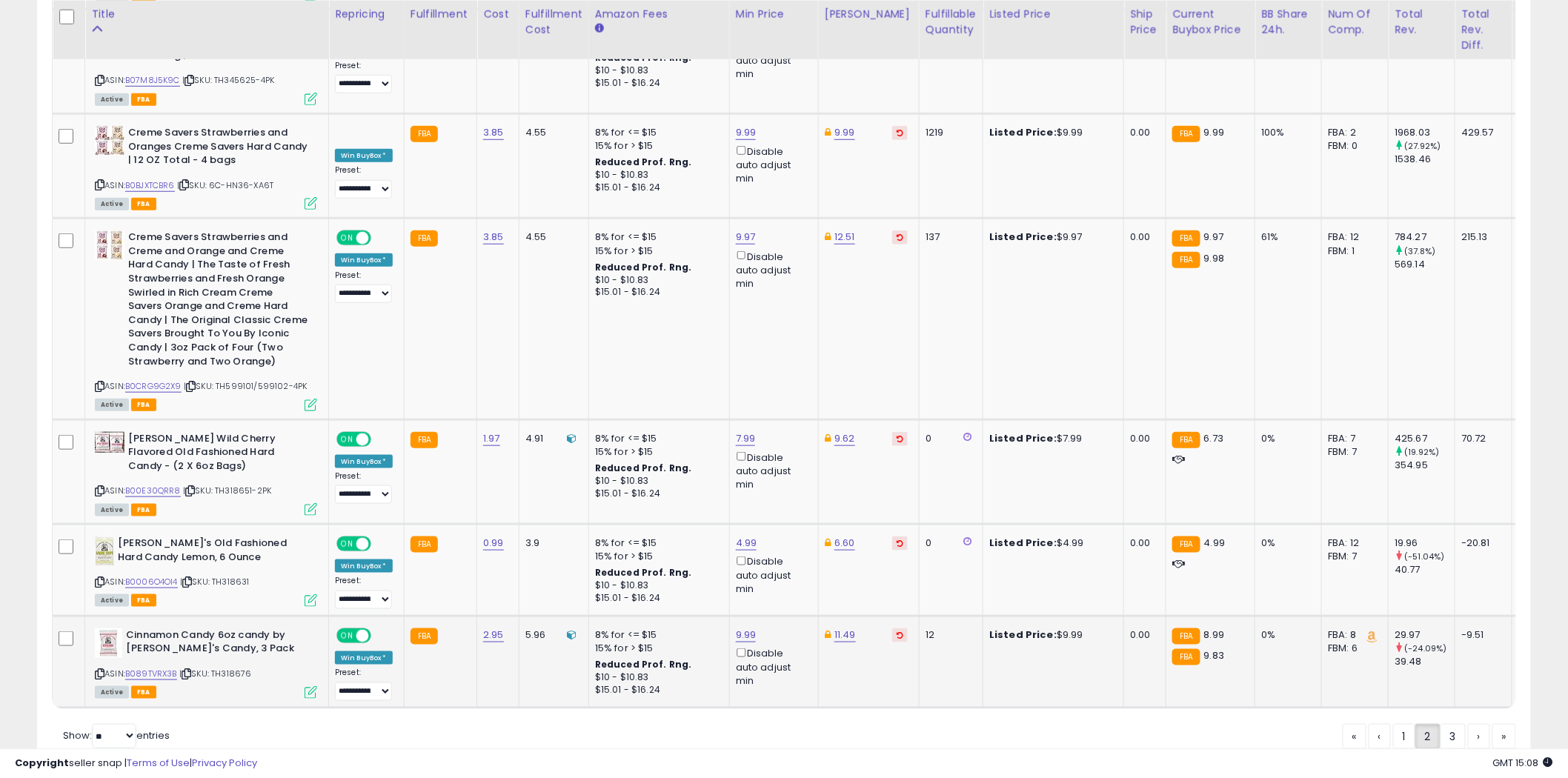
scroll to position [5135, 0]
click at [1450, 722] on link "3" at bounding box center [1452, 734] width 25 height 25
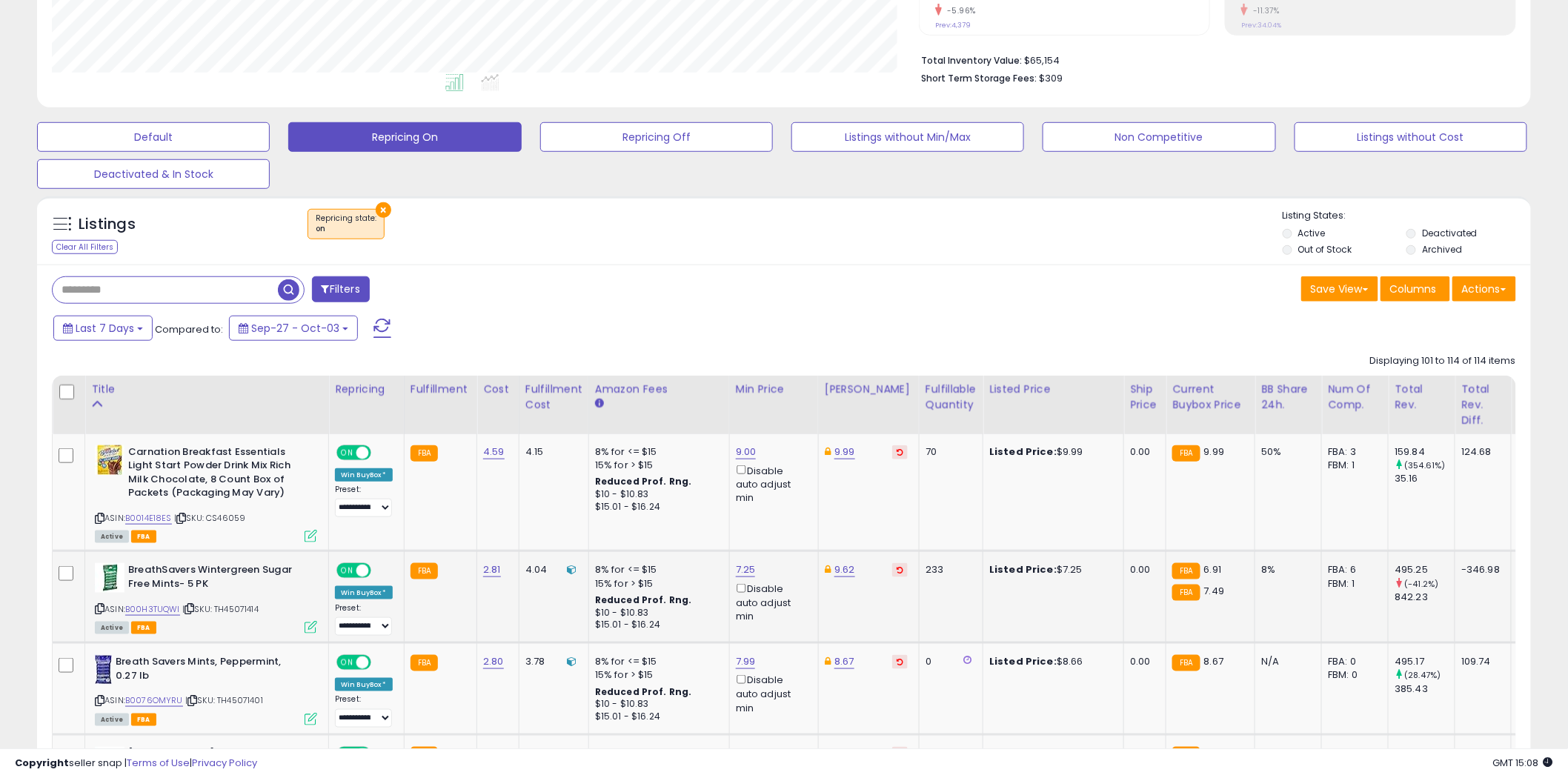
scroll to position [412, 0]
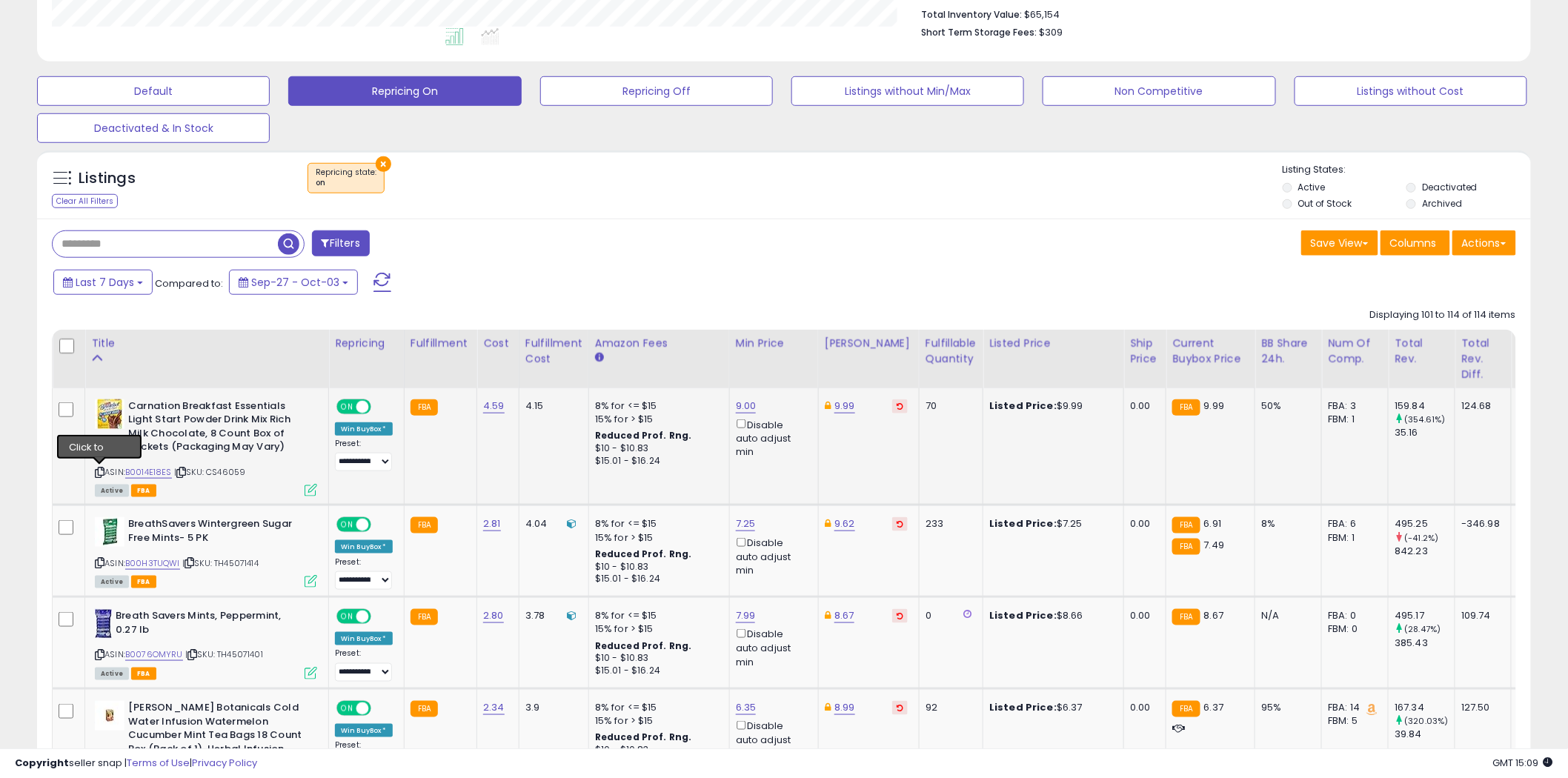
click at [100, 472] on icon at bounding box center [99, 472] width 10 height 8
click at [840, 403] on link "9.99" at bounding box center [845, 406] width 21 height 15
type input "*"
type input "*****"
click at [887, 356] on icon "submit" at bounding box center [882, 353] width 9 height 9
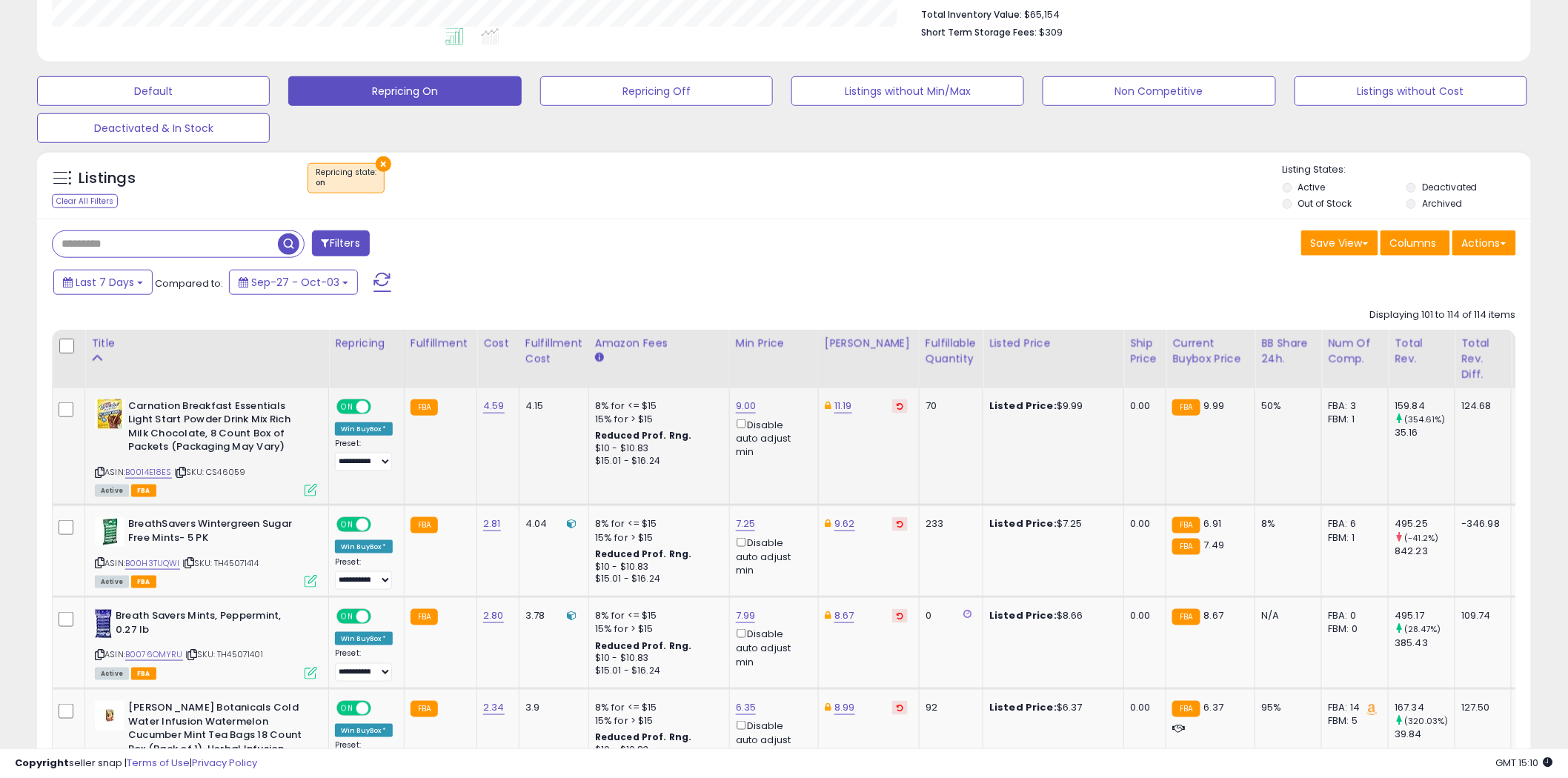
scroll to position [493, 0]
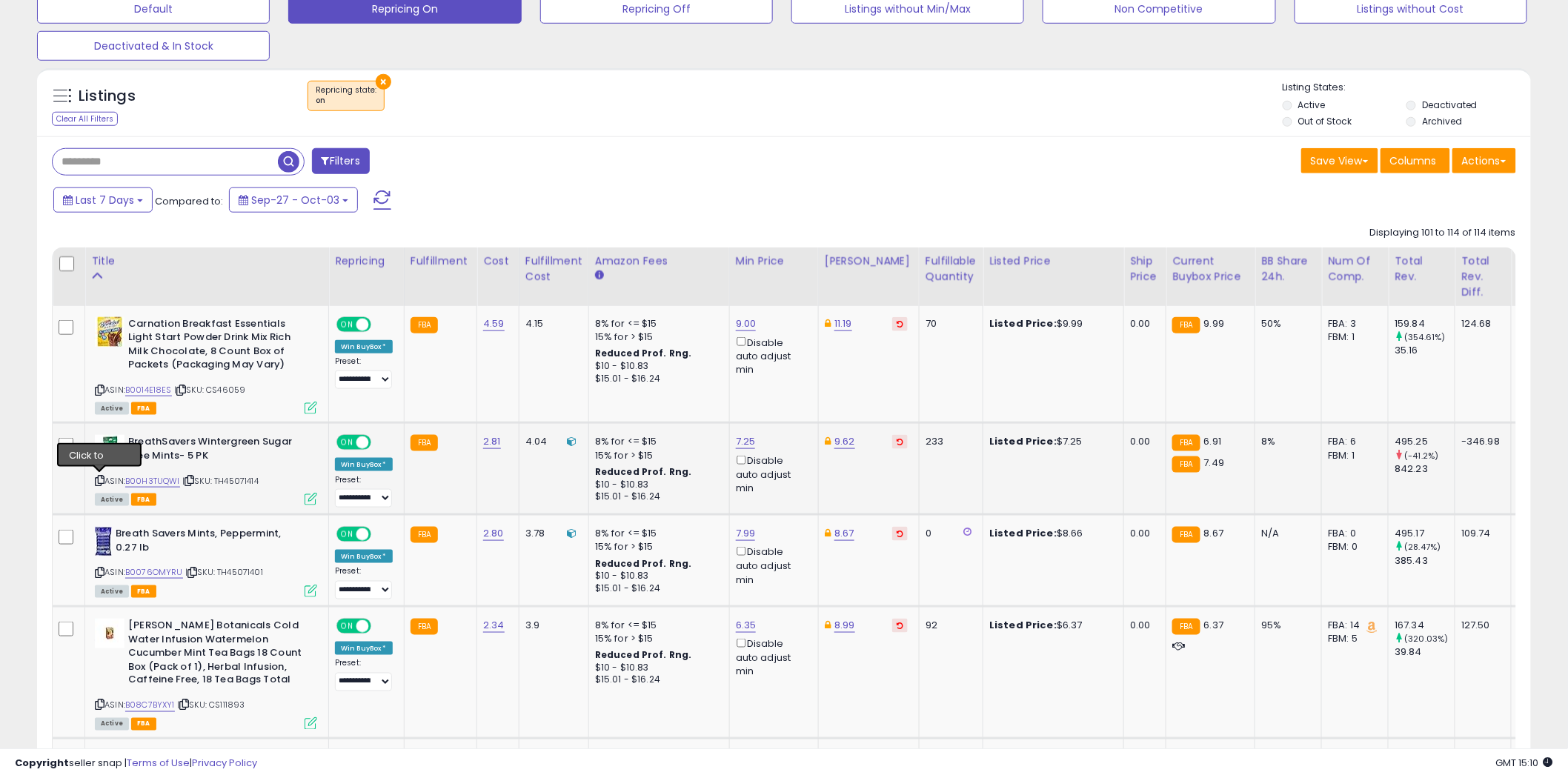
click at [99, 479] on icon at bounding box center [99, 480] width 10 height 8
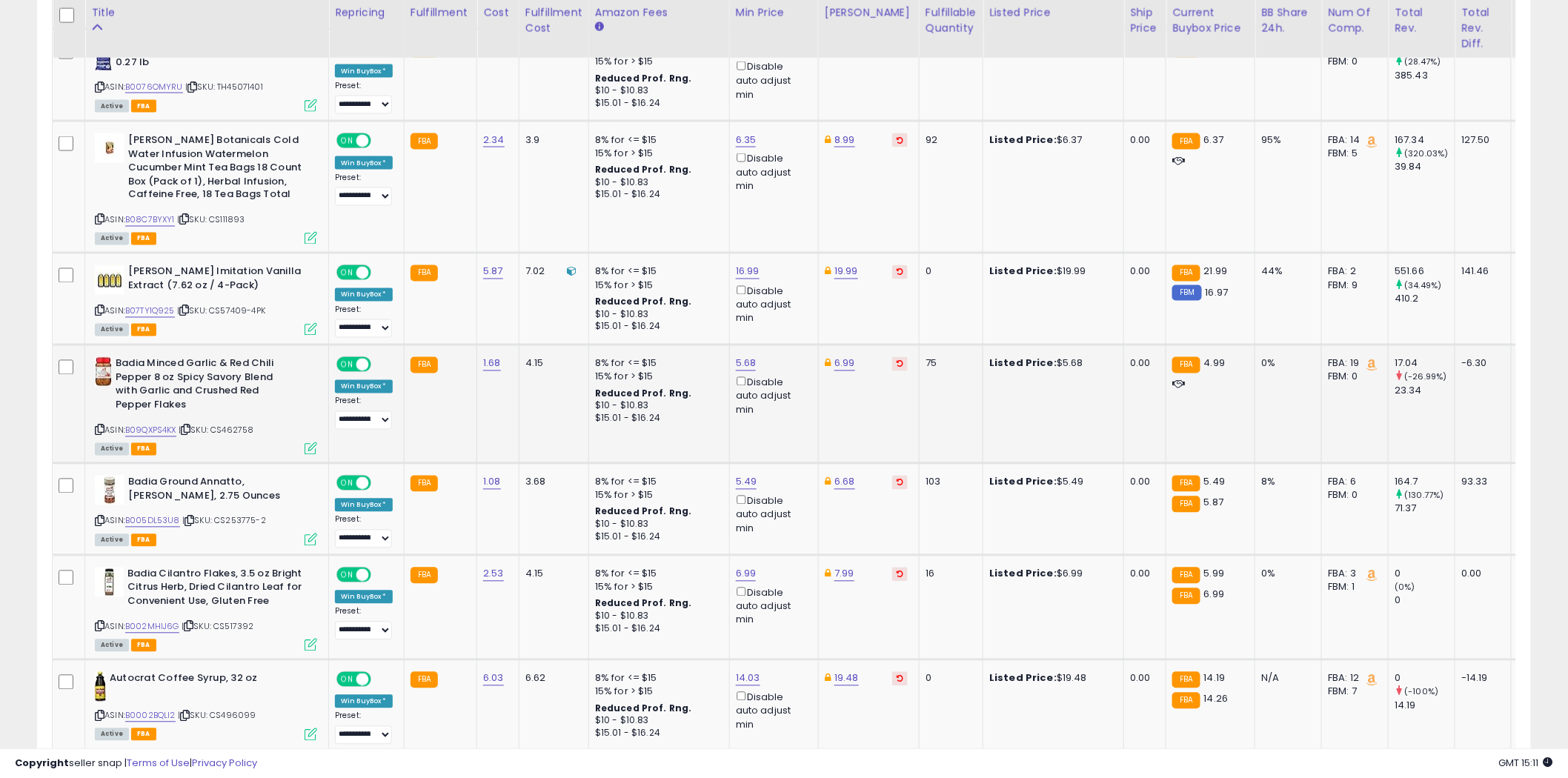
scroll to position [987, 0]
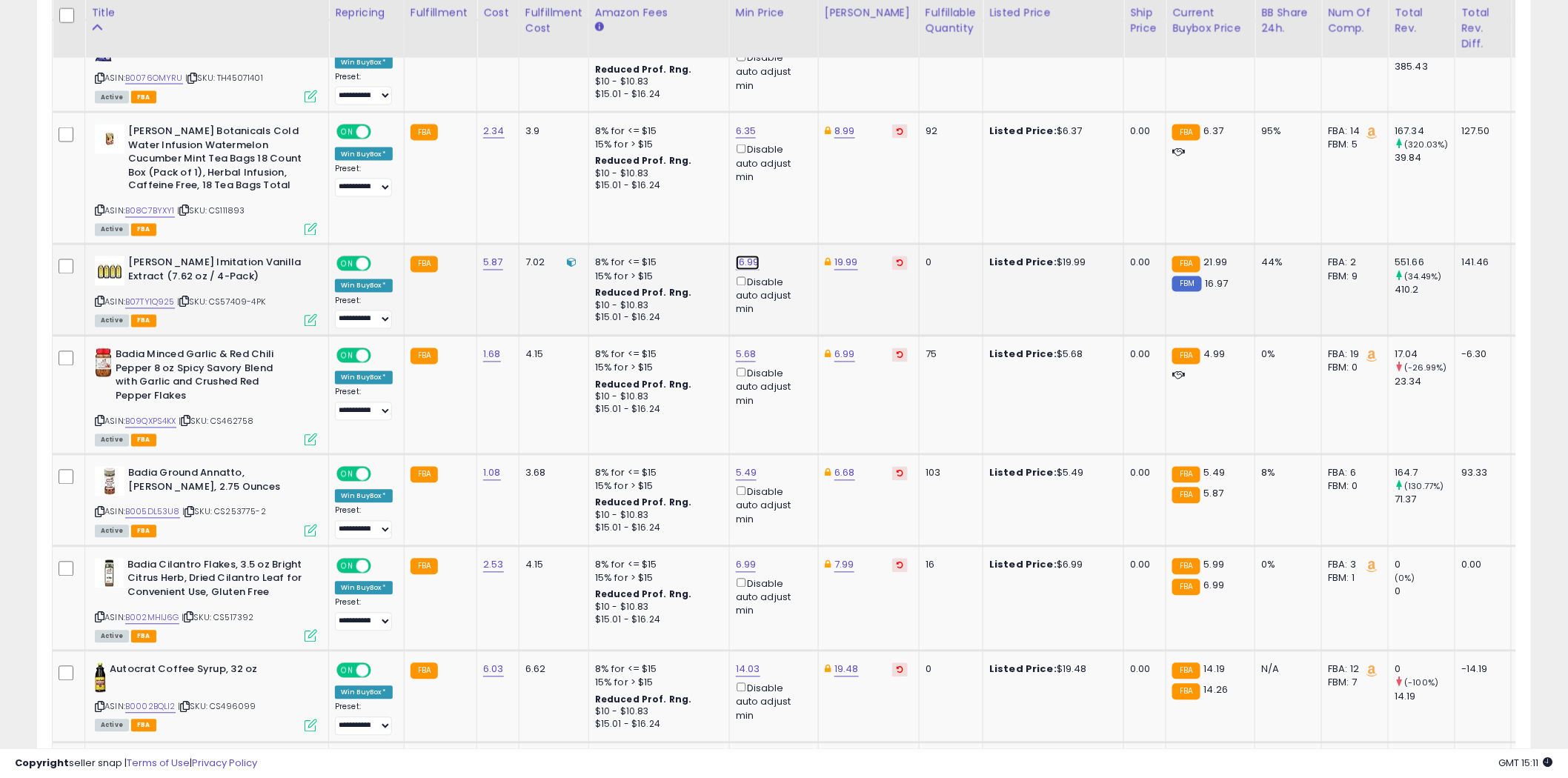
click at [750, 263] on link "16.99" at bounding box center [747, 263] width 23 height 15
type input "*****"
click at [798, 205] on button "submit" at bounding box center [785, 209] width 25 height 22
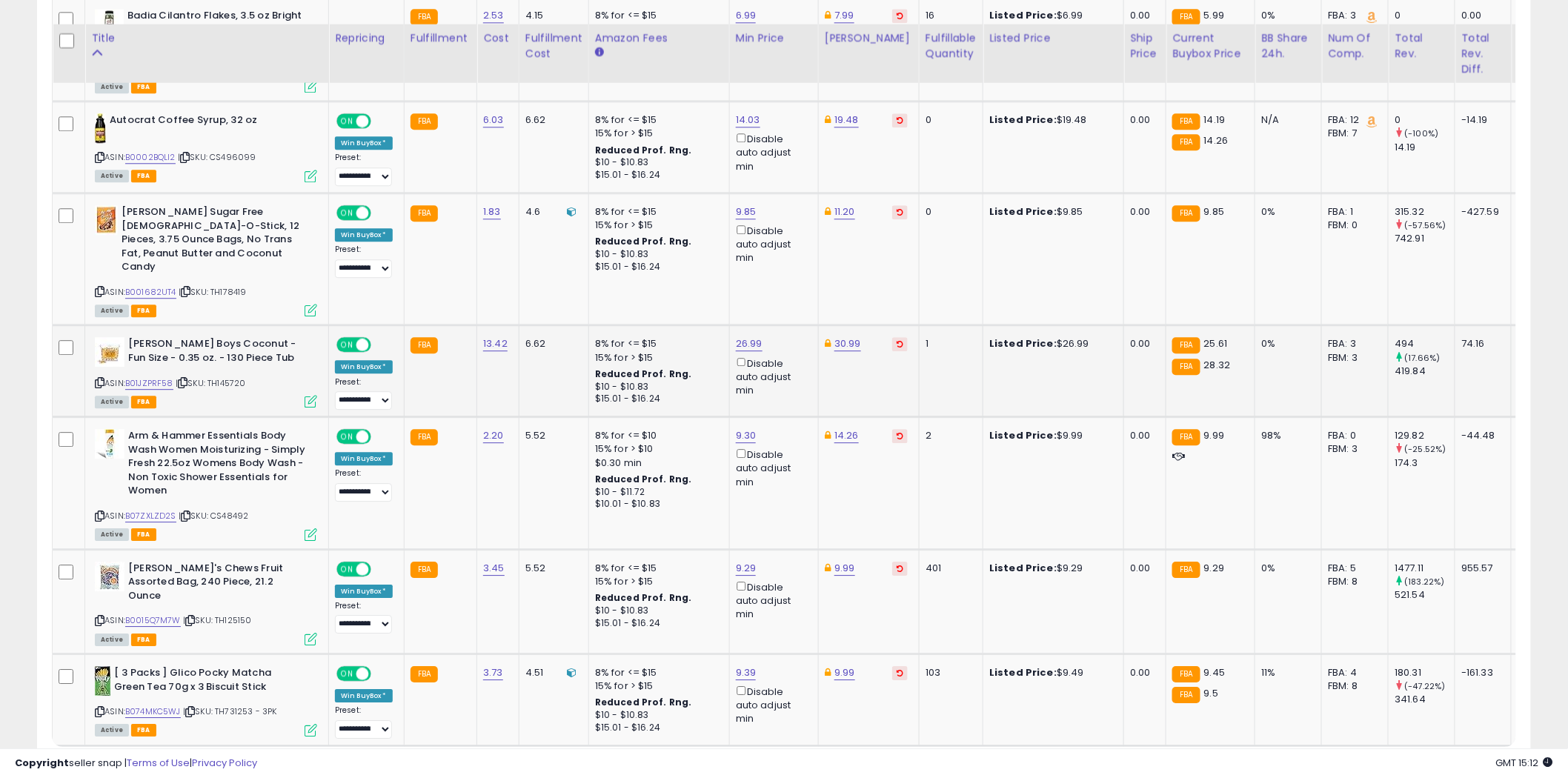
scroll to position [1535, 0]
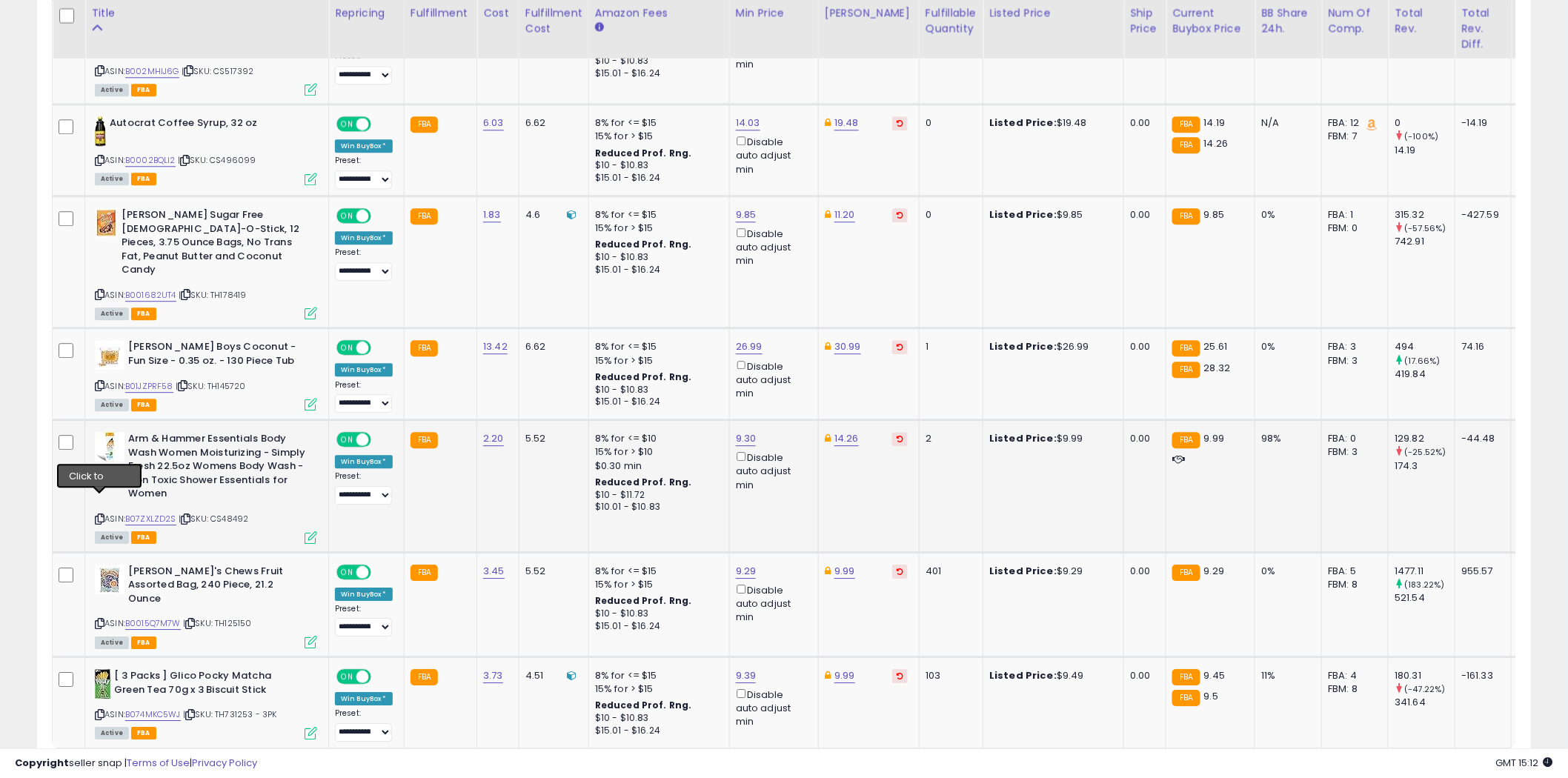
click at [99, 515] on icon at bounding box center [99, 519] width 10 height 8
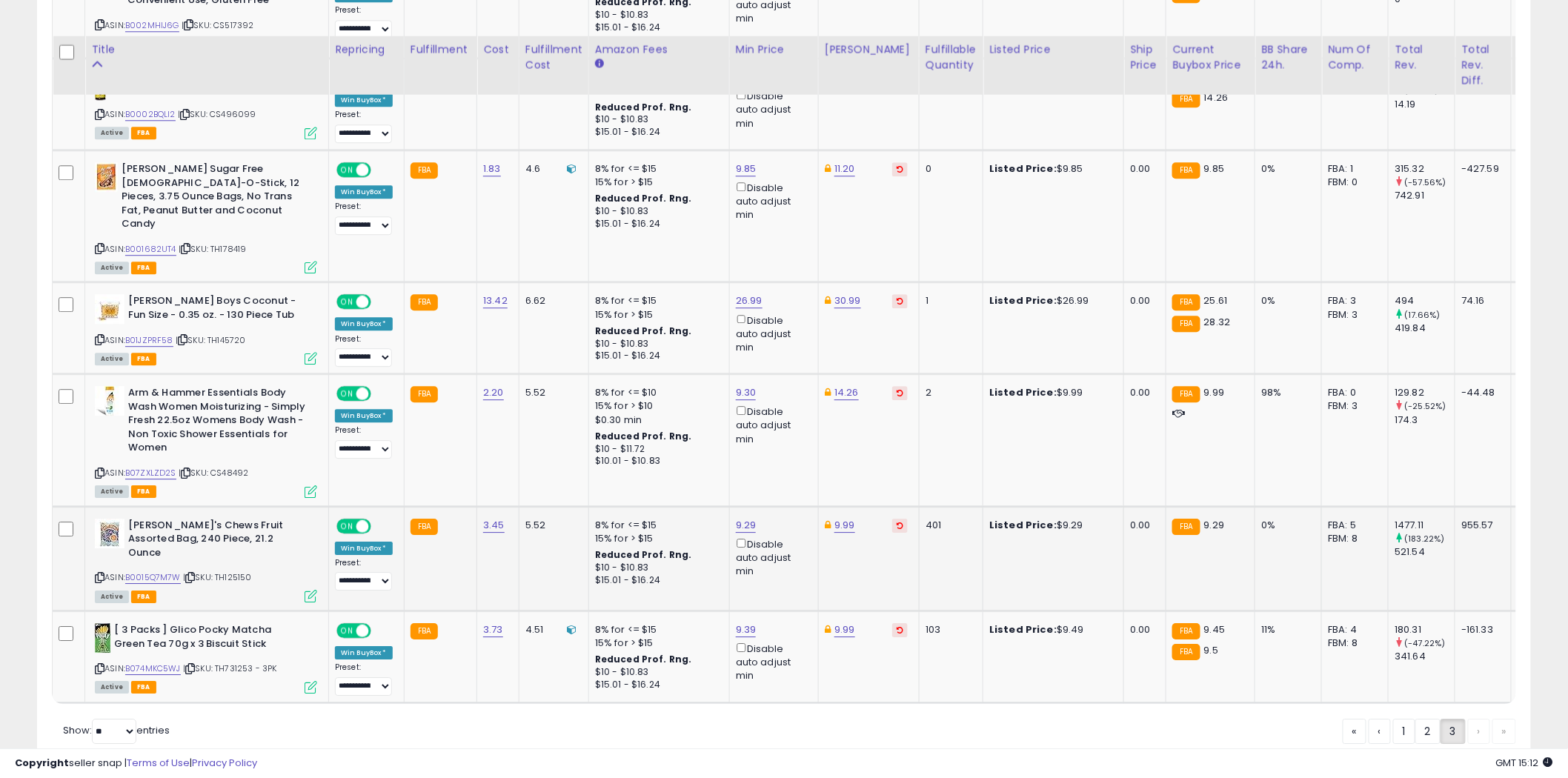
scroll to position [1617, 0]
